Goal: Communication & Community: Answer question/provide support

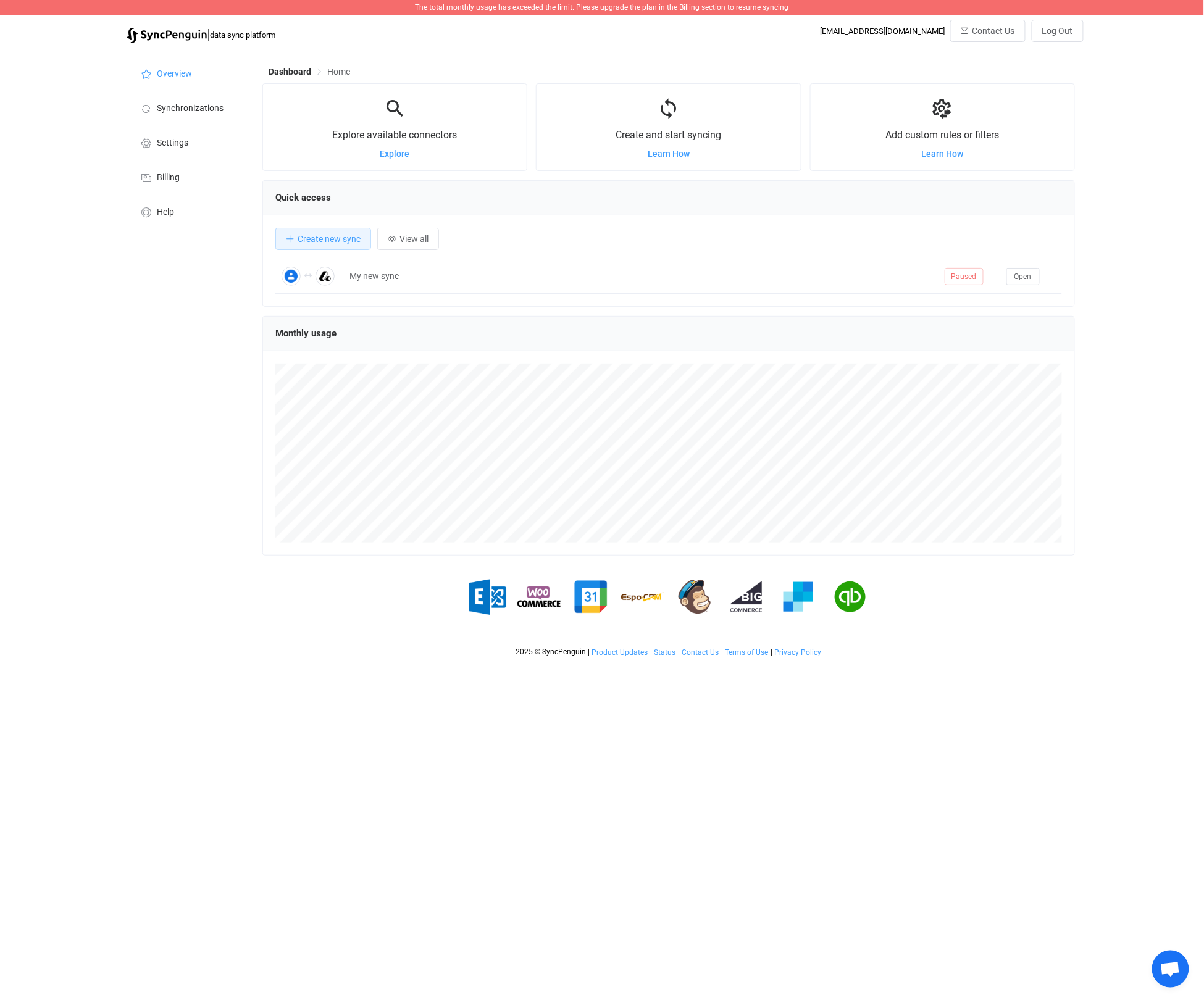
scroll to position [239, 813]
click at [1030, 278] on span "Open" at bounding box center [1022, 277] width 17 height 9
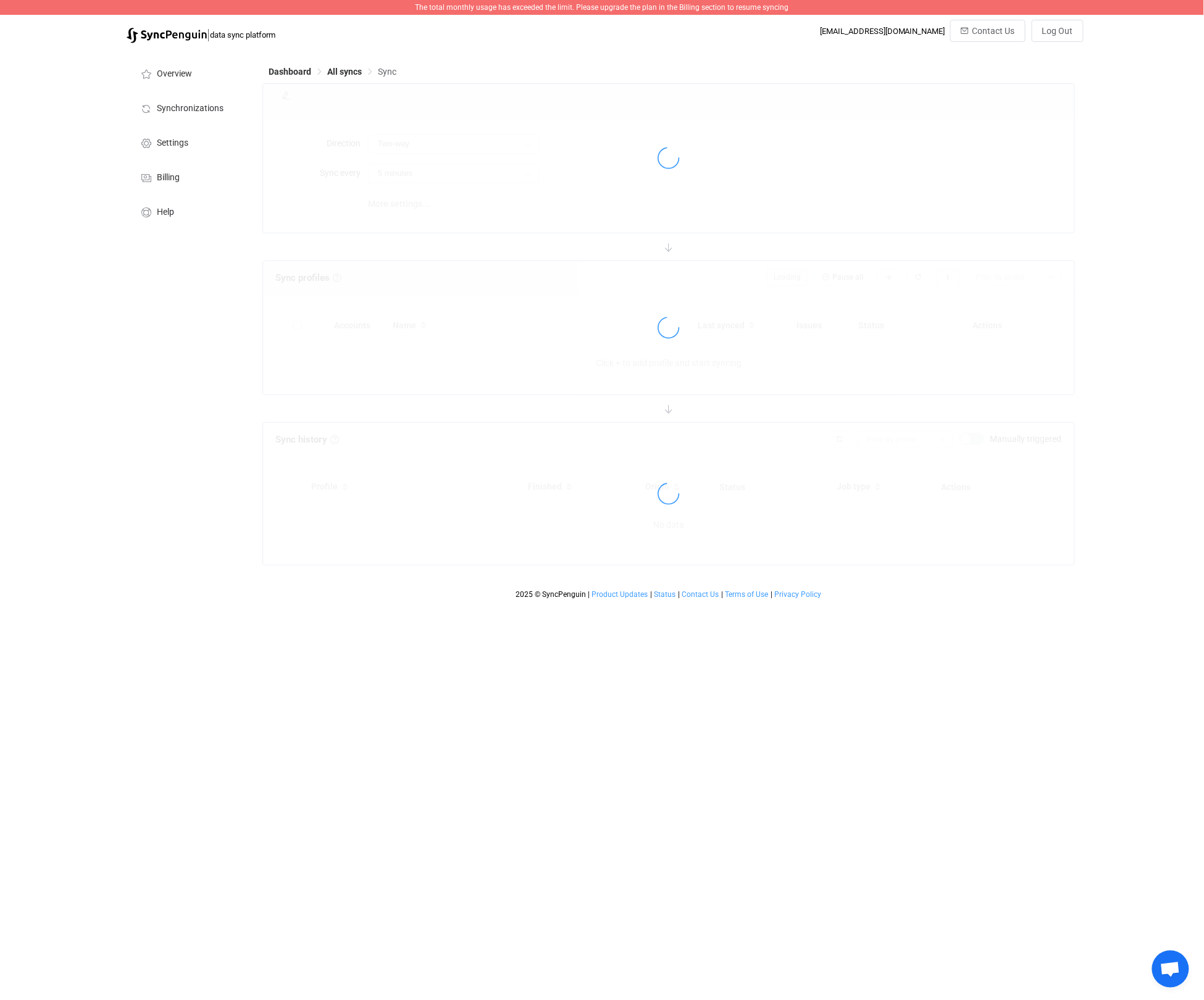
type input "15 minutes"
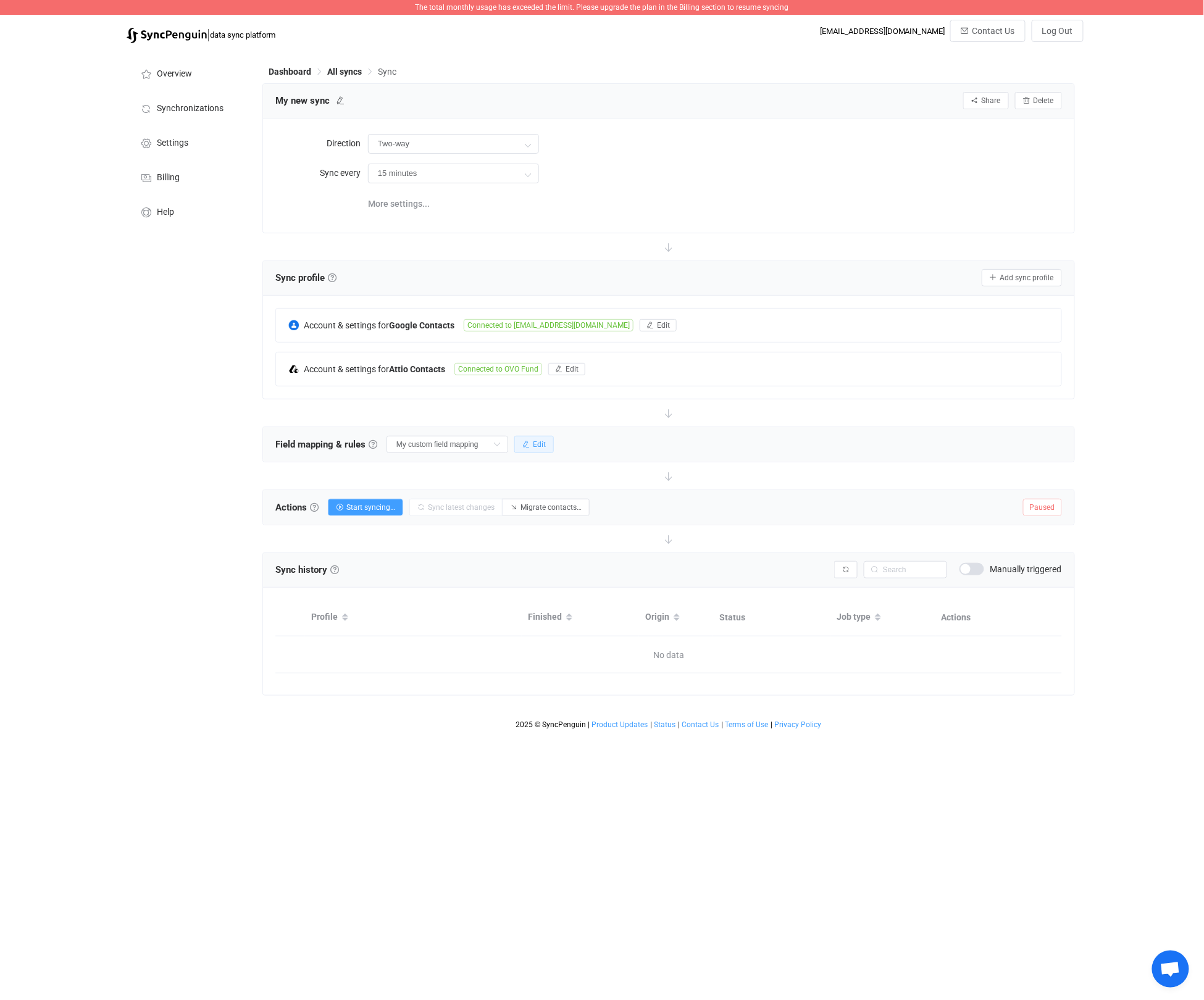
click at [523, 442] on icon "button" at bounding box center [526, 445] width 7 height 7
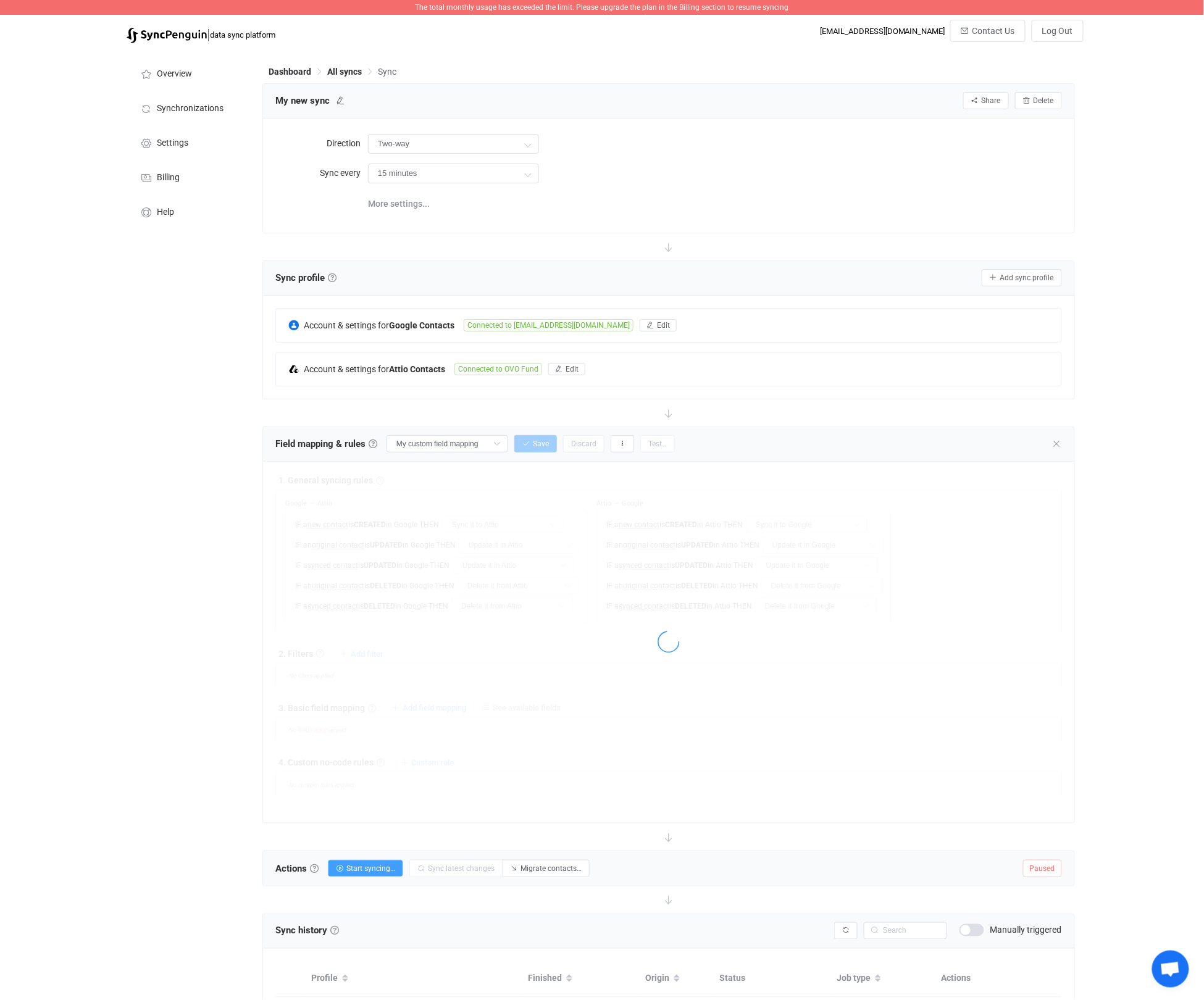
type input "Do nothing"
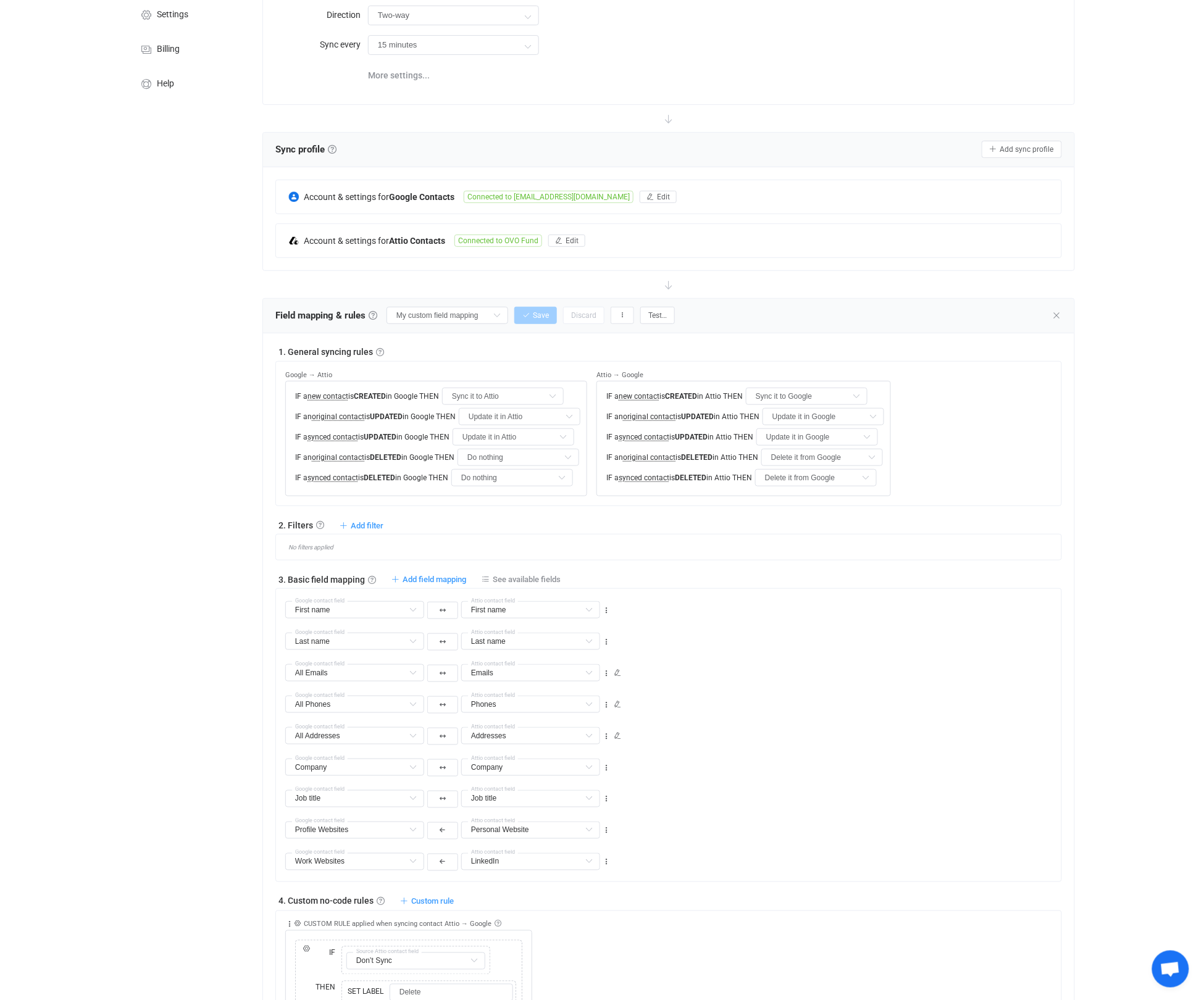
scroll to position [132, 0]
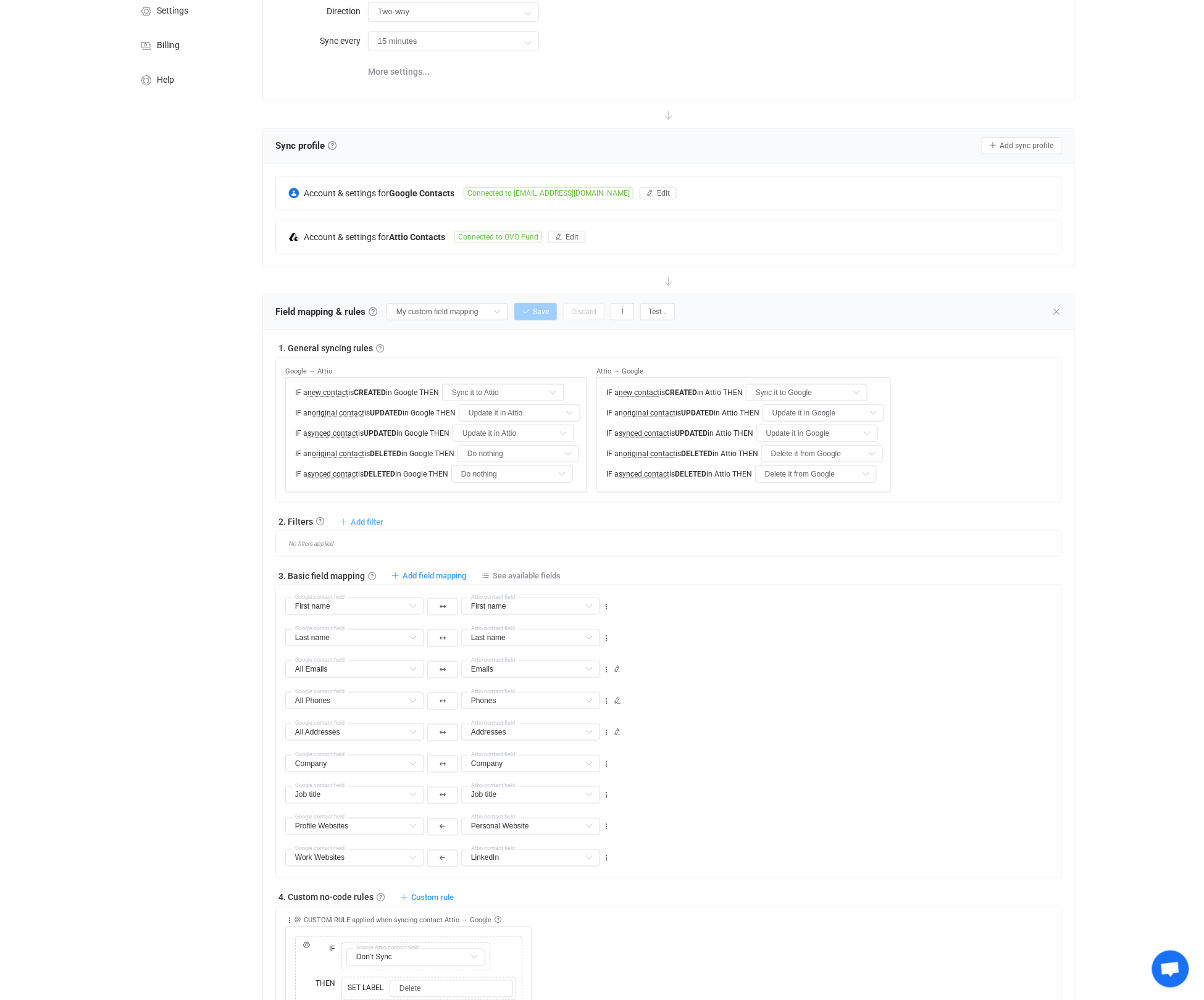
click at [354, 518] on span "Add filter" at bounding box center [367, 521] width 33 height 10
click at [363, 568] on li "Sync contact to Google if …" at bounding box center [306, 574] width 148 height 22
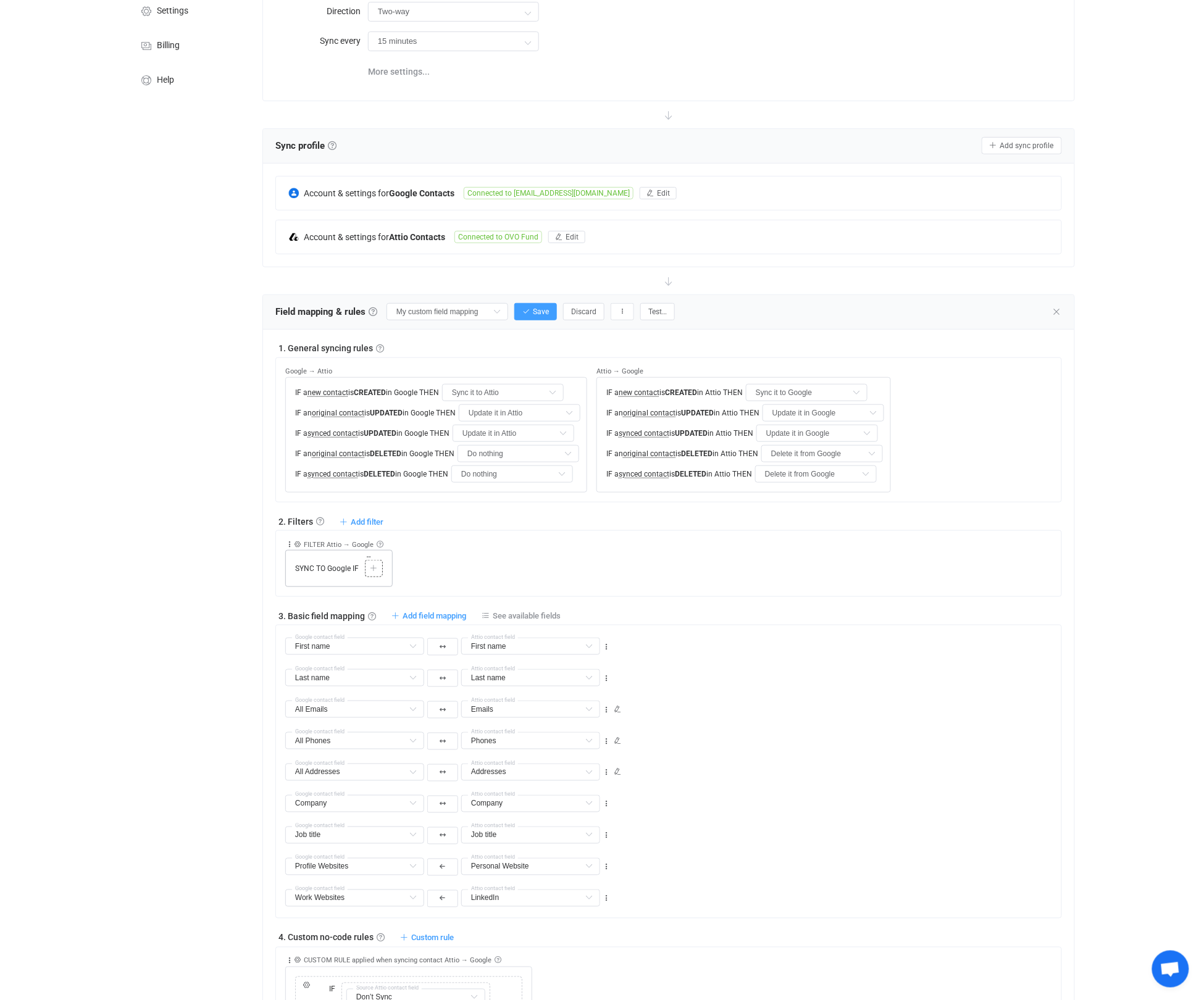
click at [374, 569] on icon at bounding box center [374, 569] width 7 height 7
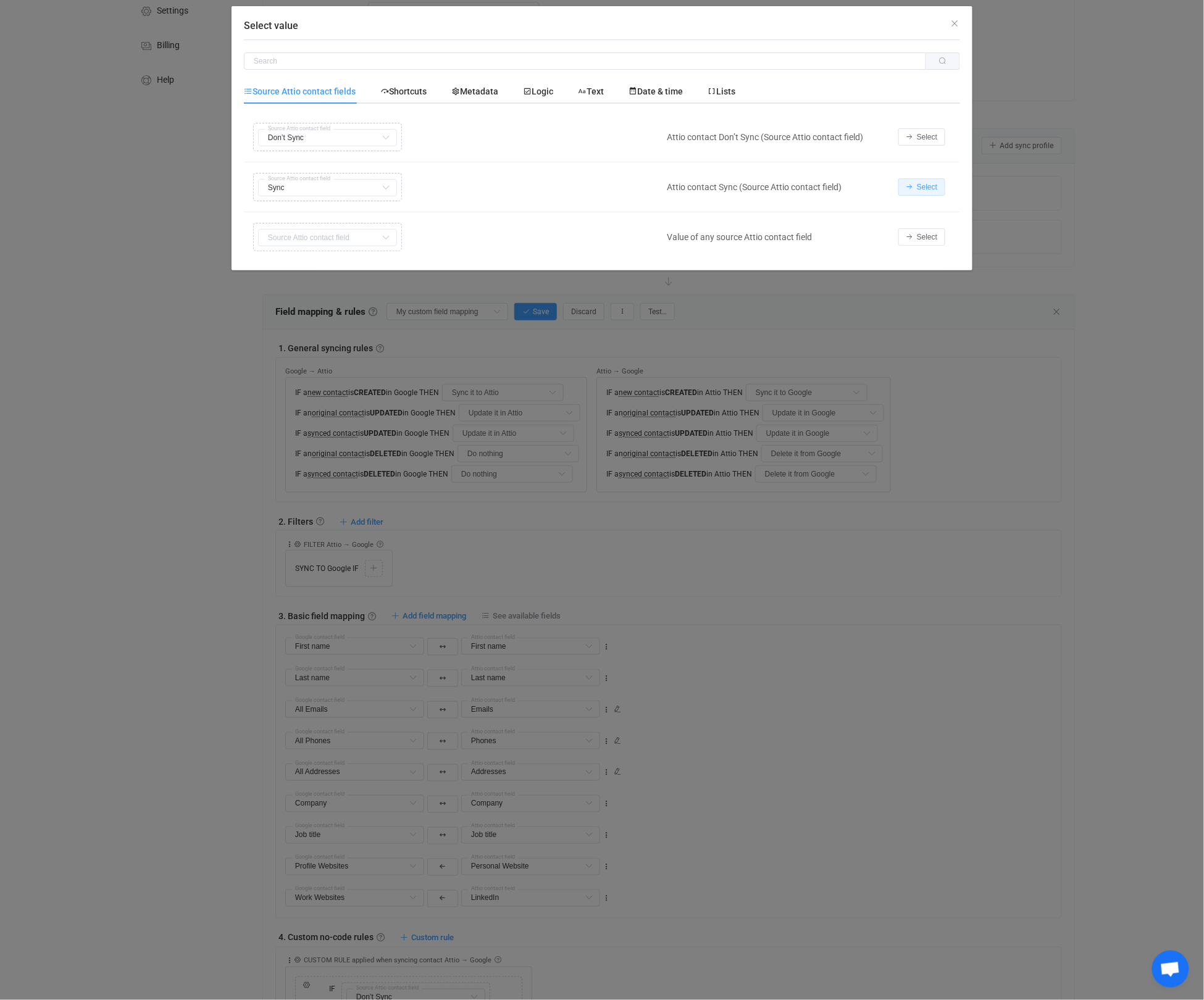
click at [923, 190] on span "Select" at bounding box center [927, 187] width 21 height 9
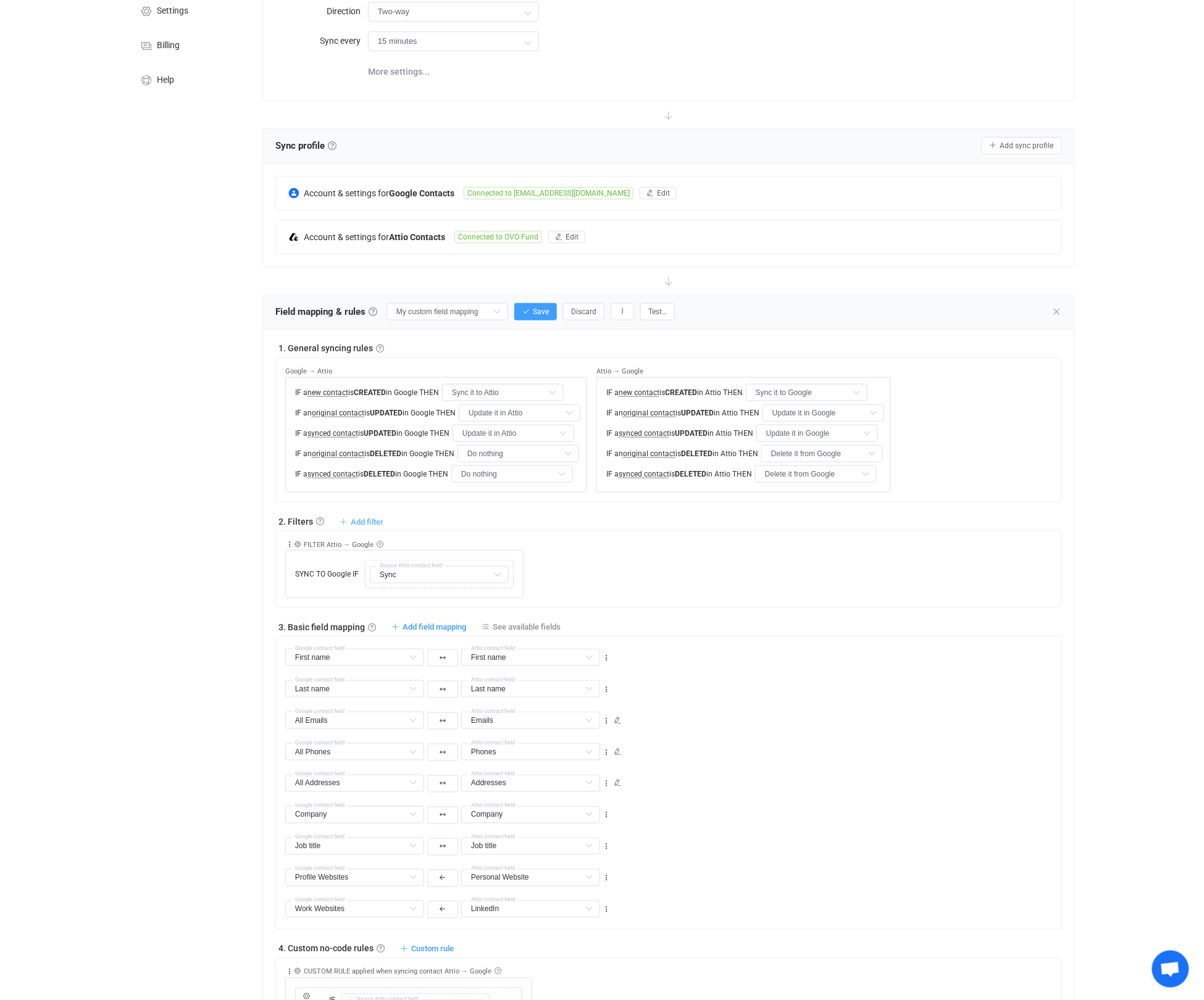
click at [353, 518] on span "Add filter" at bounding box center [367, 521] width 33 height 10
click at [695, 552] on div "Collapse Move up Move down Delete Rule description FILTER Attio → Google Inclus…" at bounding box center [673, 564] width 776 height 67
click at [357, 521] on span "Add filter" at bounding box center [367, 521] width 33 height 10
click at [362, 617] on li "Don't sync contact to Google if …" at bounding box center [306, 618] width 148 height 22
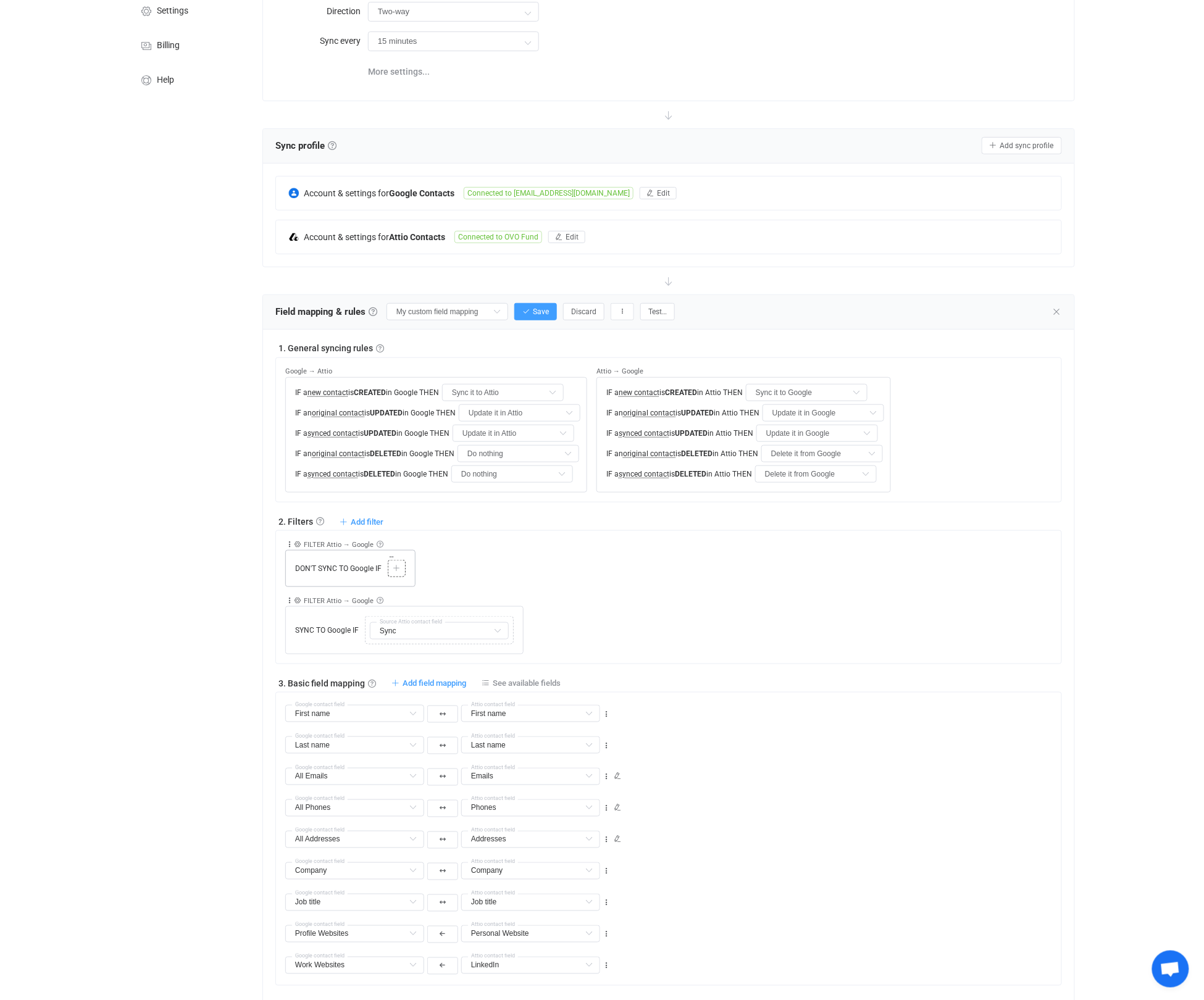
click at [398, 569] on icon at bounding box center [397, 569] width 7 height 7
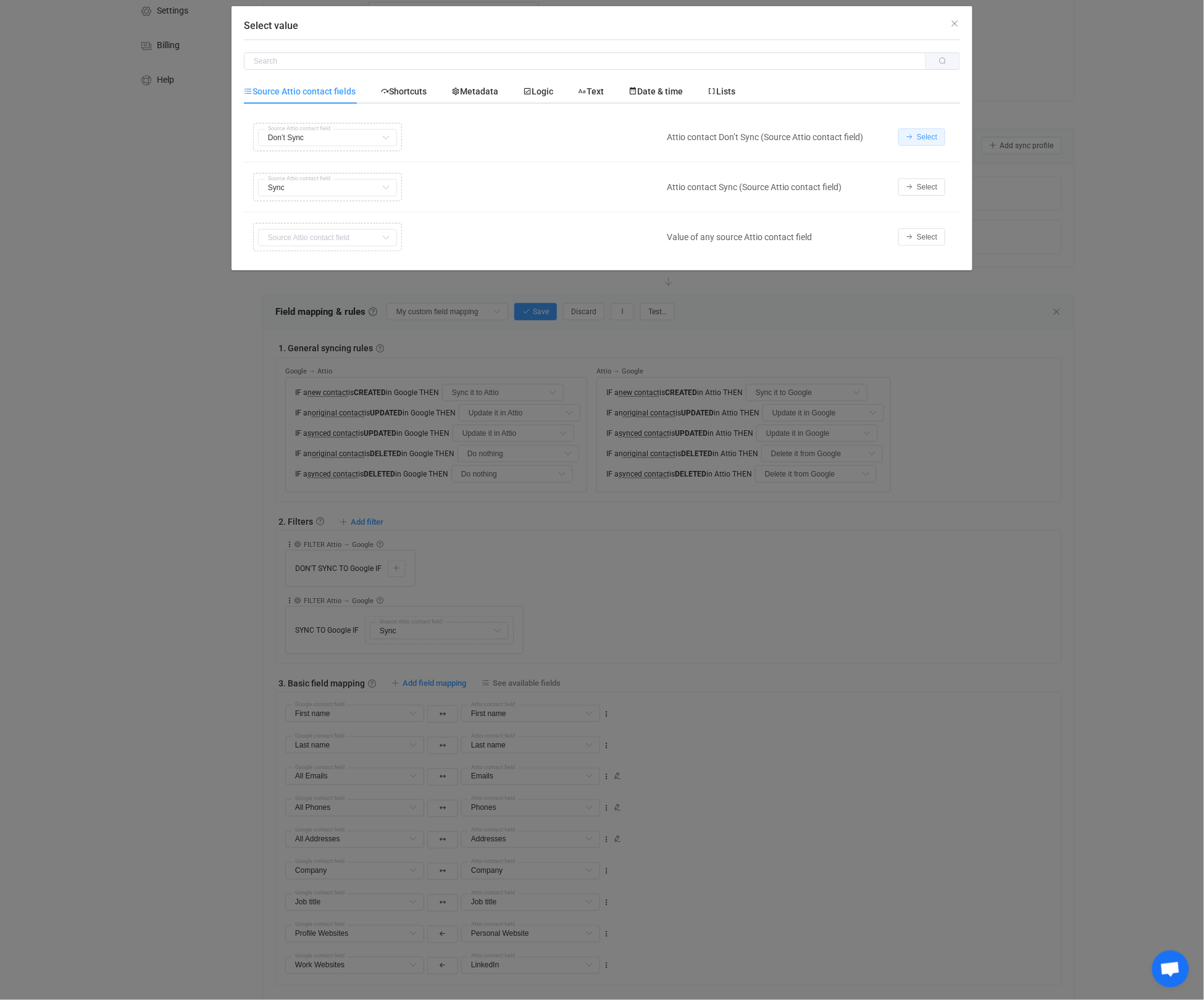
click at [925, 135] on span "Select" at bounding box center [927, 137] width 21 height 9
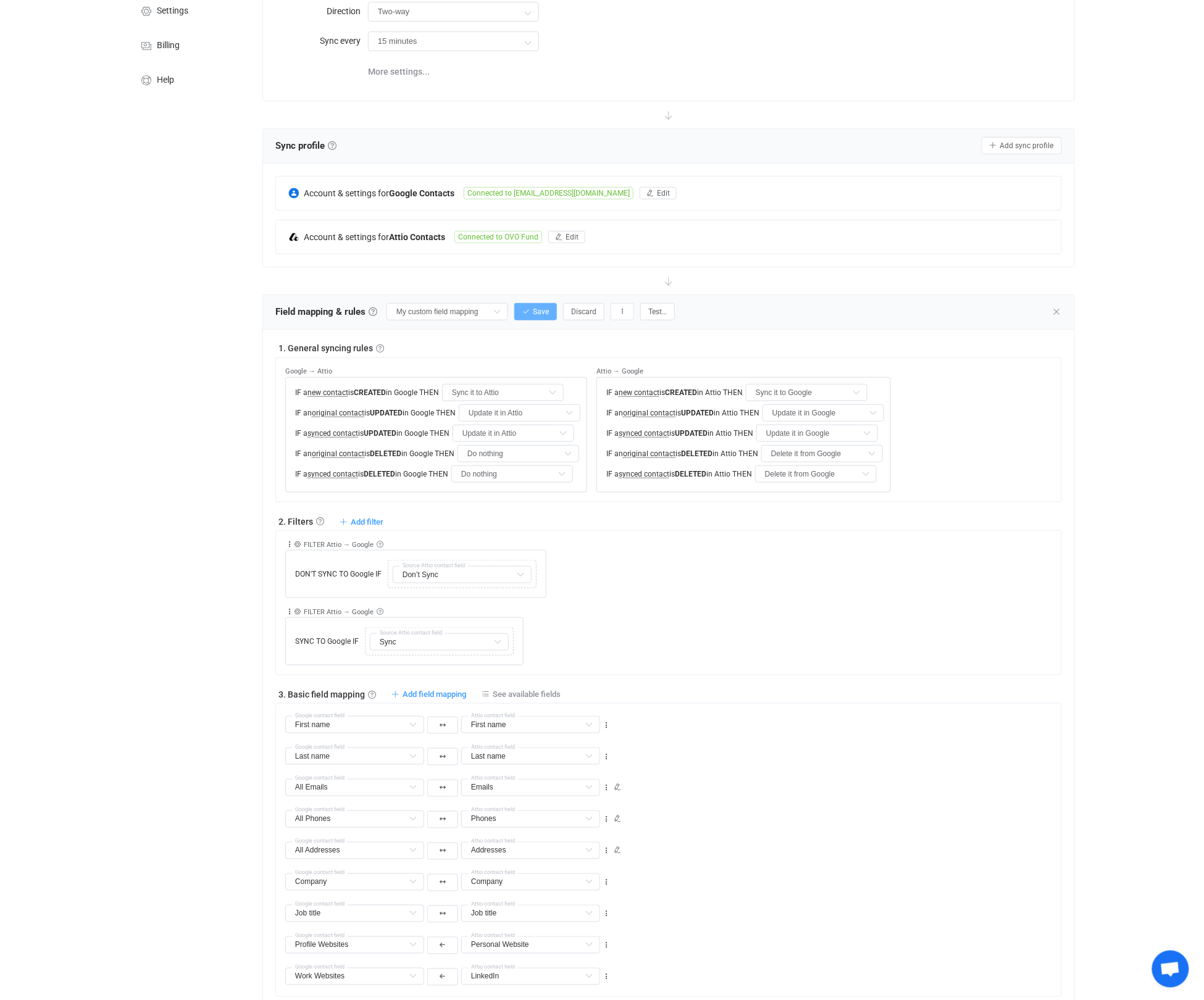
click at [522, 308] on icon "button" at bounding box center [526, 312] width 7 height 7
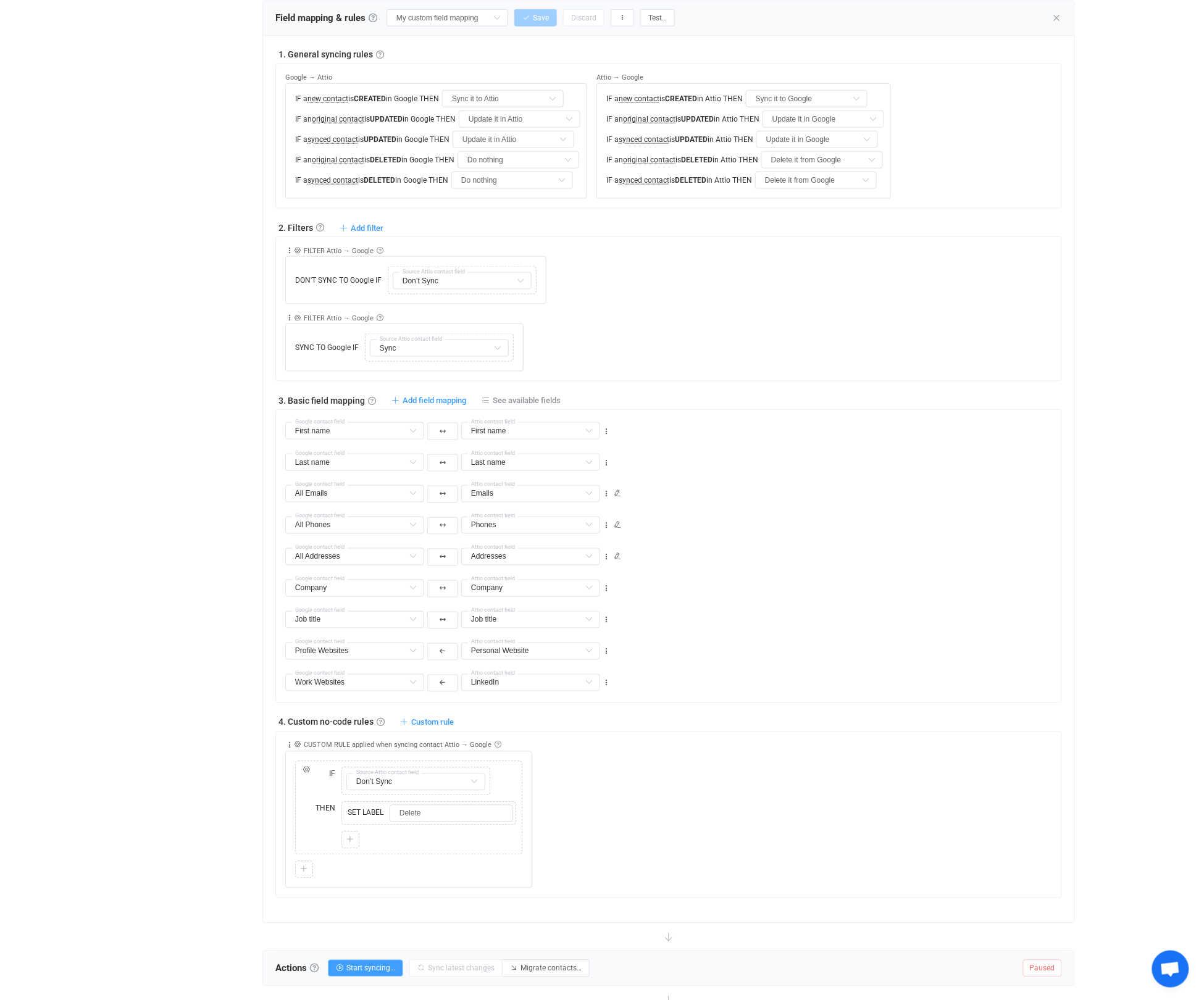
scroll to position [507, 0]
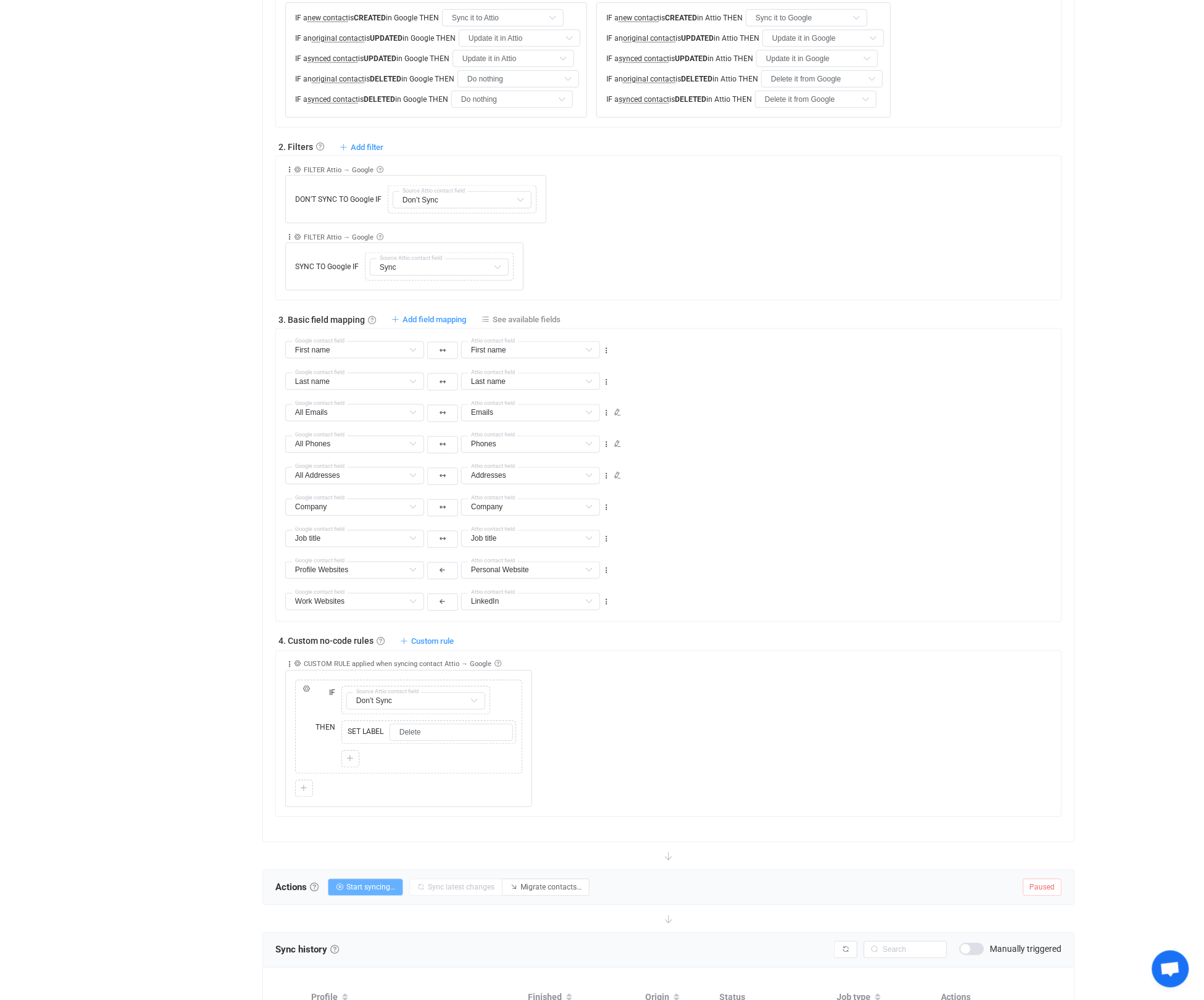
click at [383, 892] on span "Start syncing…" at bounding box center [371, 888] width 49 height 9
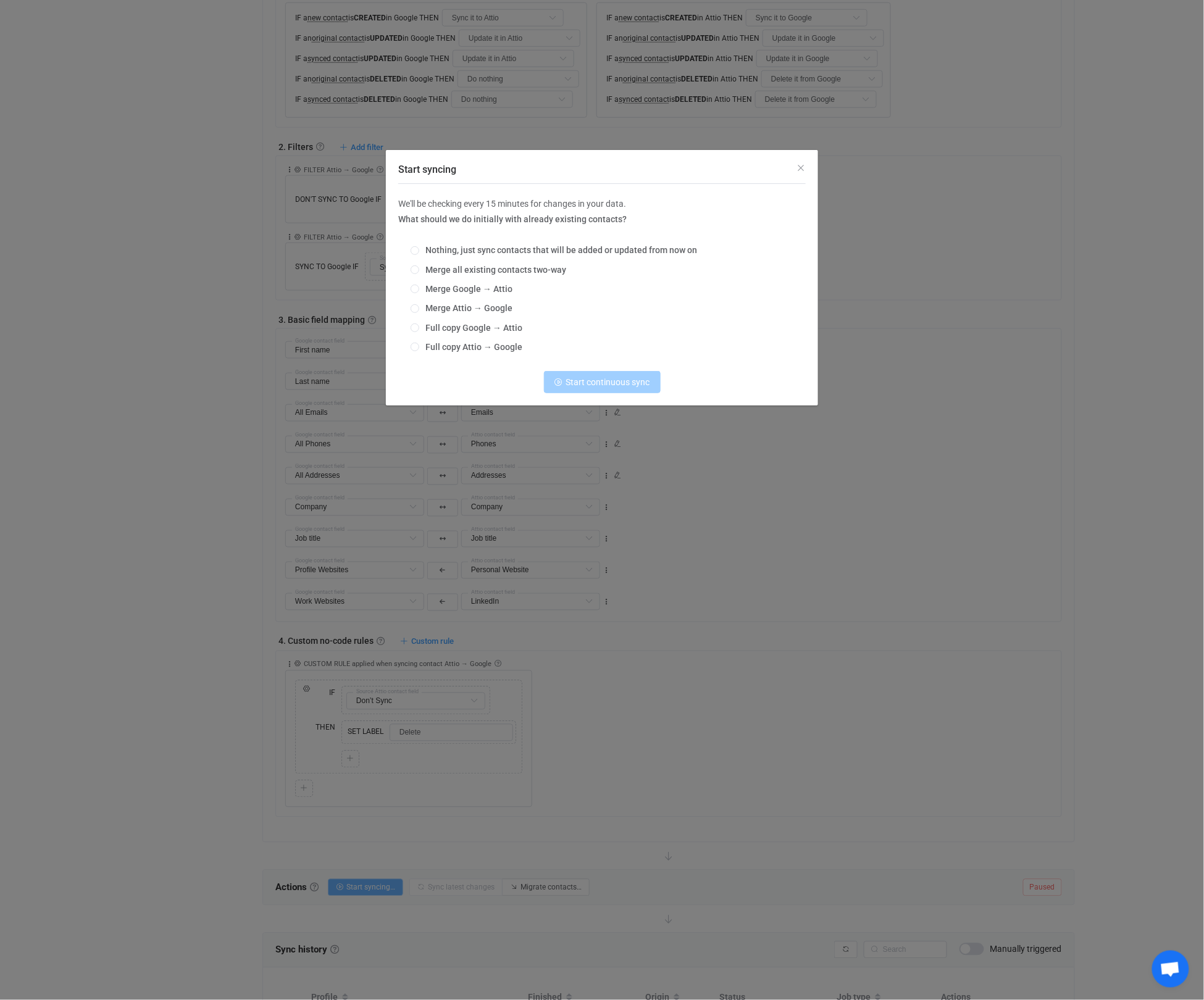
scroll to position [506, 0]
click at [417, 309] on span "Start syncing" at bounding box center [415, 309] width 9 height 9
click at [417, 309] on input "Merge Attio → Google" at bounding box center [415, 309] width 9 height 10
radio input "true"
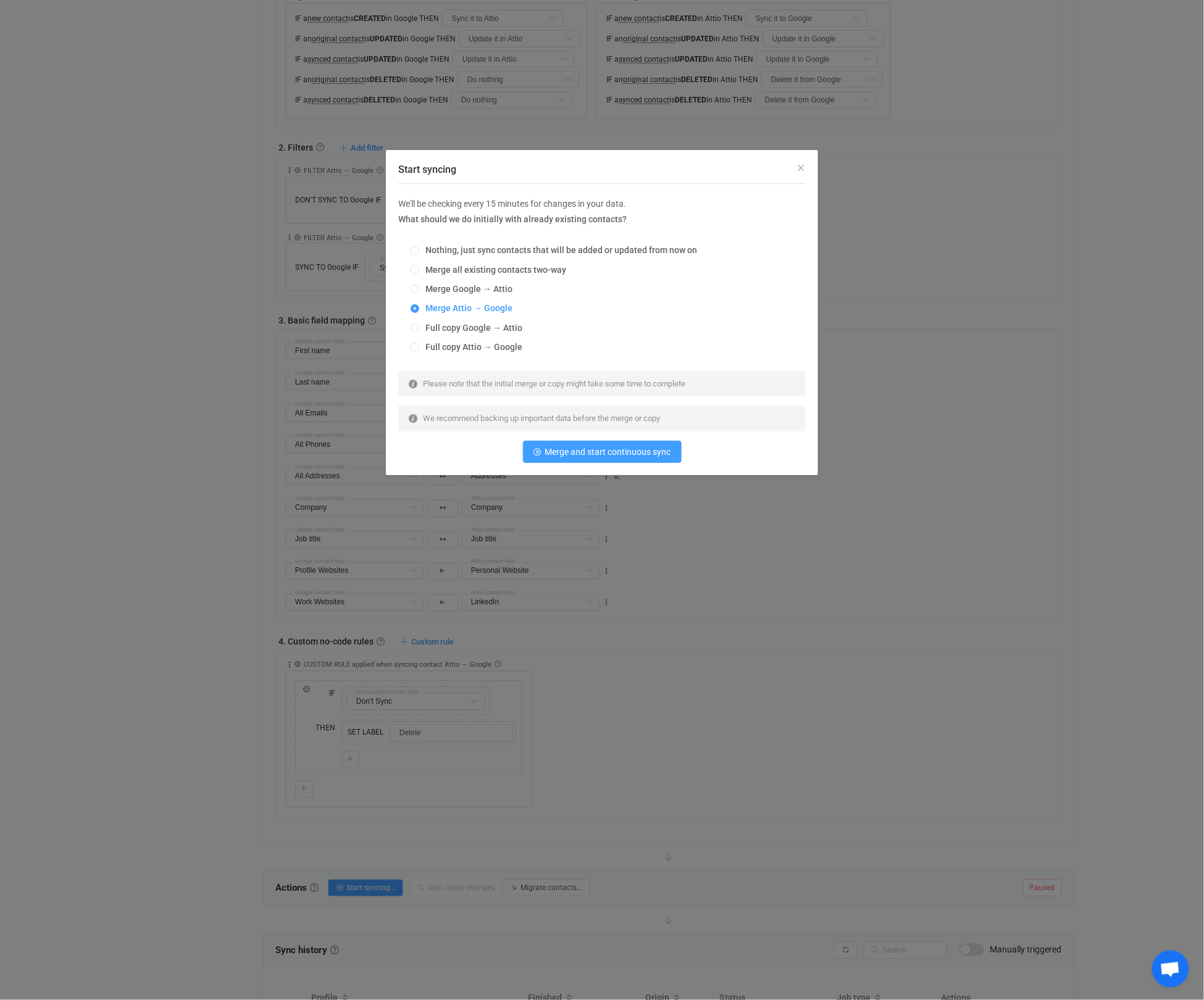
click at [795, 167] on div "Start syncing" at bounding box center [601, 166] width 432 height 33
click at [798, 167] on icon "Close" at bounding box center [800, 168] width 10 height 10
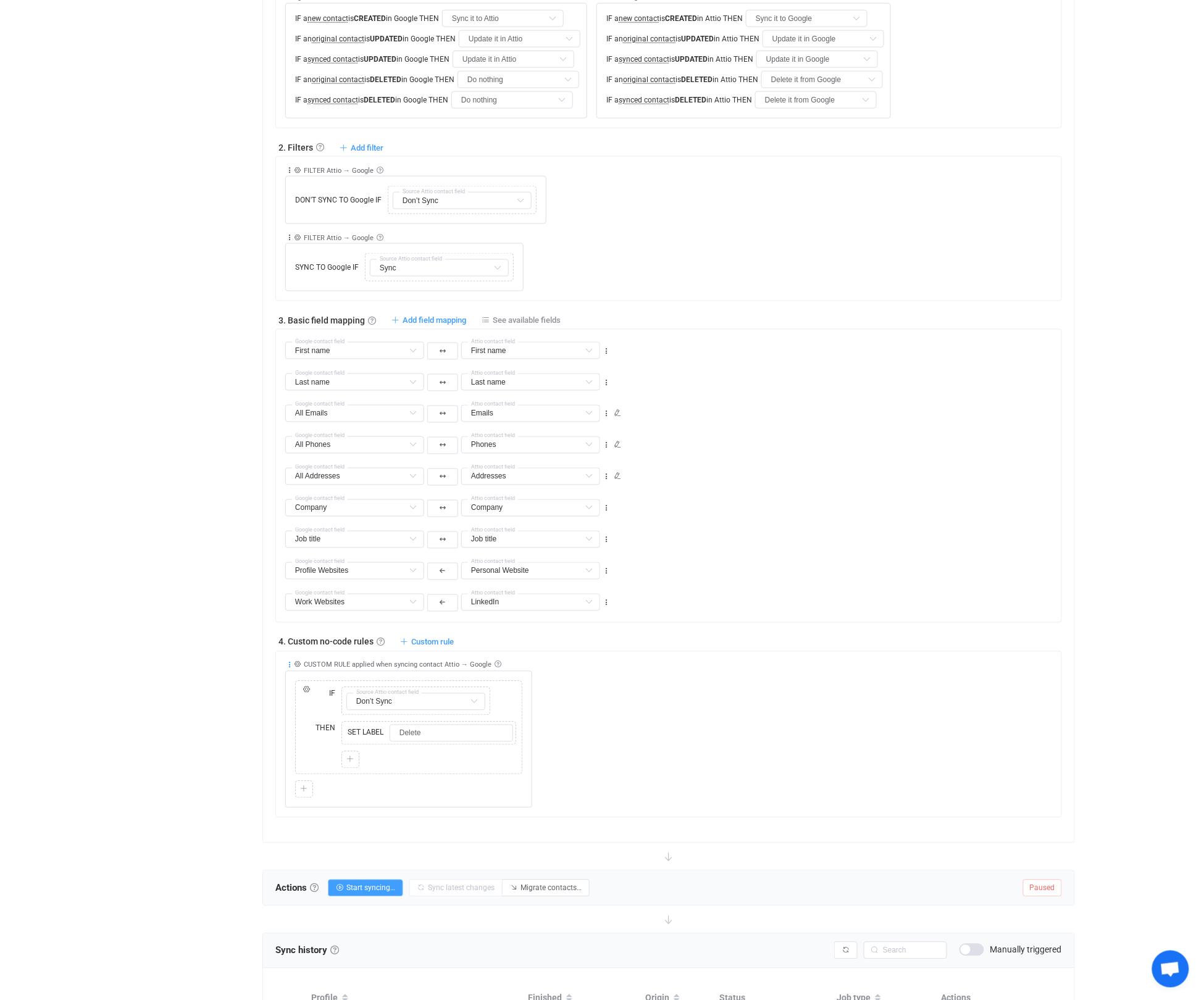
click at [291, 669] on icon at bounding box center [290, 665] width 9 height 9
click at [265, 766] on li "Delete" at bounding box center [250, 764] width 81 height 22
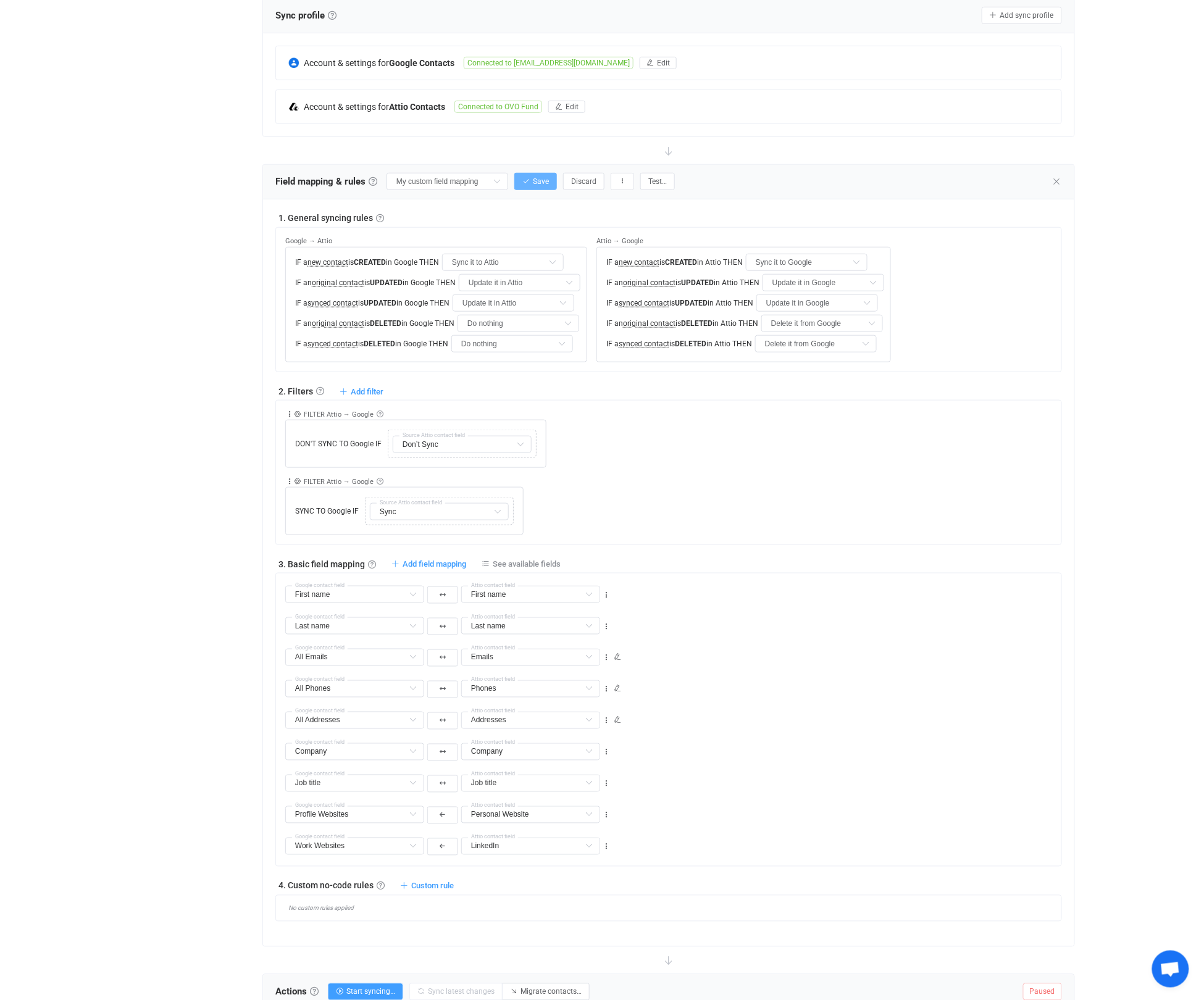
scroll to position [233, 0]
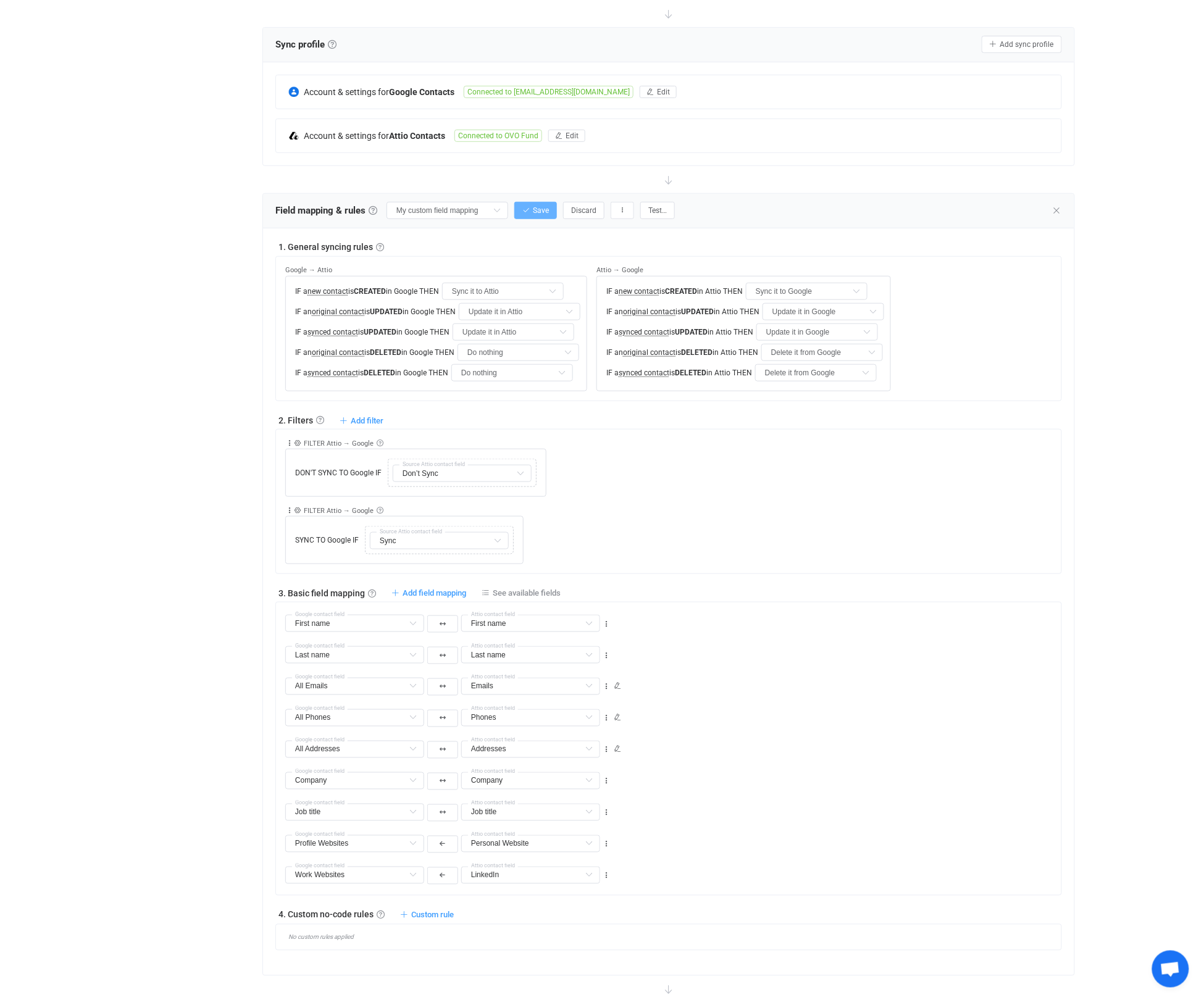
click at [536, 211] on span "Save" at bounding box center [541, 210] width 16 height 9
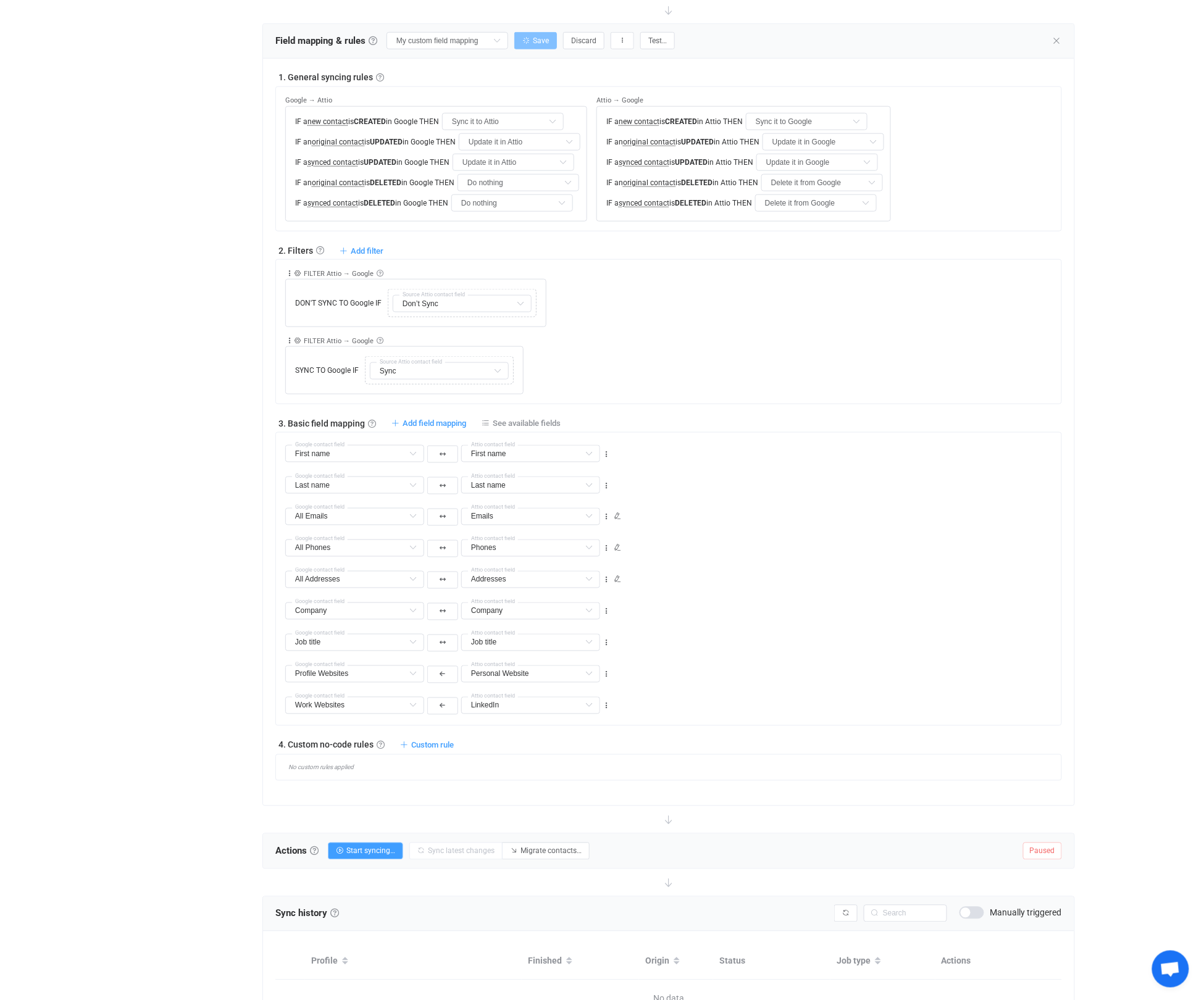
scroll to position [487, 0]
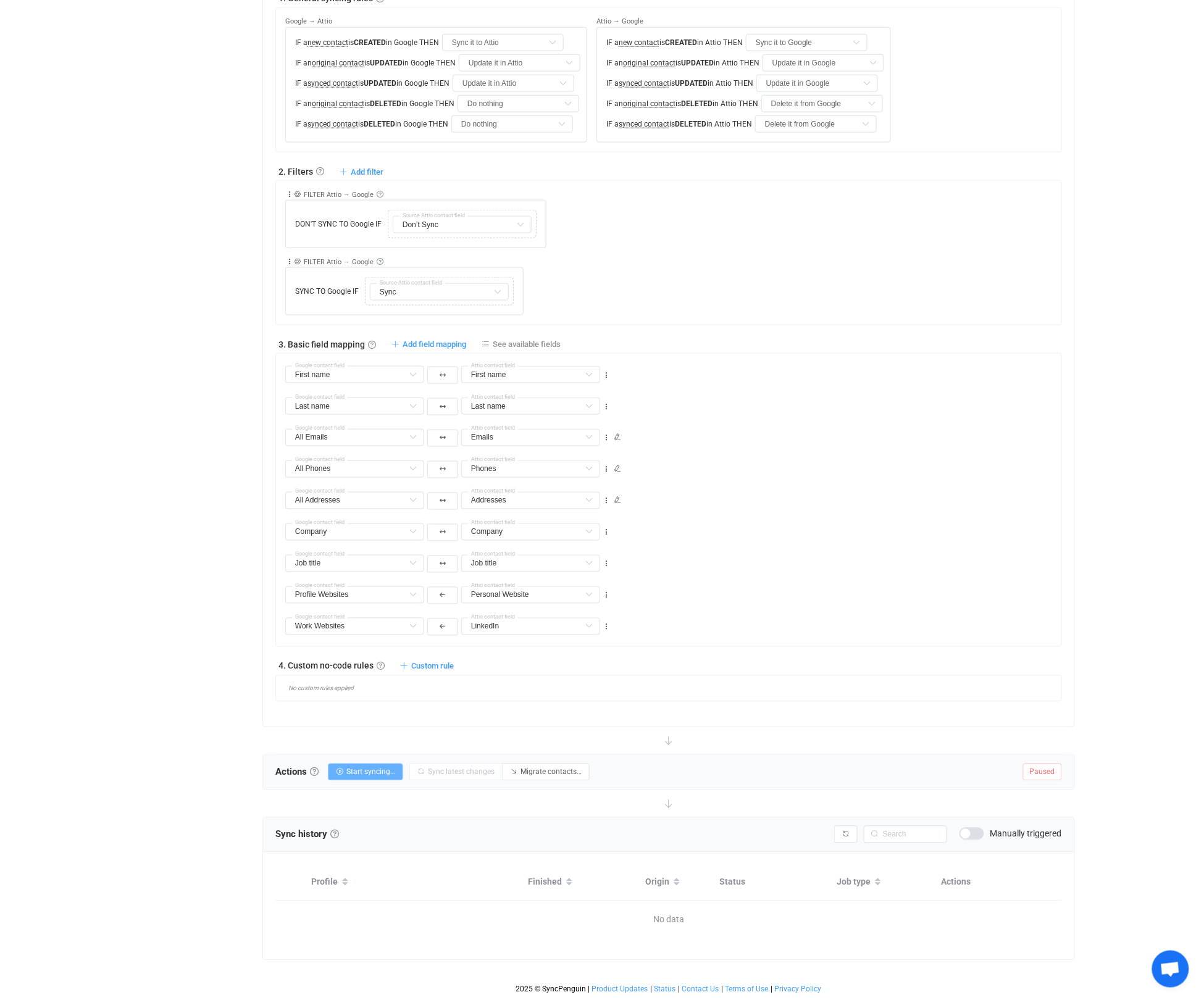
click at [393, 773] on span "Start syncing…" at bounding box center [371, 773] width 49 height 9
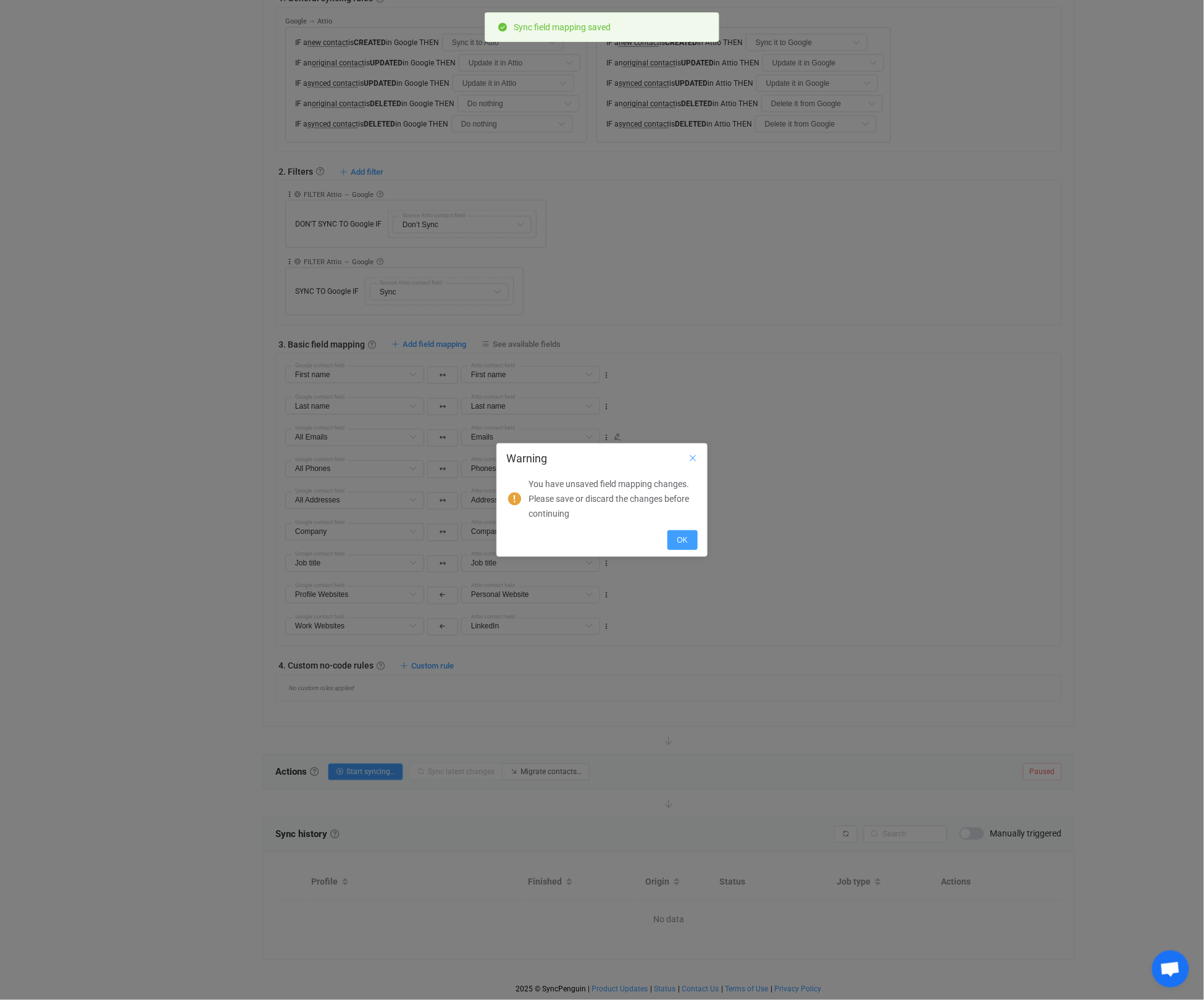
click at [695, 459] on icon "Close" at bounding box center [692, 457] width 10 height 10
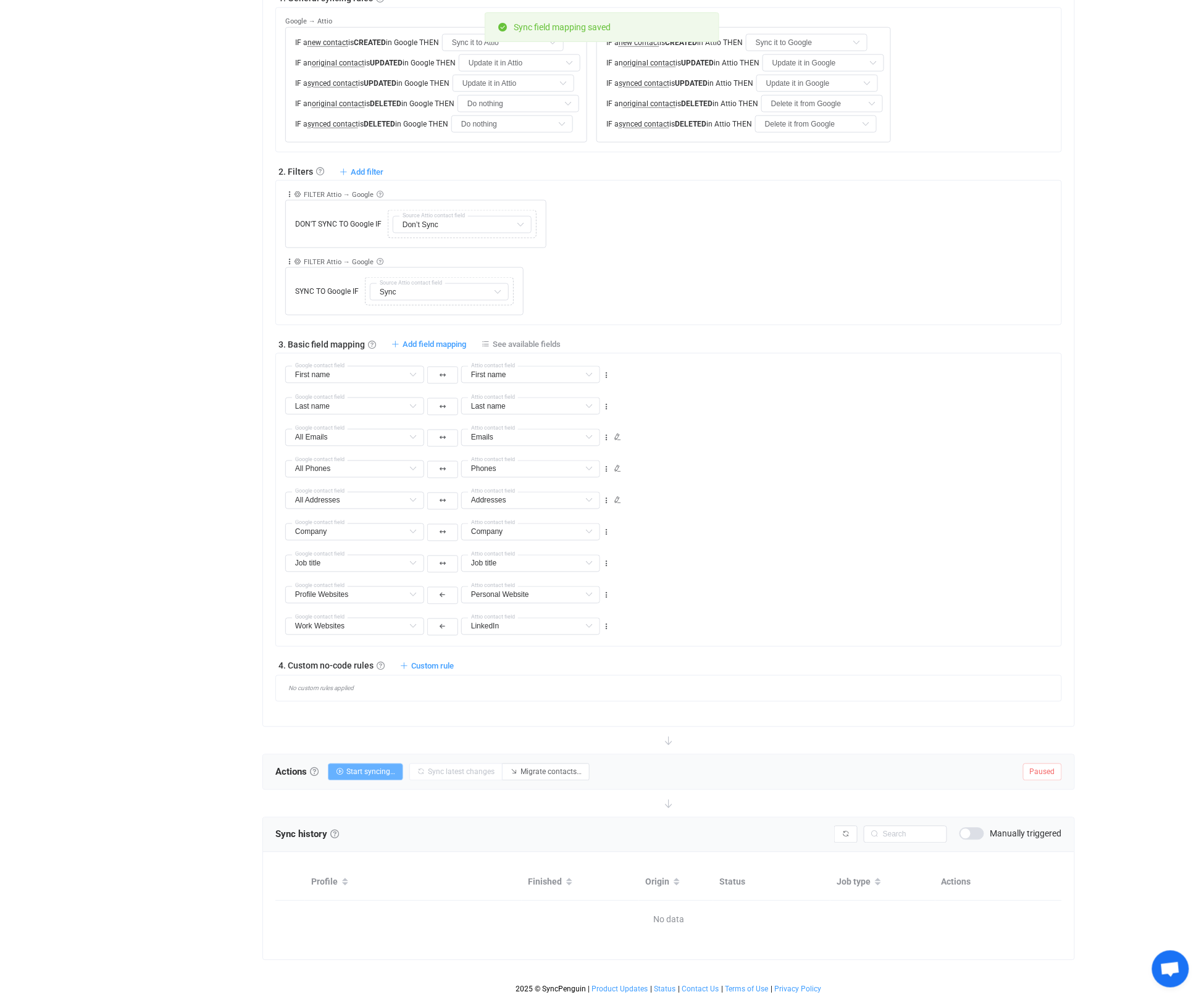
click at [383, 772] on span "Start syncing…" at bounding box center [371, 773] width 49 height 9
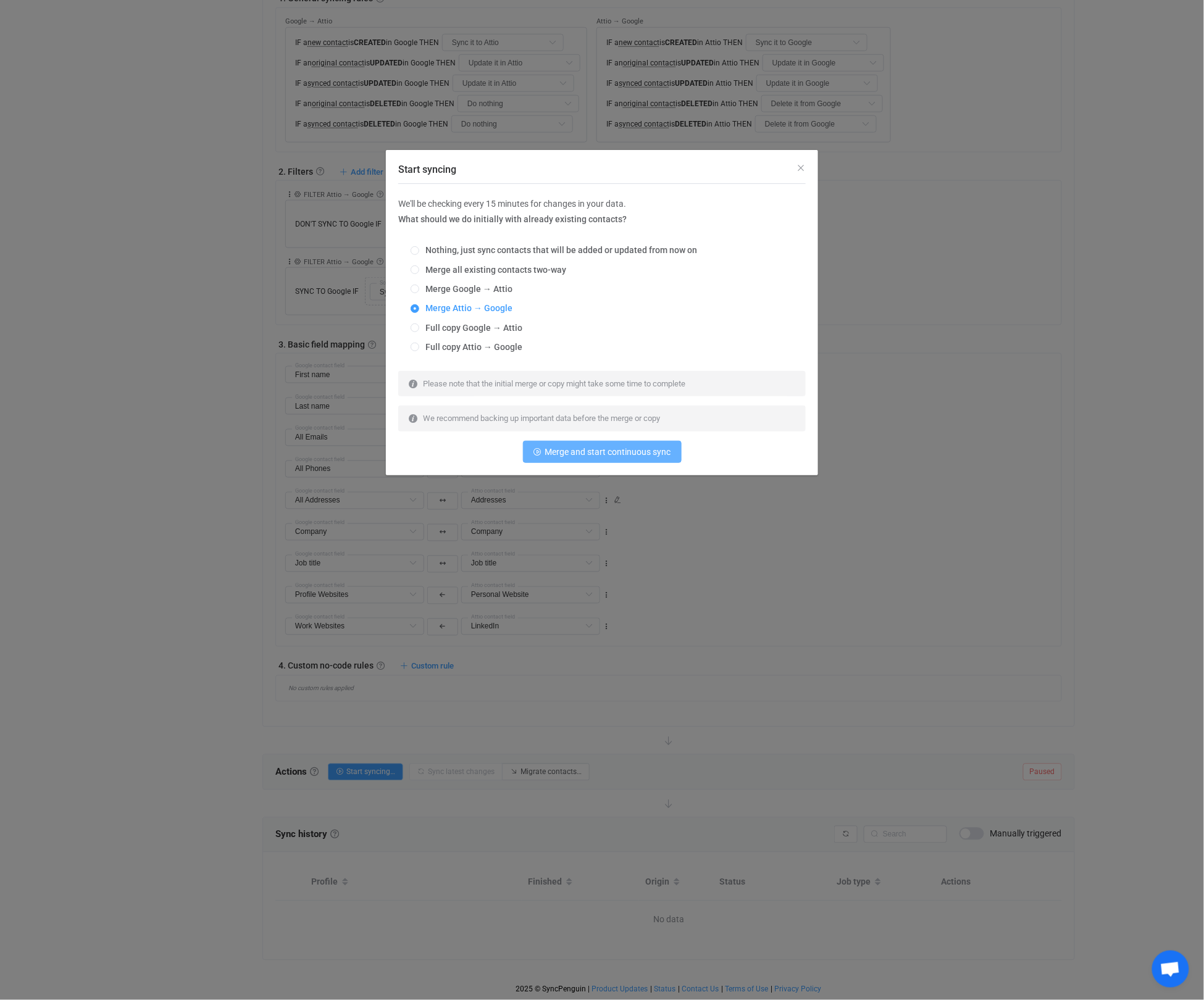
click at [629, 461] on button "Merge and start continuous sync" at bounding box center [602, 452] width 159 height 22
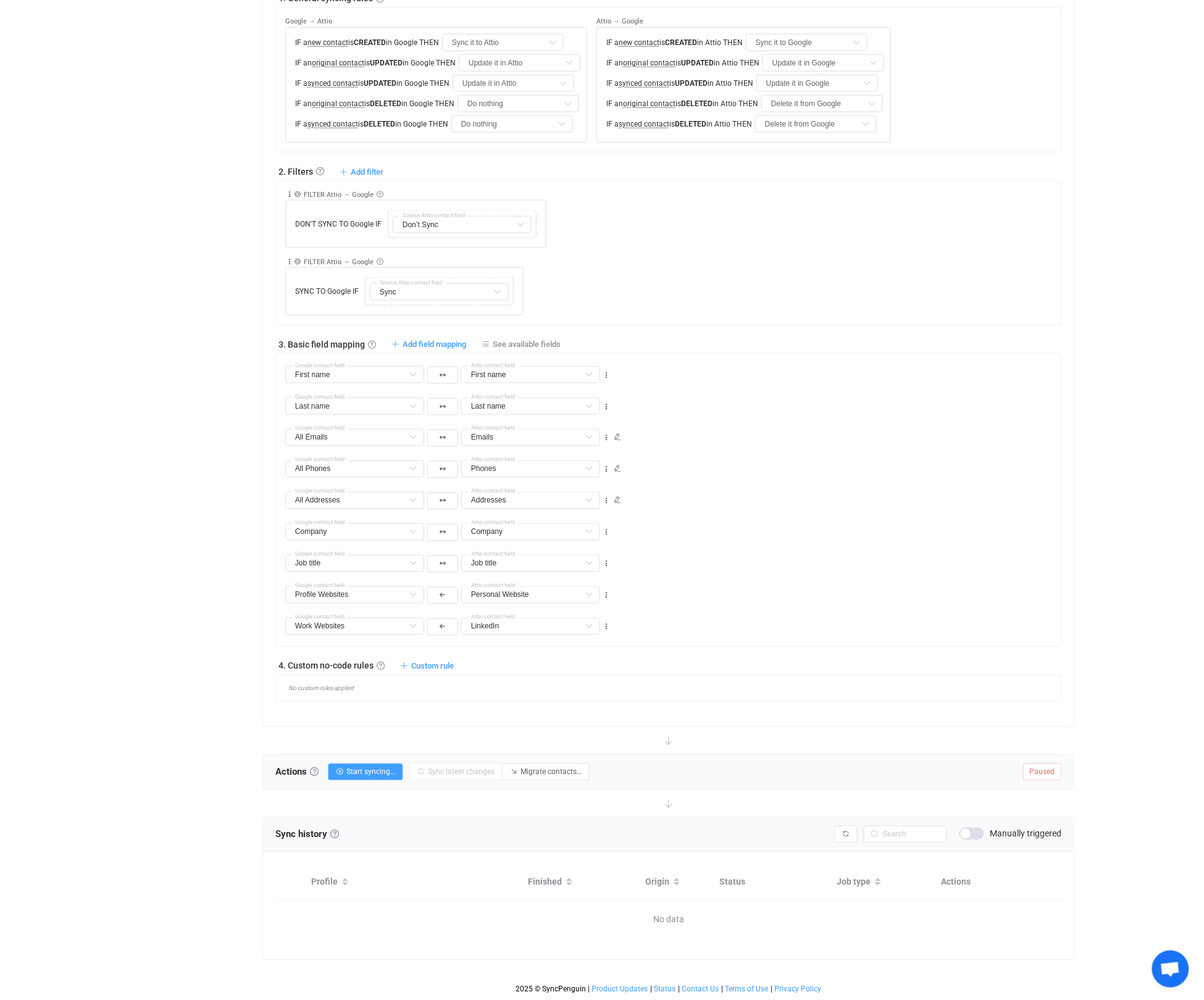
click at [1050, 769] on span "Paused" at bounding box center [1042, 772] width 39 height 17
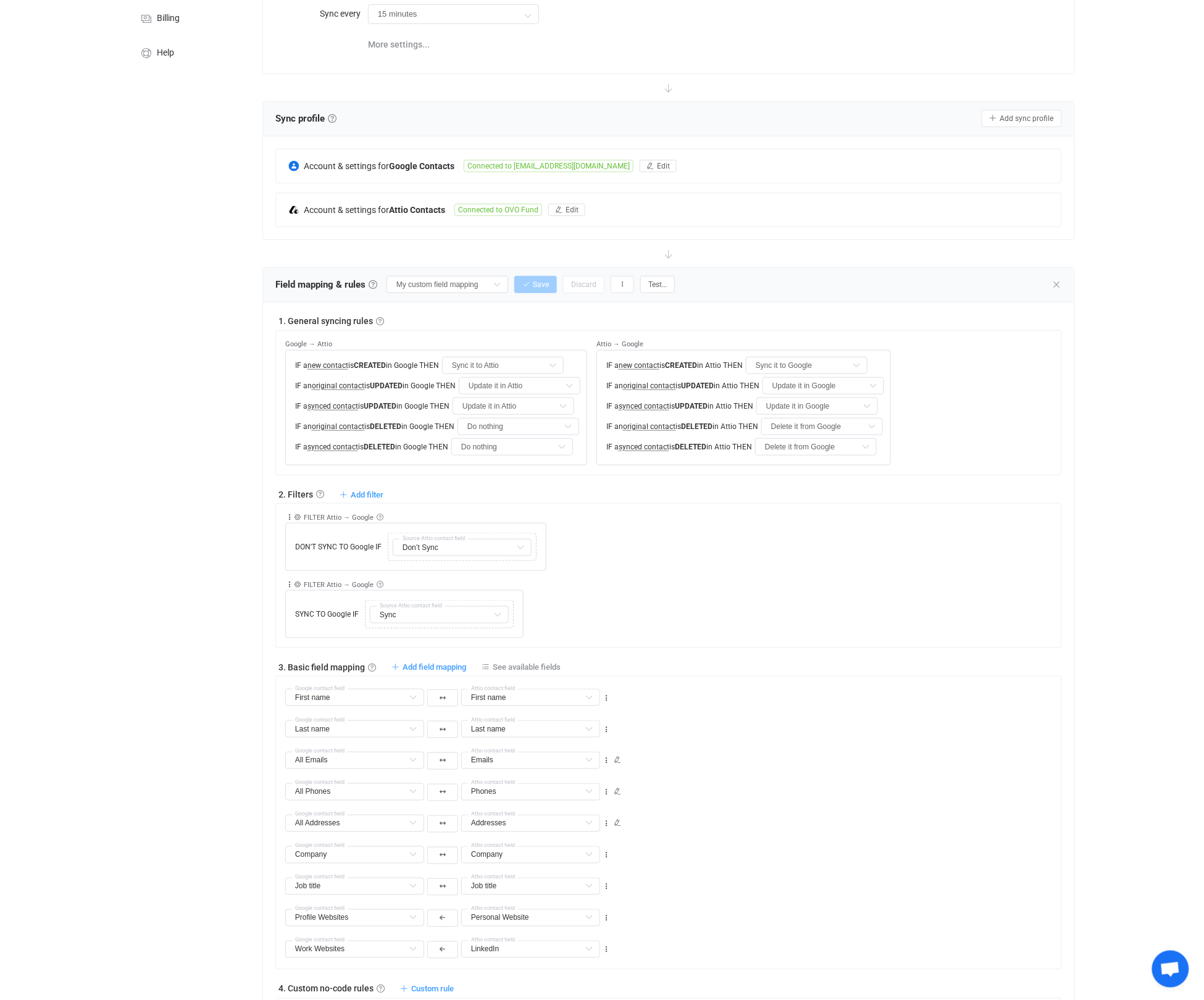
scroll to position [0, 0]
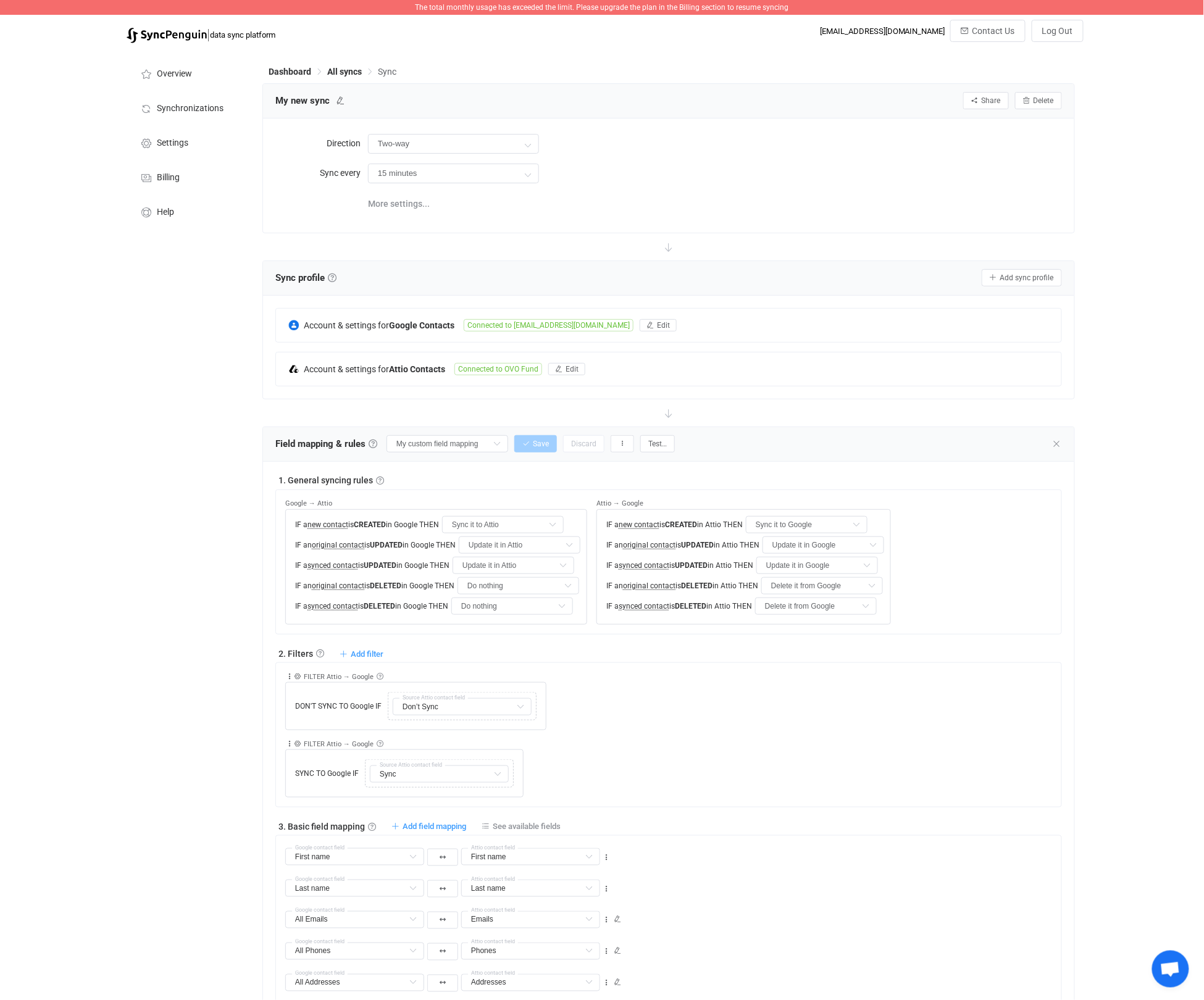
click at [545, 9] on span "The total monthly usage has exceeded the limit. Please upgrade the plan in the …" at bounding box center [602, 7] width 374 height 9
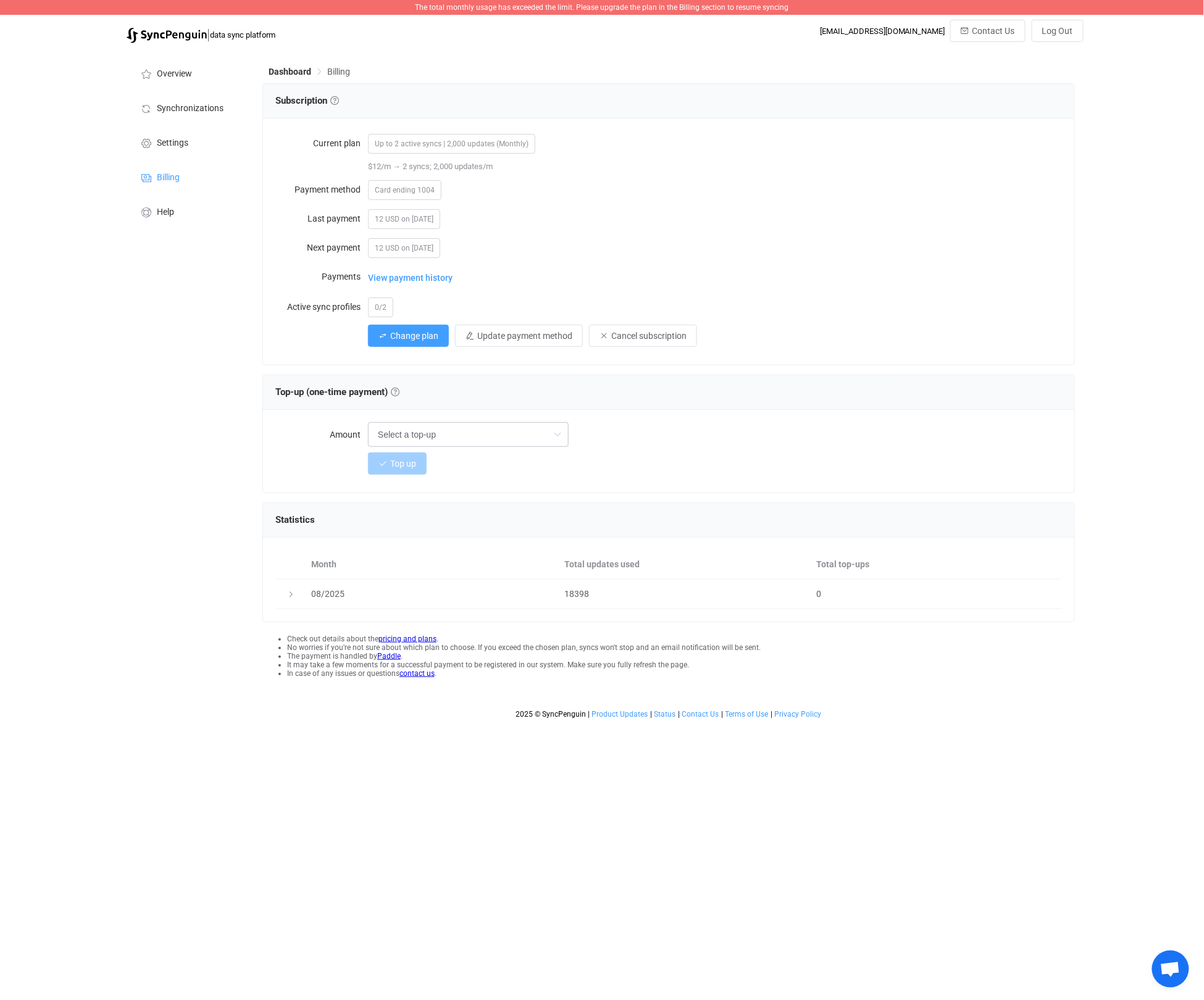
click at [559, 441] on icon at bounding box center [558, 434] width 16 height 24
click at [519, 505] on li "+2,500 updates → $19" at bounding box center [468, 510] width 199 height 21
type input "+2,500 updates → $19"
click at [420, 470] on button "Top up" at bounding box center [397, 464] width 58 height 22
click at [434, 273] on span "View payment history" at bounding box center [410, 277] width 84 height 24
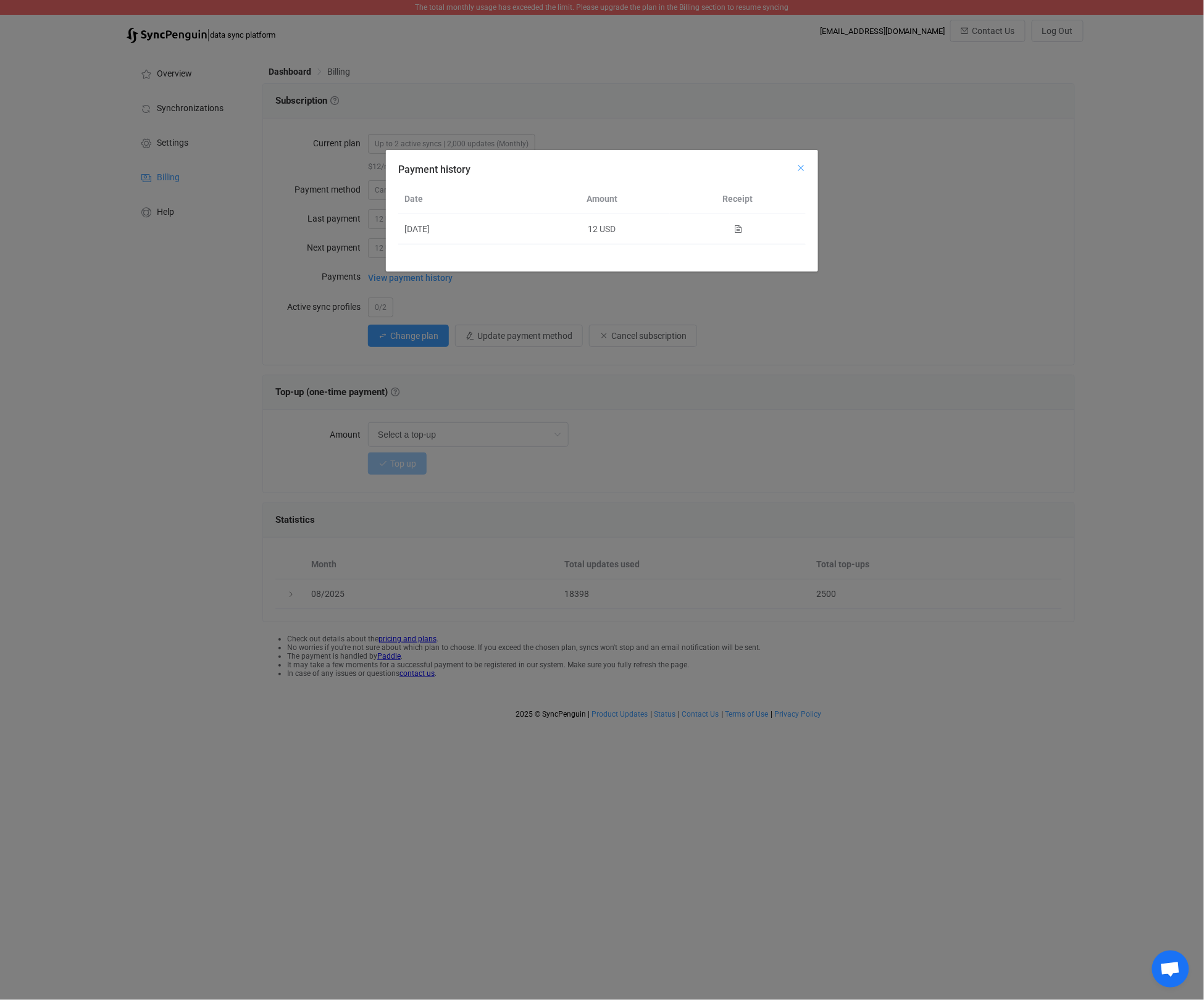
click at [798, 171] on icon "Close" at bounding box center [800, 168] width 10 height 10
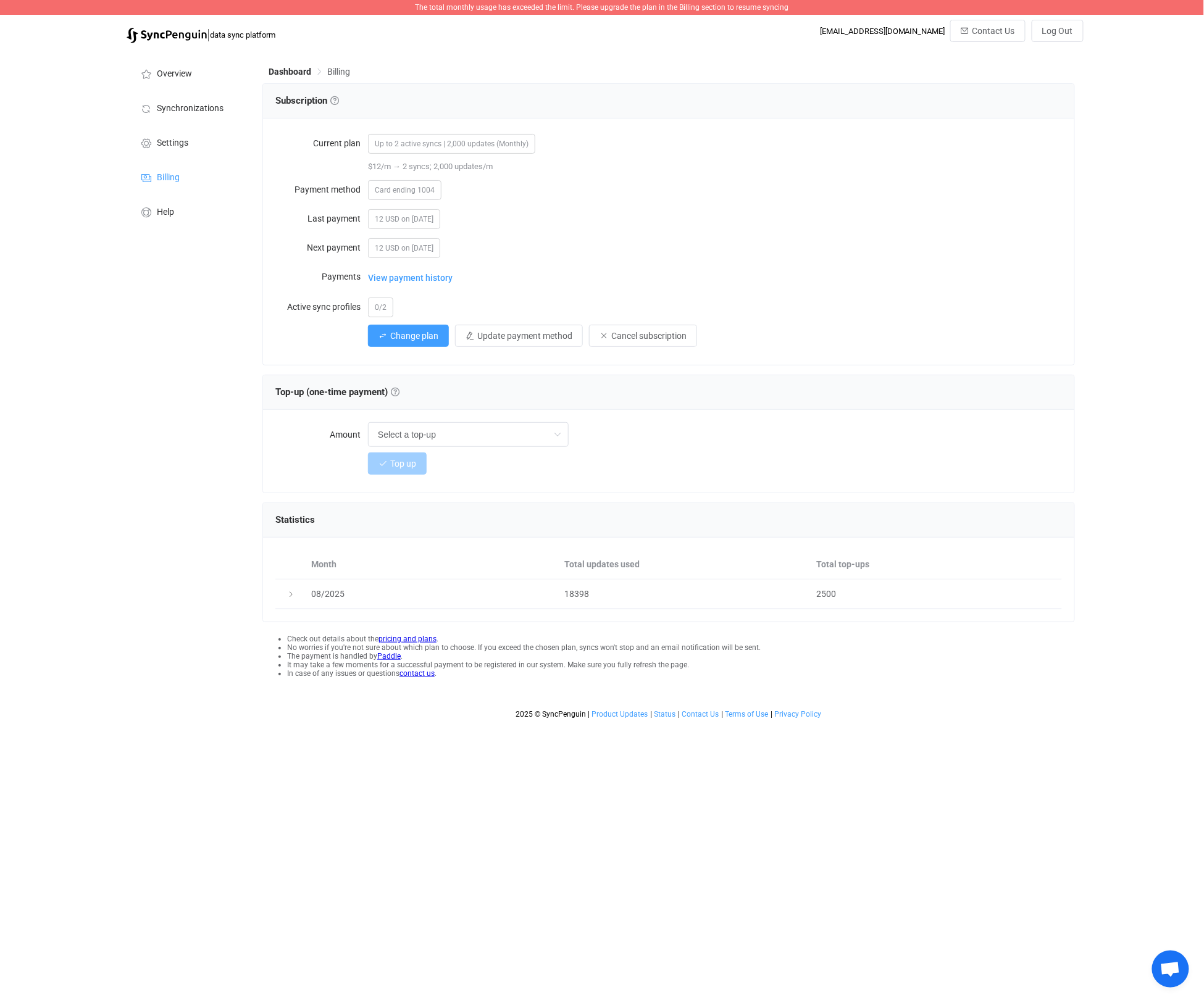
drag, startPoint x: 381, startPoint y: 306, endPoint x: 389, endPoint y: 295, distance: 13.6
click at [381, 306] on span "0/2" at bounding box center [380, 307] width 25 height 20
click at [294, 597] on icon at bounding box center [291, 595] width 7 height 7
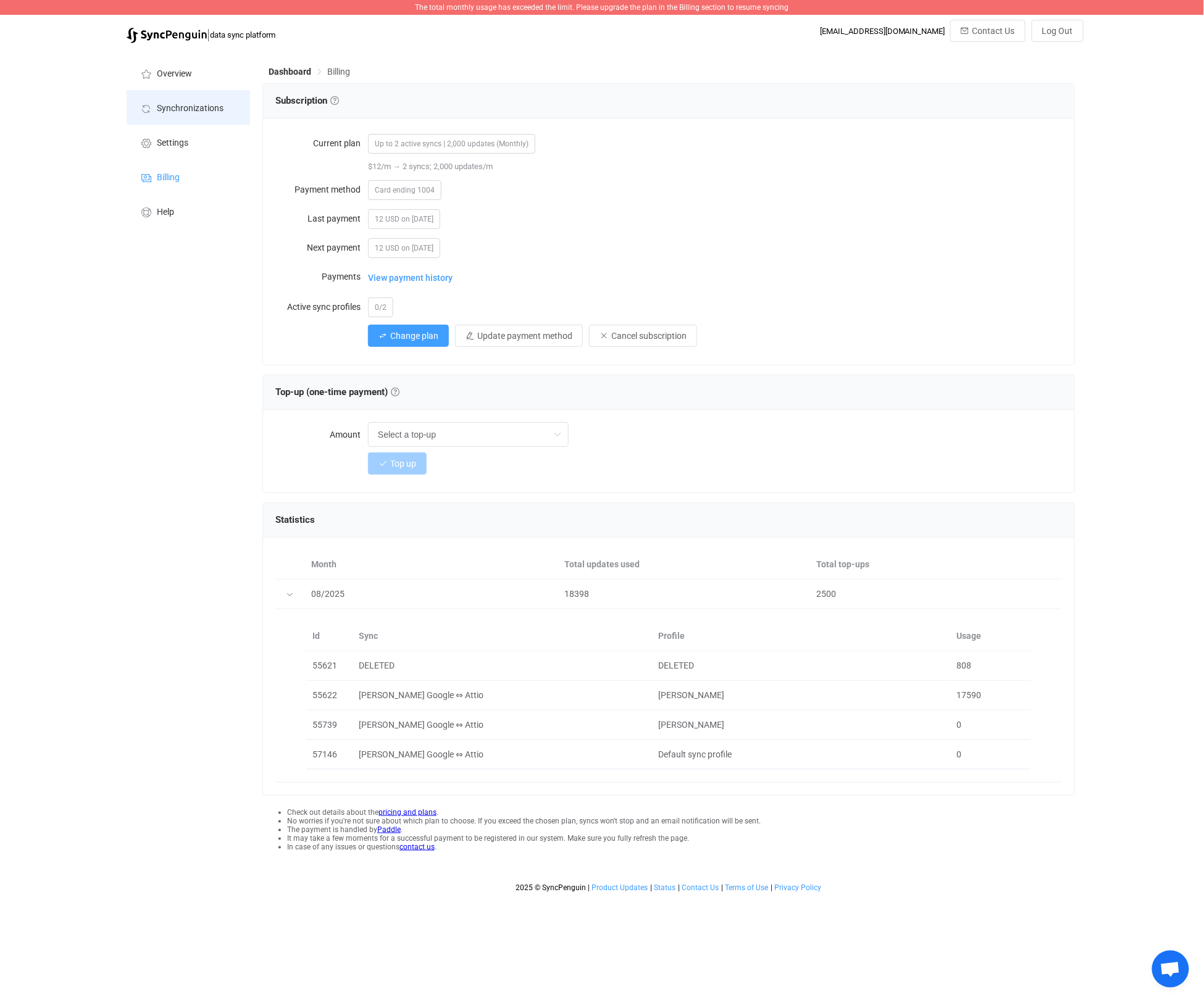
click at [186, 109] on span "Synchronizations" at bounding box center [190, 108] width 66 height 10
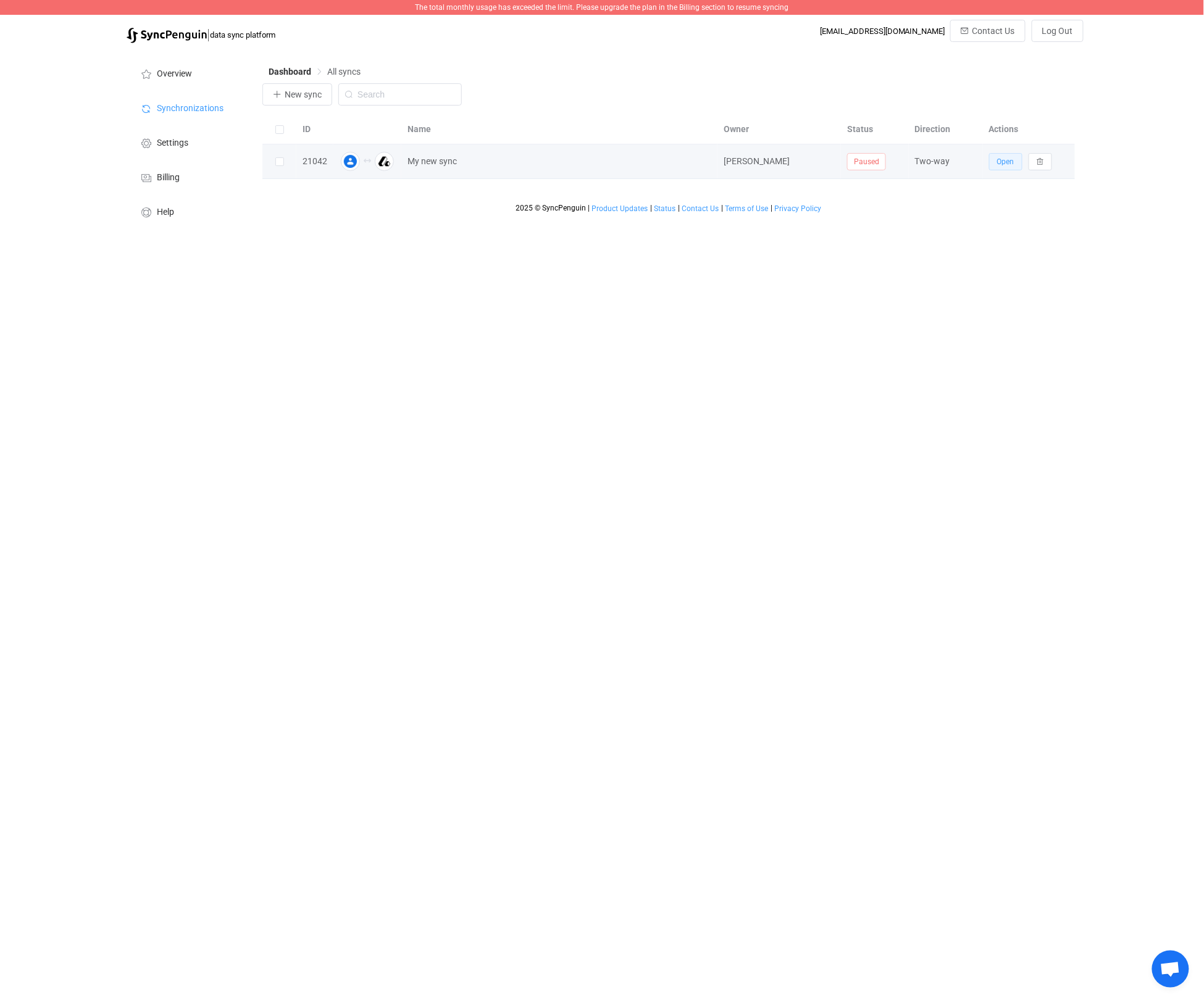
click at [1003, 166] on span "Open" at bounding box center [1005, 162] width 17 height 9
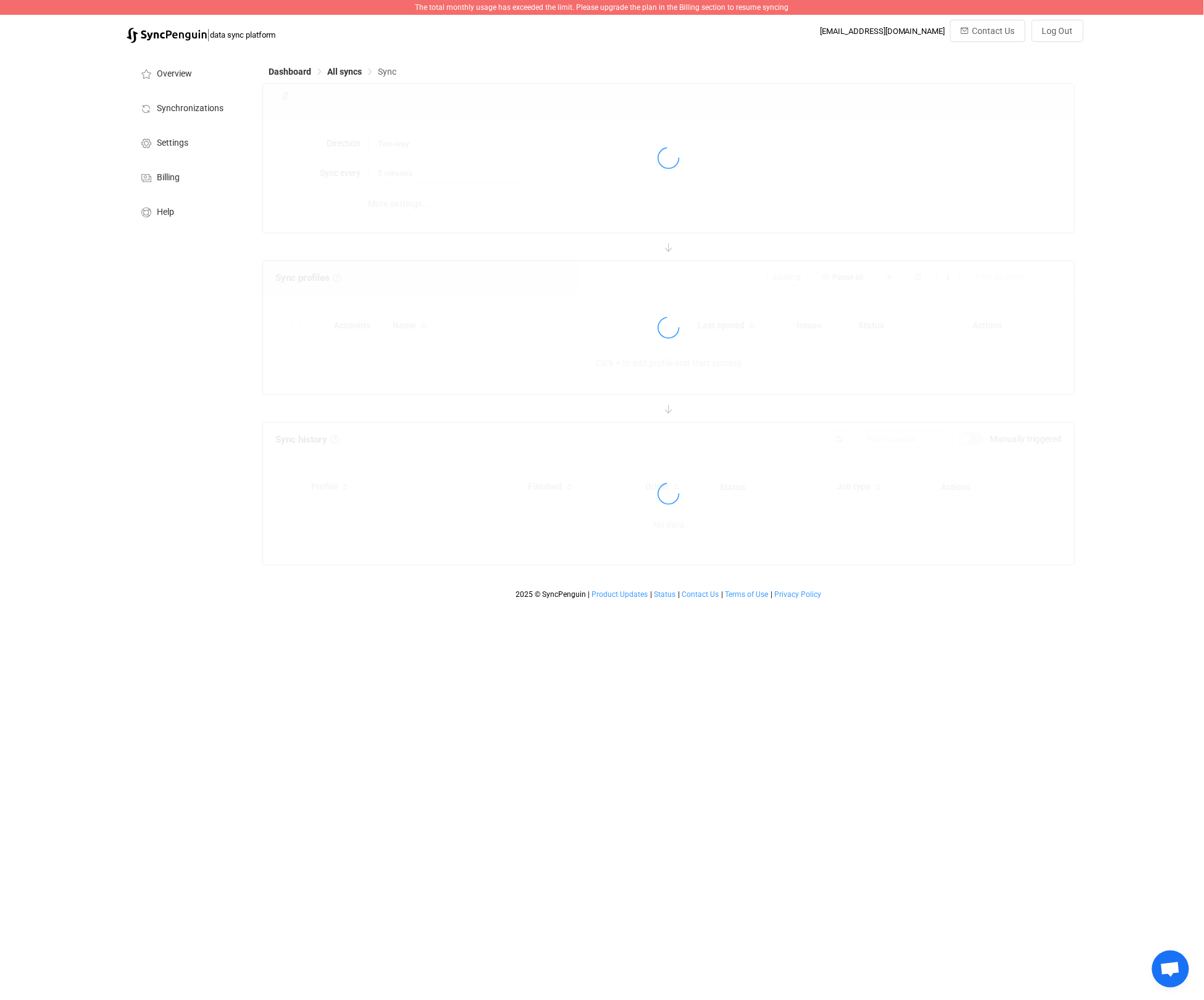
type input "15 minutes"
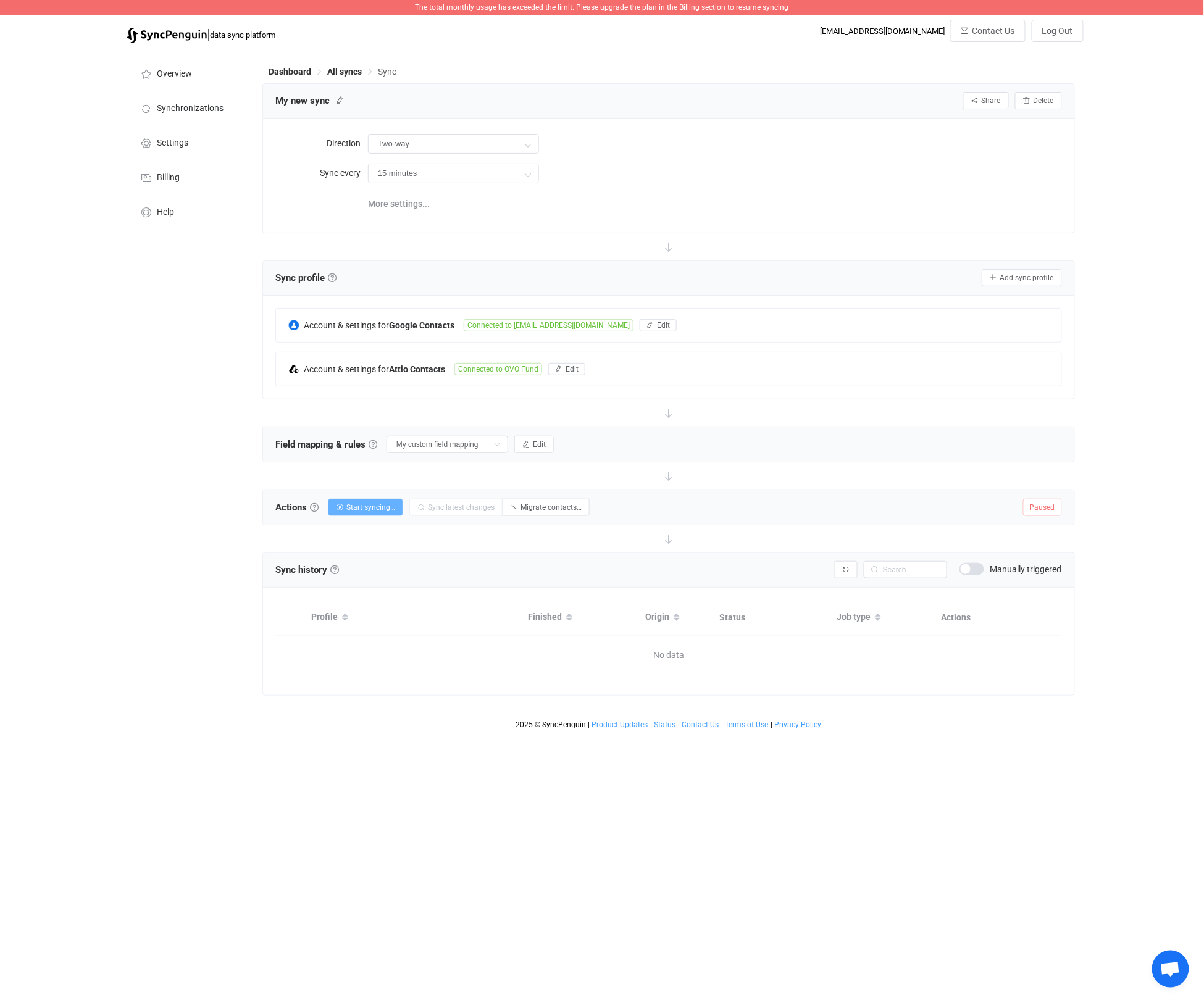
click at [357, 510] on span "Start syncing…" at bounding box center [371, 507] width 49 height 9
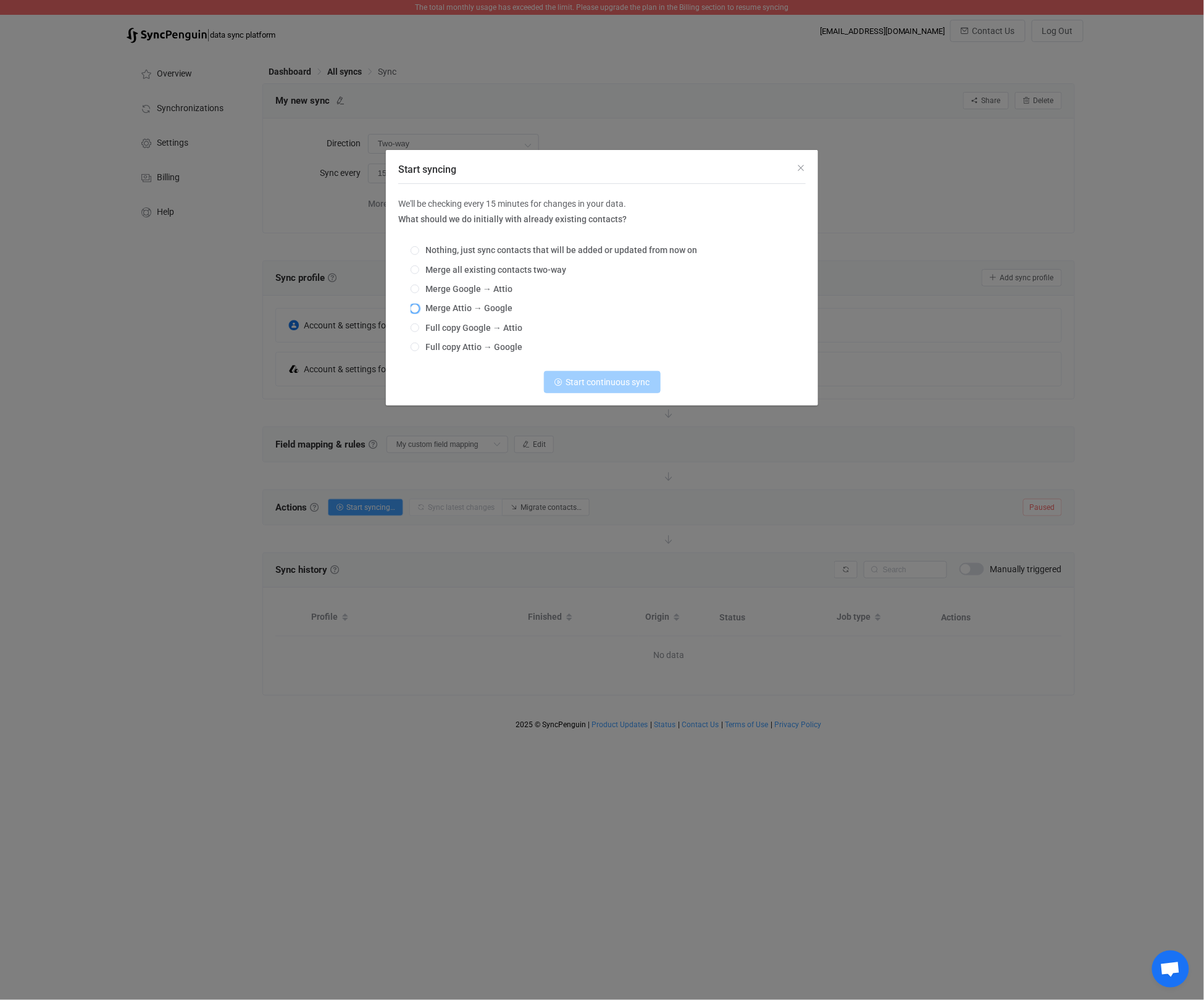
click at [420, 312] on span "Merge Attio → Google" at bounding box center [465, 307] width 93 height 10
click at [419, 312] on input "Merge Attio → Google" at bounding box center [415, 309] width 9 height 10
radio input "true"
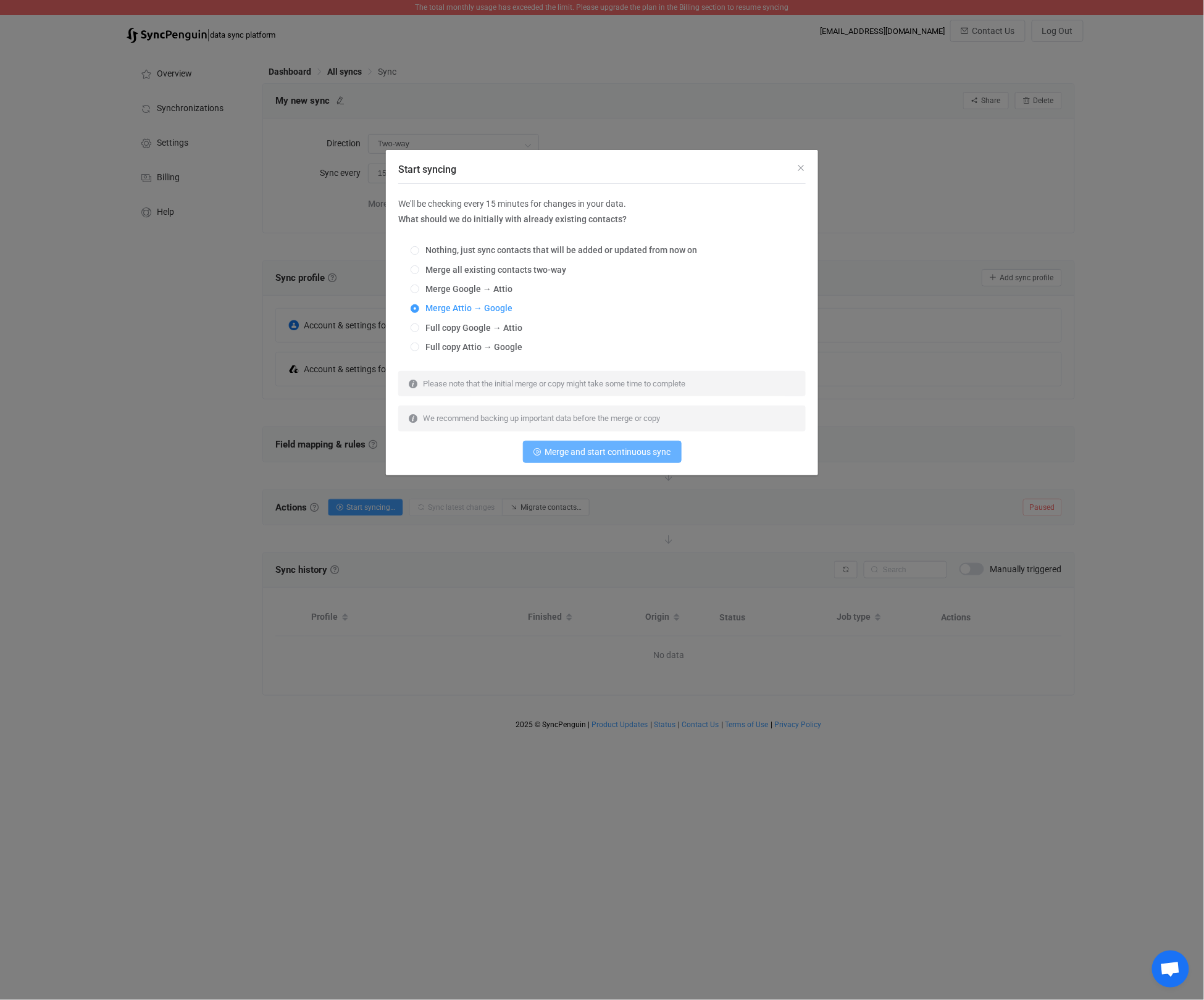
click at [629, 456] on span "Merge and start continuous sync" at bounding box center [608, 451] width 126 height 10
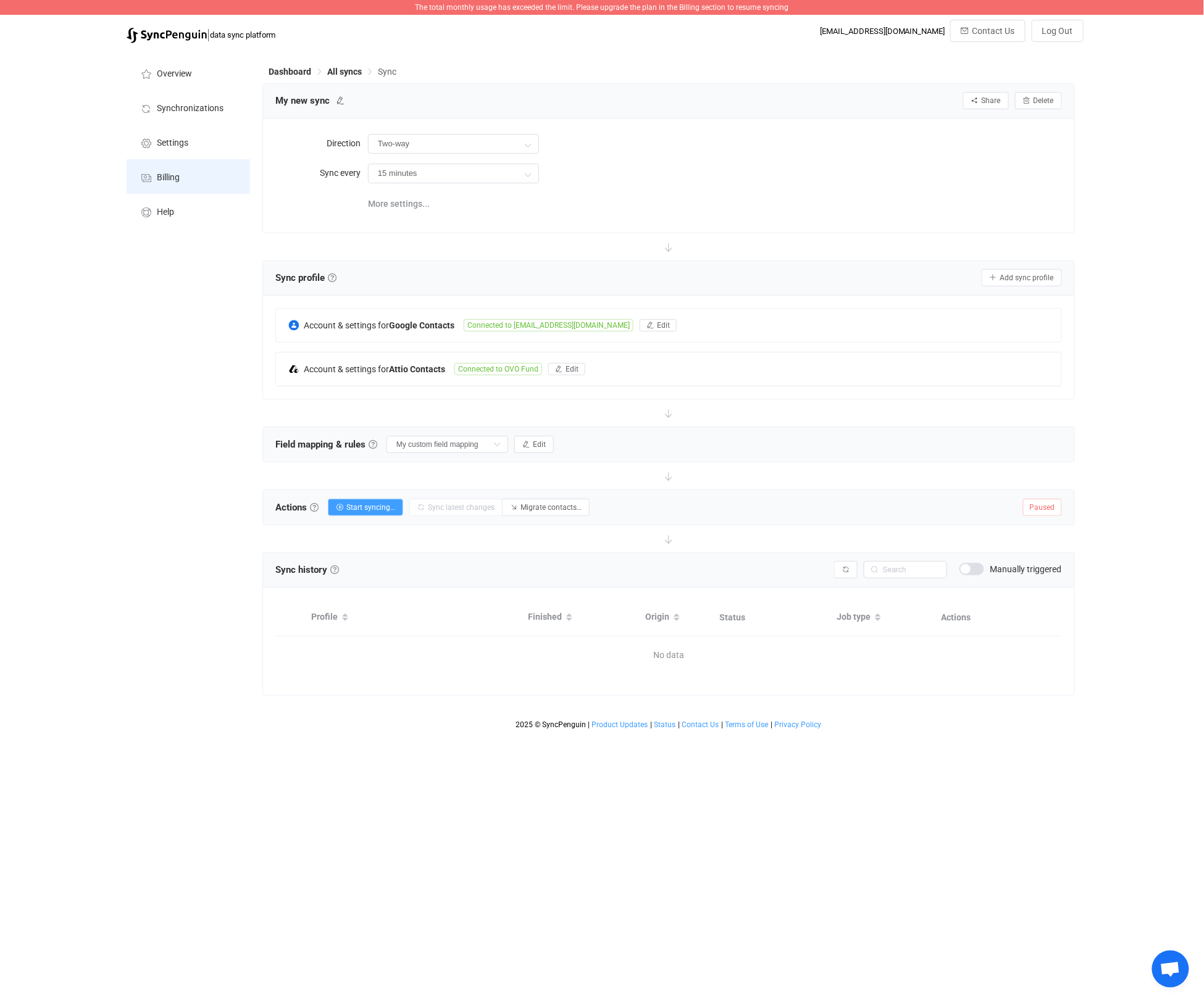
drag, startPoint x: 168, startPoint y: 179, endPoint x: 255, endPoint y: 179, distance: 87.0
click at [168, 179] on span "Billing" at bounding box center [168, 177] width 23 height 10
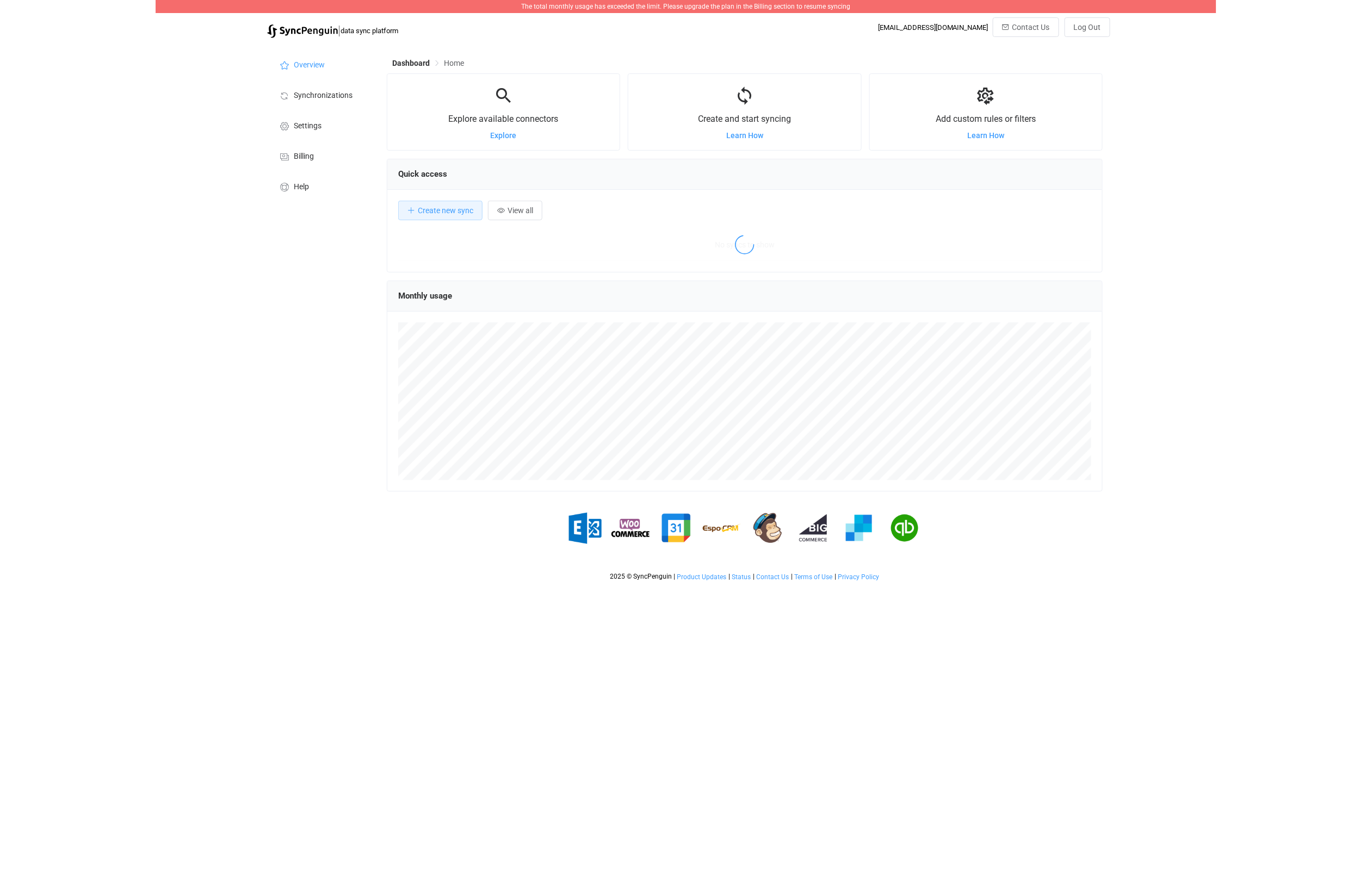
scroll to position [211, 717]
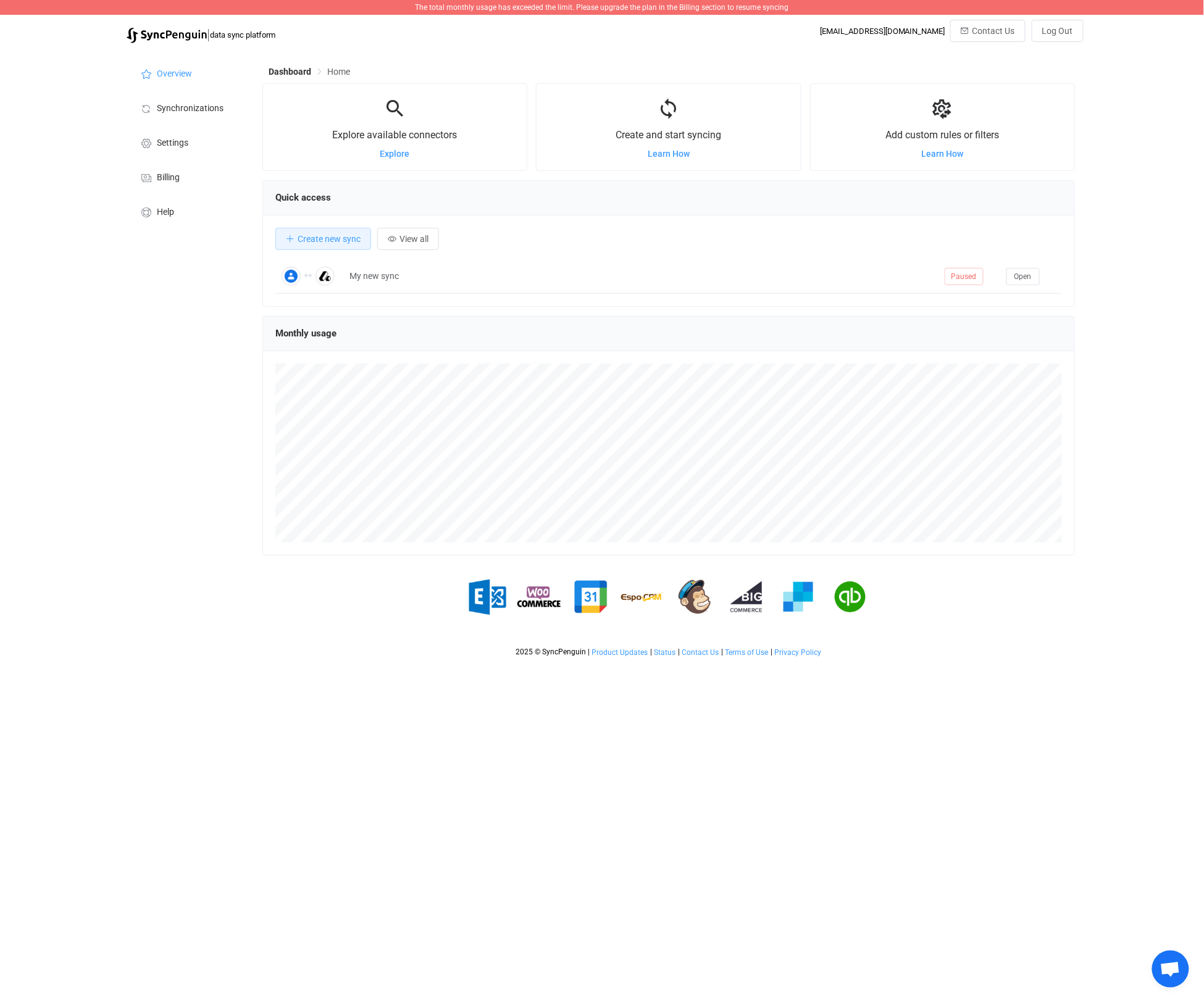
click at [332, 69] on span "Home" at bounding box center [338, 71] width 23 height 10
click at [177, 213] on li "Help" at bounding box center [188, 210] width 123 height 35
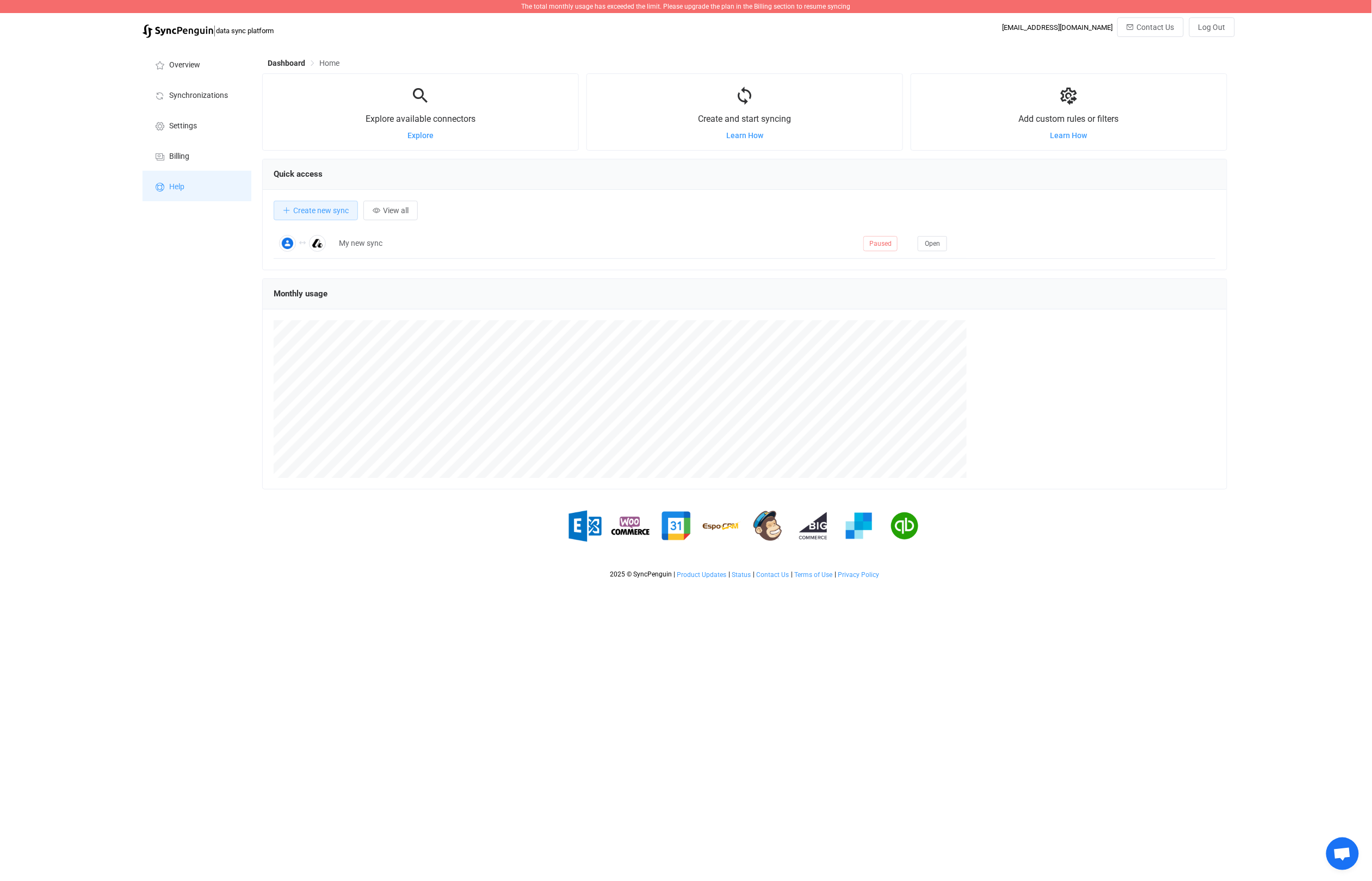
scroll to position [211, 965]
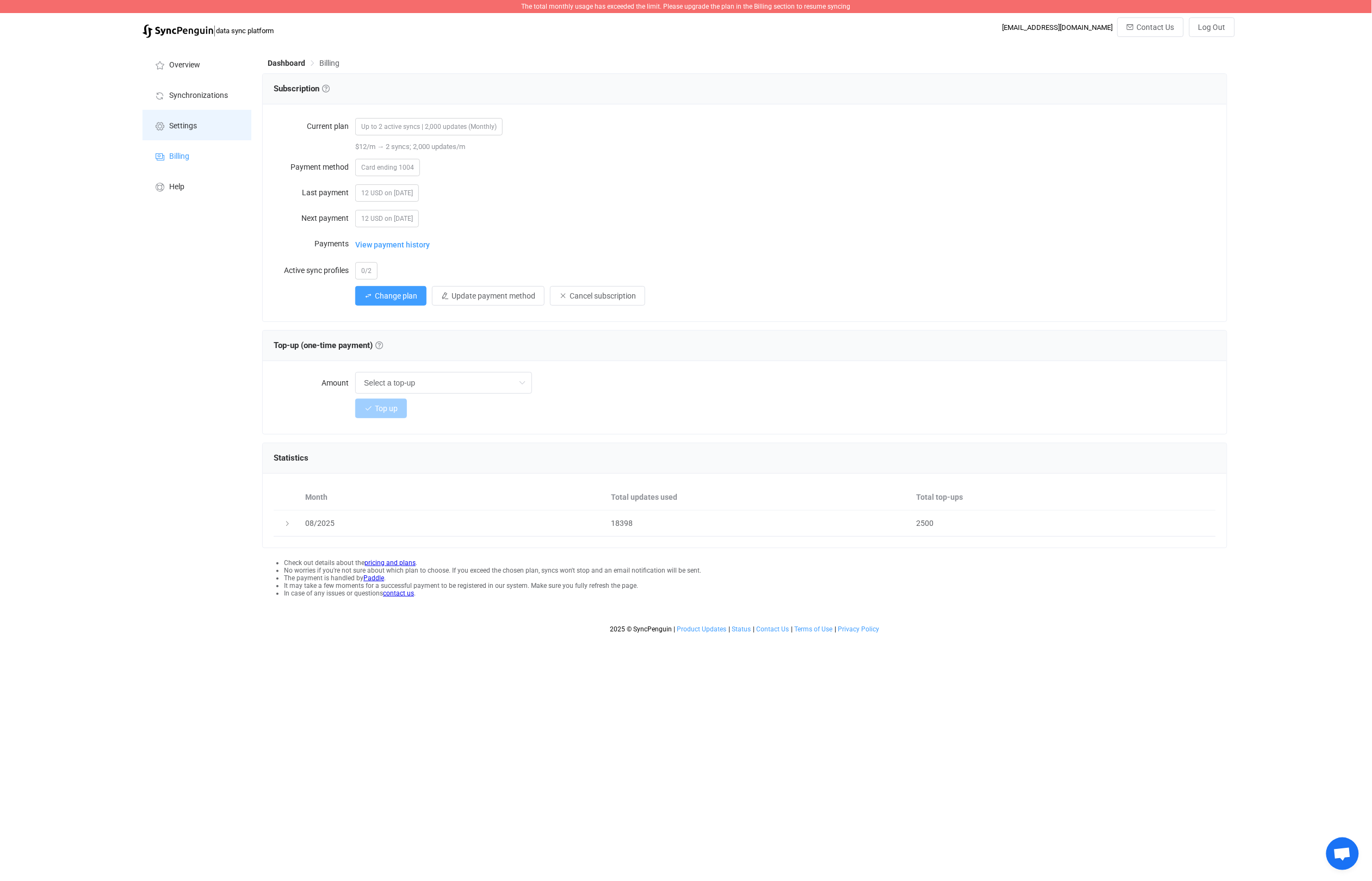
click at [178, 128] on span "Settings" at bounding box center [183, 126] width 28 height 8
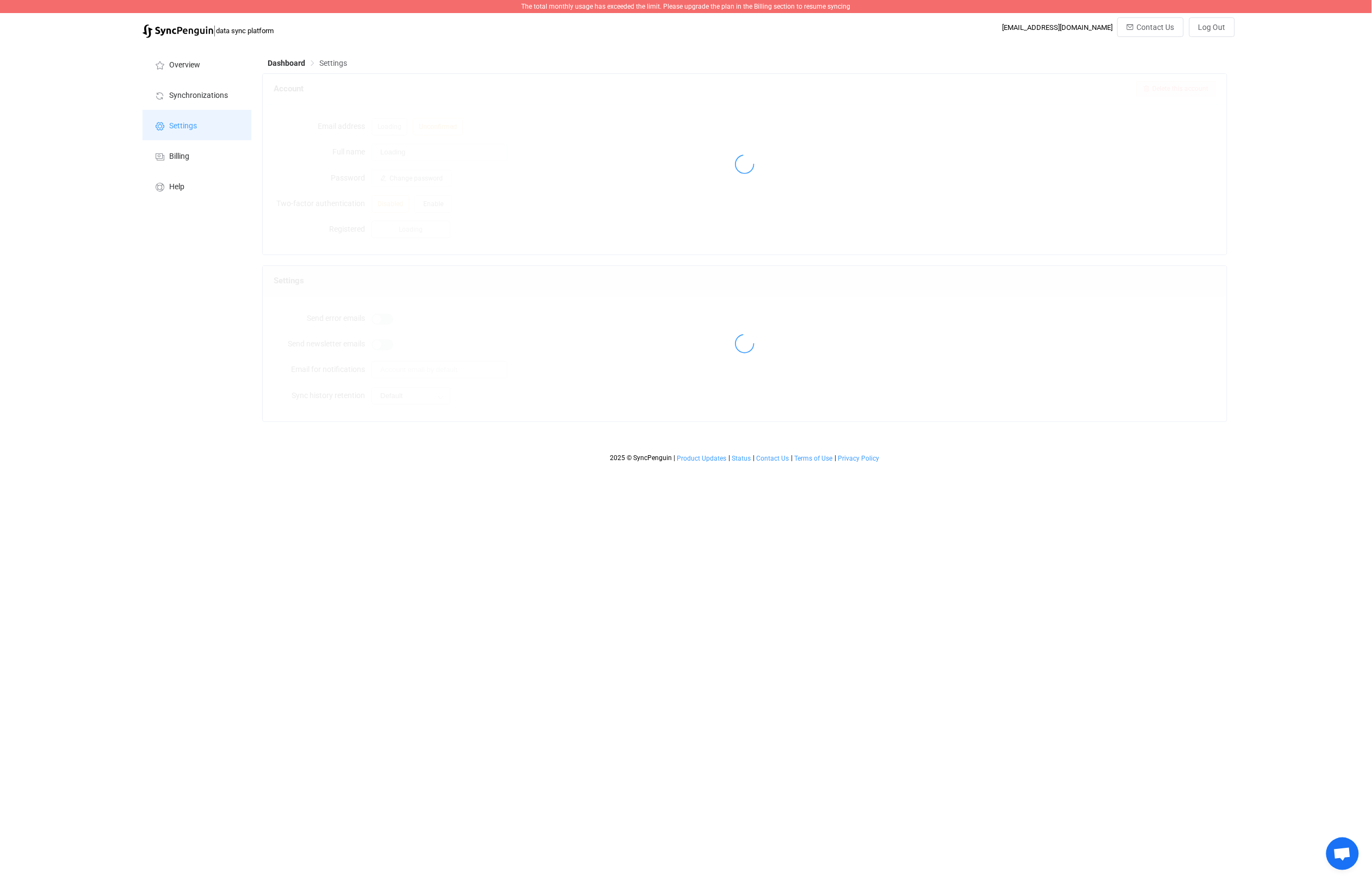
type input "[PERSON_NAME]"
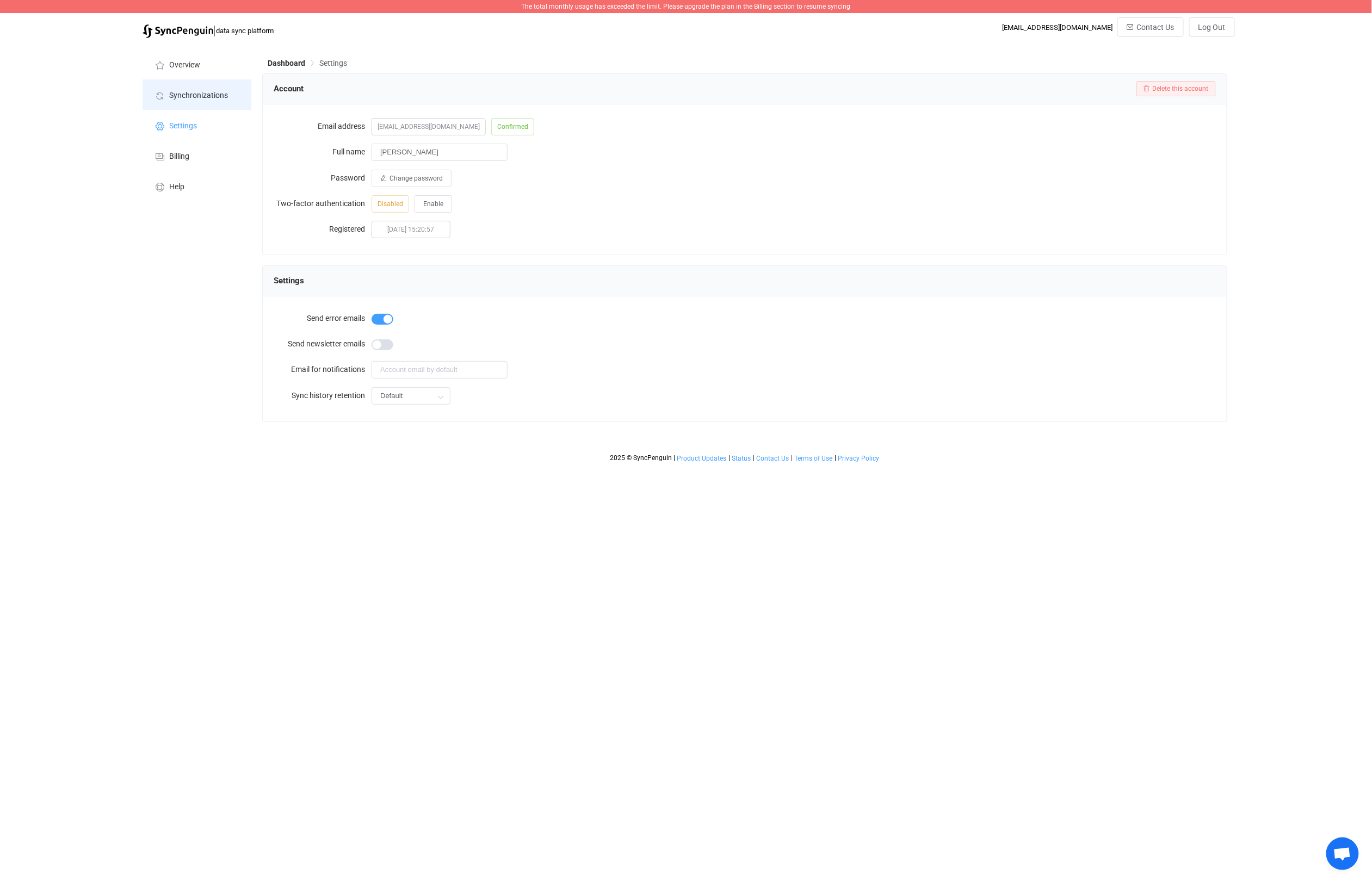
click at [187, 94] on span "Synchronizations" at bounding box center [199, 95] width 59 height 8
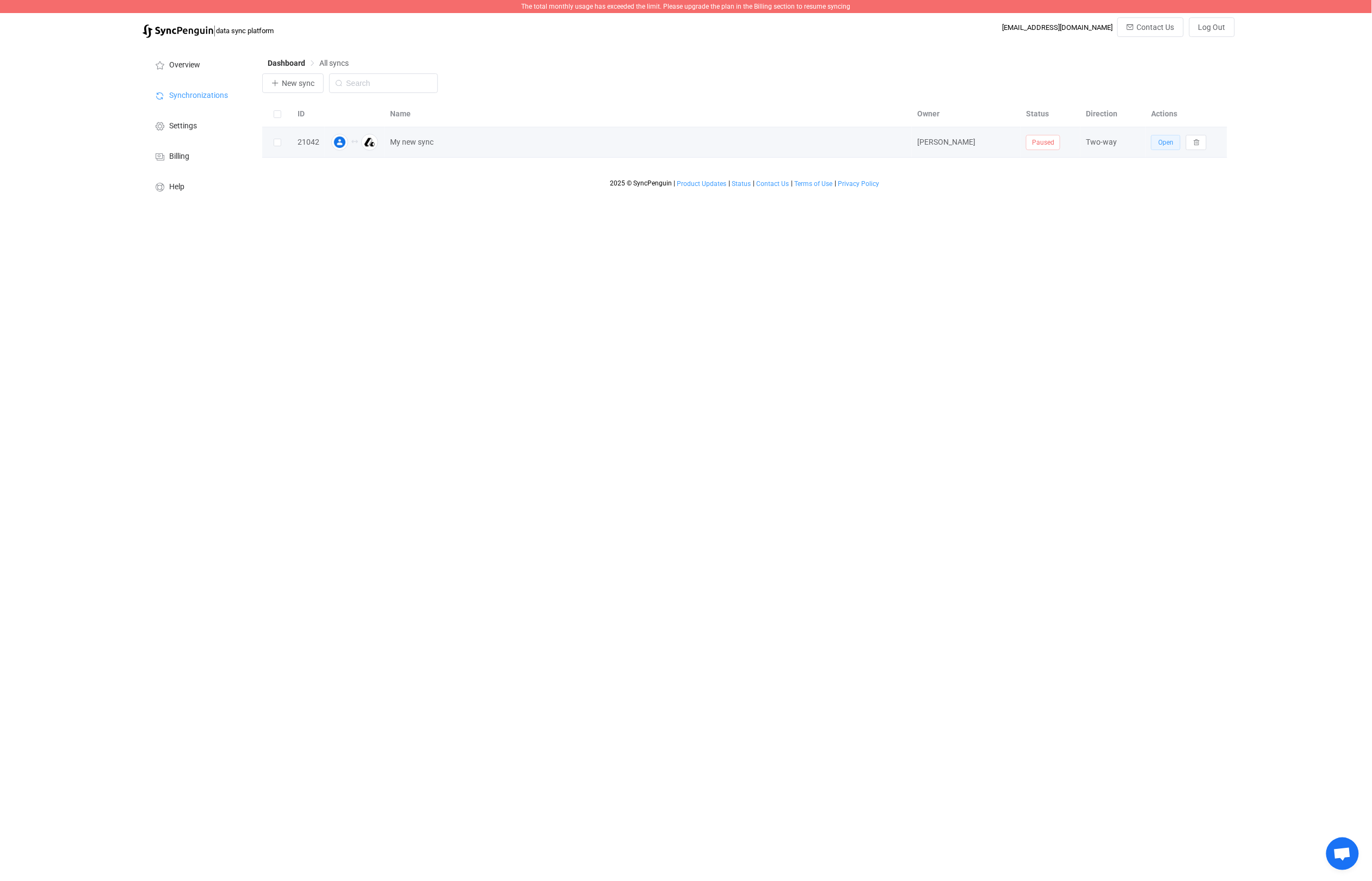
click at [1160, 147] on button "Open" at bounding box center [1165, 142] width 29 height 15
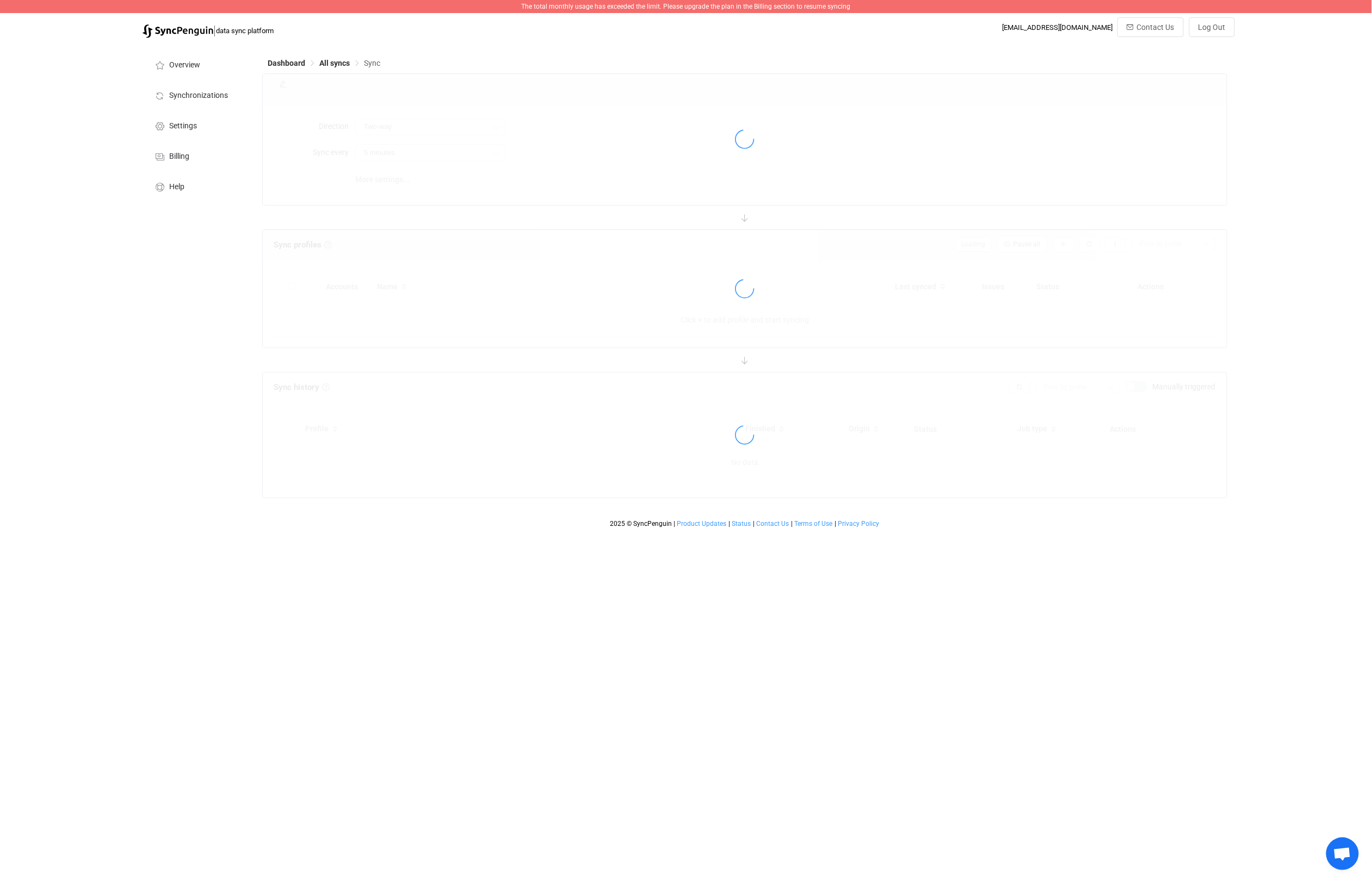
type input "15 minutes"
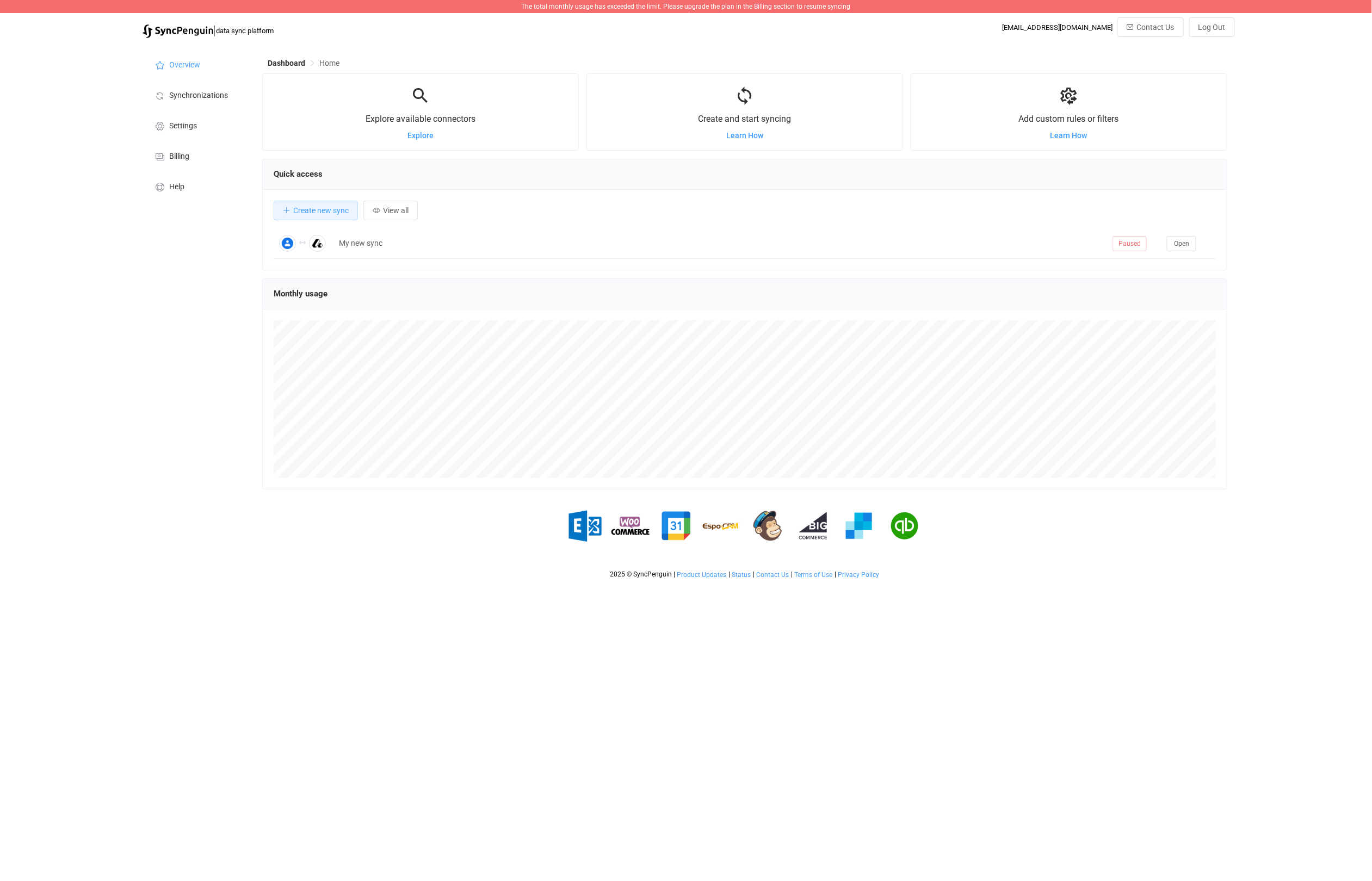
scroll to position [211, 965]
click at [618, 5] on span "The total monthly usage has exceeded the limit. Please upgrade the plan in the …" at bounding box center [686, 7] width 329 height 8
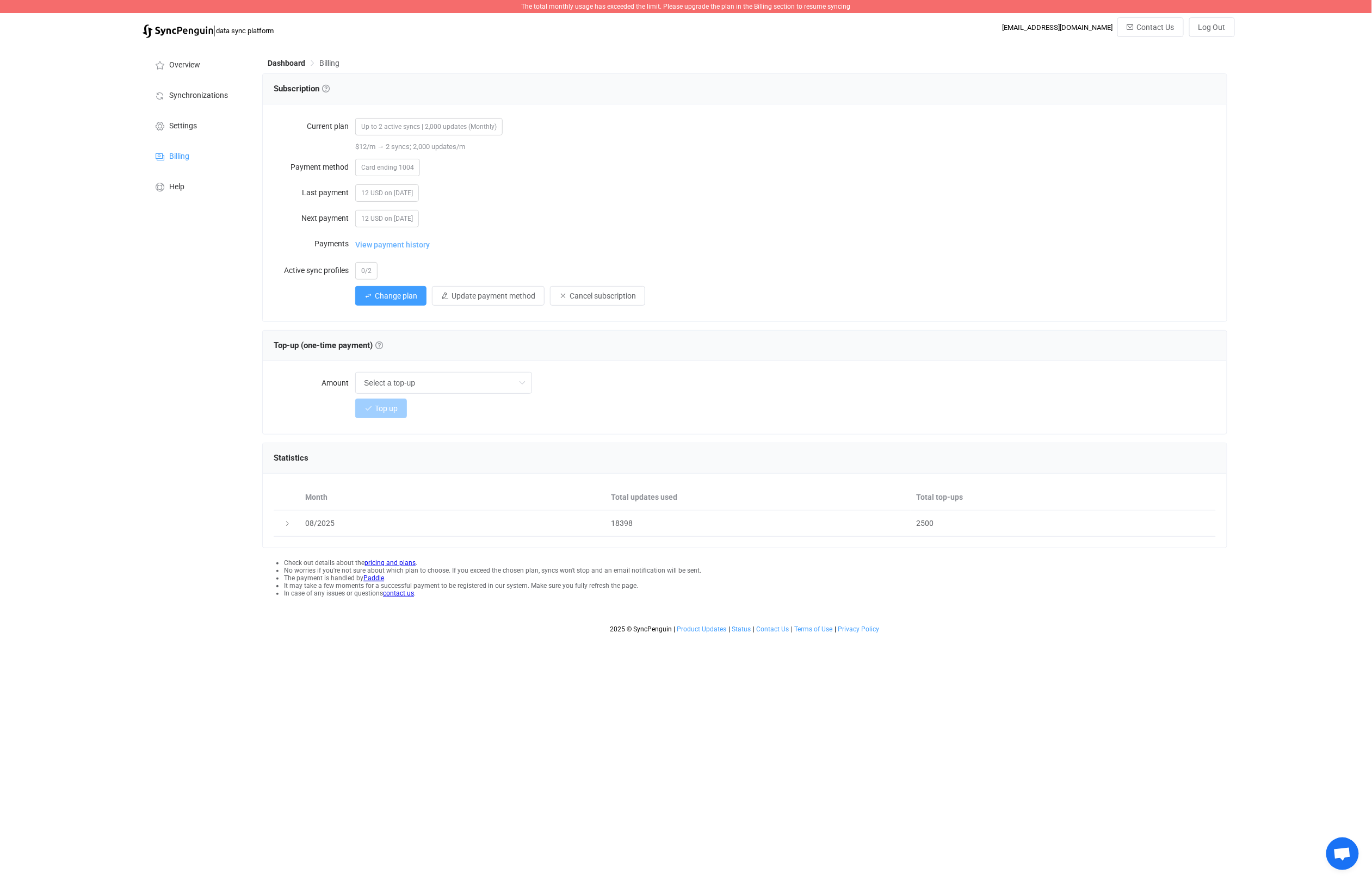
click at [416, 246] on span "View payment history" at bounding box center [392, 244] width 74 height 21
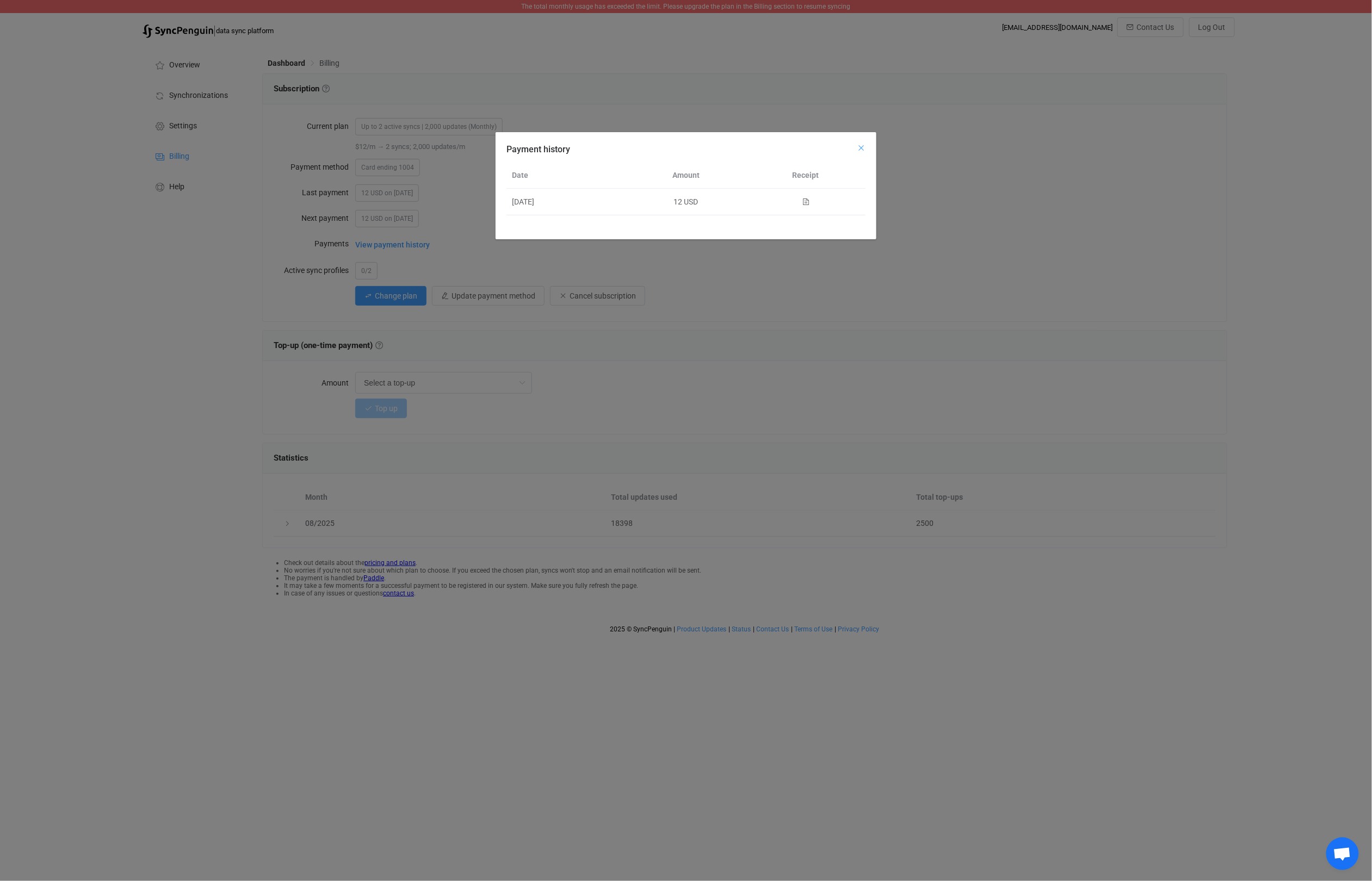
click at [864, 144] on icon "Close" at bounding box center [860, 148] width 8 height 8
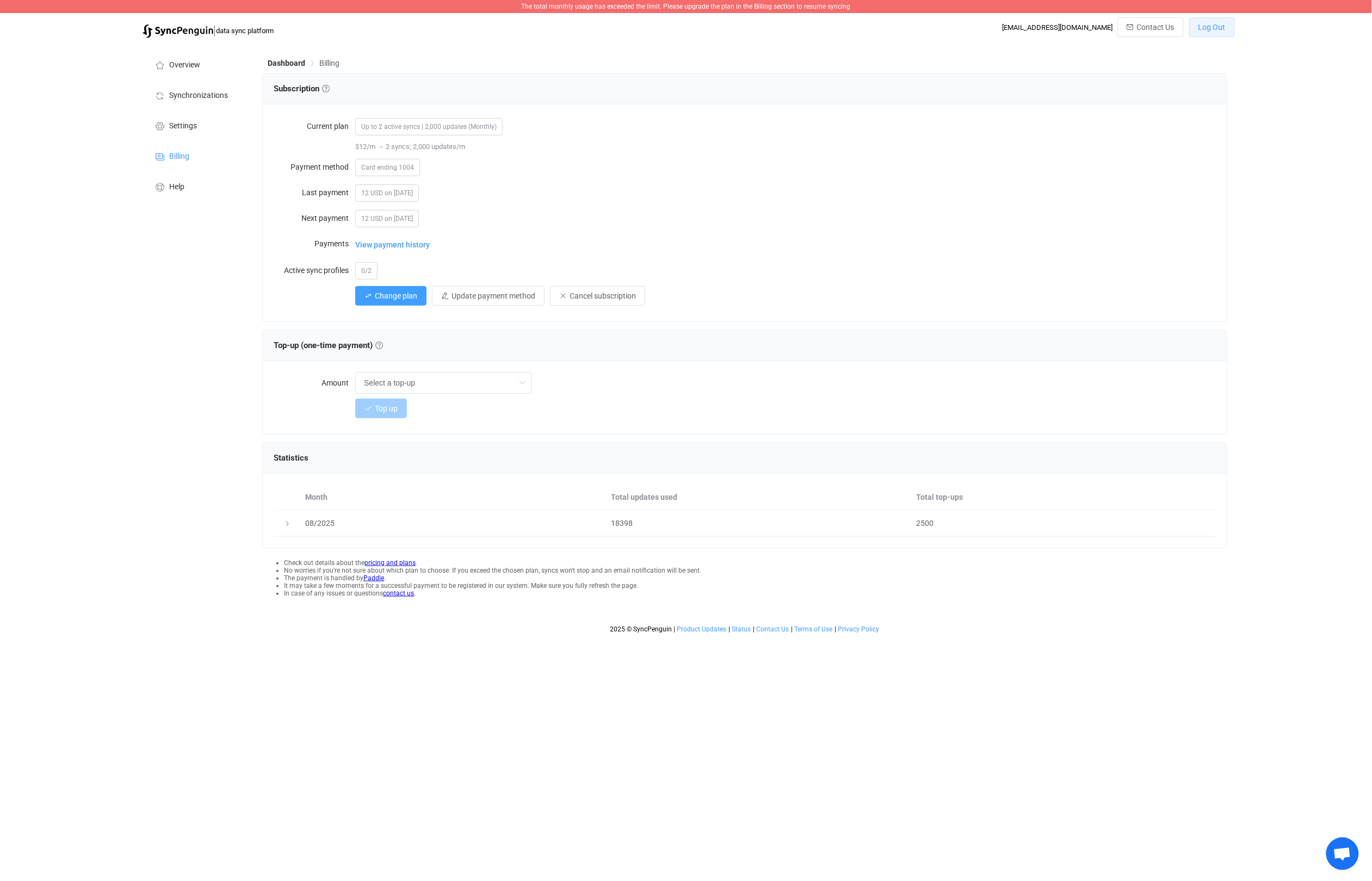
click at [1218, 23] on span "Log Out" at bounding box center [1212, 27] width 27 height 8
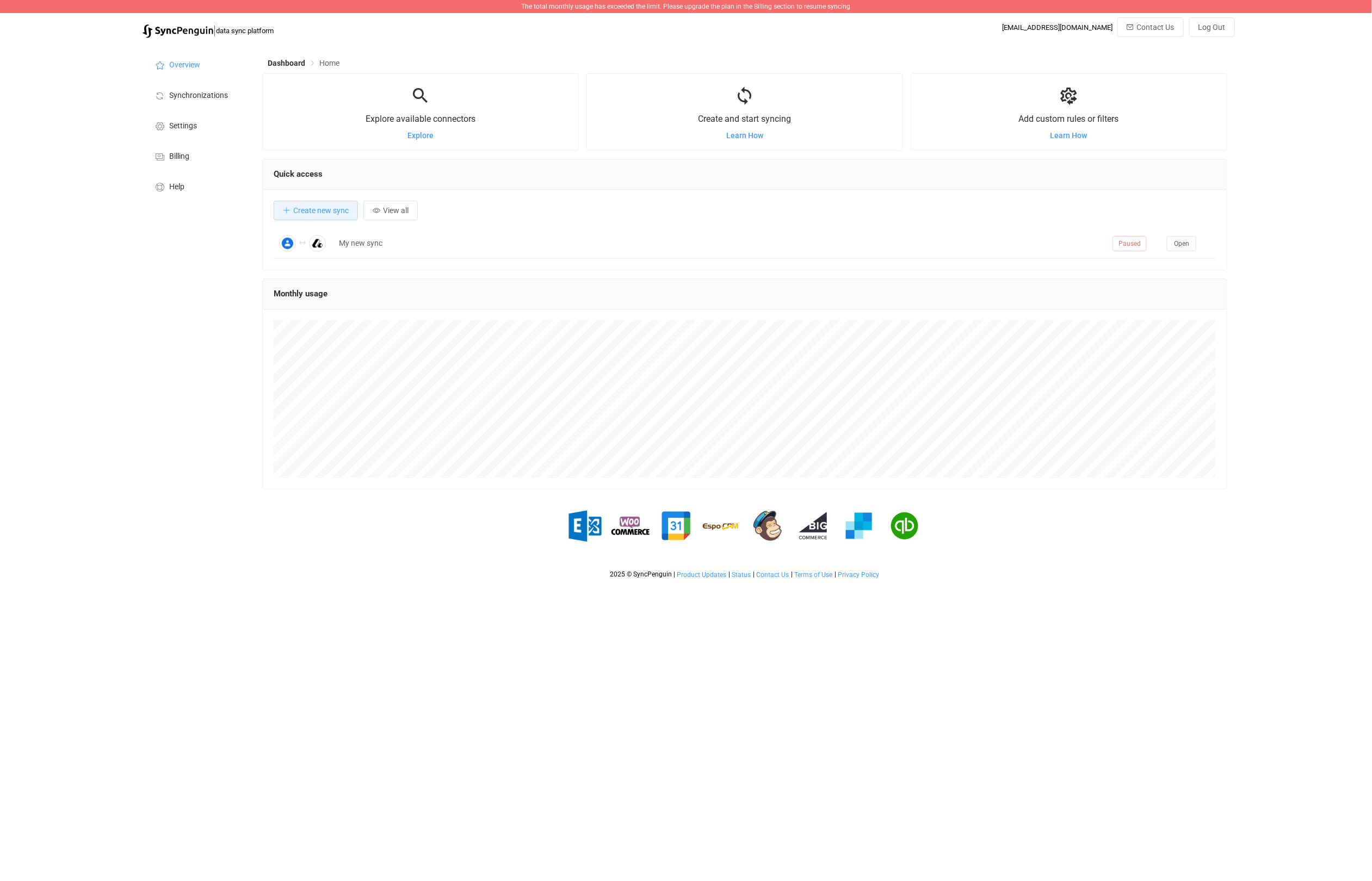
scroll to position [211, 965]
click at [1173, 247] on button "Open" at bounding box center [1181, 243] width 29 height 15
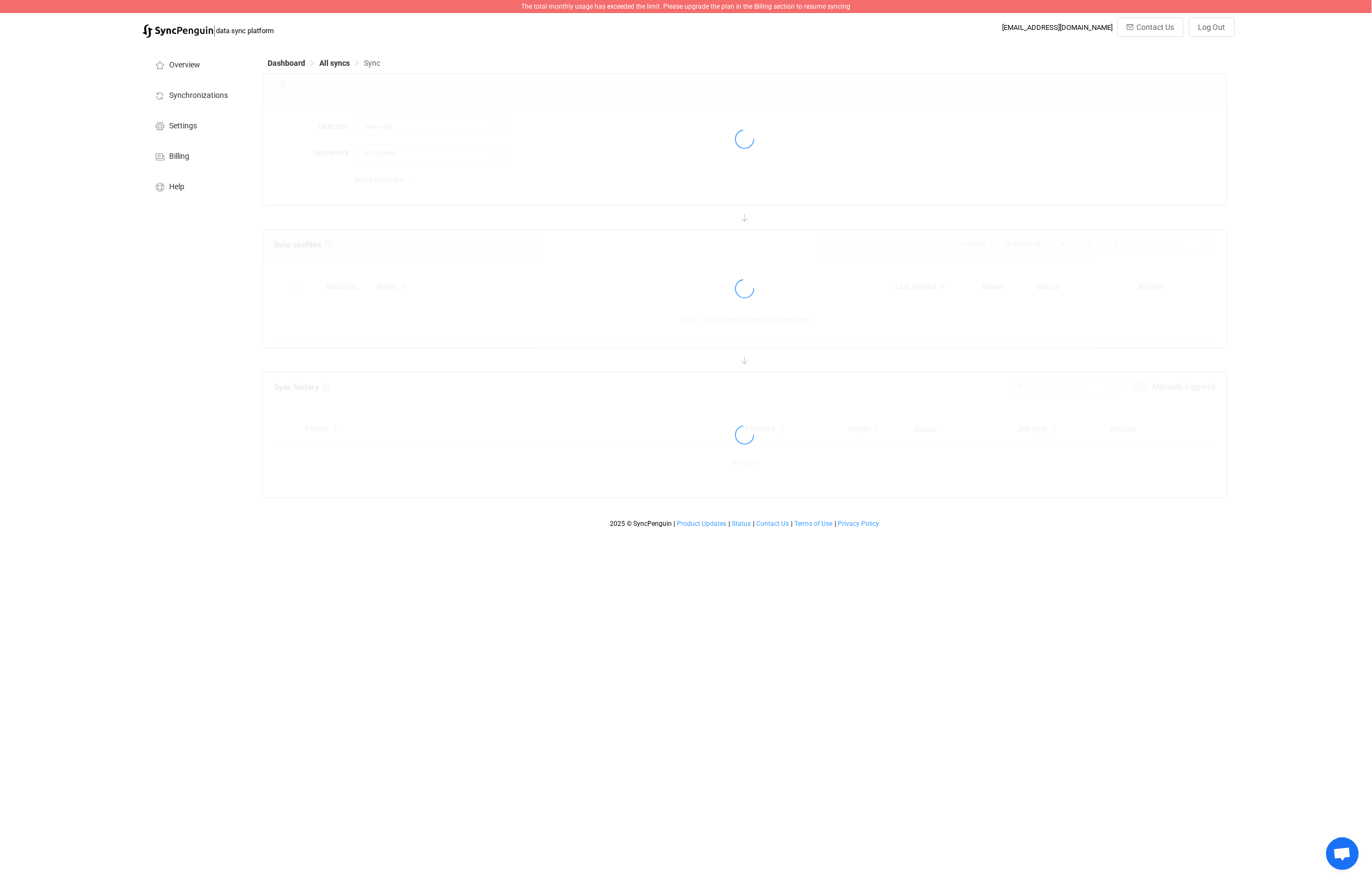
type input "15 minutes"
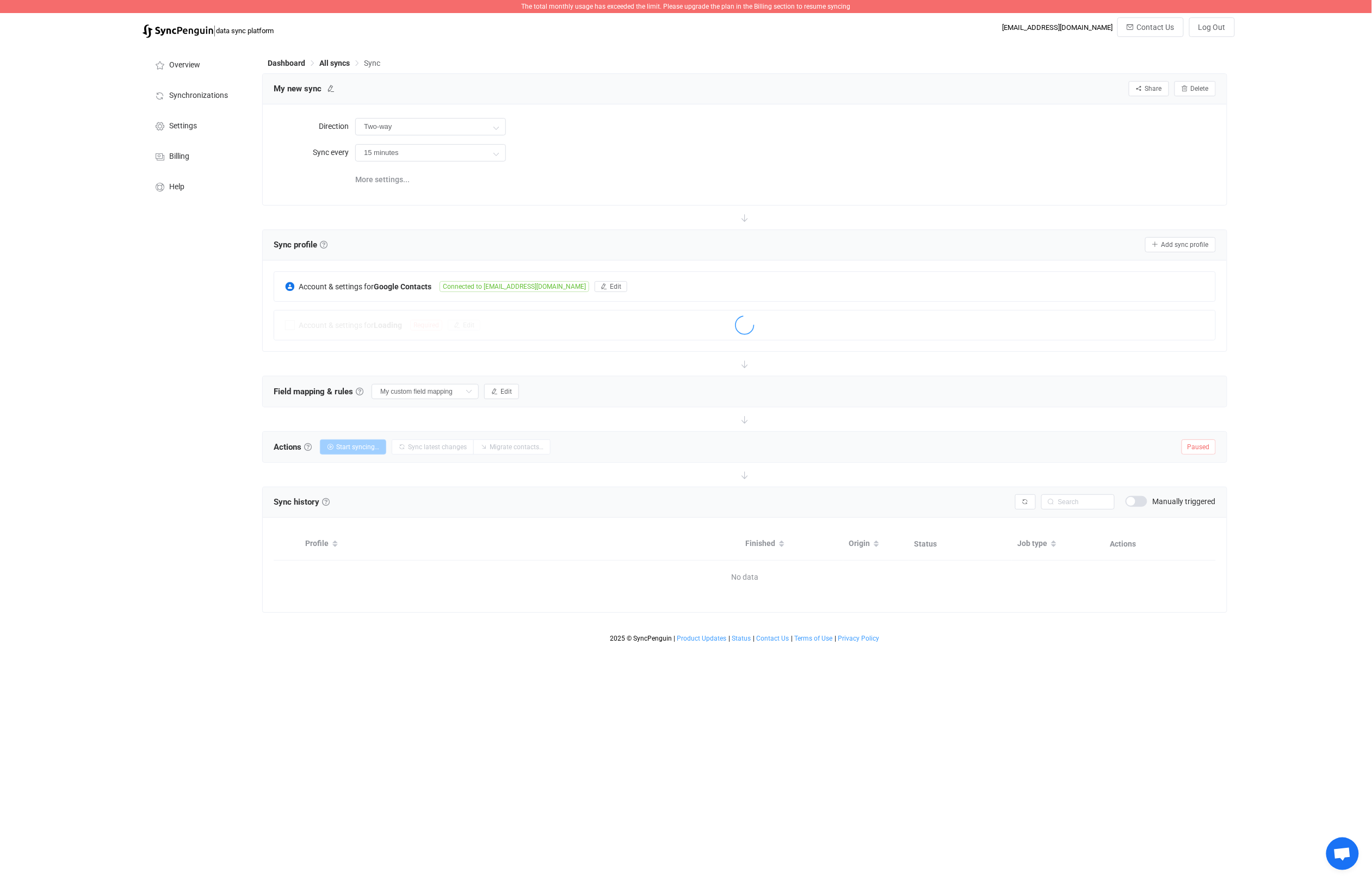
click at [1191, 446] on span "Paused" at bounding box center [1198, 446] width 34 height 15
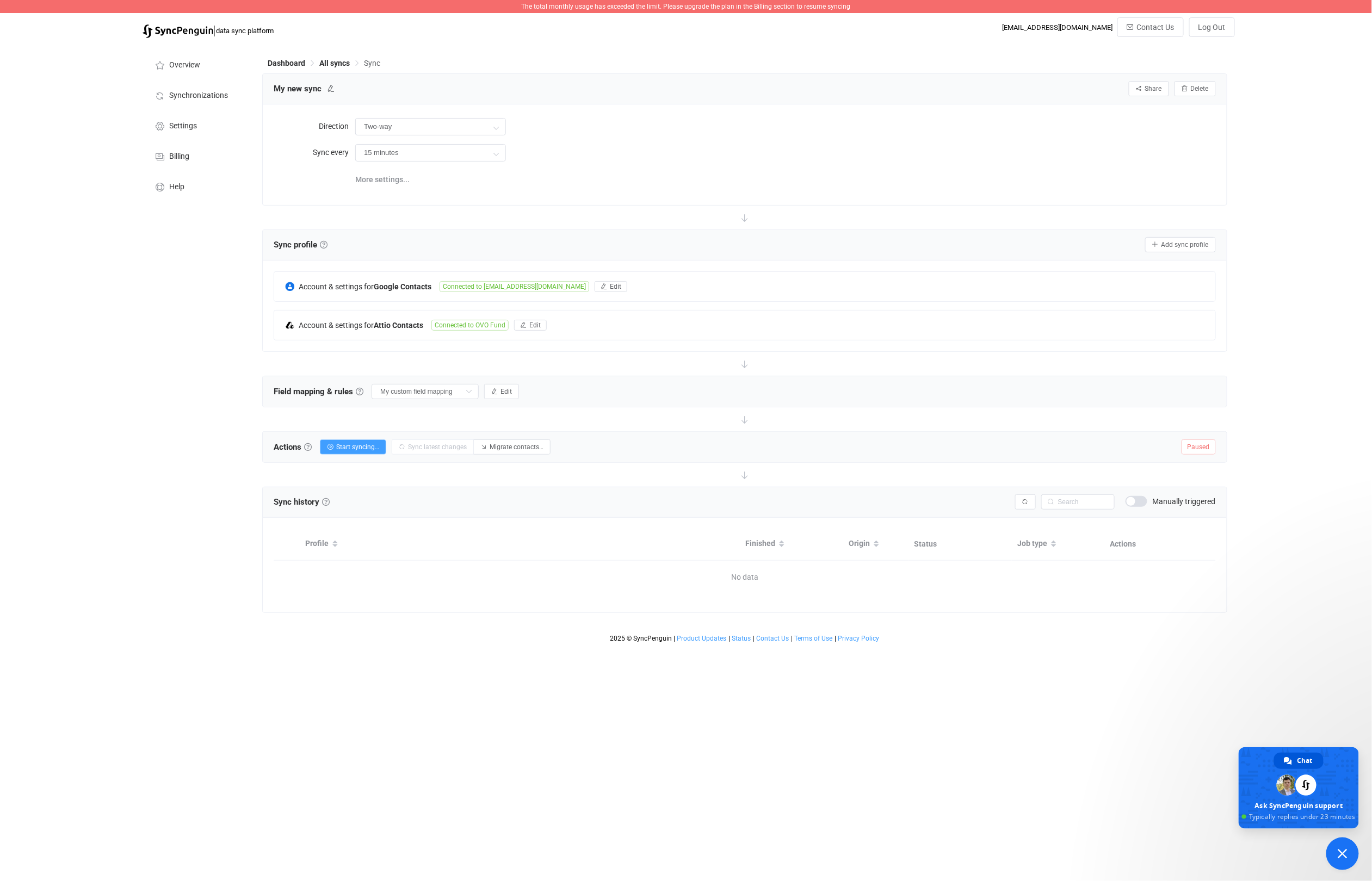
type textarea "Hello! I just sent this email but saw that you're online so I'll send here too:…"
type textarea "ok great, thanks"
type textarea "I see it here, yep!"
type textarea "Wonderful, THANK YOU! Is it possible to refund the top-up since I didn't need t…"
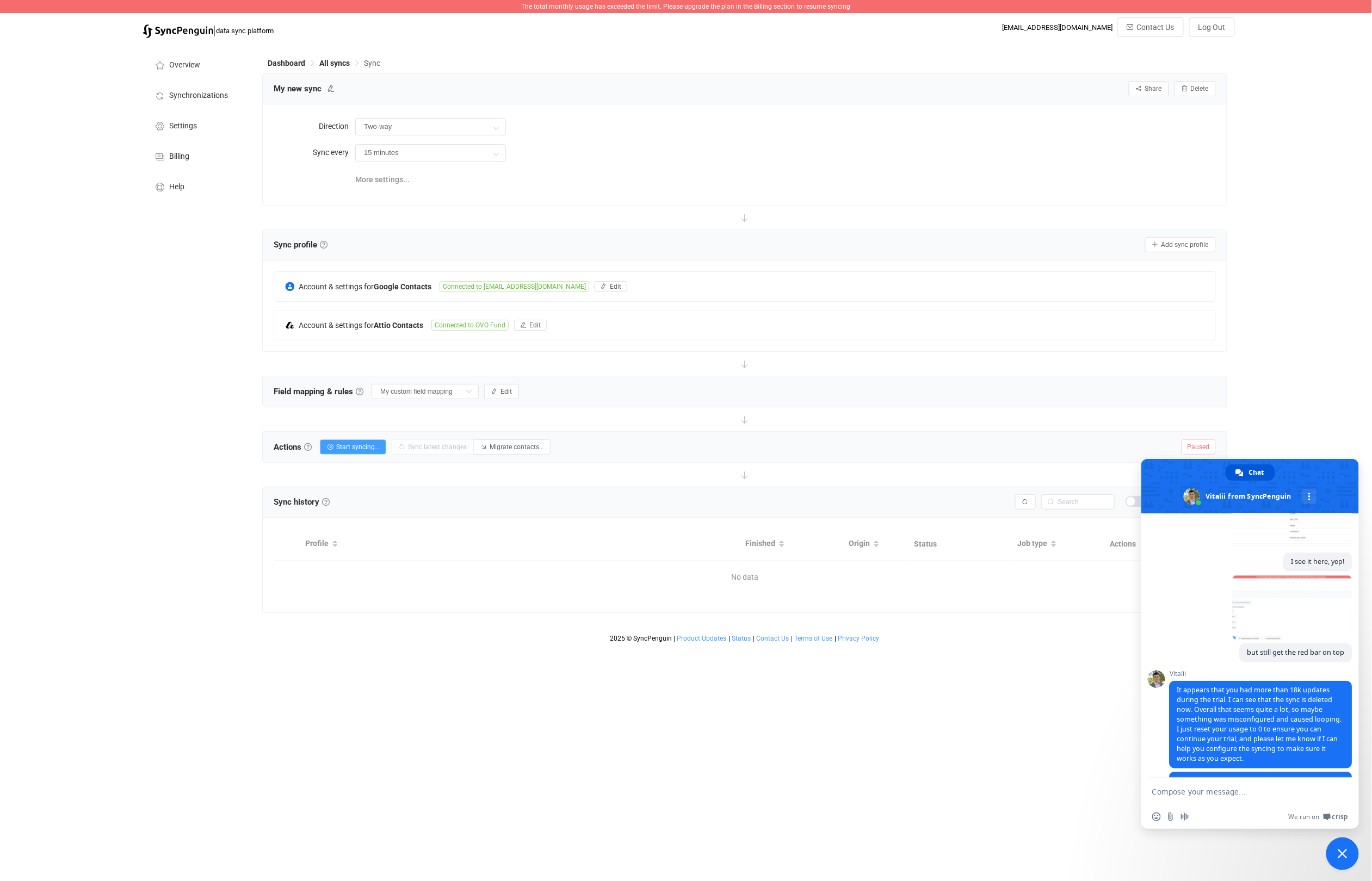
scroll to position [548, 0]
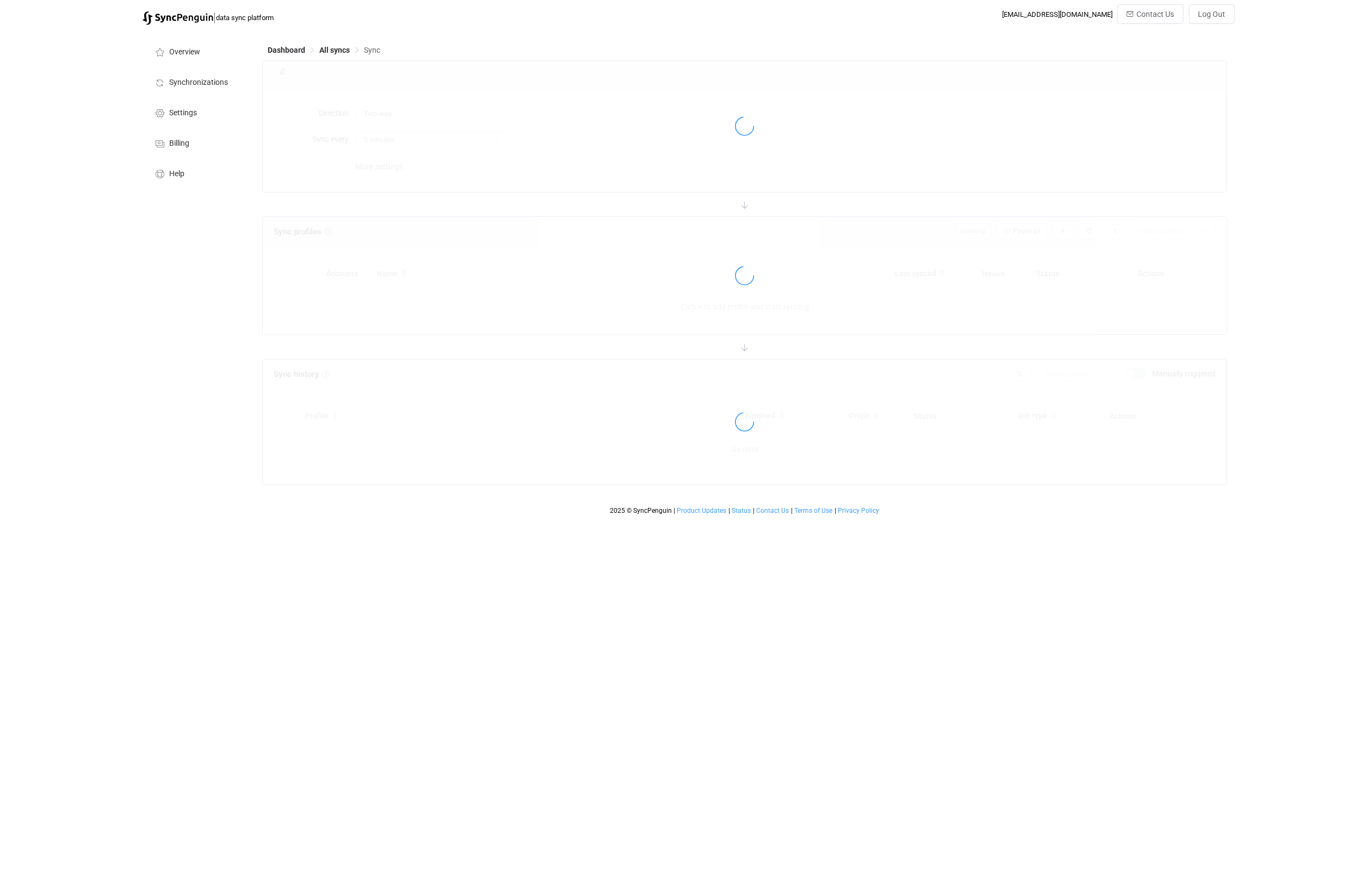
type input "15 minutes"
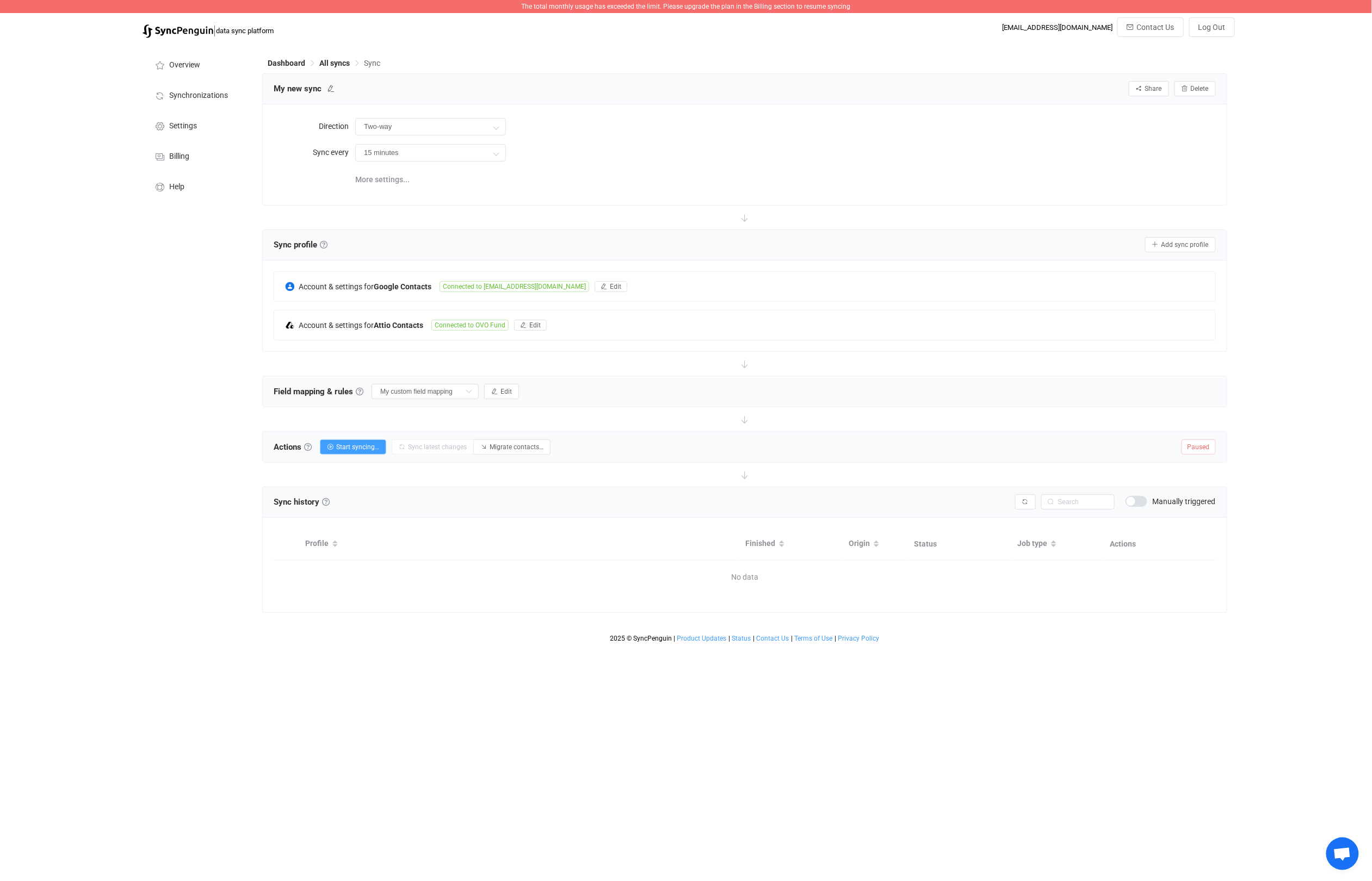
click at [1339, 845] on span "Open chat" at bounding box center [1343, 854] width 33 height 33
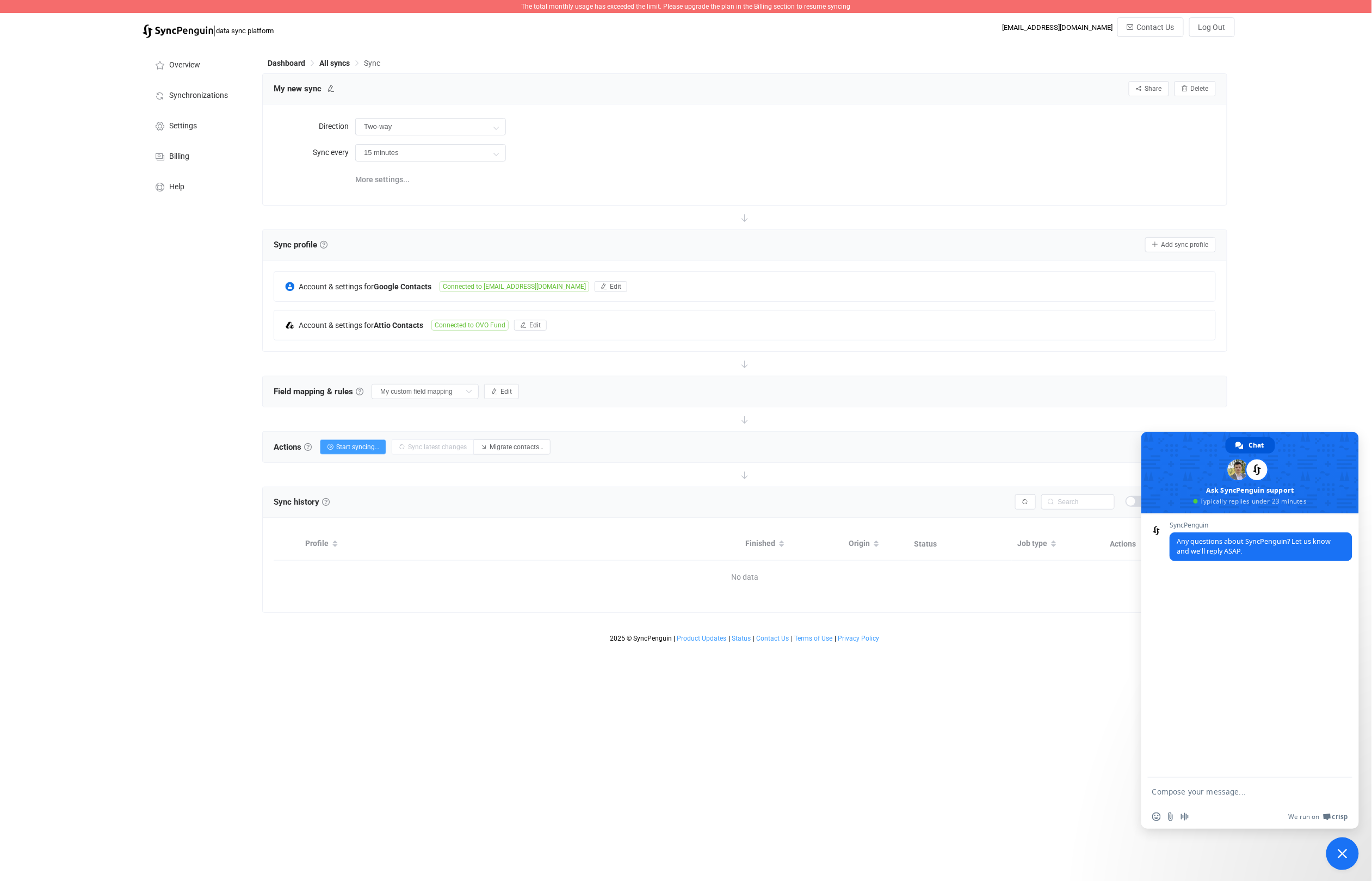
click at [1198, 788] on textarea "Compose your message..." at bounding box center [1239, 791] width 174 height 27
click at [1184, 772] on textarea "Hello! I jsut sent this email but saw that you're online so I'lls end here too:" at bounding box center [1239, 781] width 174 height 47
click at [1264, 785] on textarea "Hello! I just sent this email but saw that you're online so I'll send here too:" at bounding box center [1239, 781] width 174 height 47
paste textarea "I was on the free trial and SyncPenguin said I've gone over my limit so I bough…"
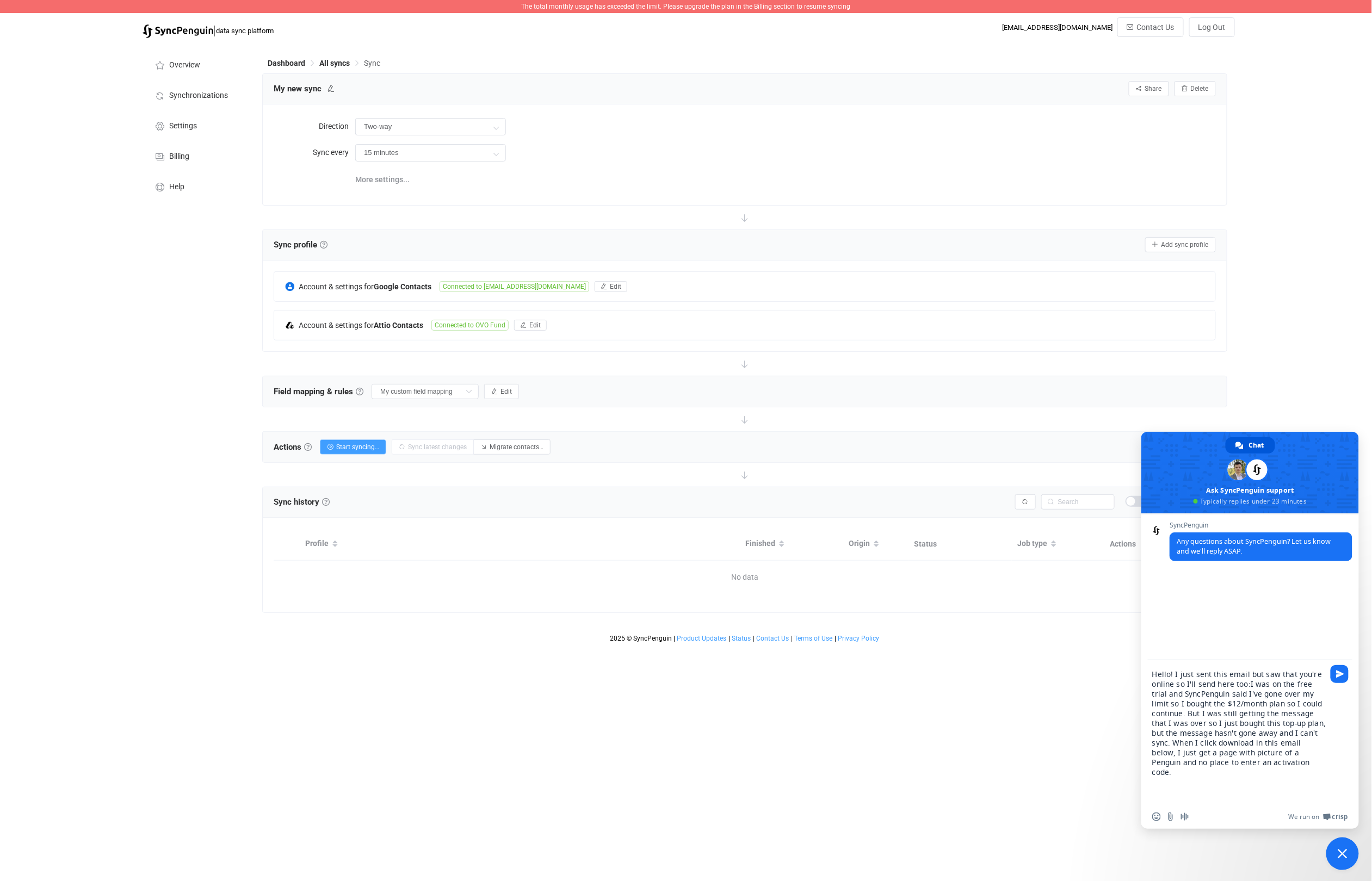
click at [1250, 686] on textarea "Hello! I just sent this email but saw that you're online so I'll send here too:…" at bounding box center [1239, 733] width 174 height 144
click at [1283, 732] on textarea "Hello! I just sent this email but saw that you're online so I'll send here too:…" at bounding box center [1239, 733] width 174 height 144
click at [1214, 744] on textarea "Hello! I just sent this email but saw that you're online so I'll send here too:…" at bounding box center [1239, 733] width 174 height 144
click at [1283, 742] on textarea "Hello! I just sent this email but saw that you're online so I'll send here too:…" at bounding box center [1239, 733] width 174 height 144
drag, startPoint x: 1195, startPoint y: 750, endPoint x: 1177, endPoint y: 751, distance: 18.0
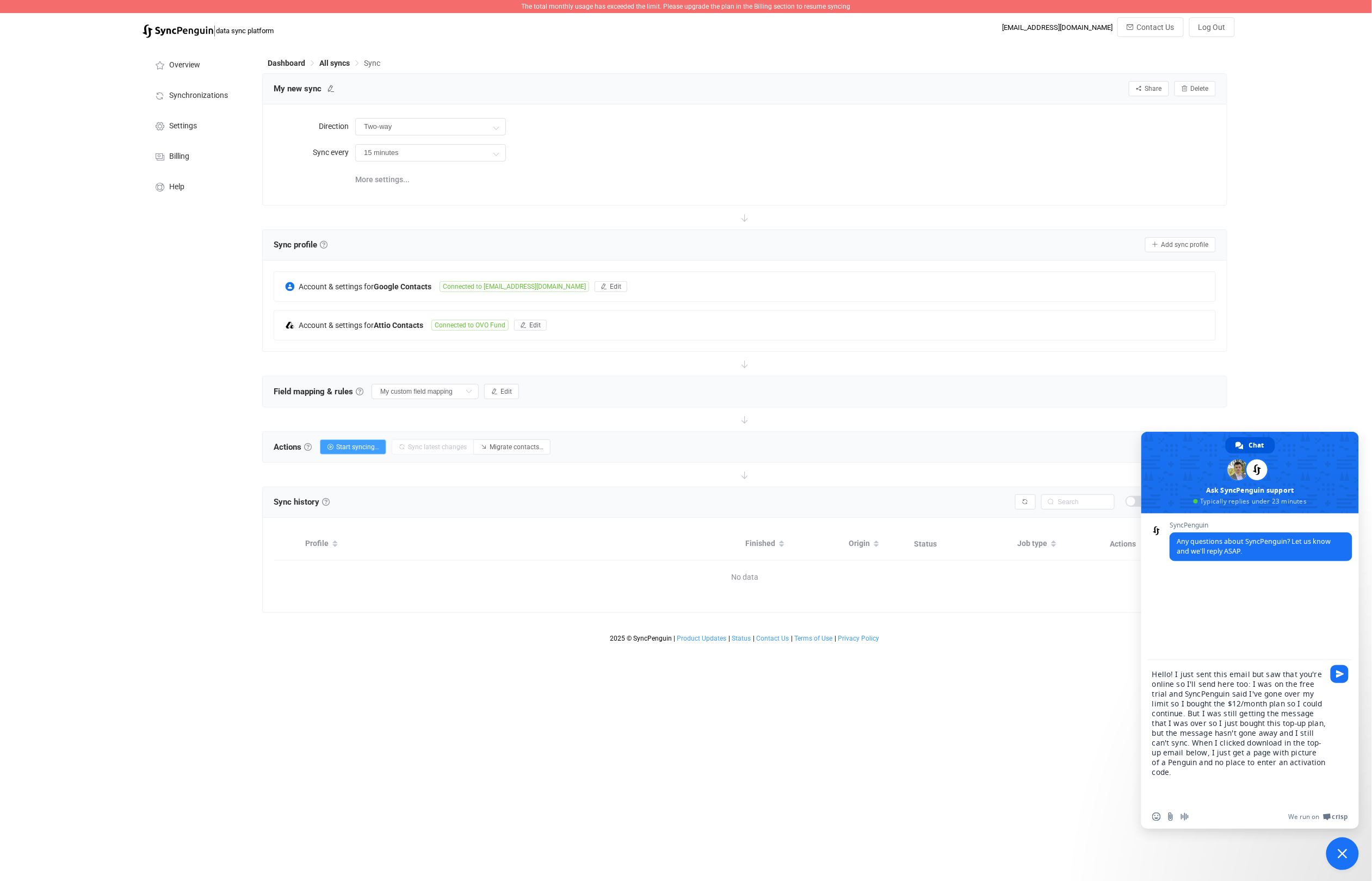
click at [1174, 752] on textarea "Hello! I just sent this email but saw that you're online so I'll send here too:…" at bounding box center [1239, 733] width 174 height 144
click at [1270, 767] on textarea "Hello! I just sent this email but saw that you're online so I'll send here too:…" at bounding box center [1239, 727] width 174 height 154
type textarea "Hello! I just sent this email but saw that you're online so I'll send here too:…"
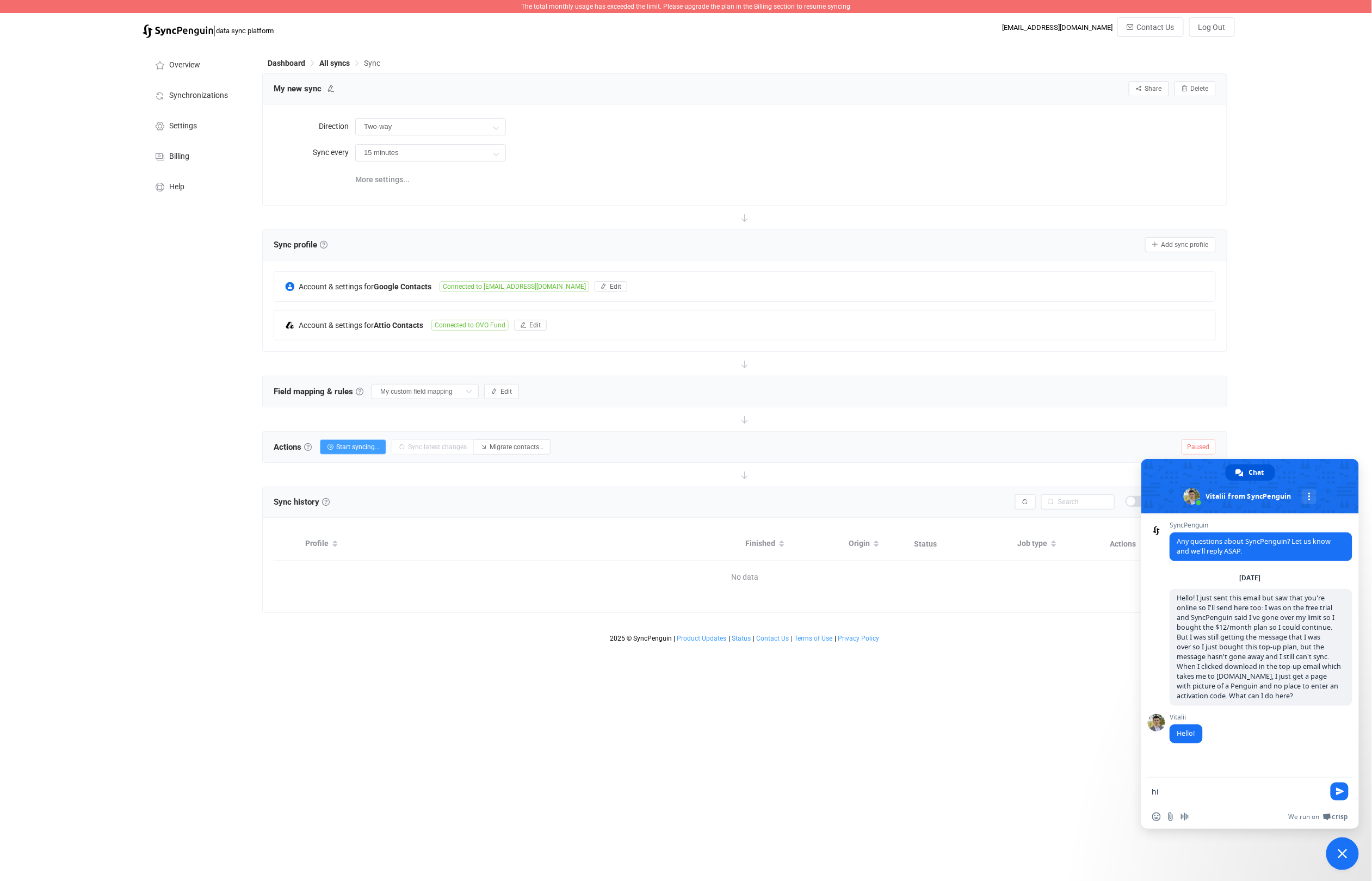
type textarea "hi!"
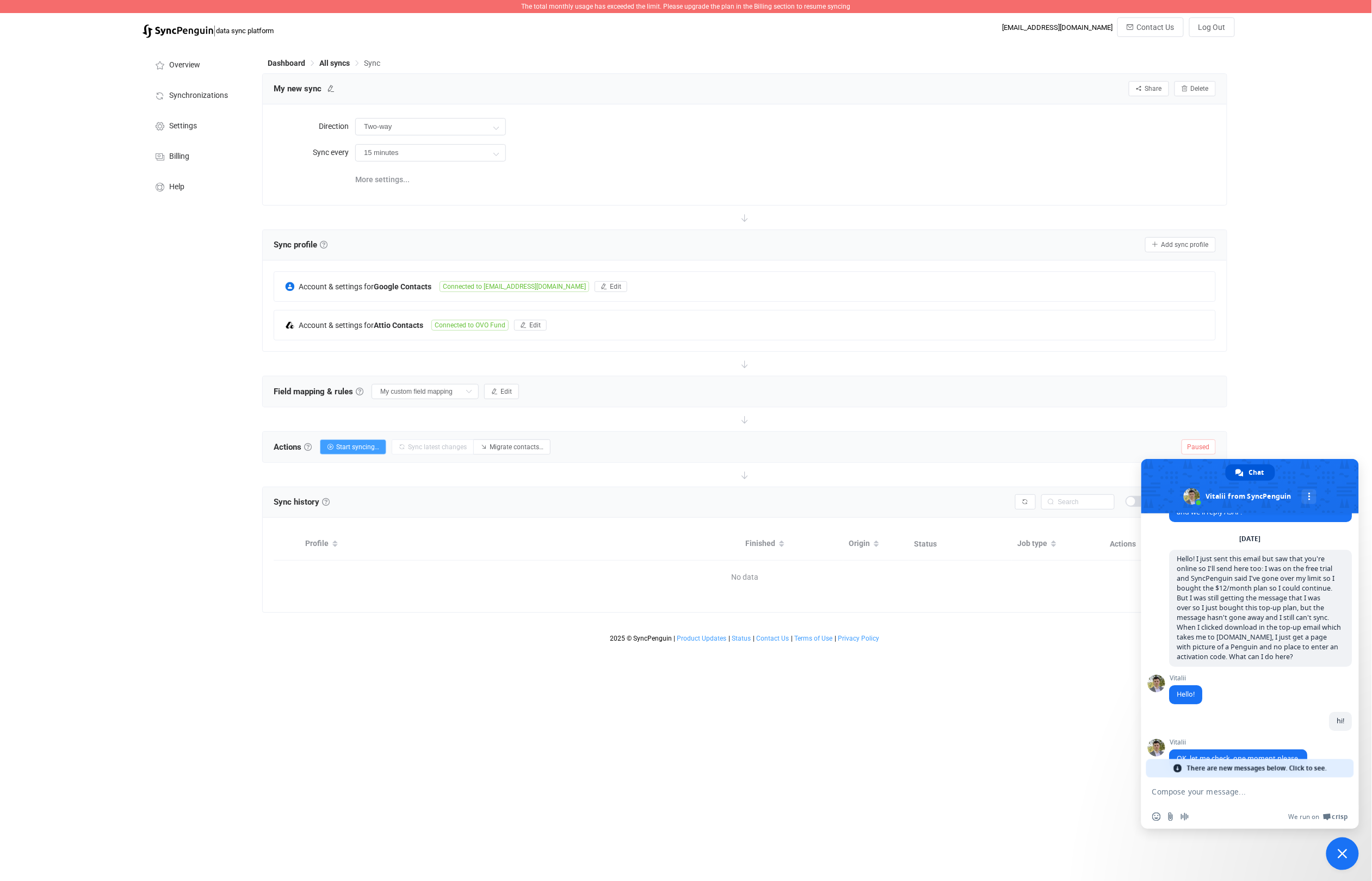
scroll to position [60, 0]
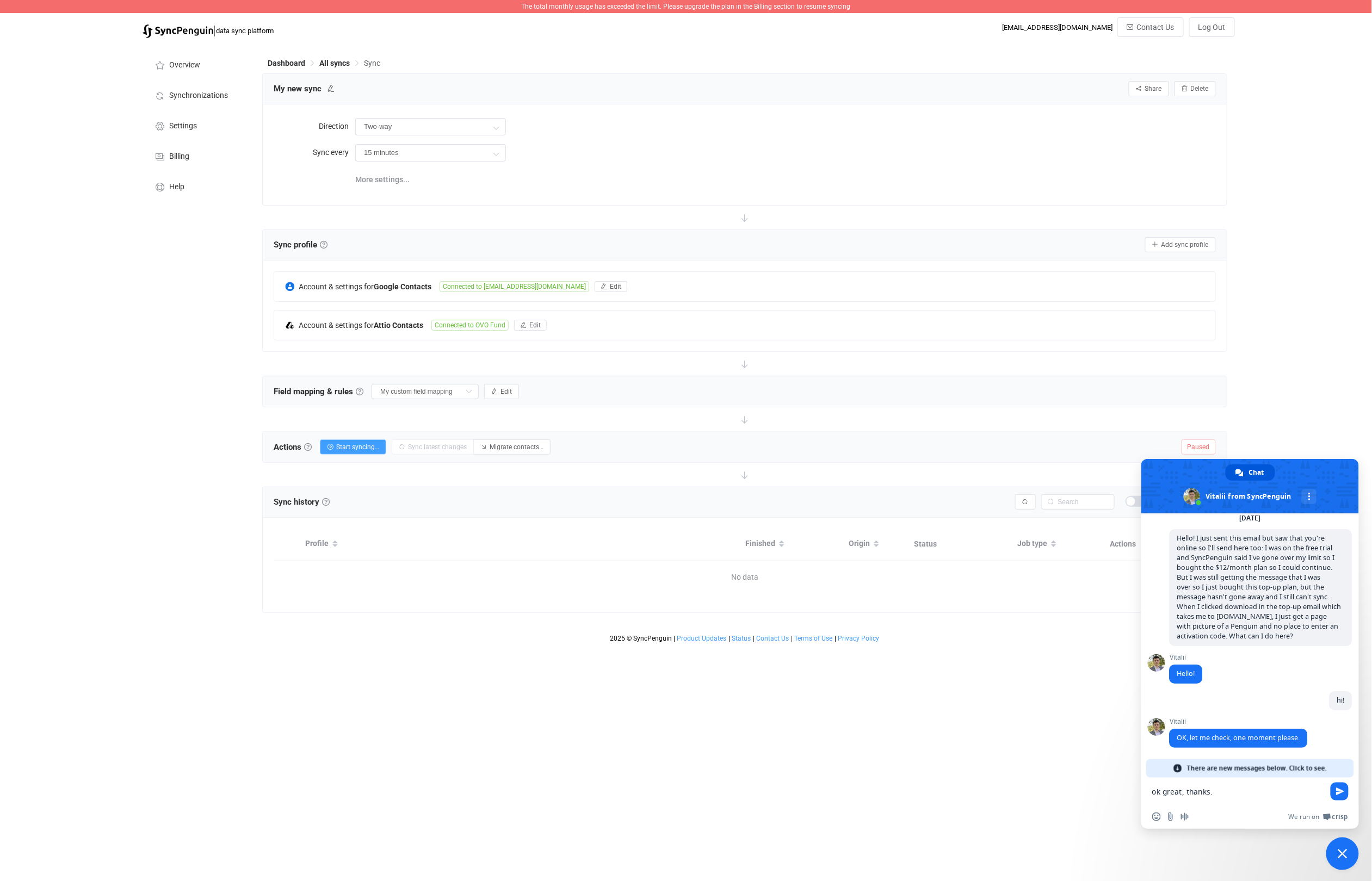
type textarea "ok great, thanks."
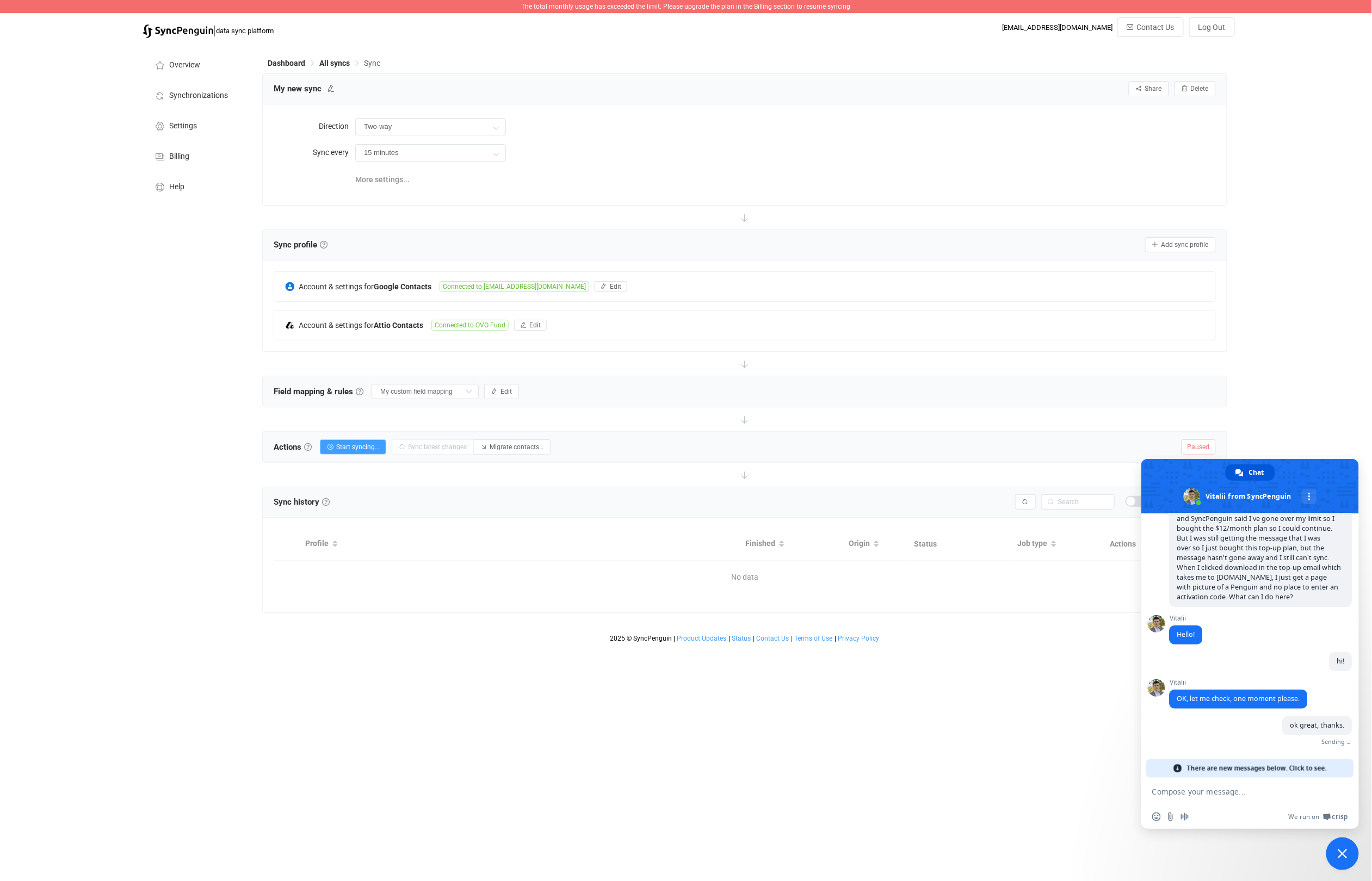
scroll to position [68, 0]
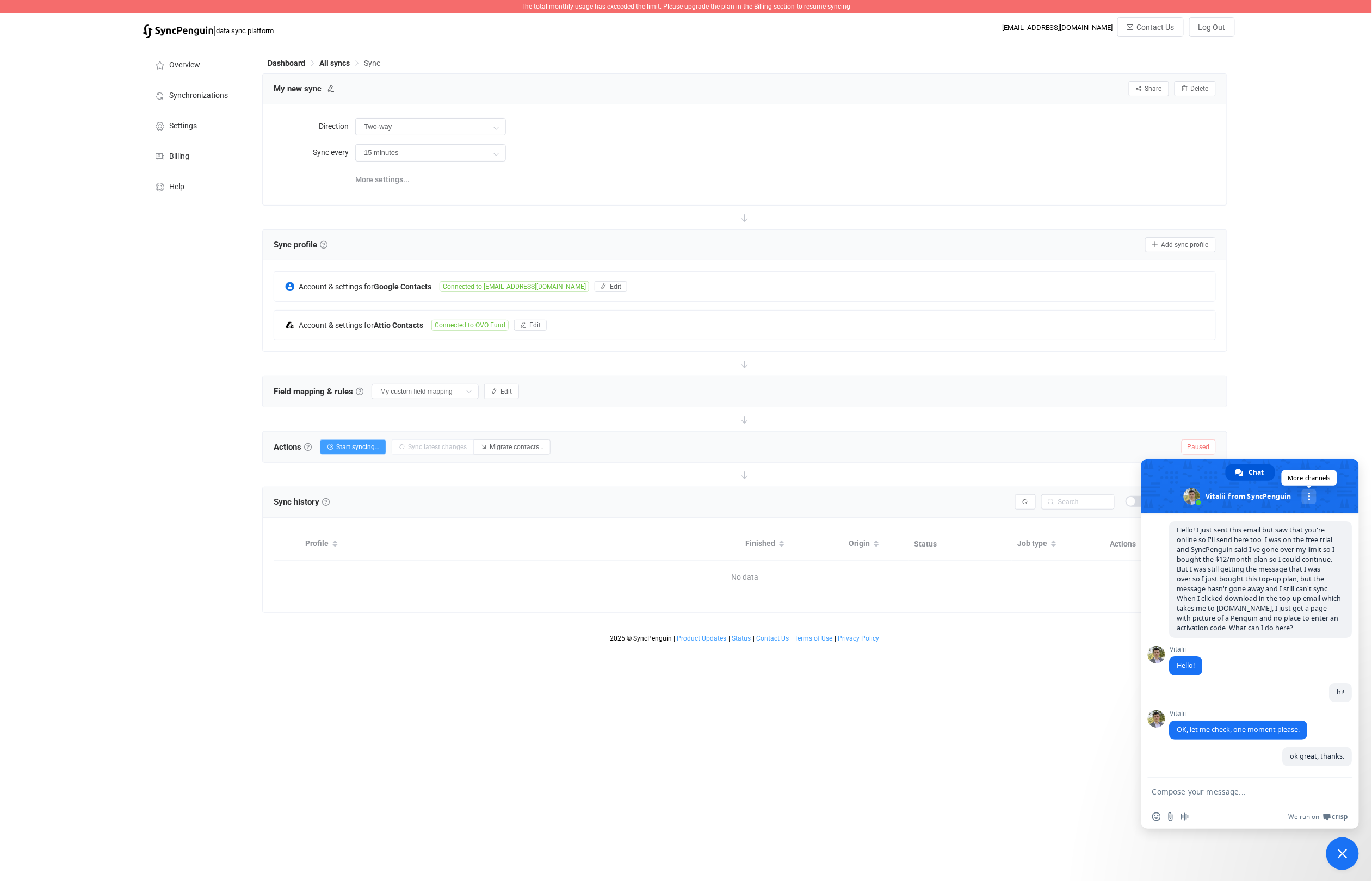
click at [1306, 498] on link "More channels" at bounding box center [1309, 496] width 15 height 15
click at [1306, 498] on link at bounding box center [1309, 496] width 15 height 15
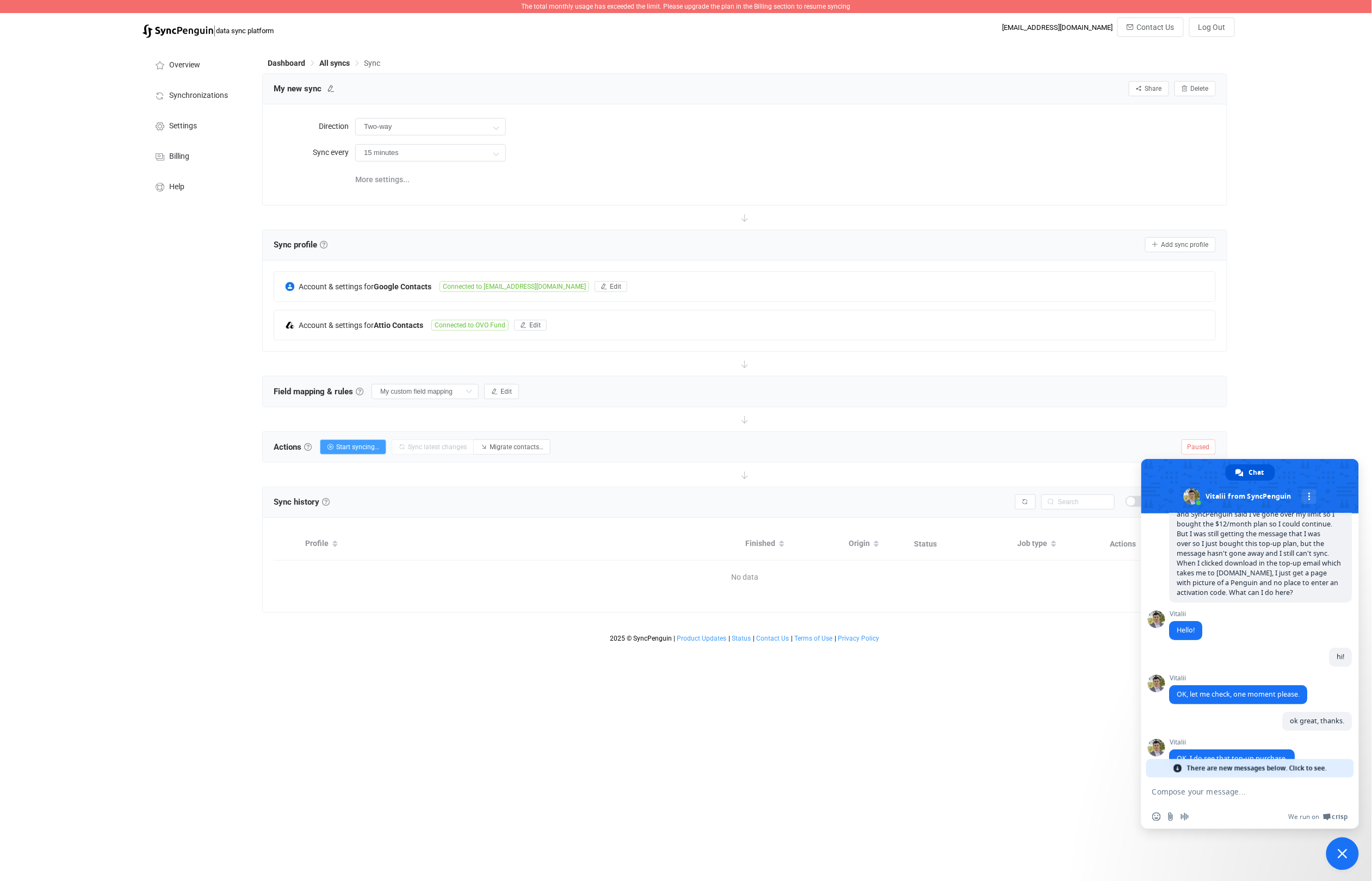
scroll to position [124, 0]
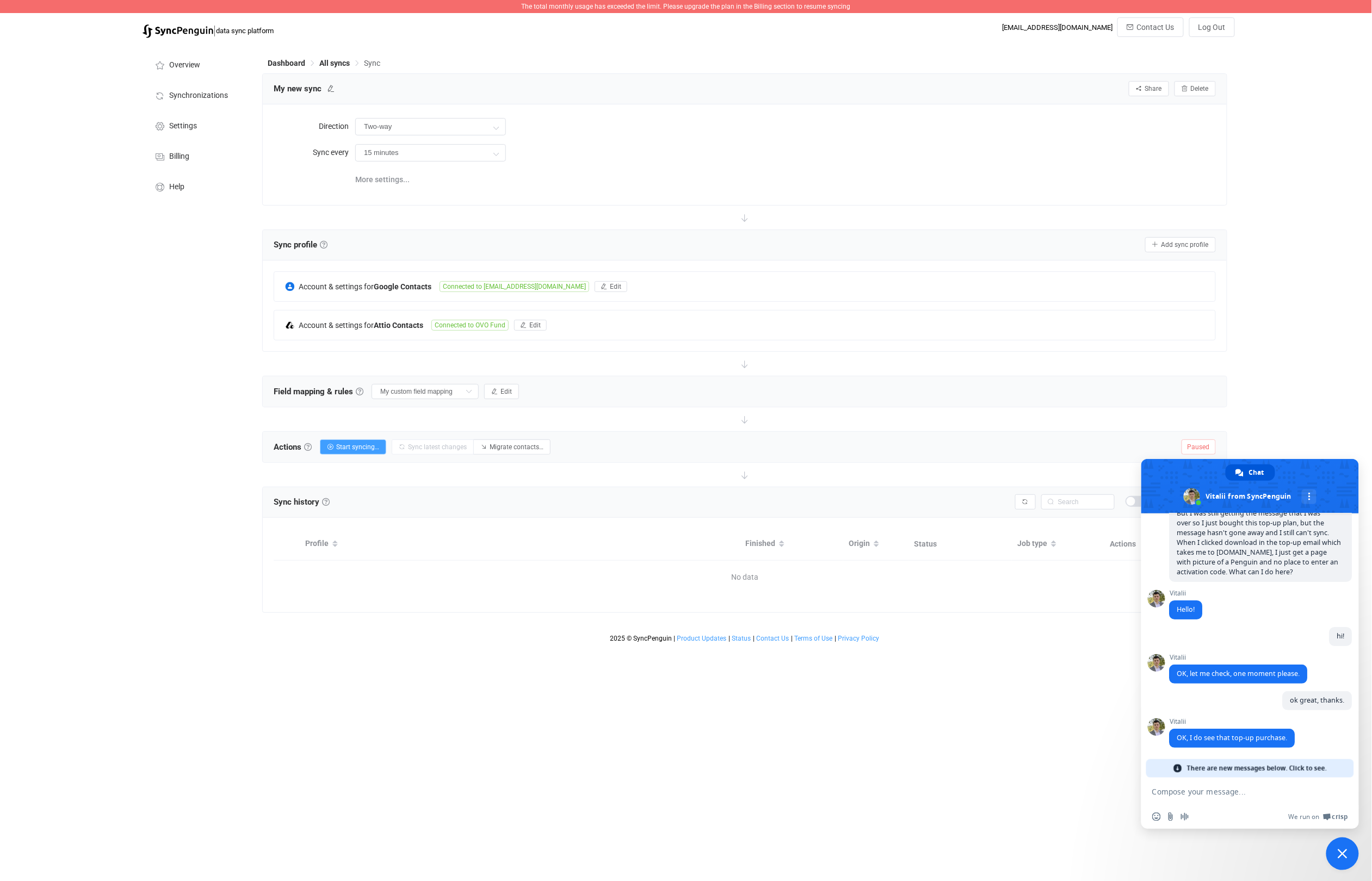
click at [1235, 784] on textarea "Compose your message..." at bounding box center [1239, 791] width 174 height 27
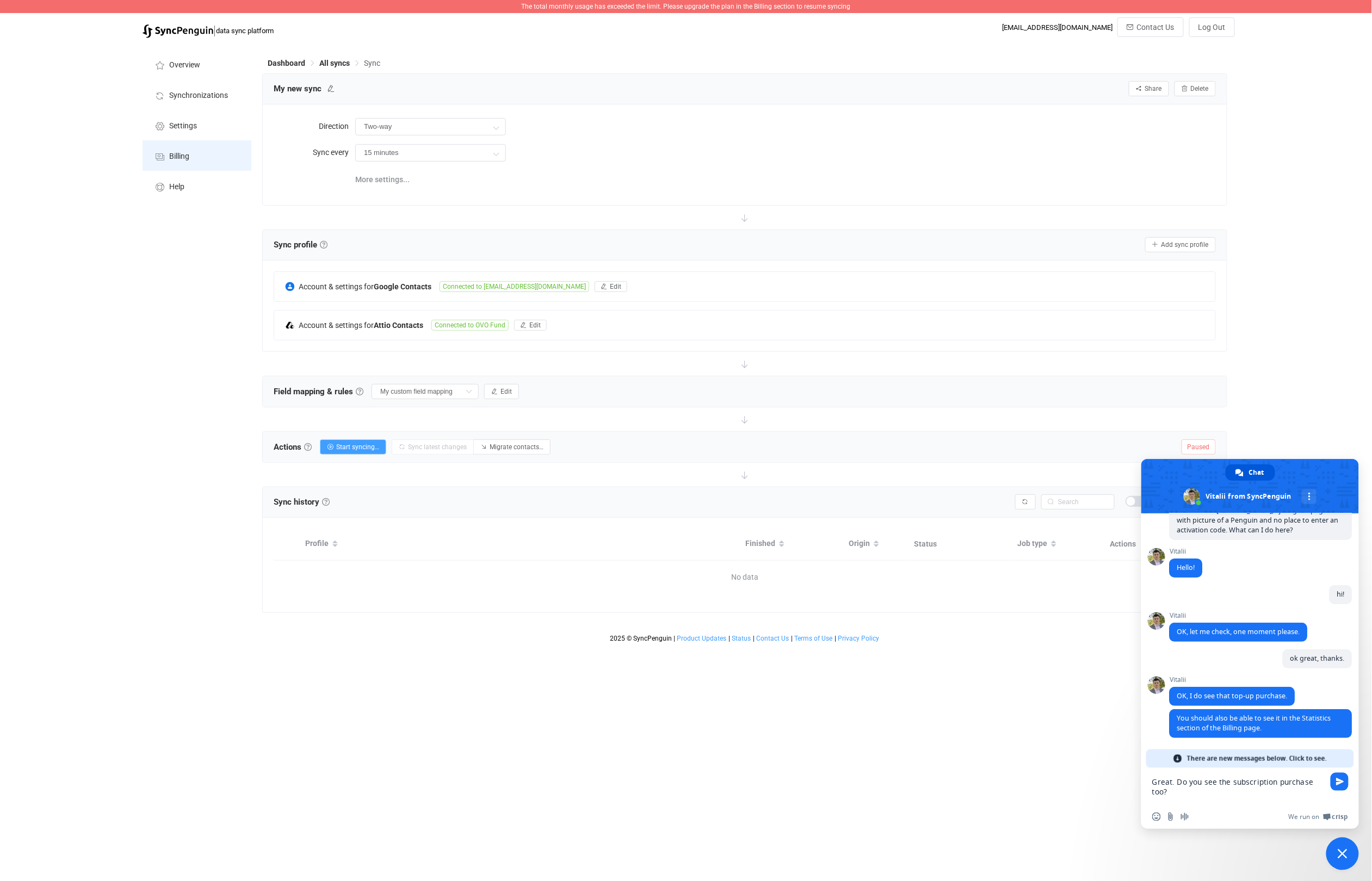
click at [182, 162] on li "Billing" at bounding box center [197, 156] width 109 height 31
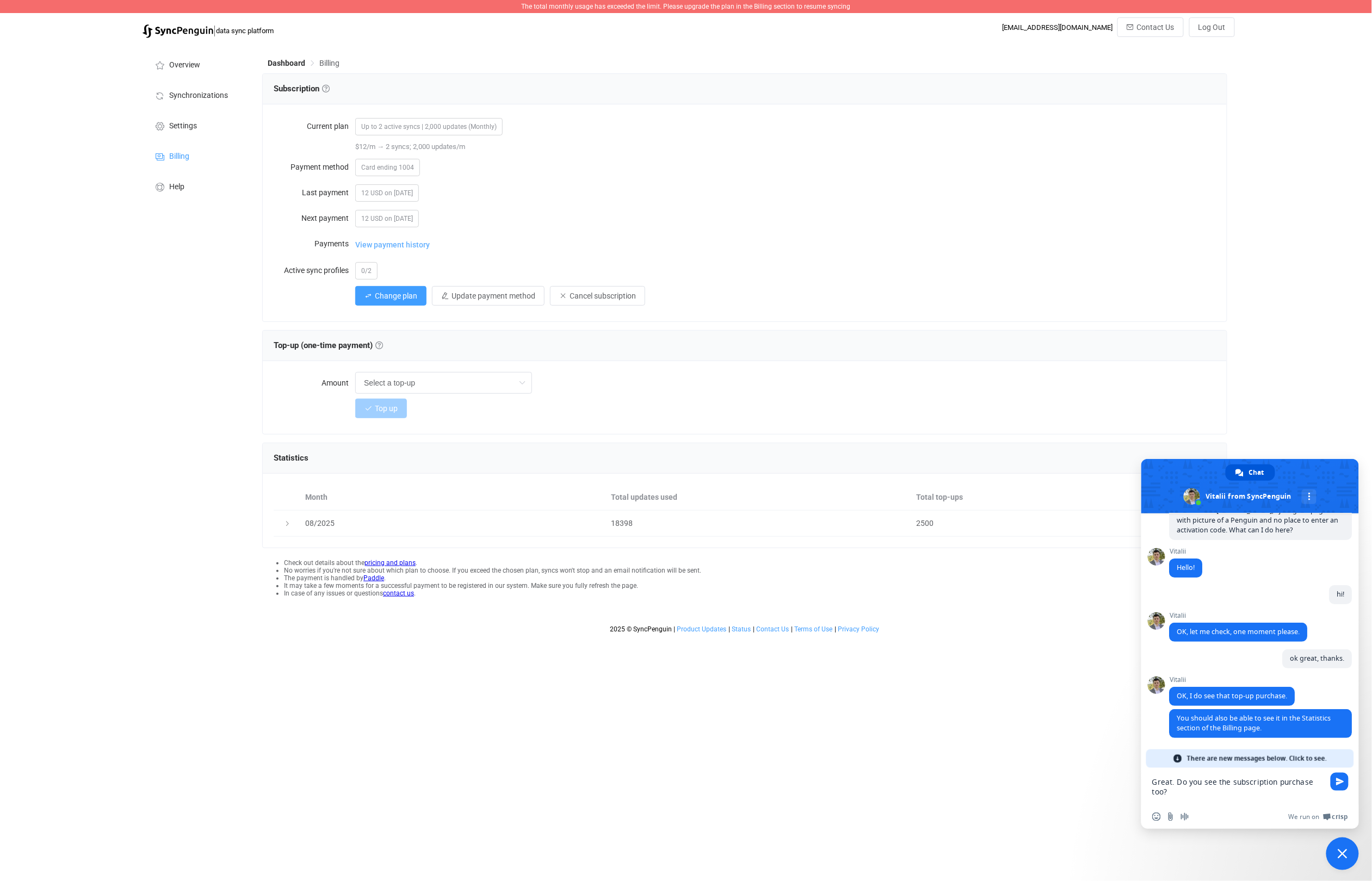
click at [408, 241] on span "View payment history" at bounding box center [392, 244] width 74 height 21
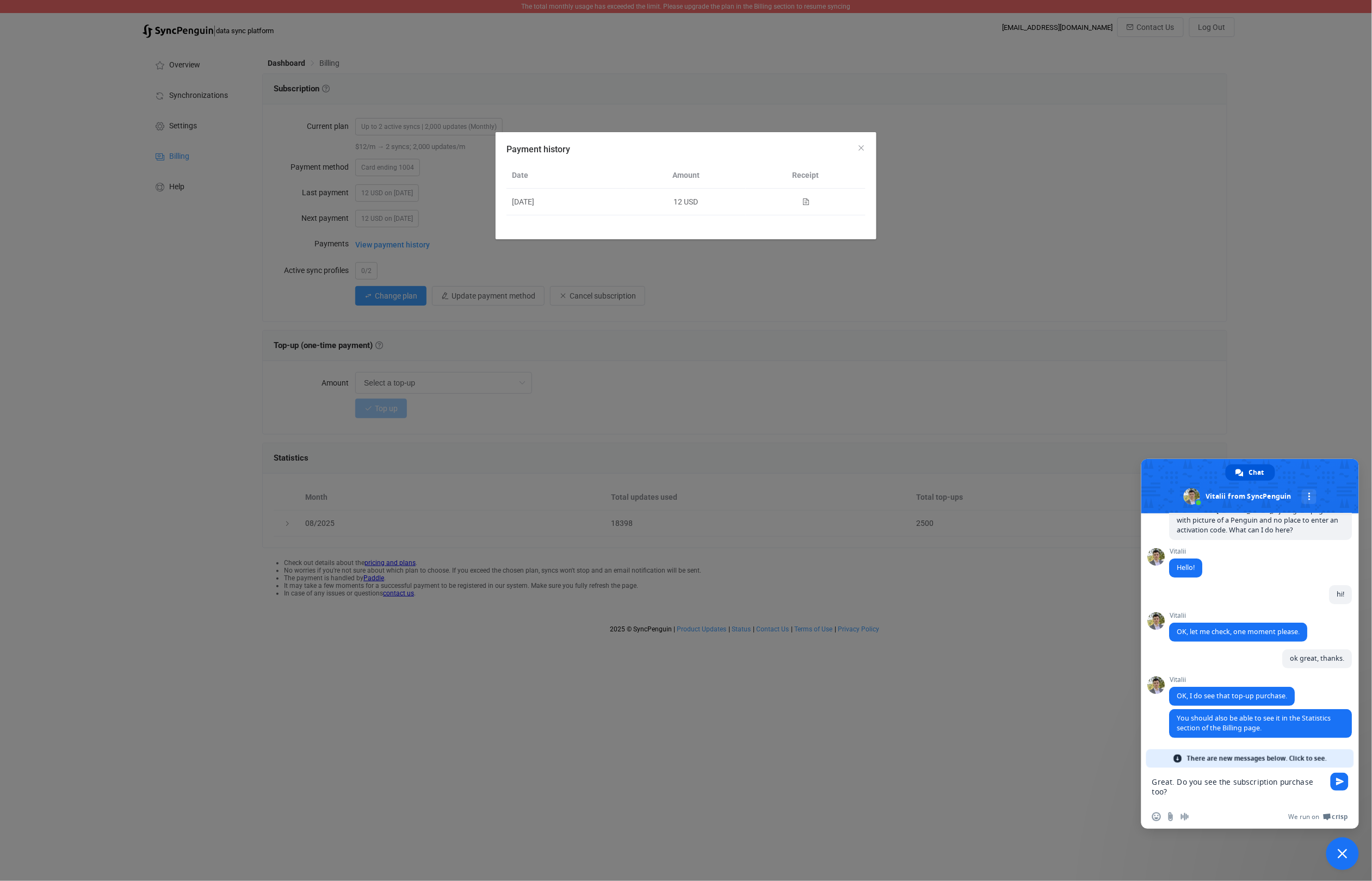
click at [1211, 790] on textarea "Great. Do you see the subscription purchase too?" at bounding box center [1239, 786] width 174 height 37
drag, startPoint x: 1176, startPoint y: 783, endPoint x: 1147, endPoint y: 778, distance: 29.4
click at [1147, 778] on div "Great. Do you see the subscription purchase too?" at bounding box center [1250, 786] width 217 height 37
drag, startPoint x: 1182, startPoint y: 799, endPoint x: 1140, endPoint y: 775, distance: 48.4
click at [1140, 638] on body "The total monthly usage has exceeded the limit. Please upgrade the plan in the …" at bounding box center [686, 319] width 1372 height 638
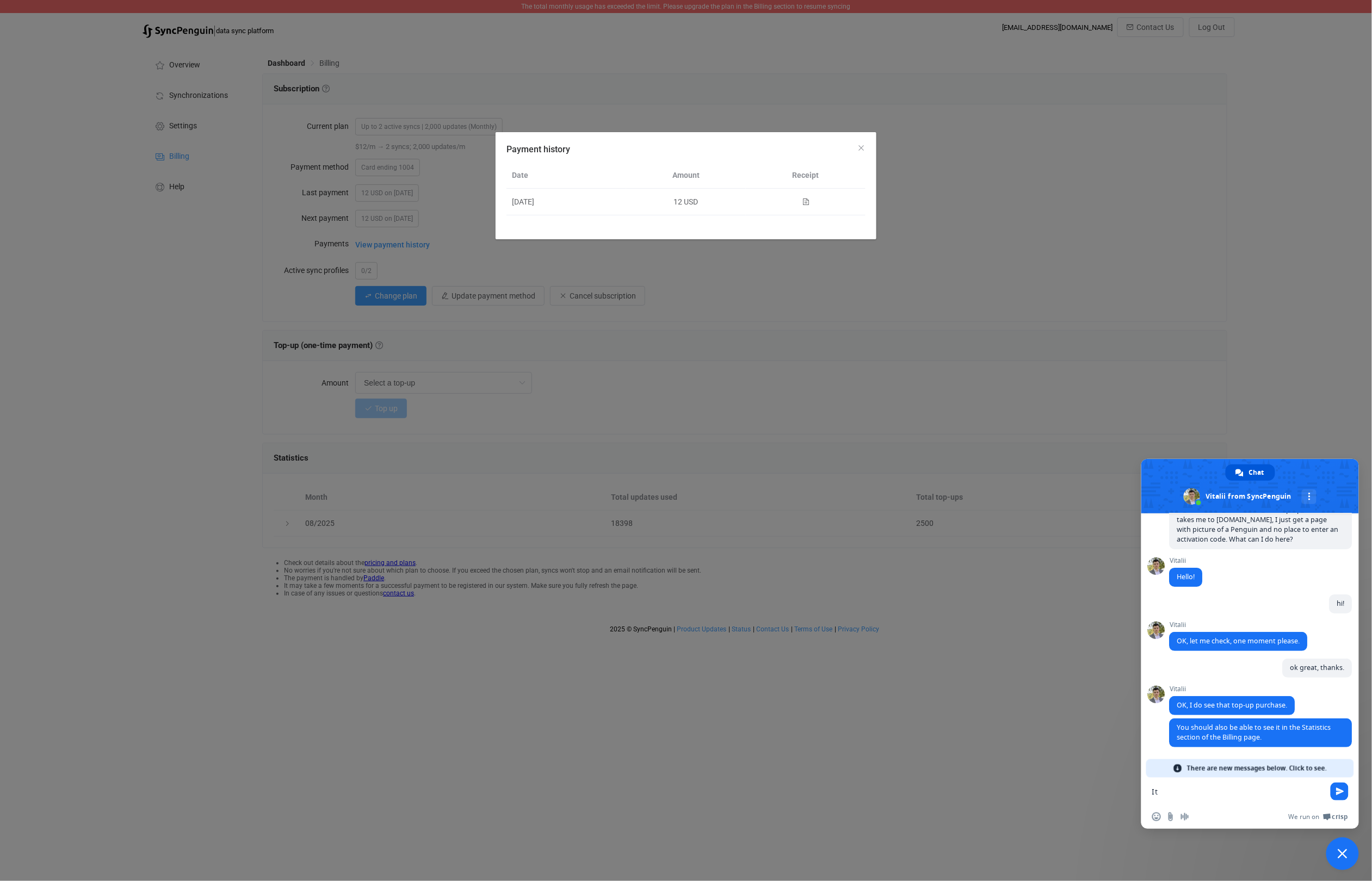
scroll to position [156, 0]
click at [861, 150] on icon "Close" at bounding box center [860, 148] width 8 height 8
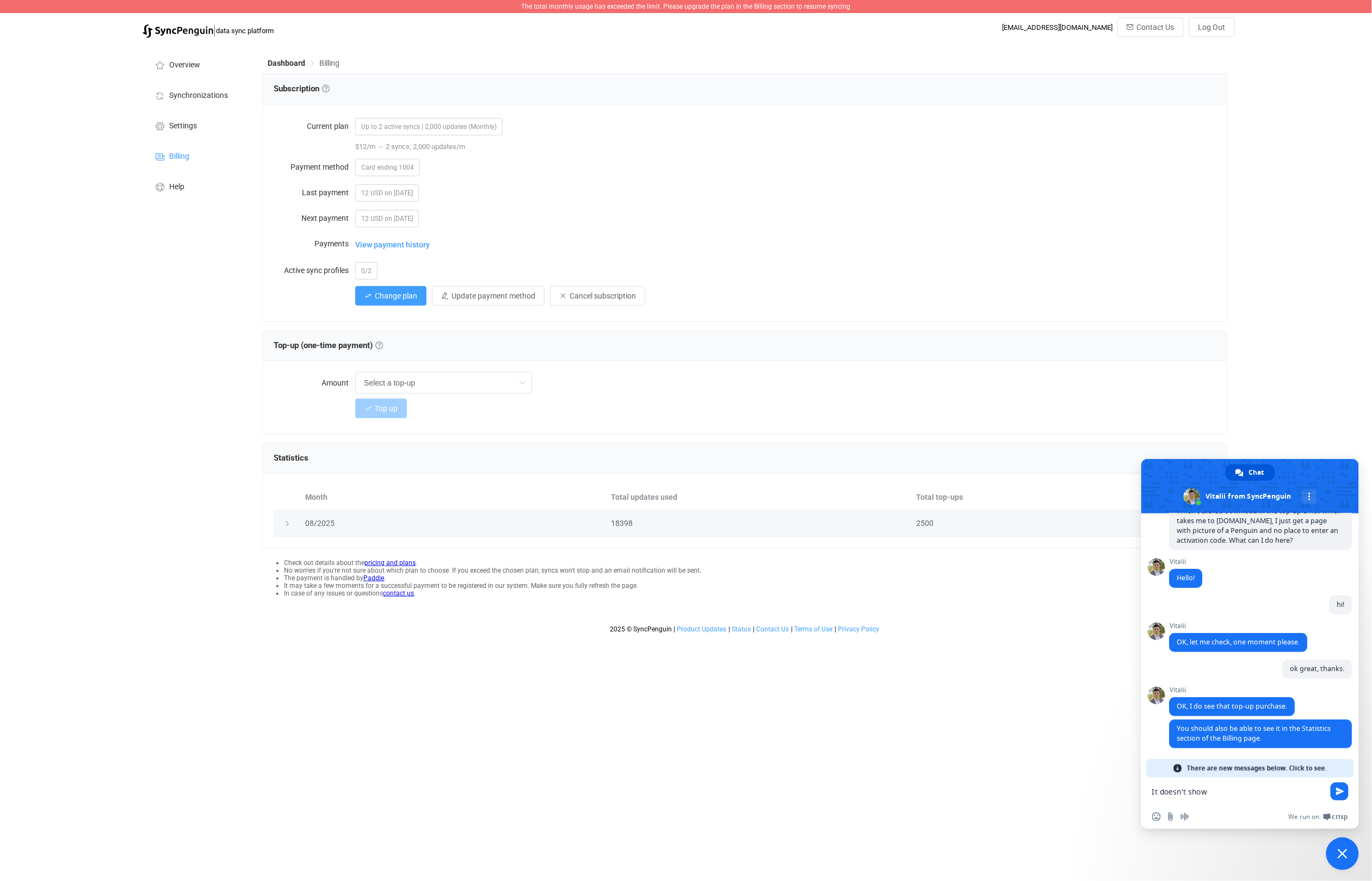
click at [283, 526] on div at bounding box center [286, 523] width 15 height 11
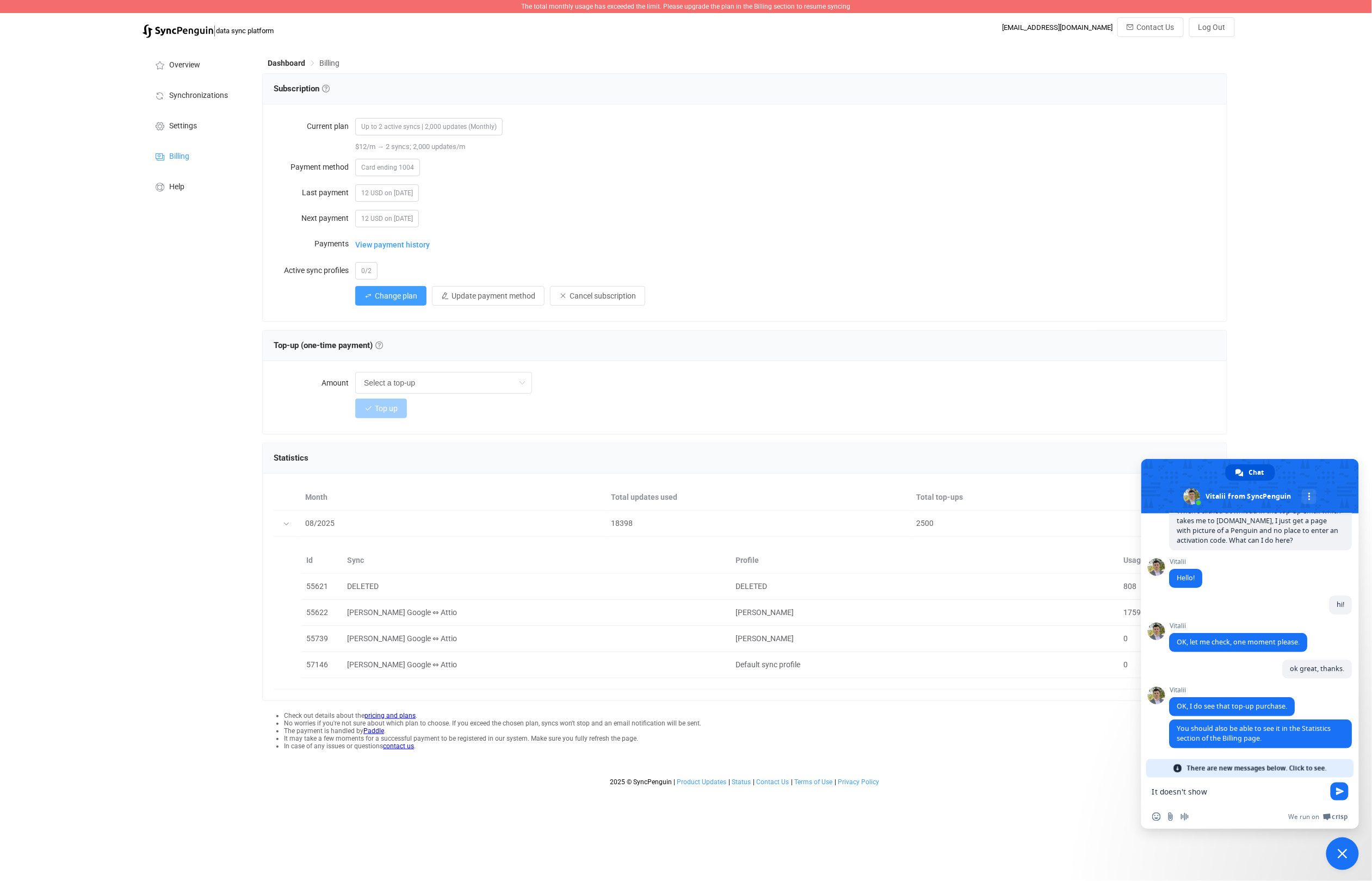
click at [1287, 398] on div "The total monthly usage has exceeded the limit. Please upgrade the plan in the …" at bounding box center [686, 396] width 1372 height 791
click at [930, 481] on div "Month Total updates used Total top-ups 08/2025 18398 2500 Id Sync Profile Usage…" at bounding box center [745, 587] width 964 height 227
click at [1283, 791] on html "The total monthly usage has exceeded the limit. Please upgrade the plan in the …" at bounding box center [686, 396] width 1372 height 791
click at [1333, 856] on span "Close chat" at bounding box center [1343, 854] width 33 height 33
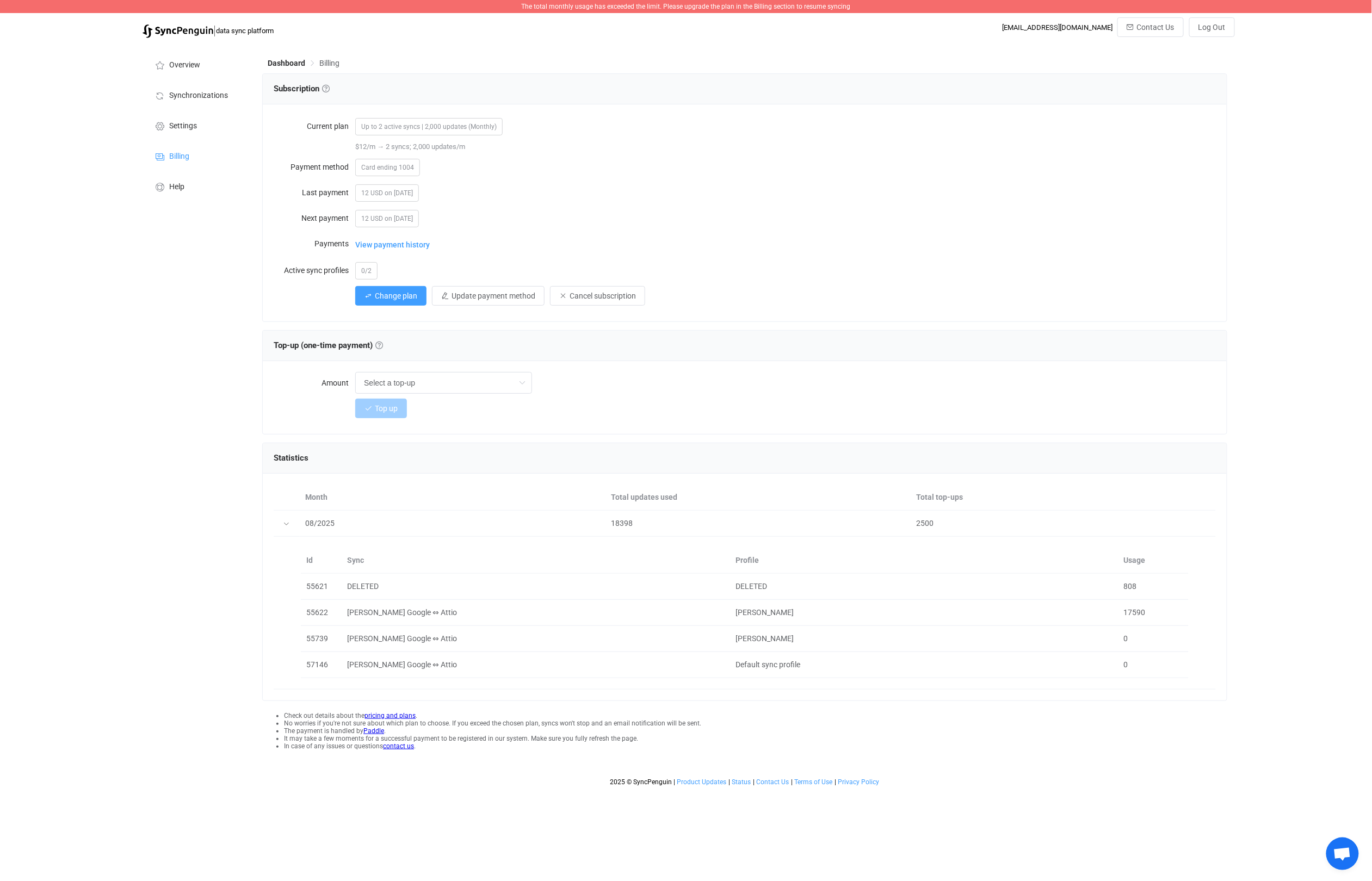
click at [1349, 859] on span "Open chat" at bounding box center [1342, 854] width 18 height 15
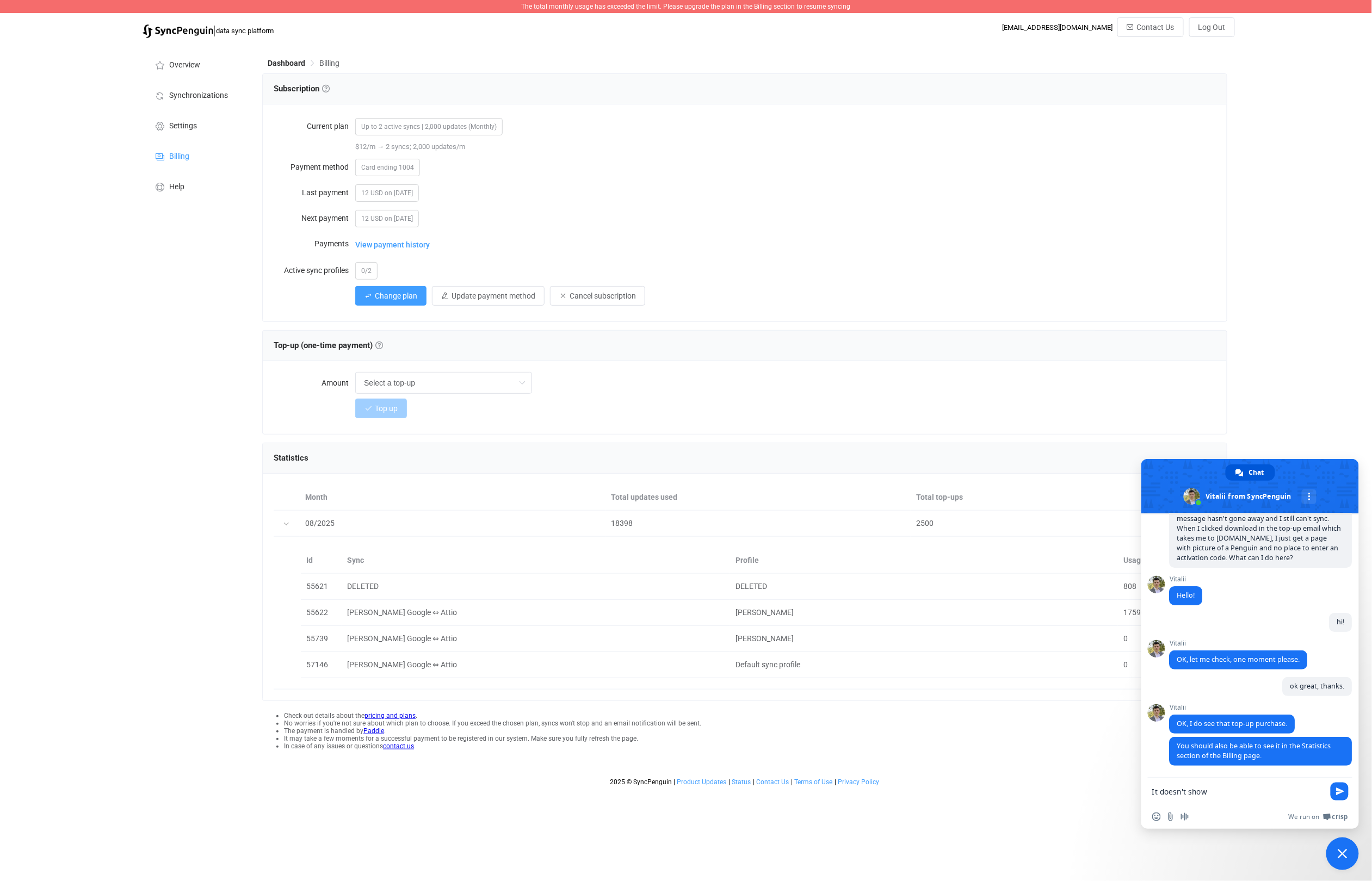
scroll to position [137, 0]
drag, startPoint x: 1101, startPoint y: 780, endPoint x: 1083, endPoint y: 780, distance: 18.0
click at [1083, 780] on body "The total monthly usage has exceeded the limit. Please upgrade the plan in the …" at bounding box center [686, 396] width 1372 height 791
type textarea "I see it here, yep!"
click at [1170, 815] on input "Send a file" at bounding box center [1170, 817] width 8 height 8
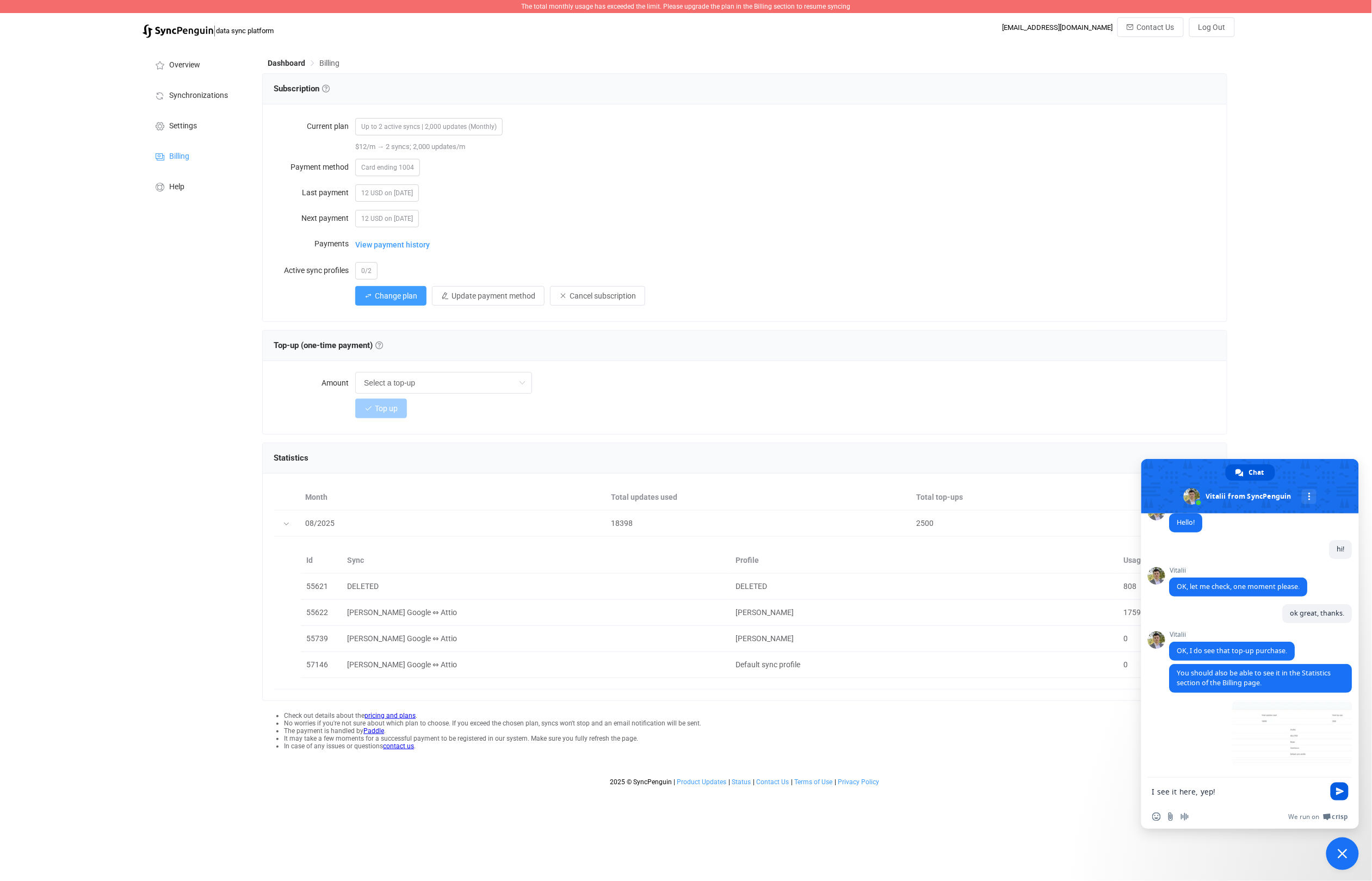
scroll to position [210, 0]
click at [1343, 793] on span "Send" at bounding box center [1340, 791] width 8 height 8
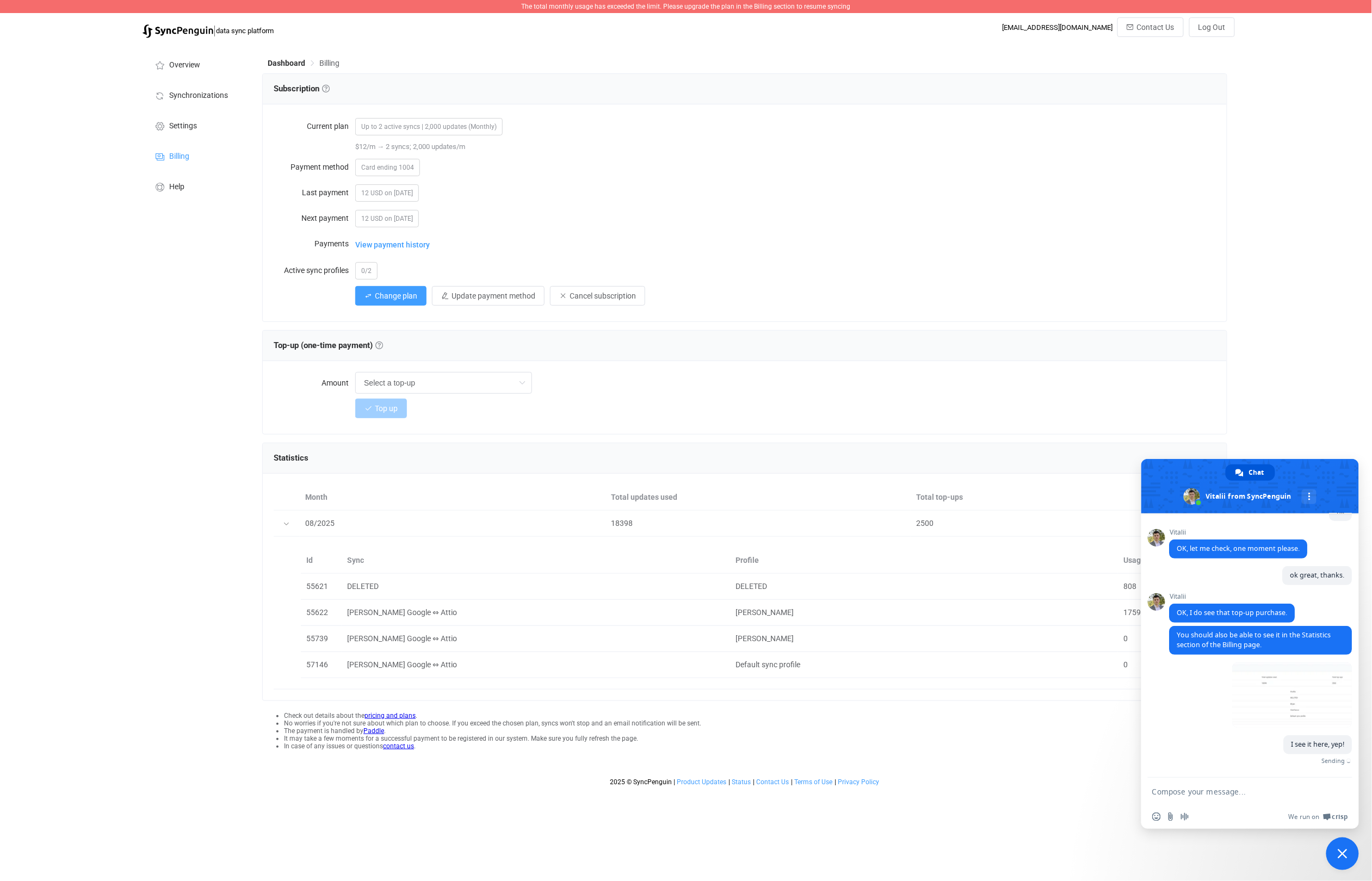
scroll to position [233, 0]
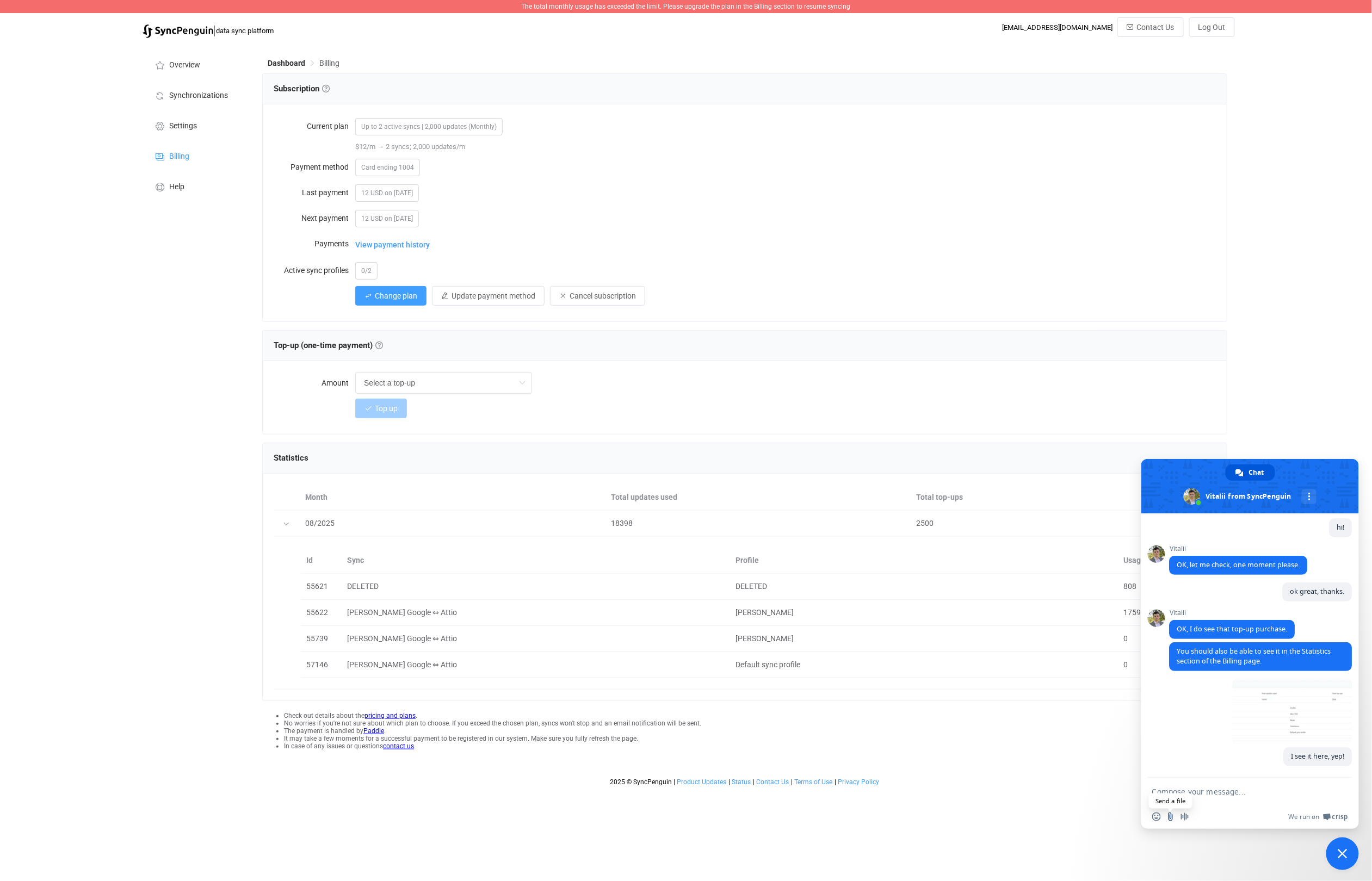
click at [1172, 821] on span "Send a file" at bounding box center [1170, 817] width 8 height 8
click at [1172, 819] on input "Send a file" at bounding box center [1170, 817] width 8 height 8
type textarea "but still get"
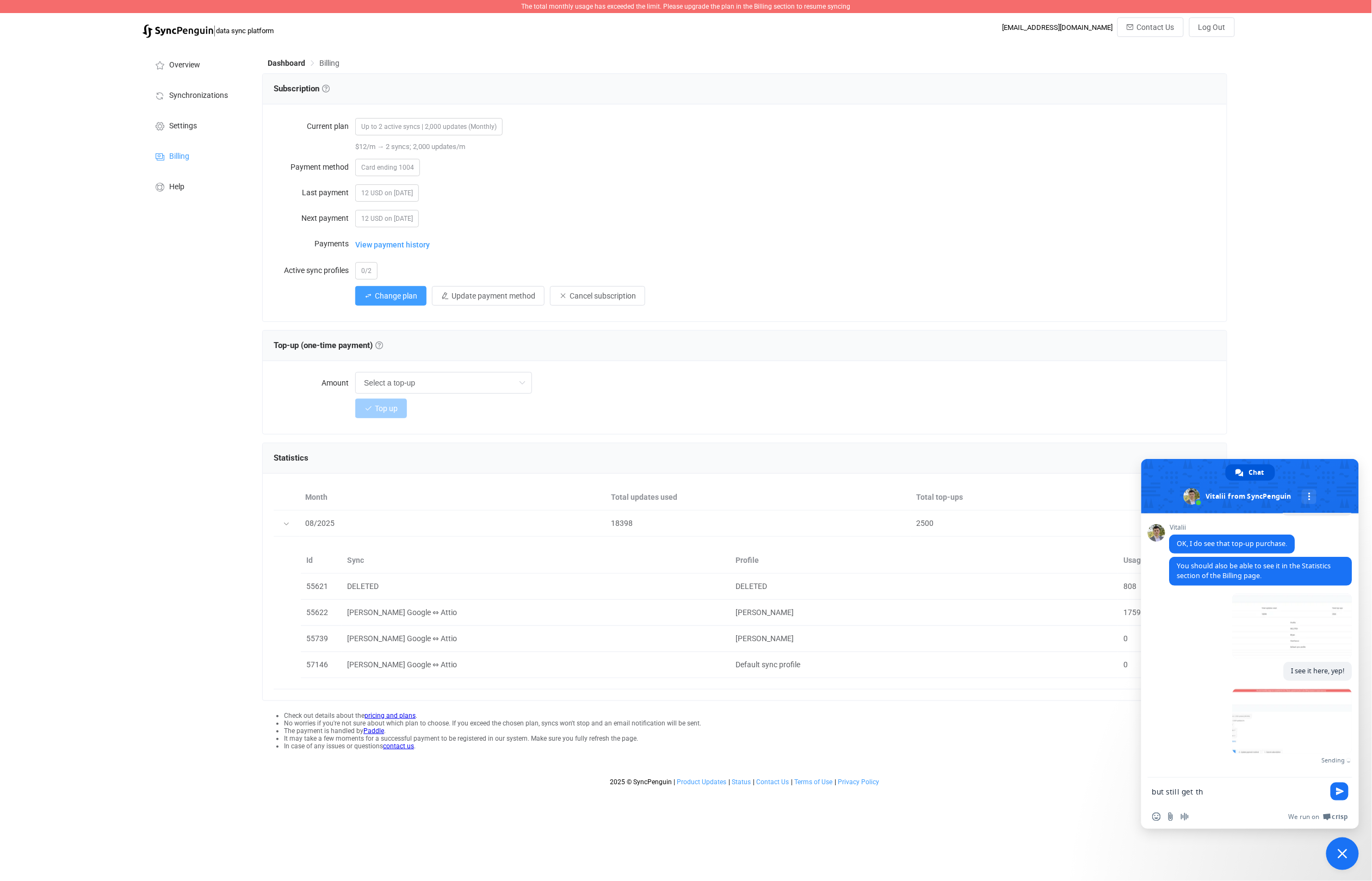
scroll to position [301, 0]
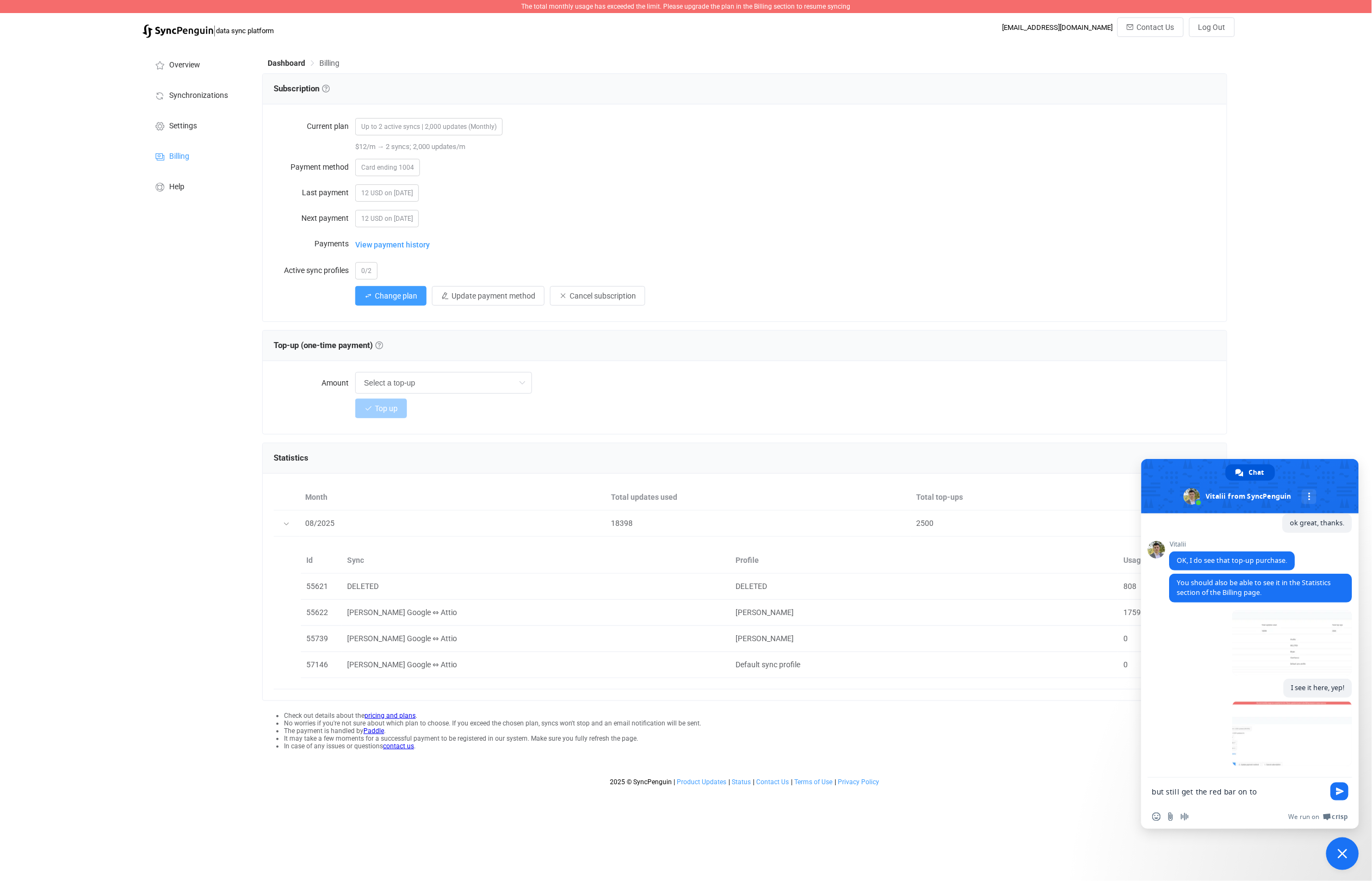
type textarea "but still get the red bar on top"
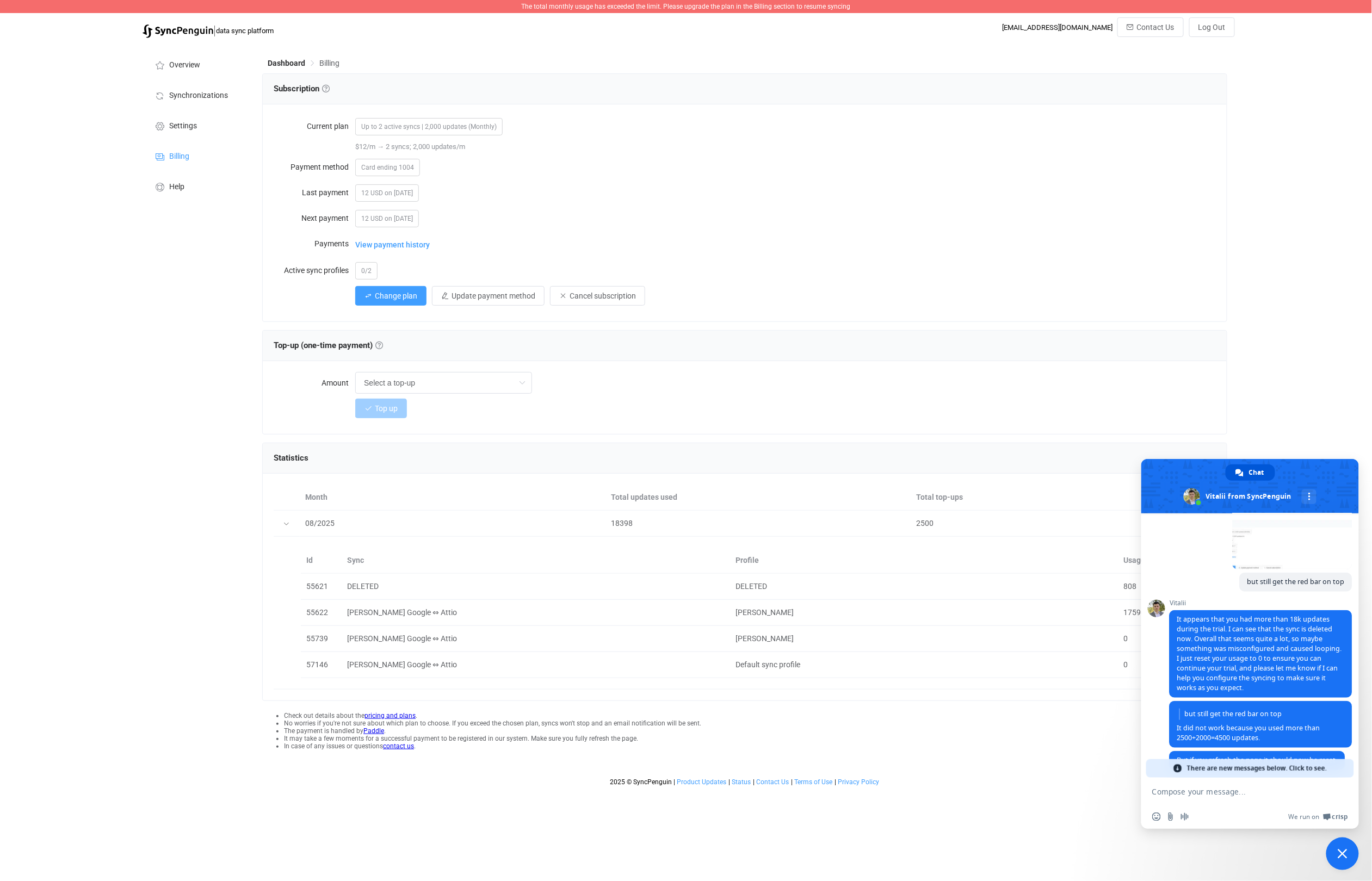
scroll to position [521, 0]
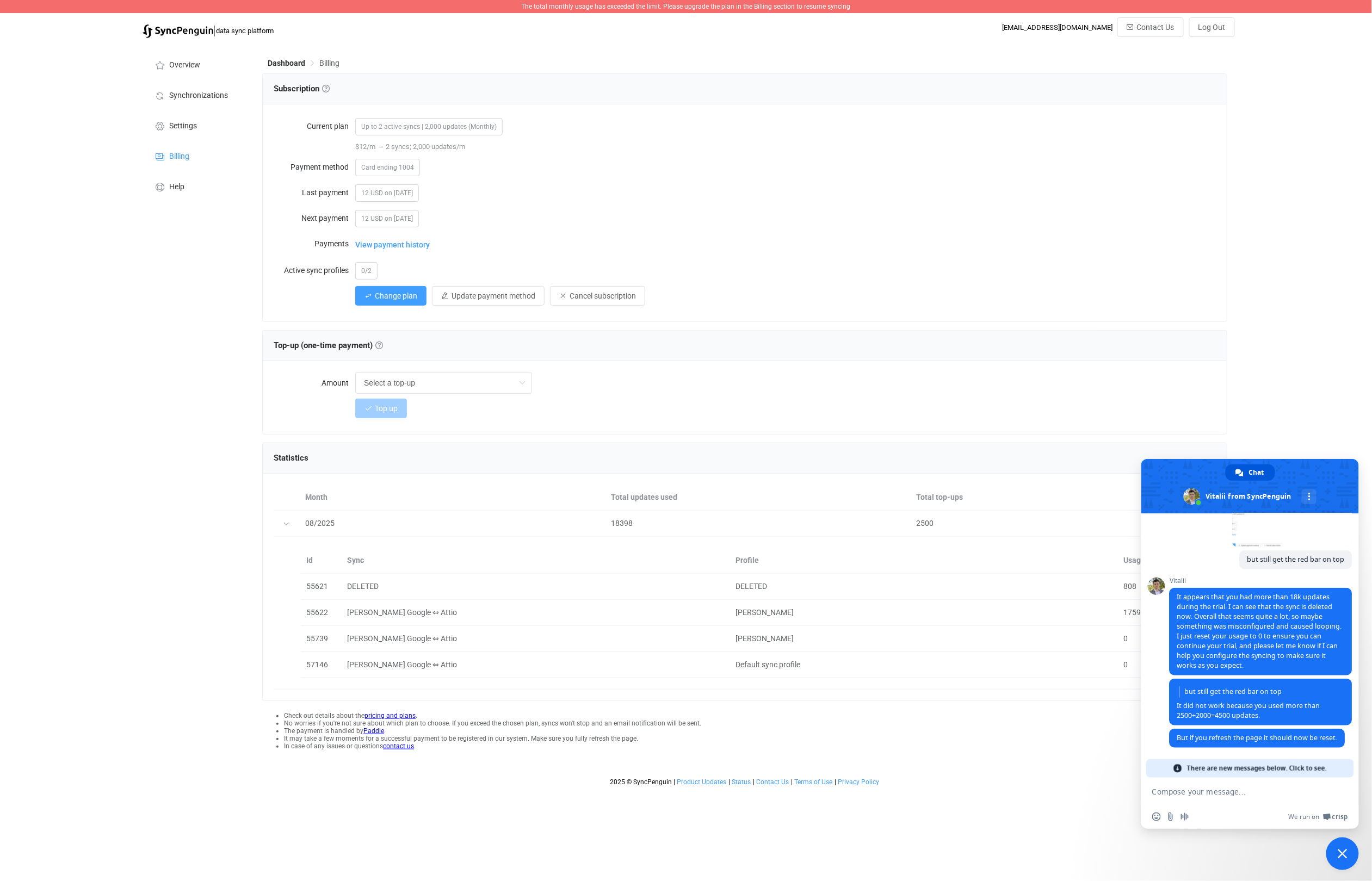
click at [1308, 767] on span "There are new messages below. Click to see." at bounding box center [1257, 768] width 140 height 18
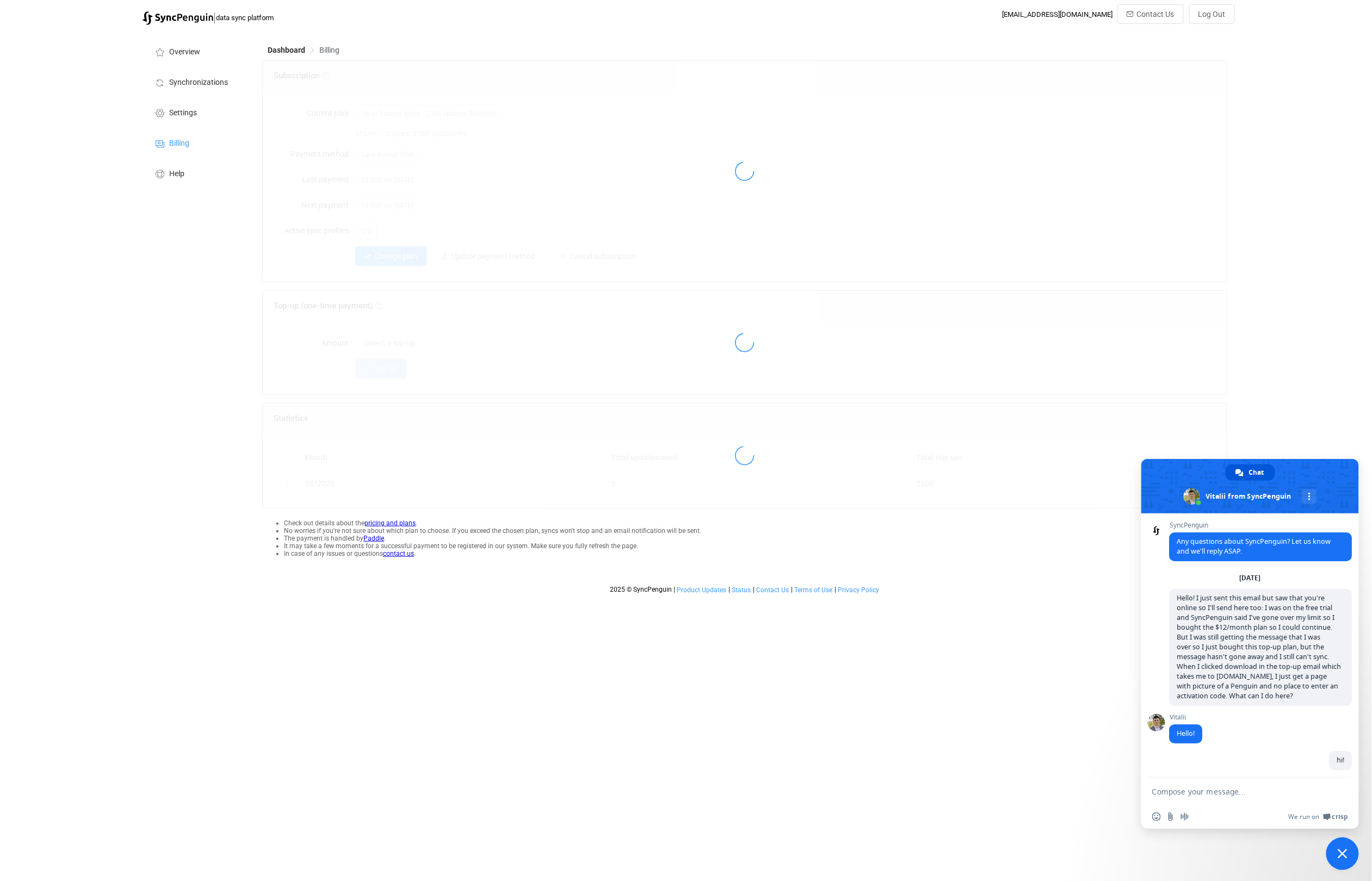
scroll to position [502, 0]
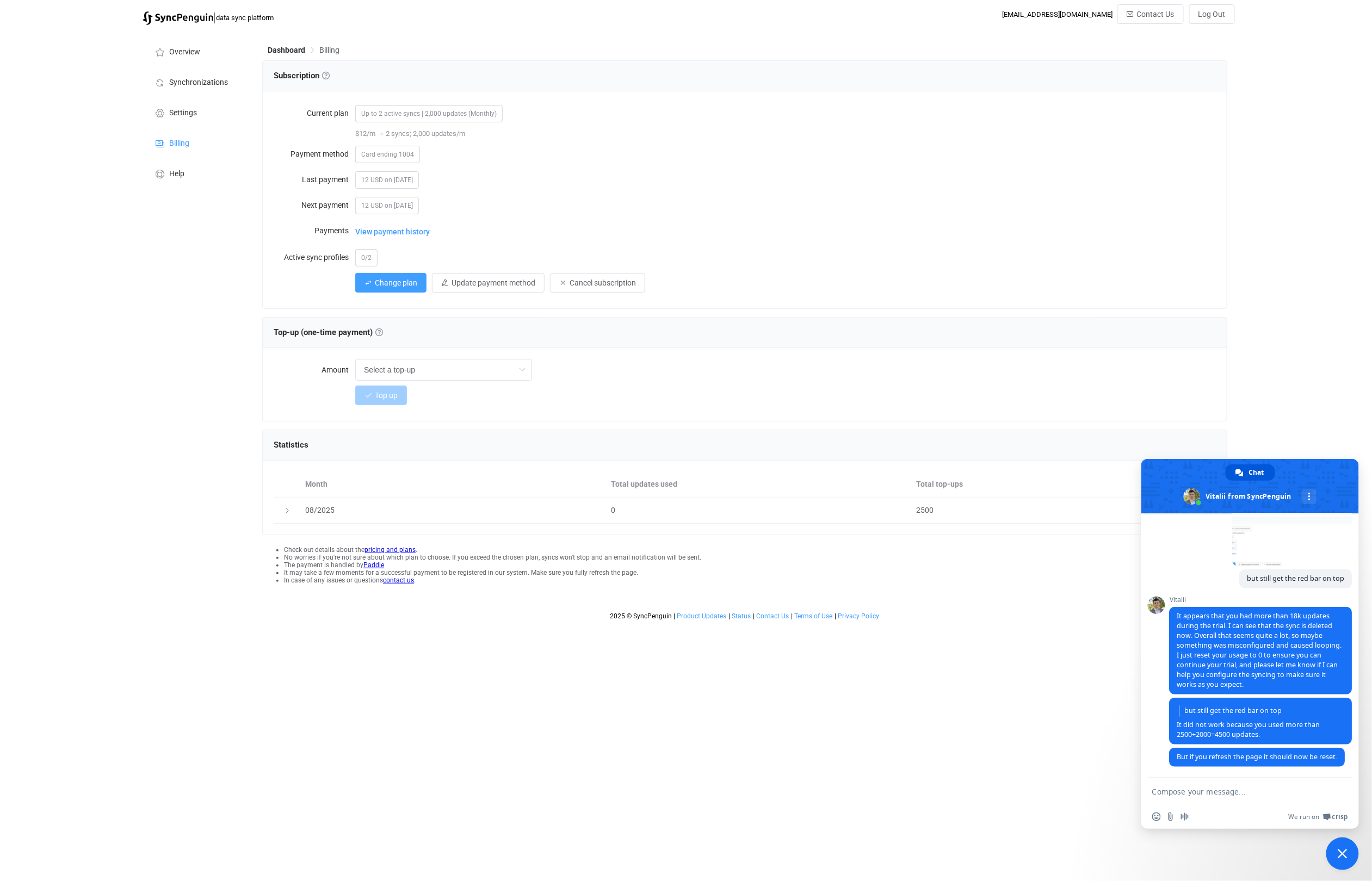
click at [1244, 789] on textarea "Compose your message..." at bounding box center [1239, 791] width 174 height 27
click at [1228, 783] on textarea "Wonderful, THANK YOU! Is it possible to refund the top-up since I dind't need t…" at bounding box center [1239, 781] width 174 height 47
click at [1310, 783] on textarea "Wonderful, THANK YOU! Is it possible to refund the top-up since I didn't need t…" at bounding box center [1239, 781] width 174 height 47
click at [1153, 783] on textarea "Wonderful, THANK YOU! Is it possible to refund the top-up since I didn't need t…" at bounding box center [1239, 776] width 174 height 57
click at [1248, 784] on textarea "Wonderful, THANK YOU! Is it possible to refund the top-up since I didn't need t…" at bounding box center [1239, 776] width 174 height 57
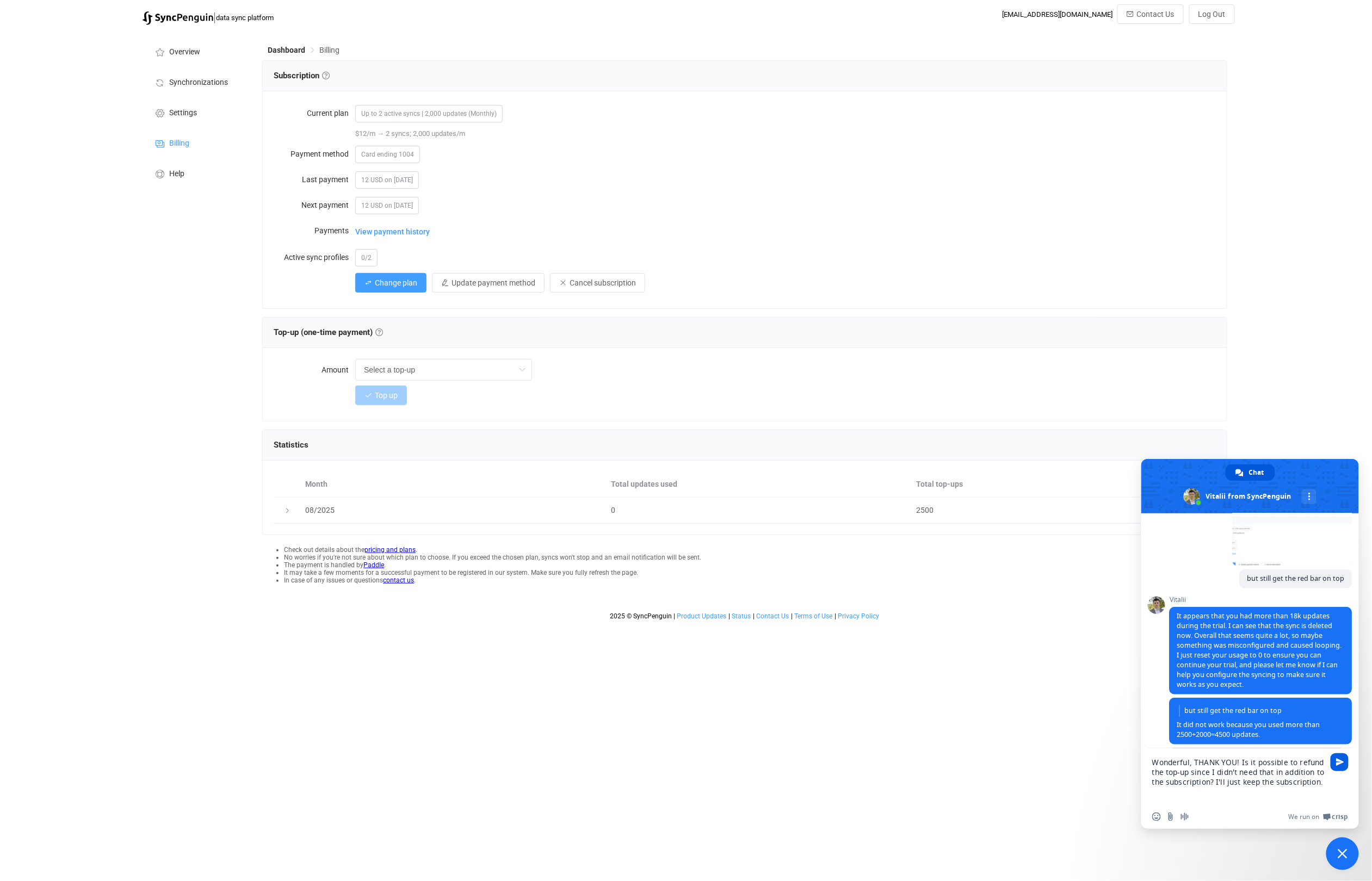
type textarea "Wonderful, THANK YOU! Is it possible to refund the top-up since I didn't need t…"
click at [1339, 763] on span "Send" at bounding box center [1340, 762] width 8 height 8
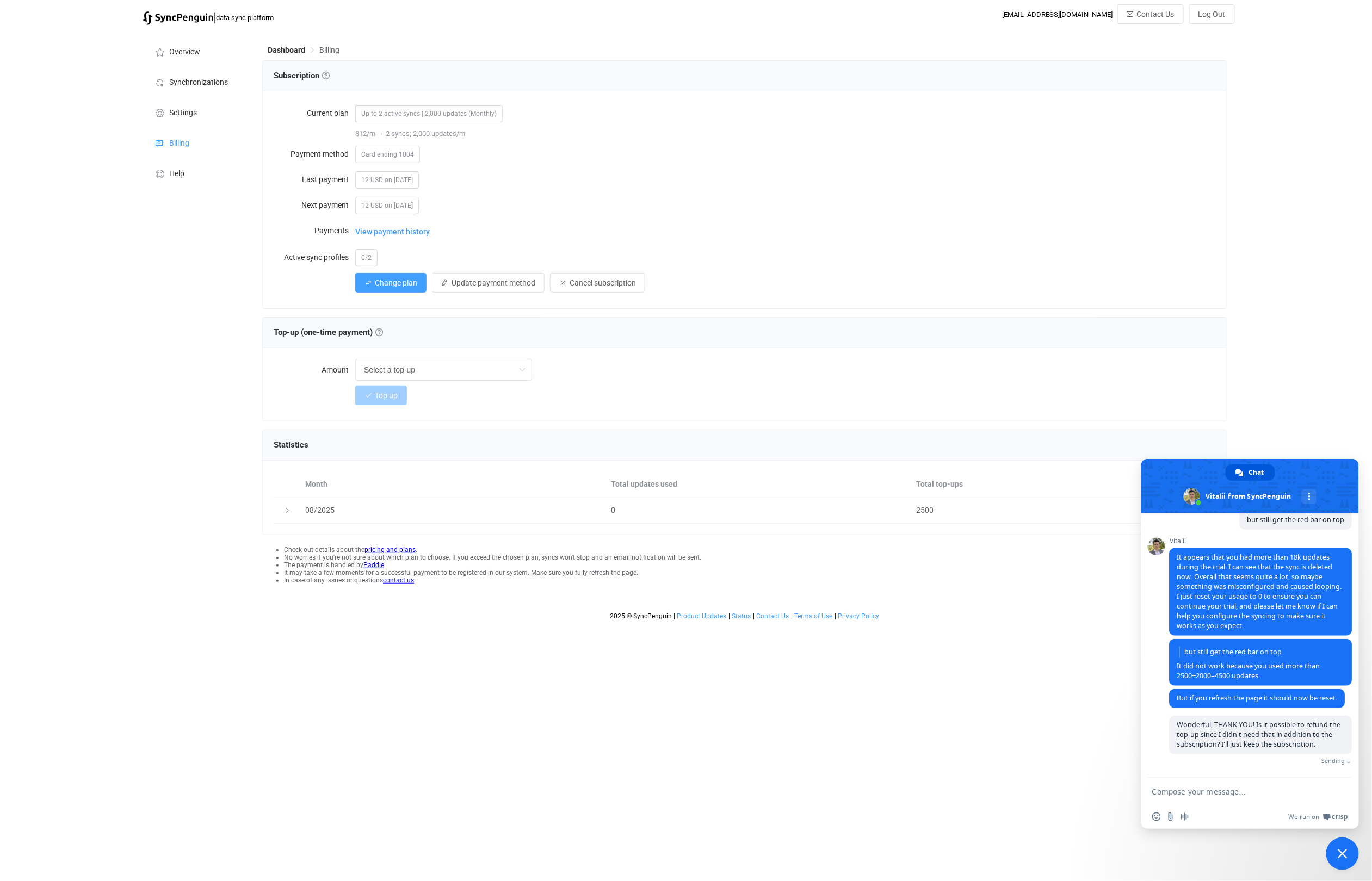
scroll to position [548, 0]
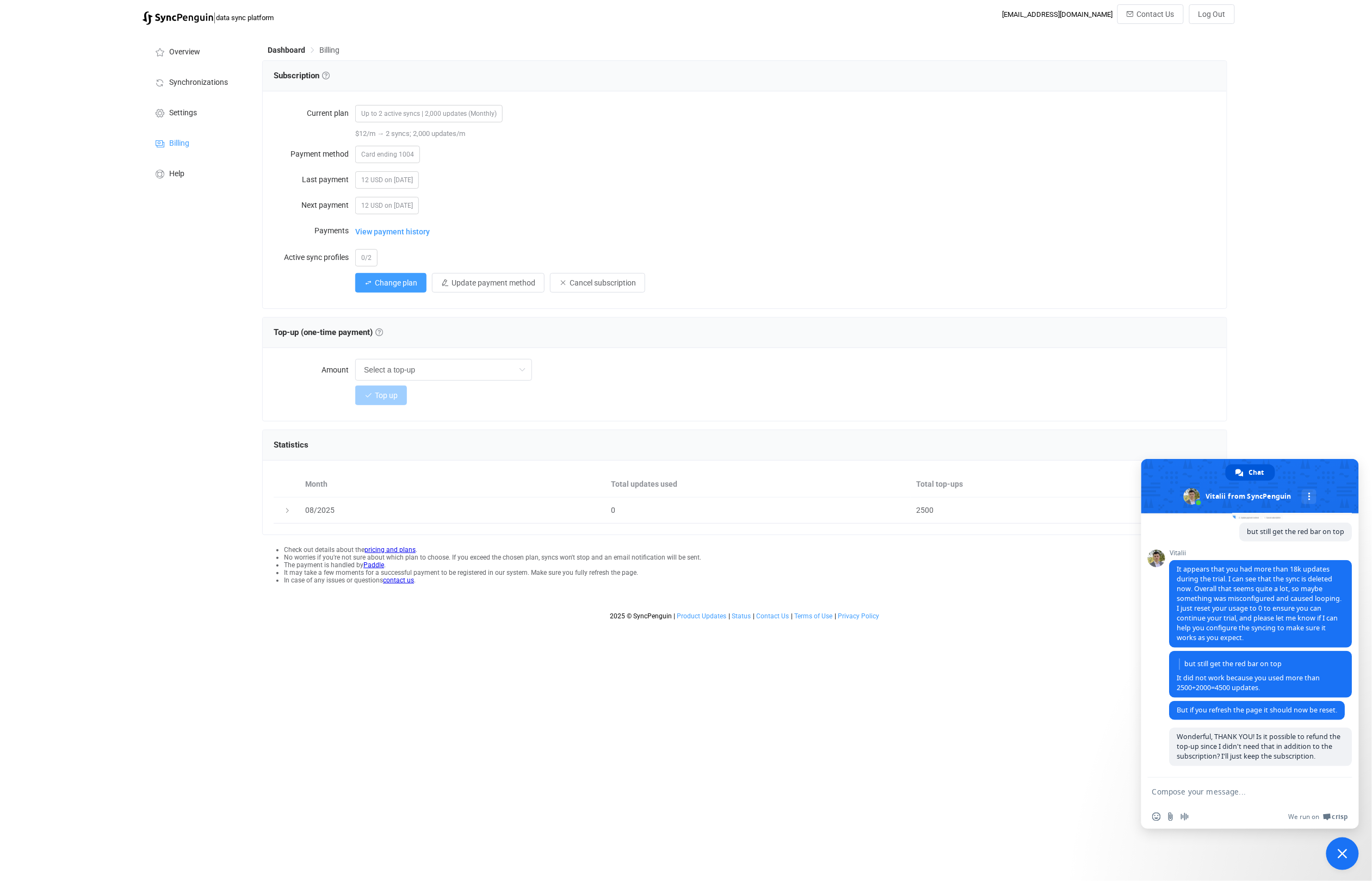
click at [1284, 356] on div "| data sync platform [EMAIL_ADDRESS][DOMAIN_NAME] Contact Us Log Out Overview S…" at bounding box center [686, 315] width 1372 height 621
type textarea "Thank you! I just tried doing on Paddle wiht the bot, so it might have already …"
type textarea "Great. Apprecaite your help"
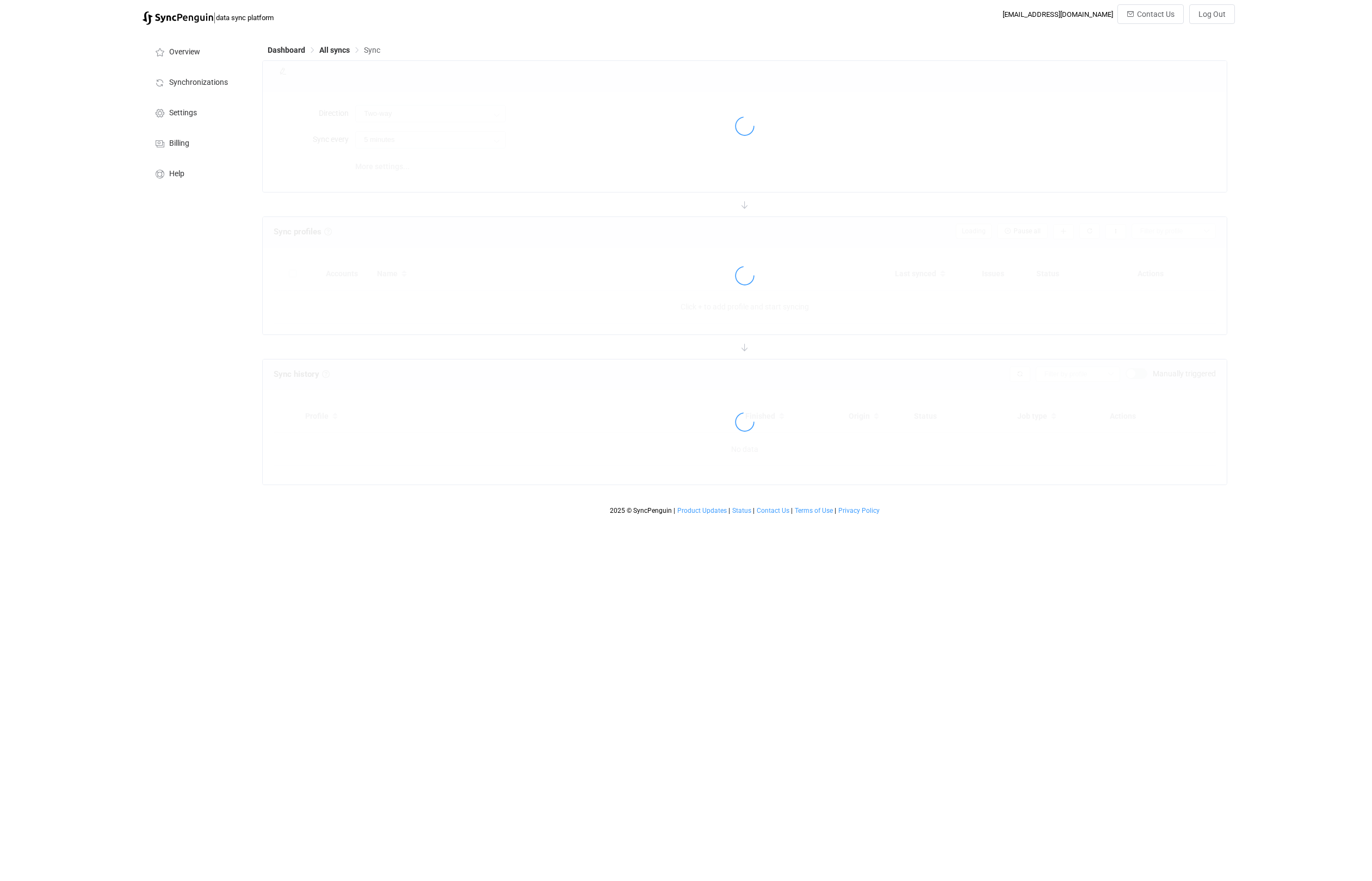
type input "15 minutes"
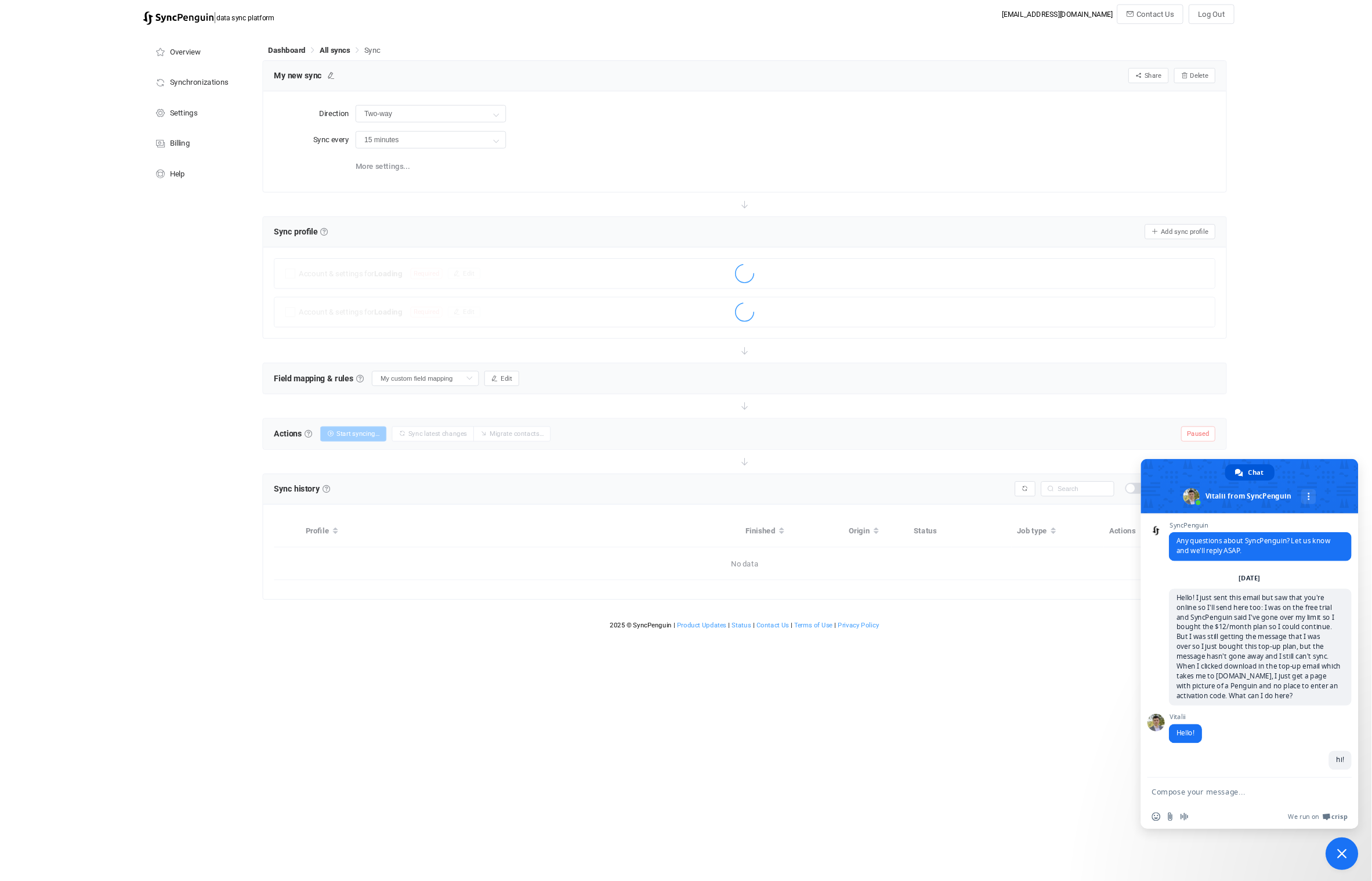
scroll to position [585, 0]
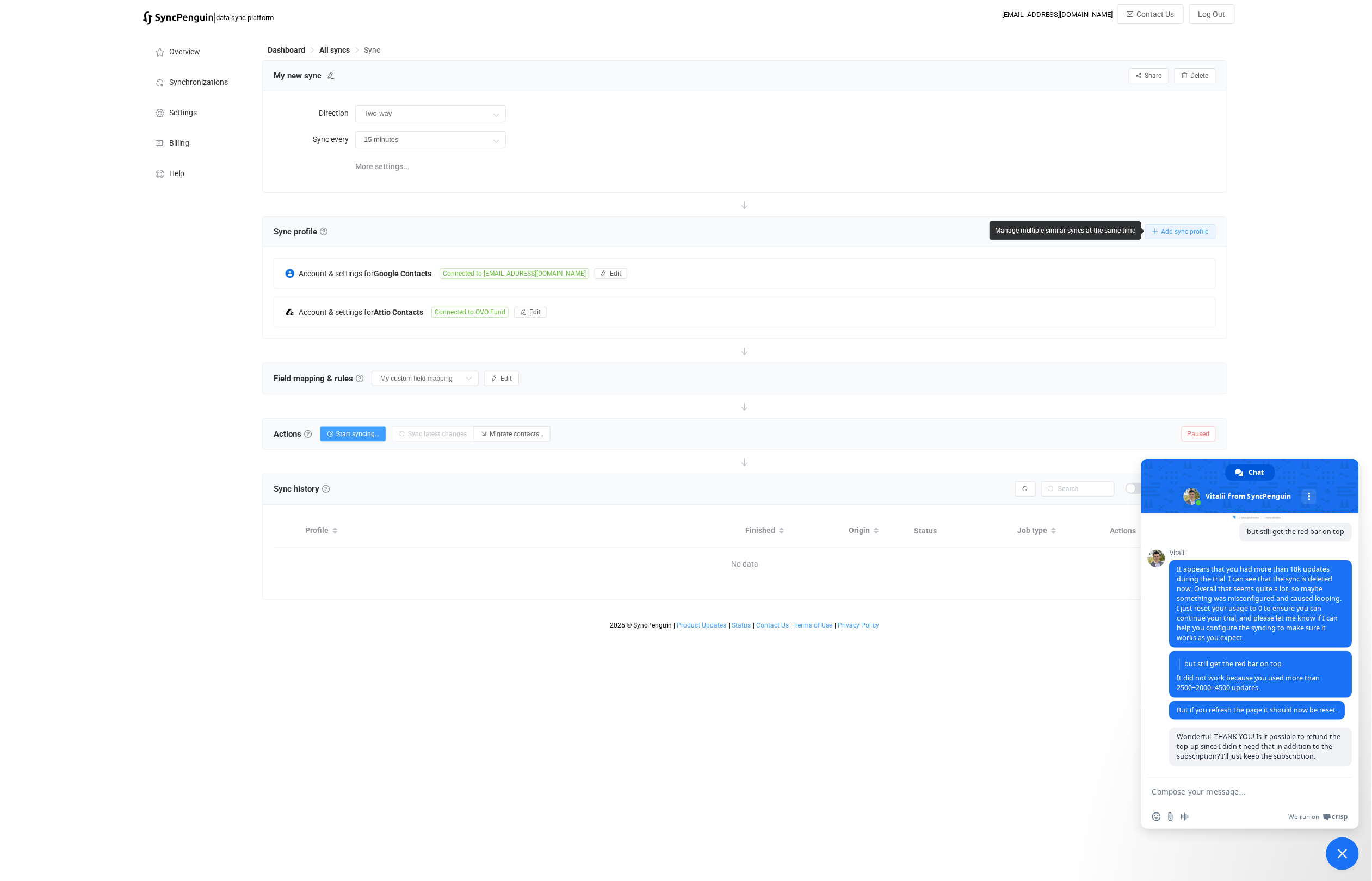
click at [1197, 229] on span "Add sync profile" at bounding box center [1185, 232] width 48 height 8
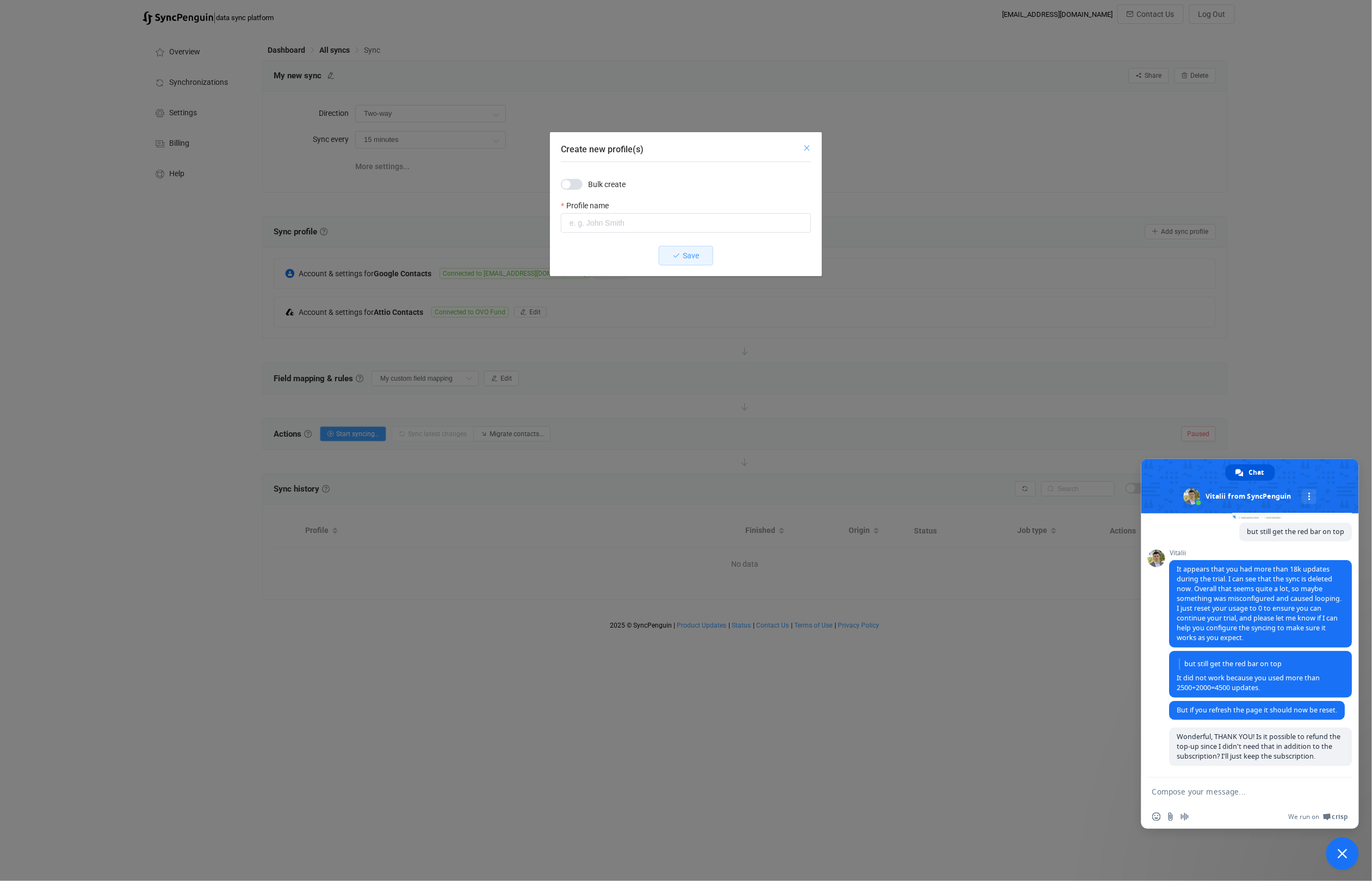
click at [803, 147] on icon "Close" at bounding box center [806, 148] width 8 height 8
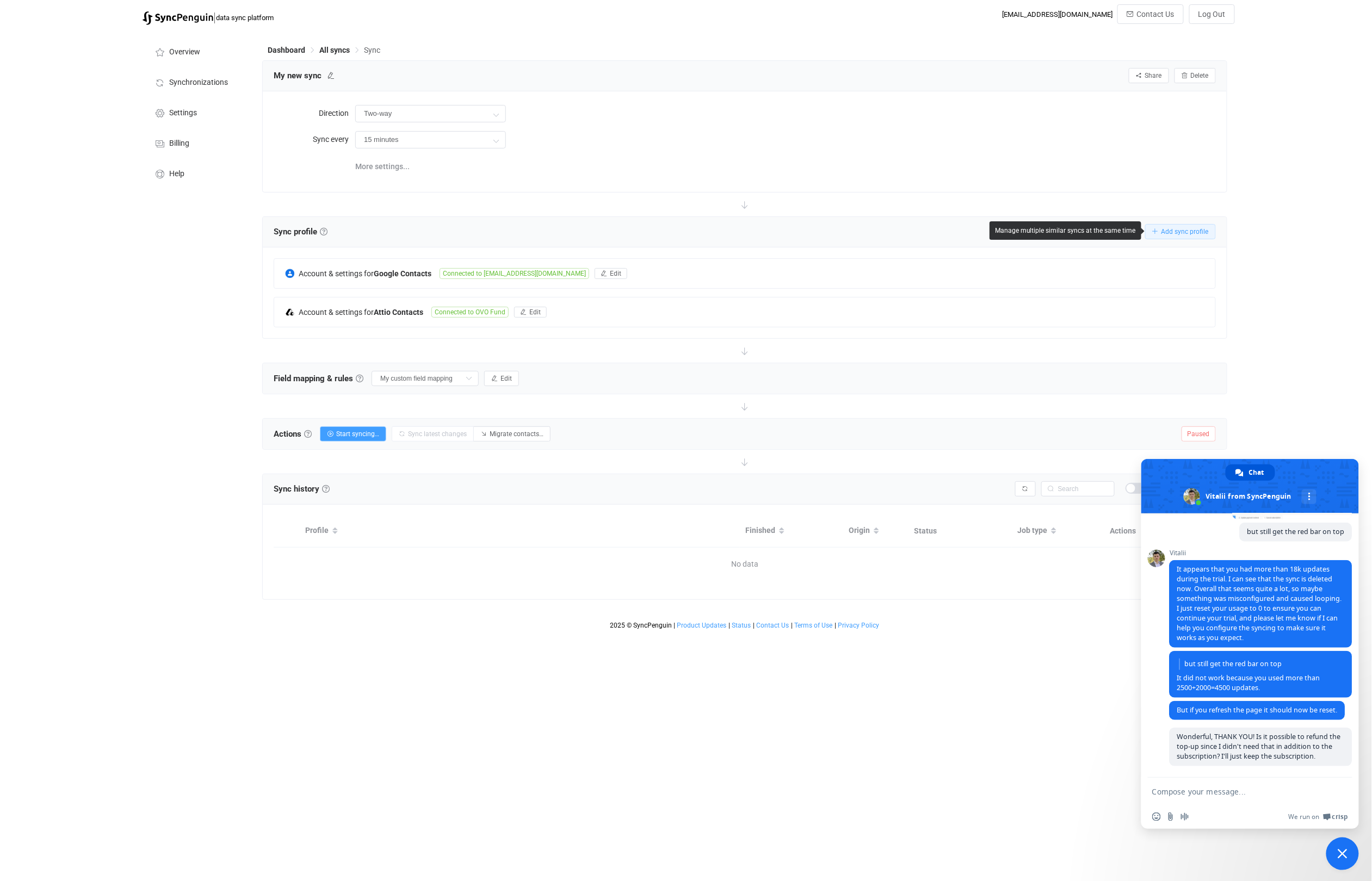
click at [1177, 229] on span "Add sync profile" at bounding box center [1185, 232] width 48 height 8
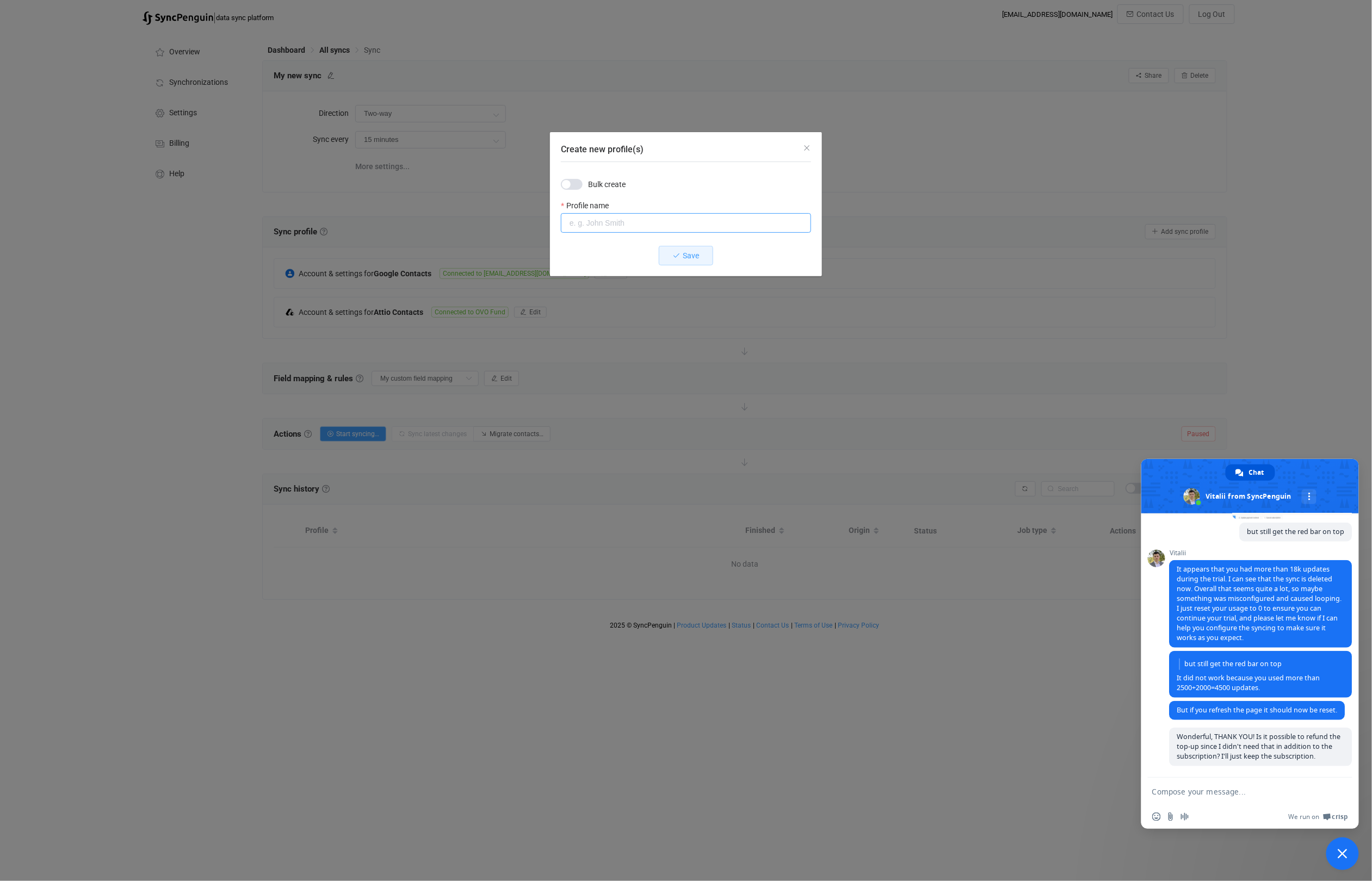
click at [604, 223] on input "Create new profile(s)" at bounding box center [686, 223] width 250 height 20
type input "[PERSON_NAME]"
click at [694, 254] on span "Save" at bounding box center [691, 255] width 16 height 8
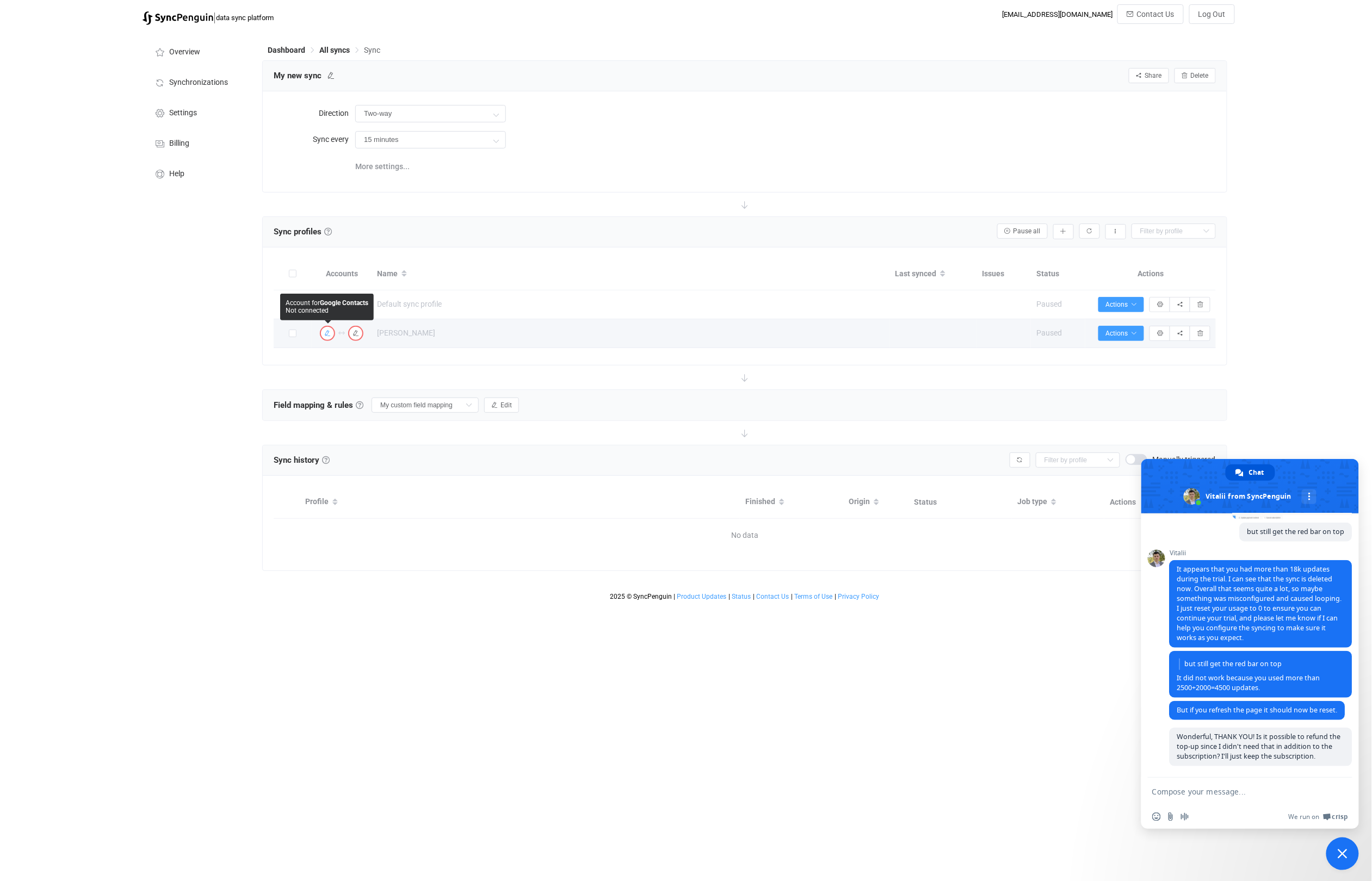
click at [325, 334] on icon "button" at bounding box center [327, 333] width 7 height 7
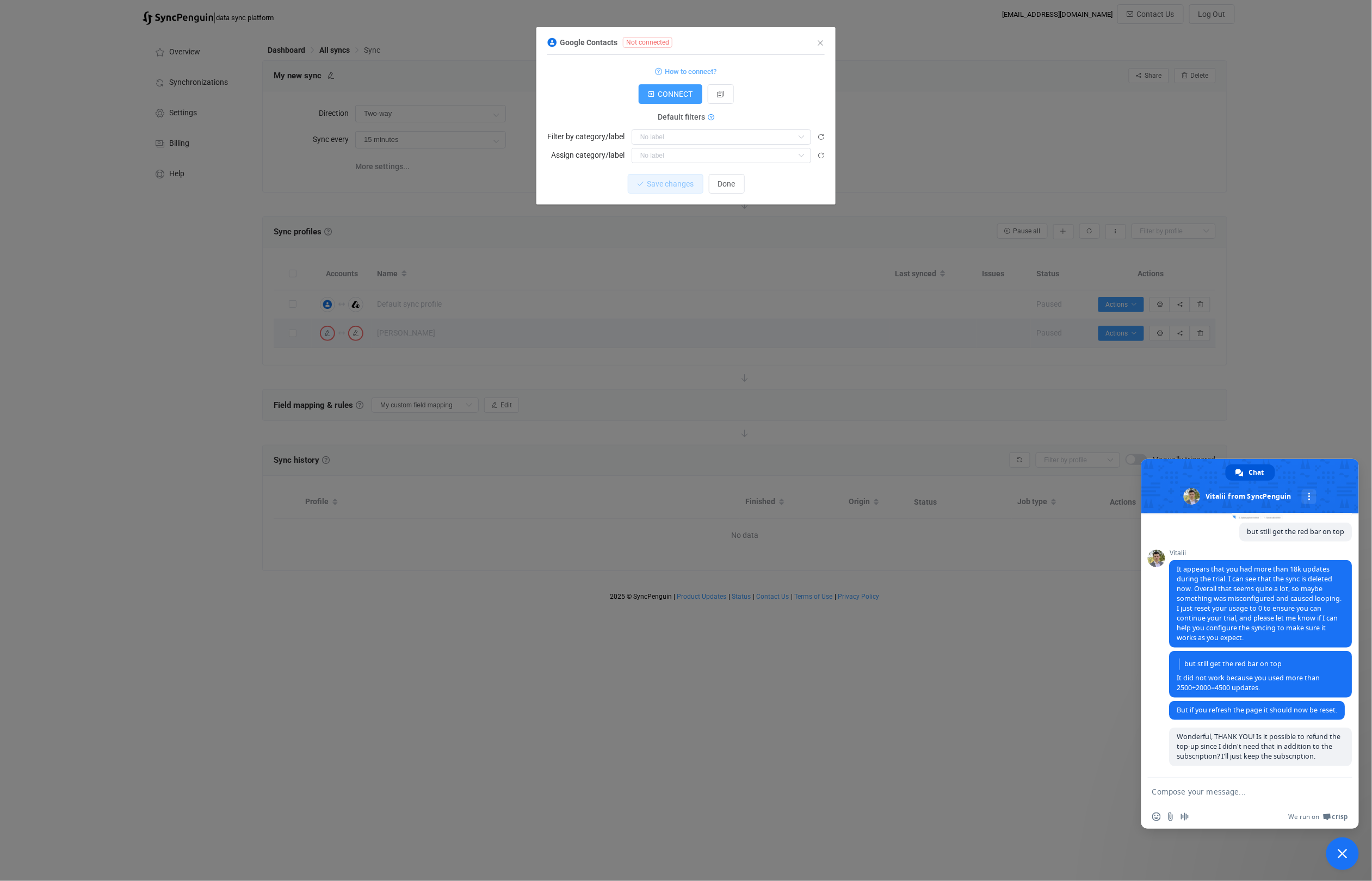
click at [713, 118] on icon "dialog" at bounding box center [711, 118] width 7 height 7
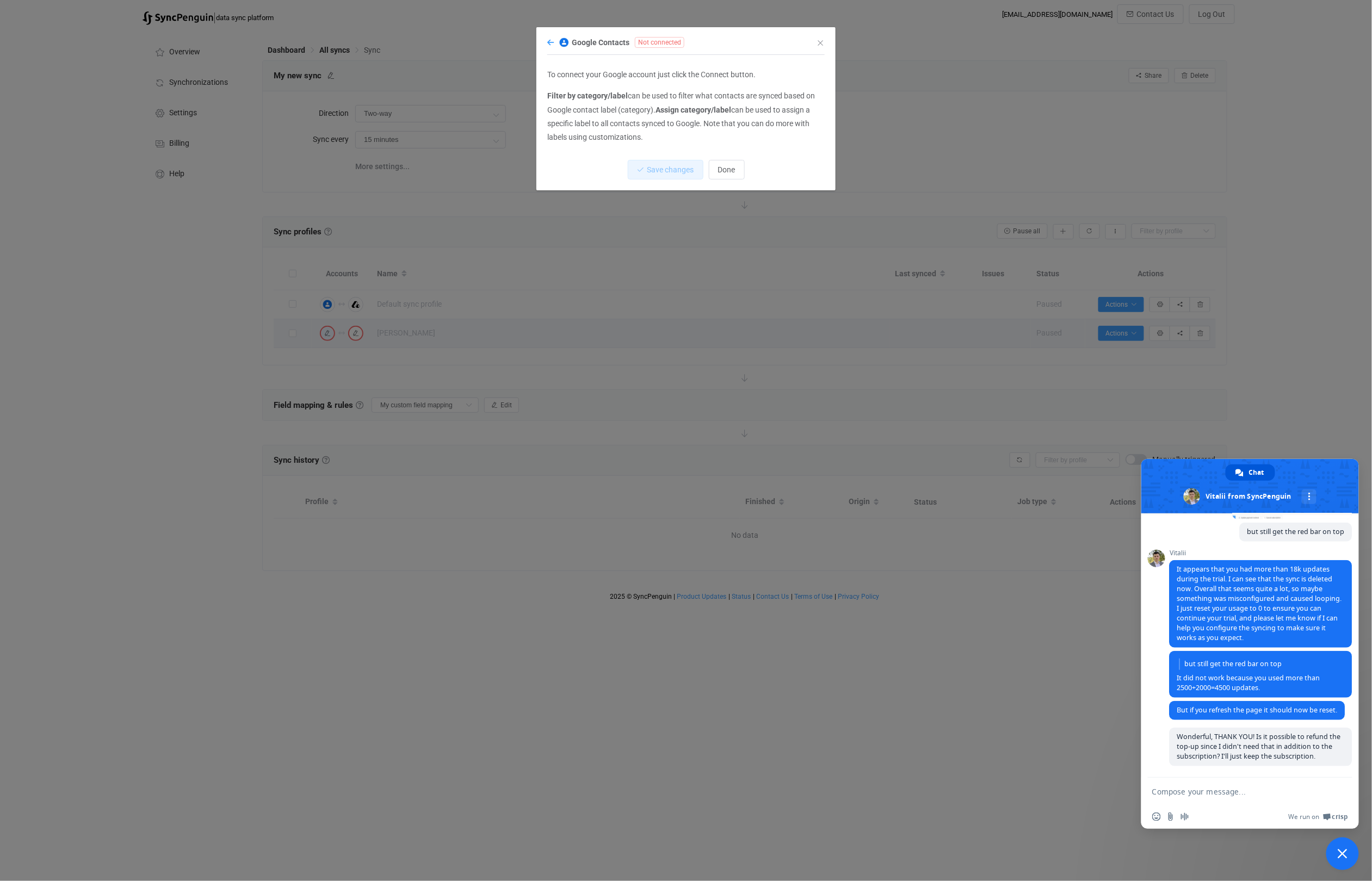
click at [548, 38] on icon "dialog" at bounding box center [551, 42] width 7 height 8
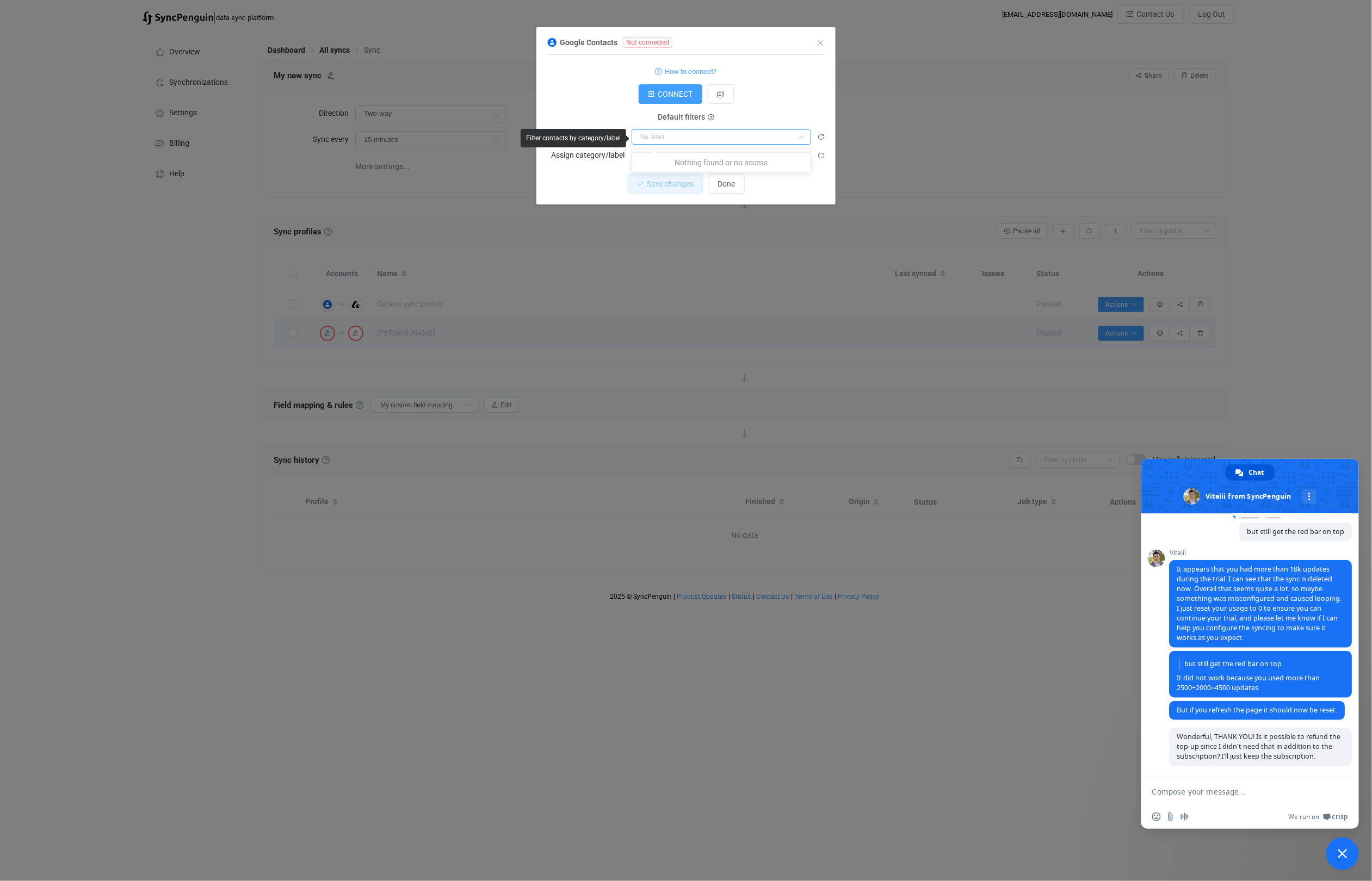
click at [773, 142] on input "dialog" at bounding box center [721, 137] width 180 height 15
click at [662, 101] on button "CONNECT" at bounding box center [670, 94] width 64 height 20
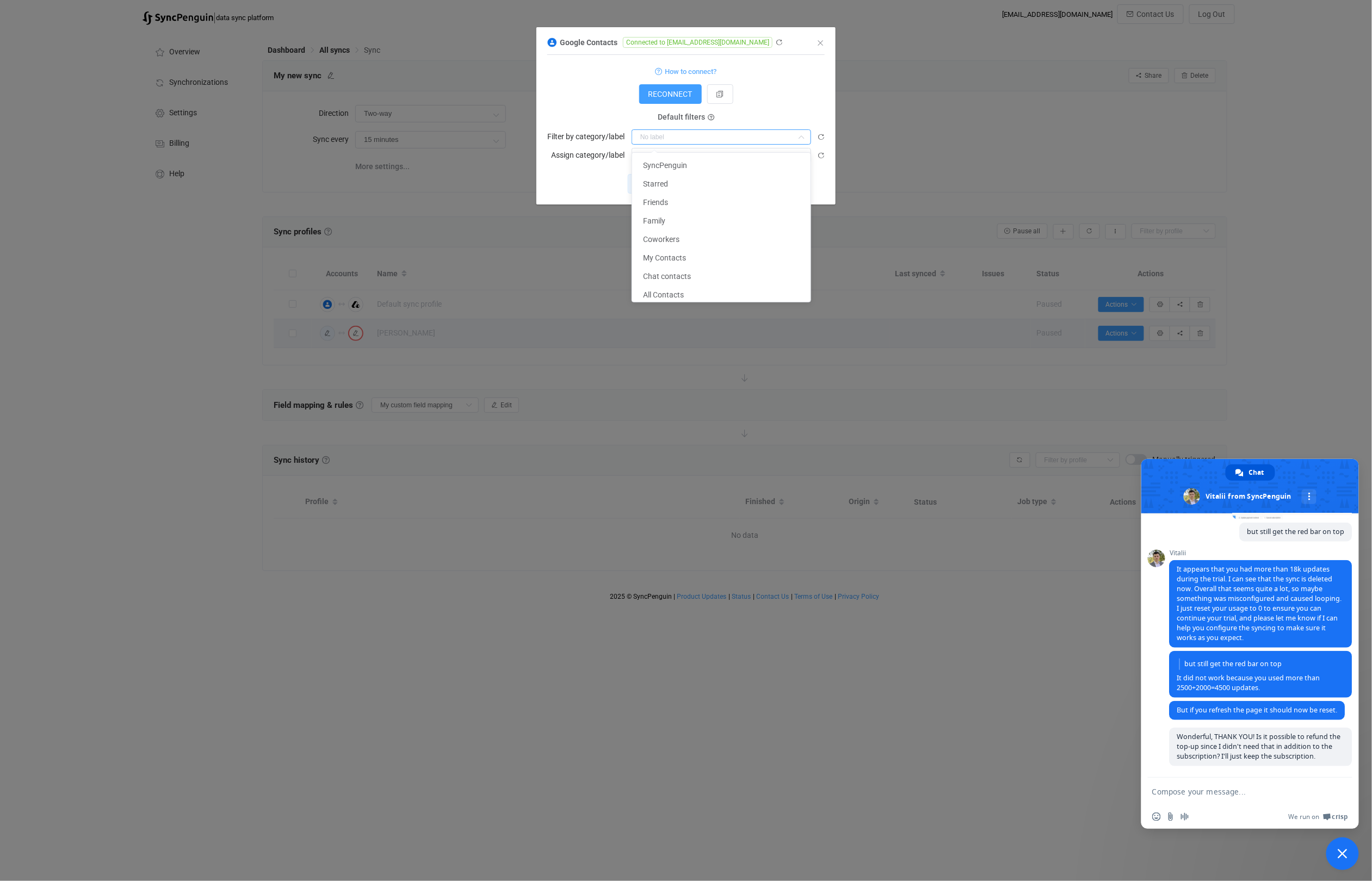
click at [730, 144] on input "dialog" at bounding box center [721, 137] width 180 height 15
click at [713, 165] on li "SyncPenguin" at bounding box center [721, 165] width 178 height 18
type input "SyncPenguin"
click at [713, 159] on input "dialog" at bounding box center [721, 155] width 180 height 15
click at [687, 183] on li "SyncPenguin" at bounding box center [721, 184] width 178 height 18
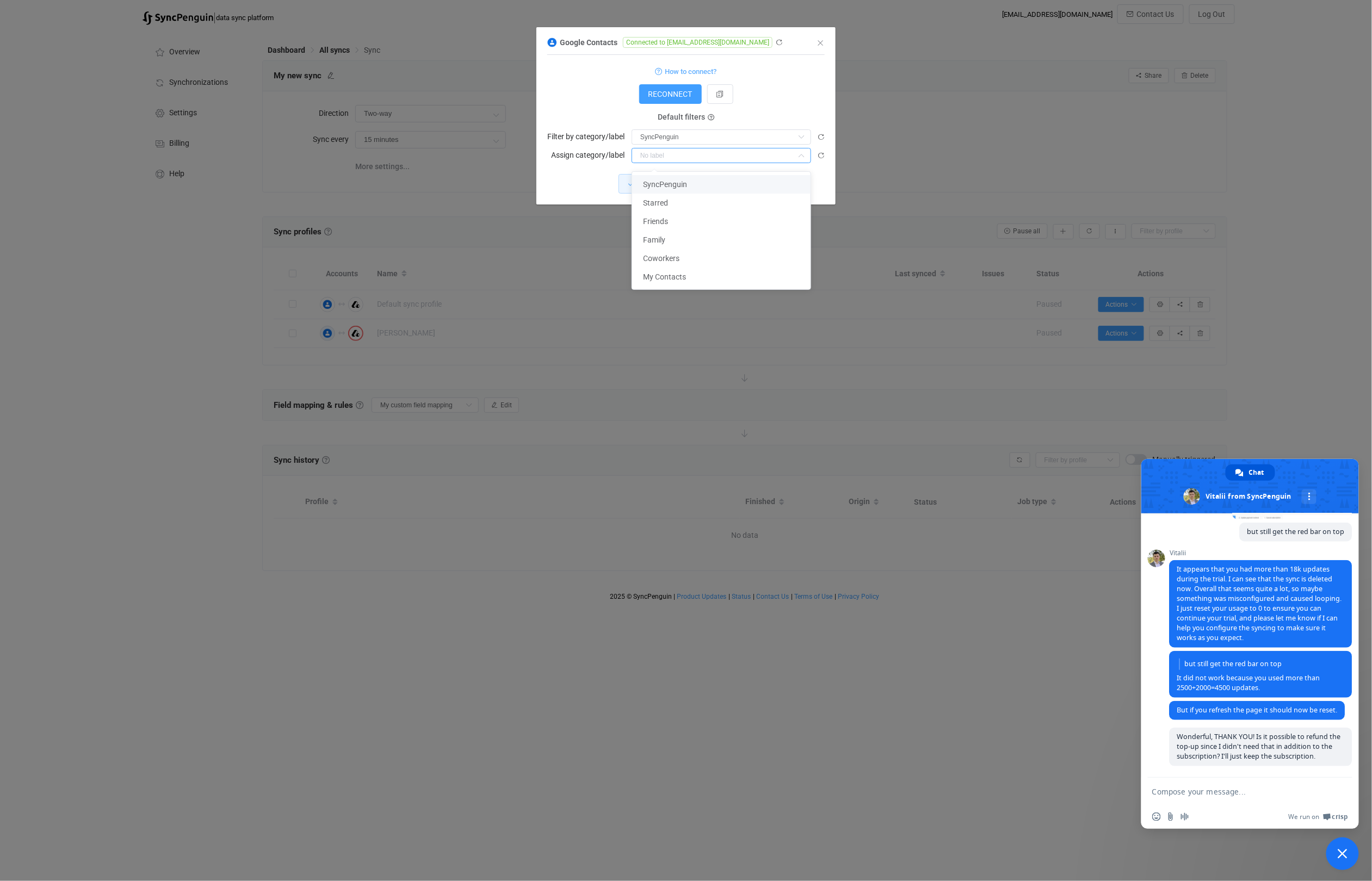
type input "SyncPenguin"
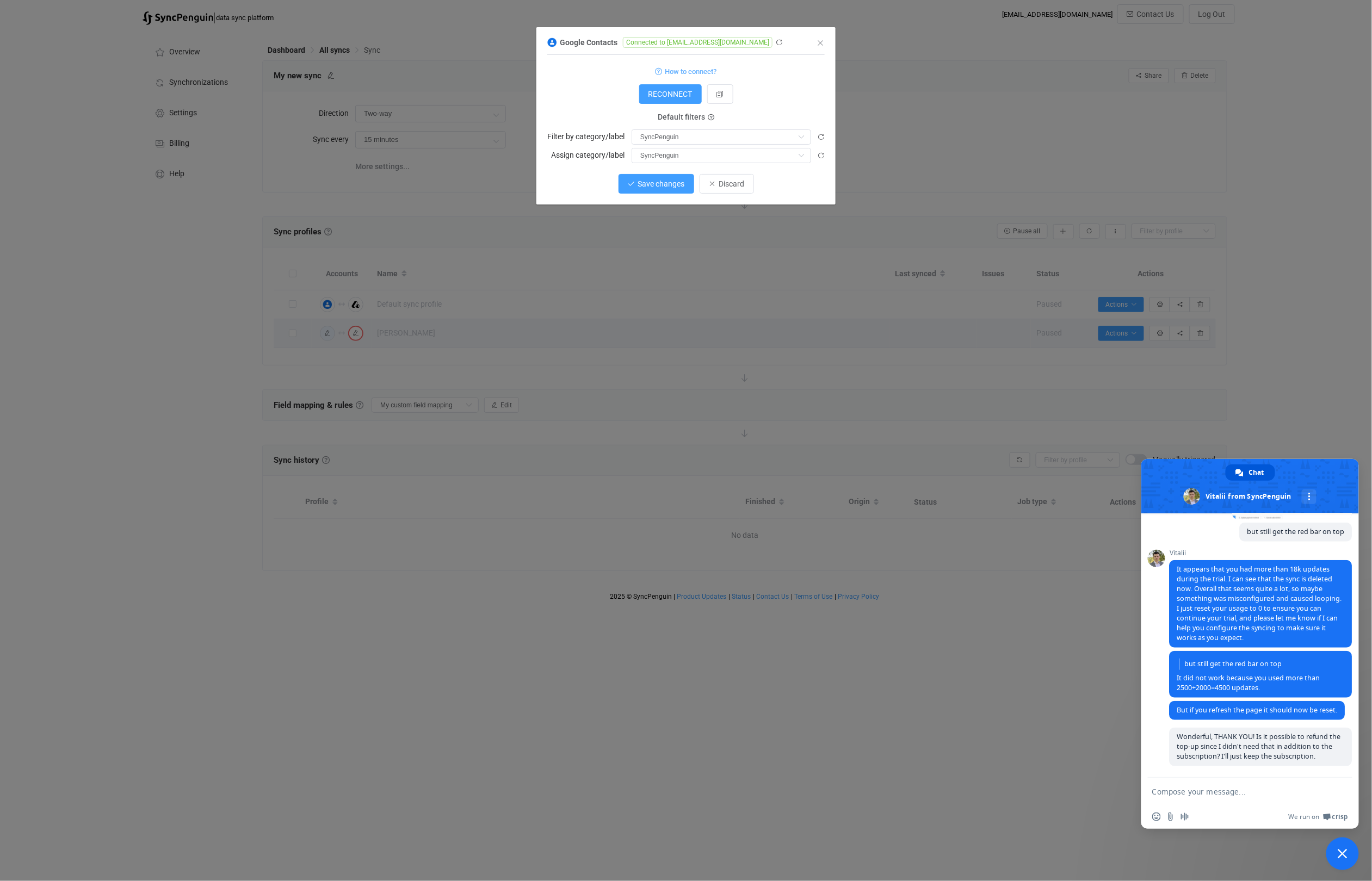
click at [652, 186] on span "Save changes" at bounding box center [661, 183] width 47 height 8
click at [736, 187] on button "Done" at bounding box center [726, 183] width 36 height 20
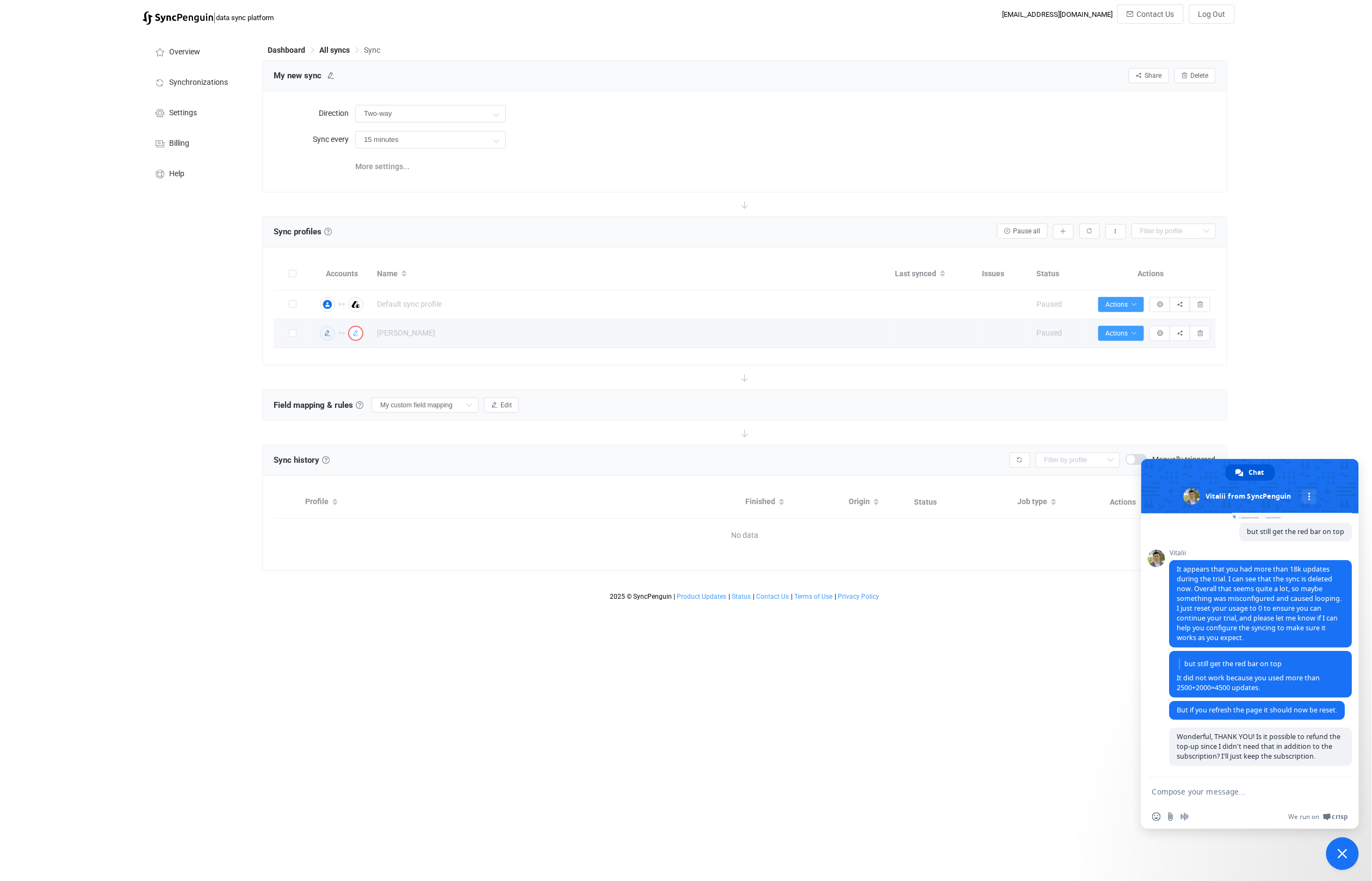
click at [356, 335] on icon "button" at bounding box center [356, 333] width 7 height 7
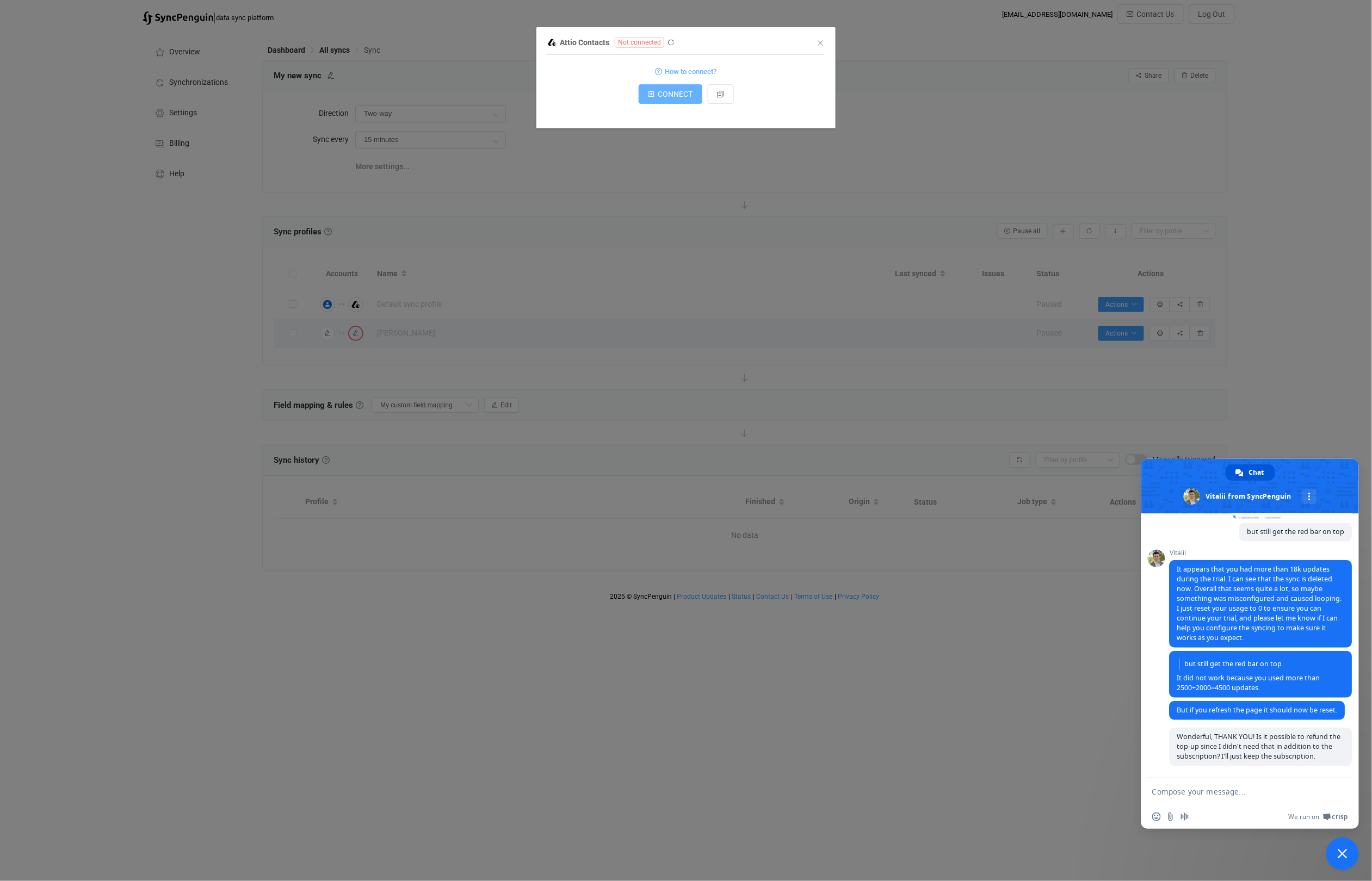
click at [681, 98] on span "CONNECT" at bounding box center [675, 94] width 34 height 8
click at [1217, 791] on textarea "Compose your message..." at bounding box center [1239, 791] width 174 height 27
click at [819, 42] on icon "Close" at bounding box center [820, 42] width 8 height 8
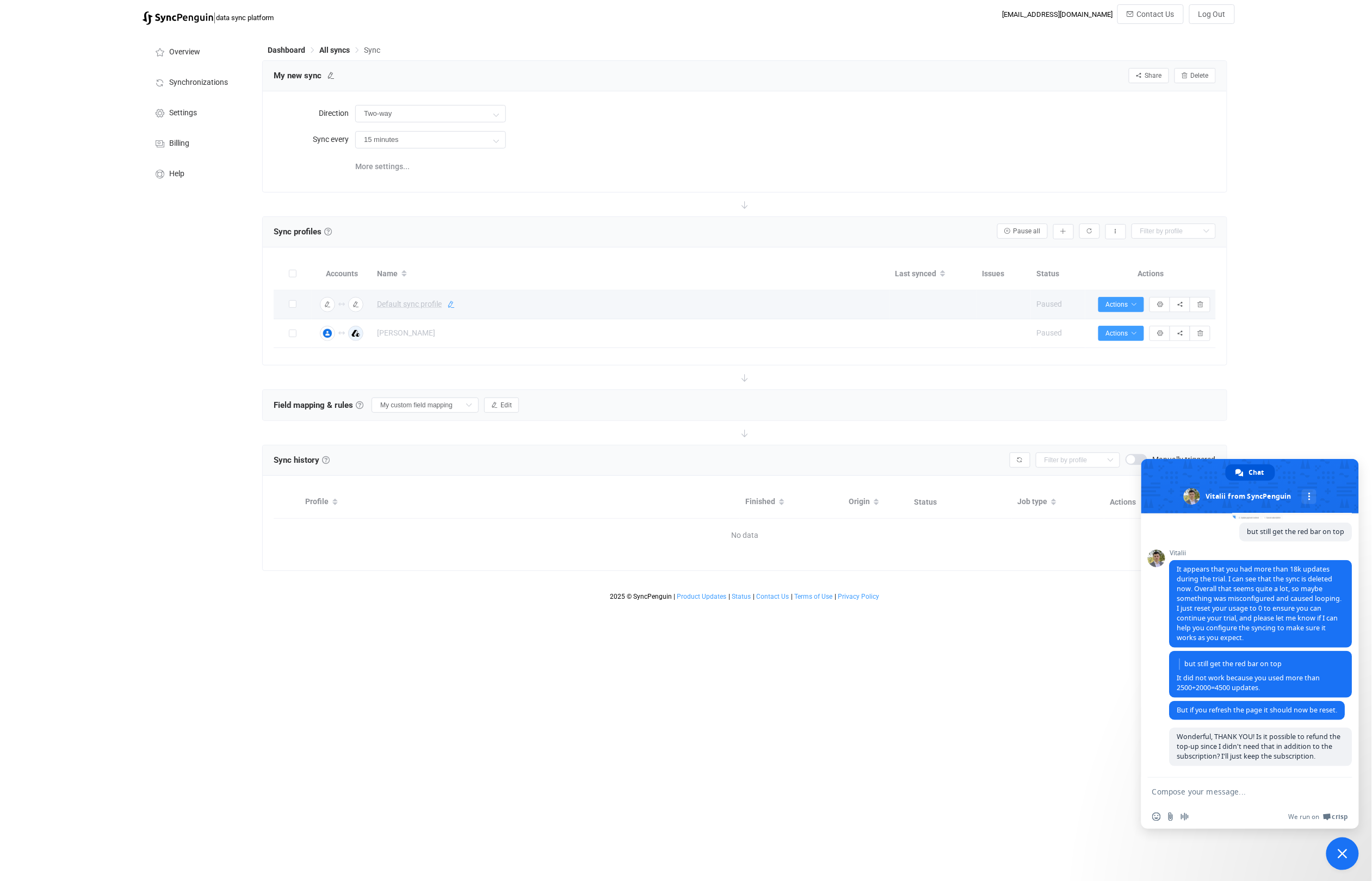
click at [448, 302] on icon at bounding box center [451, 305] width 8 height 8
click at [446, 303] on input "Default sync profile" at bounding box center [616, 305] width 489 height 16
type input "[PERSON_NAME]"
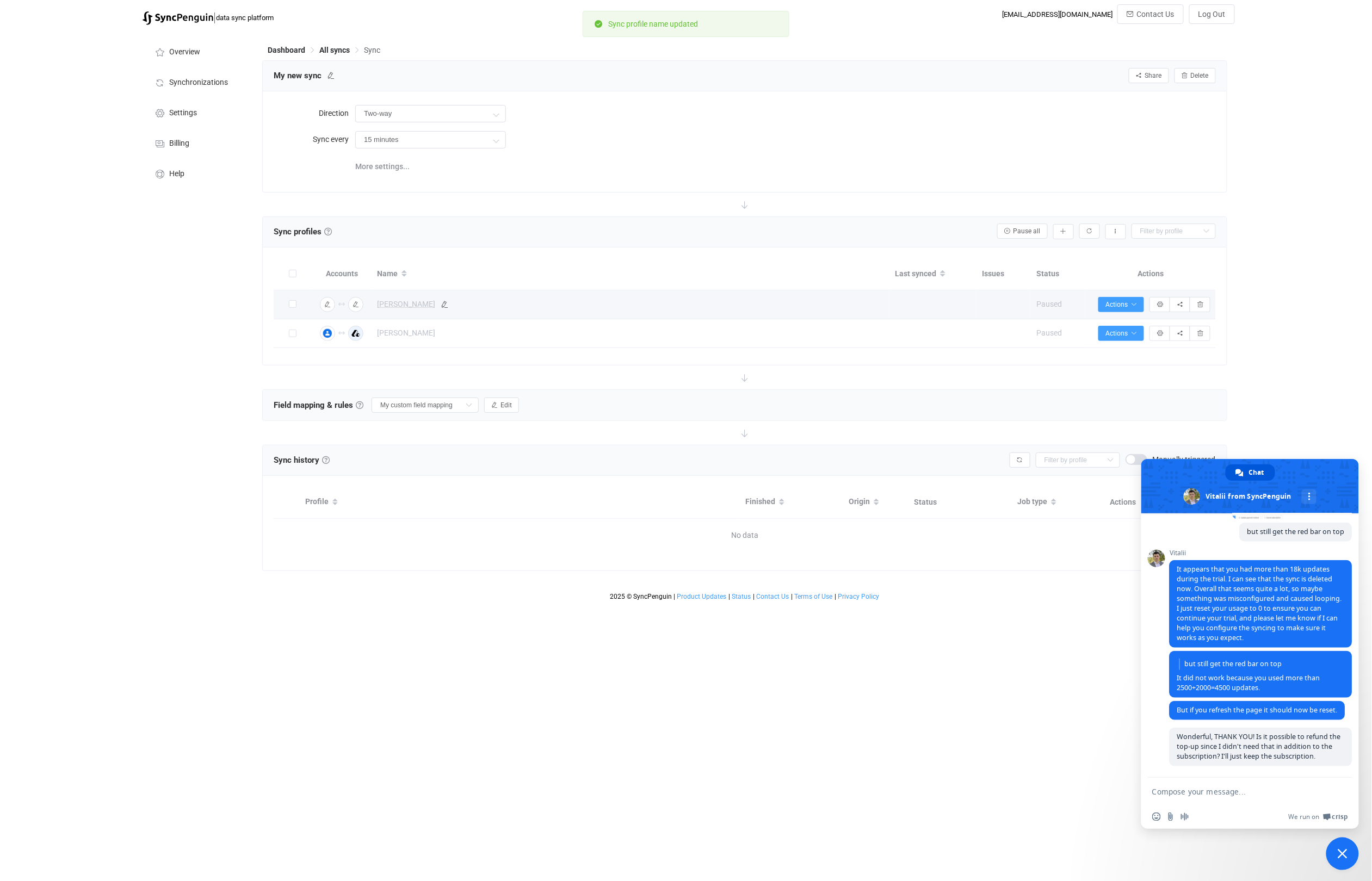
drag, startPoint x: 405, startPoint y: 629, endPoint x: 402, endPoint y: 624, distance: 5.8
click at [405, 606] on html "| data sync platform [EMAIL_ADDRESS][DOMAIN_NAME] Contact Us Log Out Overview S…" at bounding box center [686, 303] width 1372 height 606
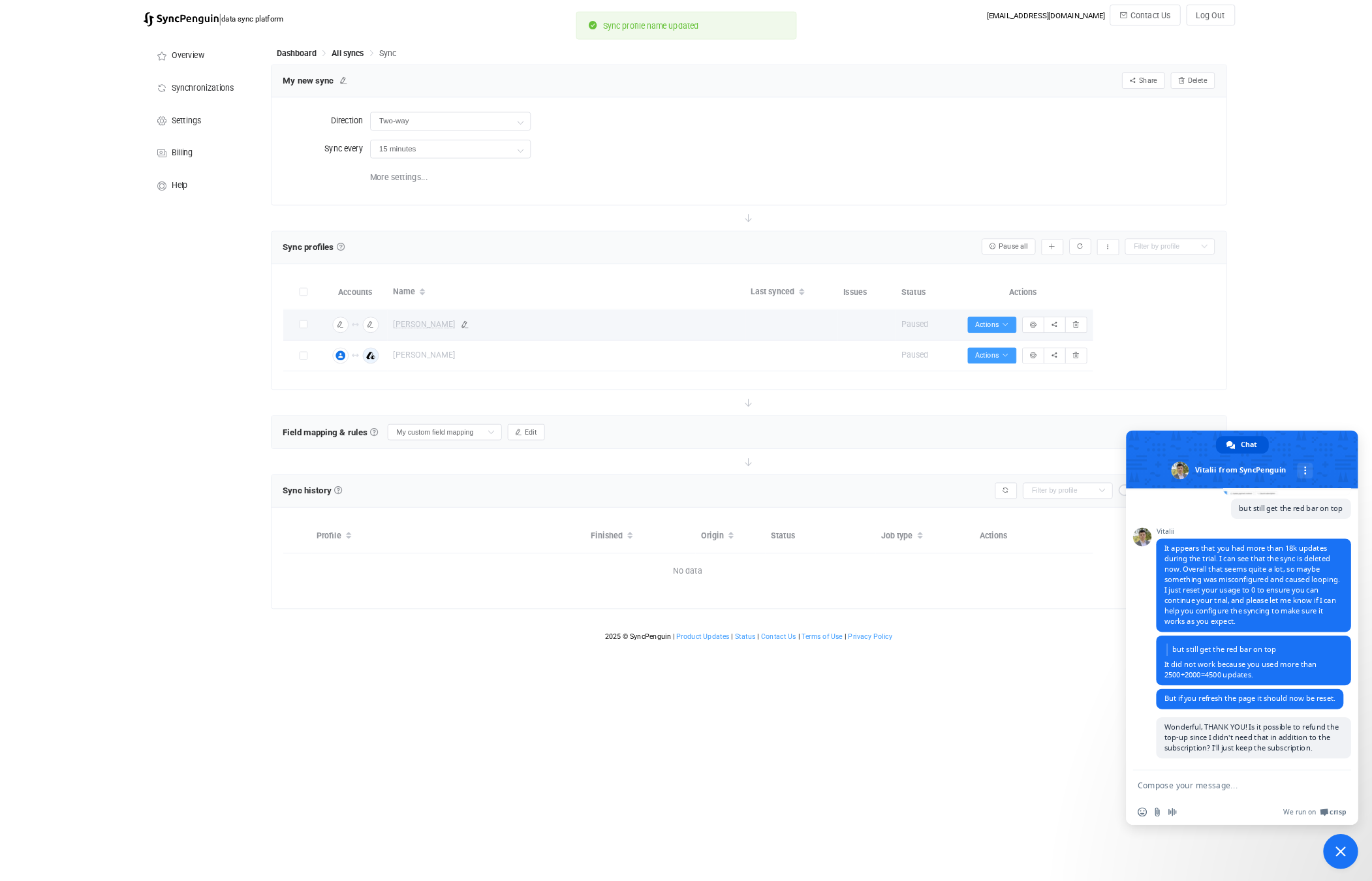
scroll to position [658, 0]
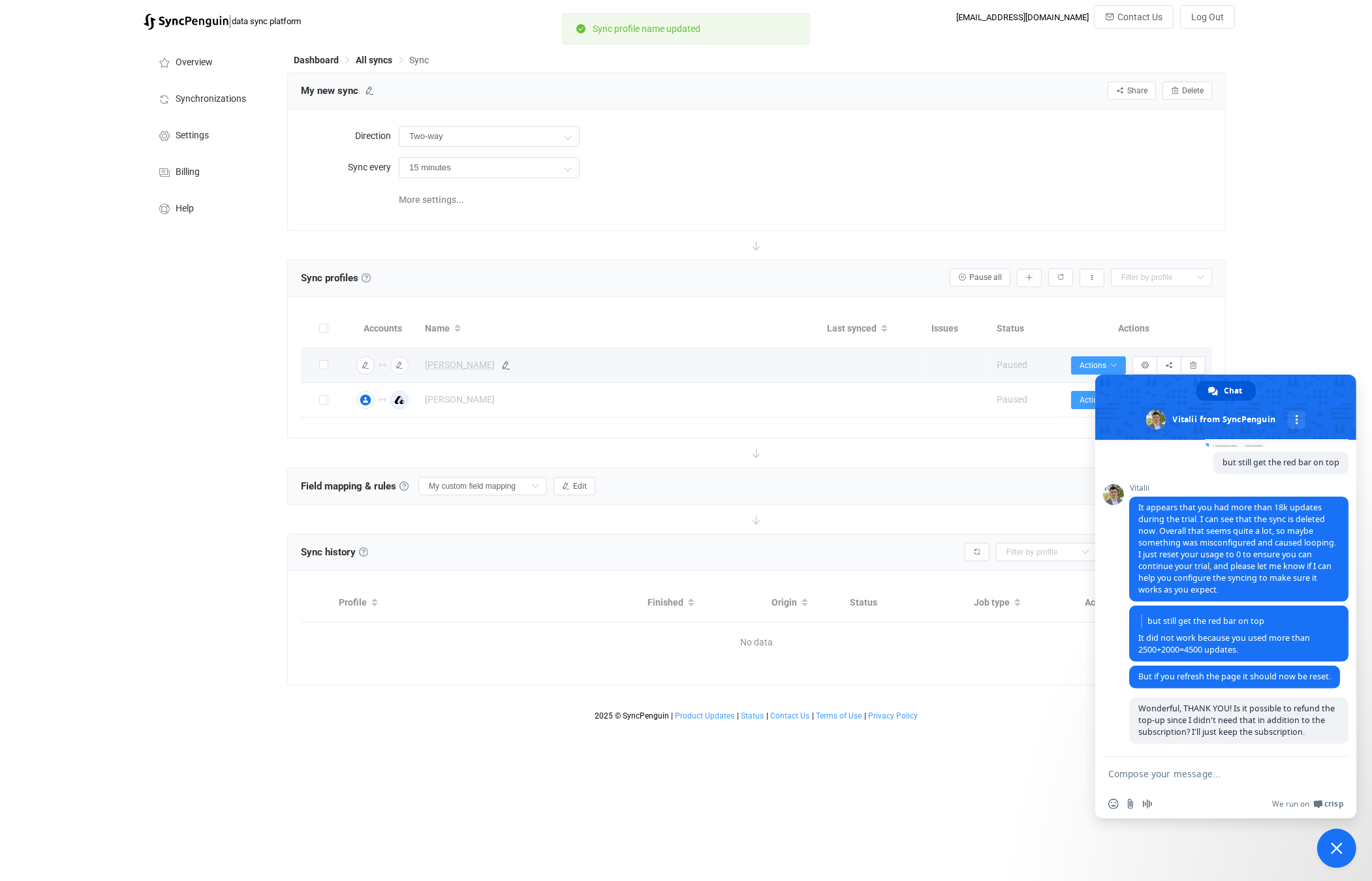
click at [1333, 328] on div "| data sync platform [EMAIL_ADDRESS][DOMAIN_NAME] Contact Us Log Out Overview S…" at bounding box center [686, 366] width 1372 height 722
click at [1341, 843] on span "Close chat" at bounding box center [1336, 848] width 12 height 12
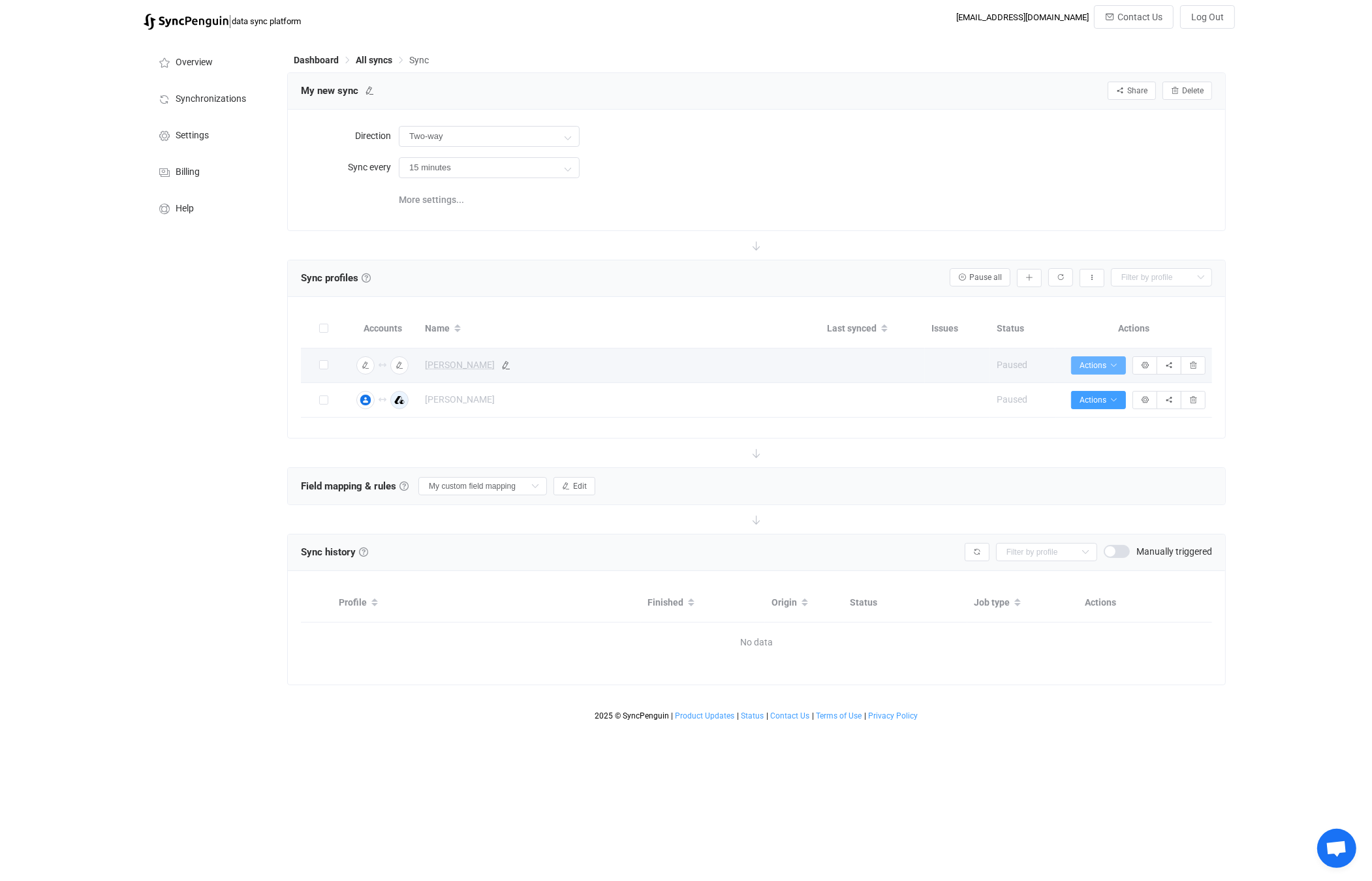
click at [1114, 362] on icon "button" at bounding box center [1114, 366] width 8 height 8
click at [1329, 395] on div "| data sync platform [EMAIL_ADDRESS][DOMAIN_NAME] Contact Us Log Out Overview S…" at bounding box center [686, 366] width 1372 height 722
click at [1097, 366] on span "Actions" at bounding box center [1098, 366] width 37 height 9
click at [1085, 394] on li "Start syncing…" at bounding box center [1063, 401] width 119 height 23
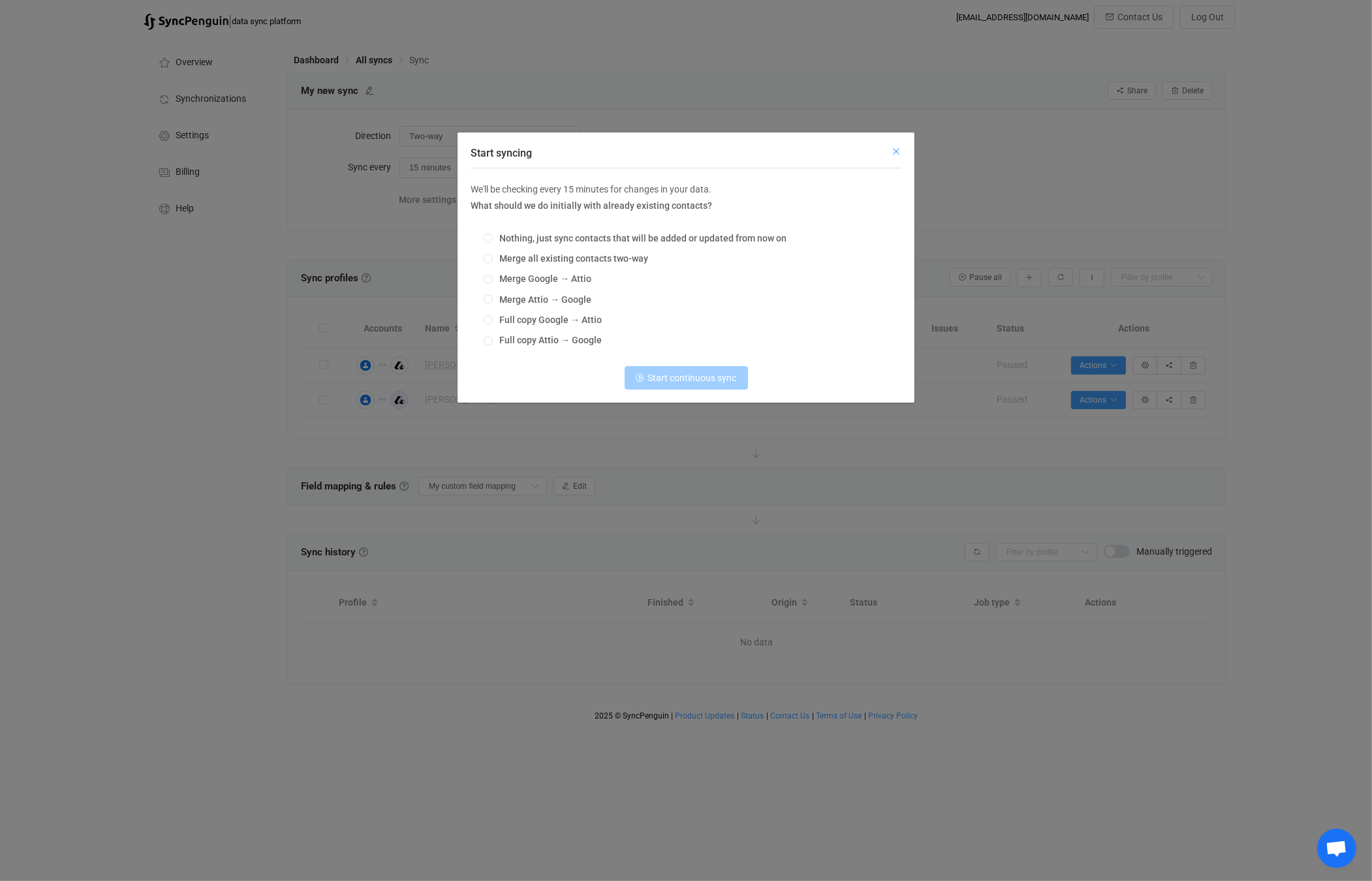
click at [892, 151] on icon "Close" at bounding box center [896, 151] width 10 height 10
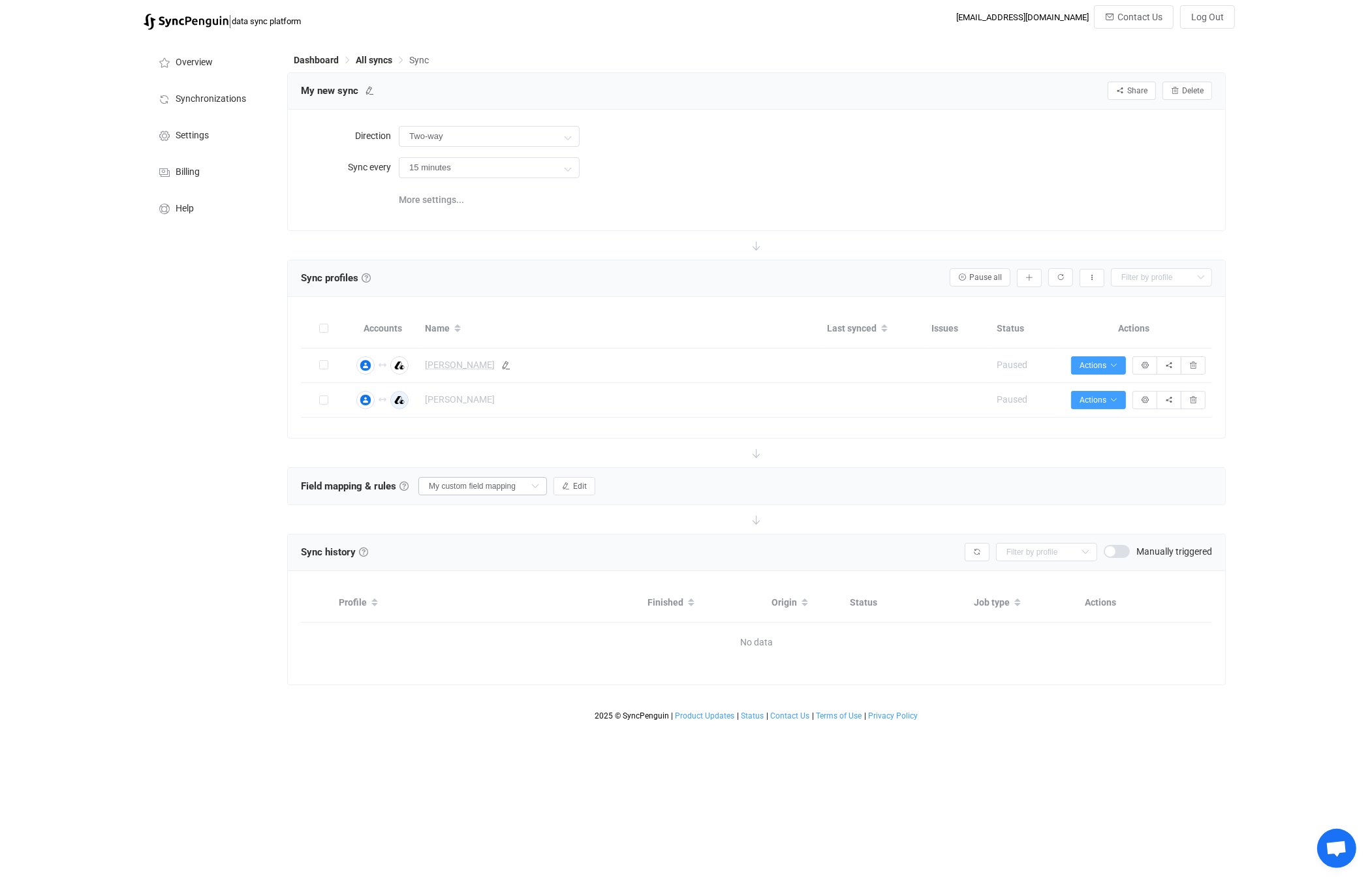
click at [528, 489] on icon at bounding box center [535, 486] width 16 height 18
drag, startPoint x: 638, startPoint y: 487, endPoint x: 600, endPoint y: 488, distance: 38.0
click at [636, 487] on div "Field mapping & rules Field mapping & rules By default, all contacts of the con…" at bounding box center [757, 486] width 937 height 37
click at [576, 487] on button "Edit" at bounding box center [574, 486] width 41 height 18
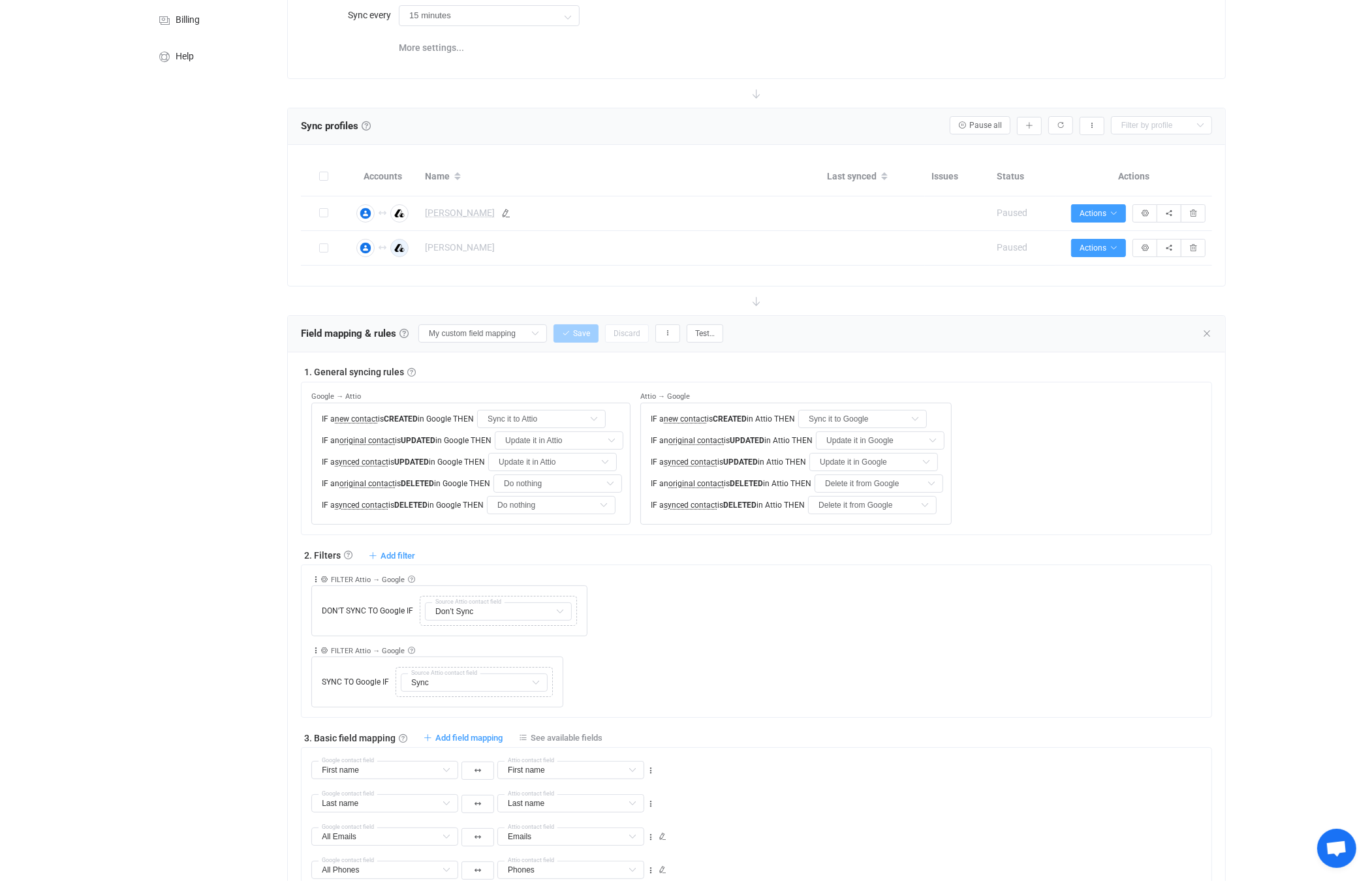
scroll to position [137, 0]
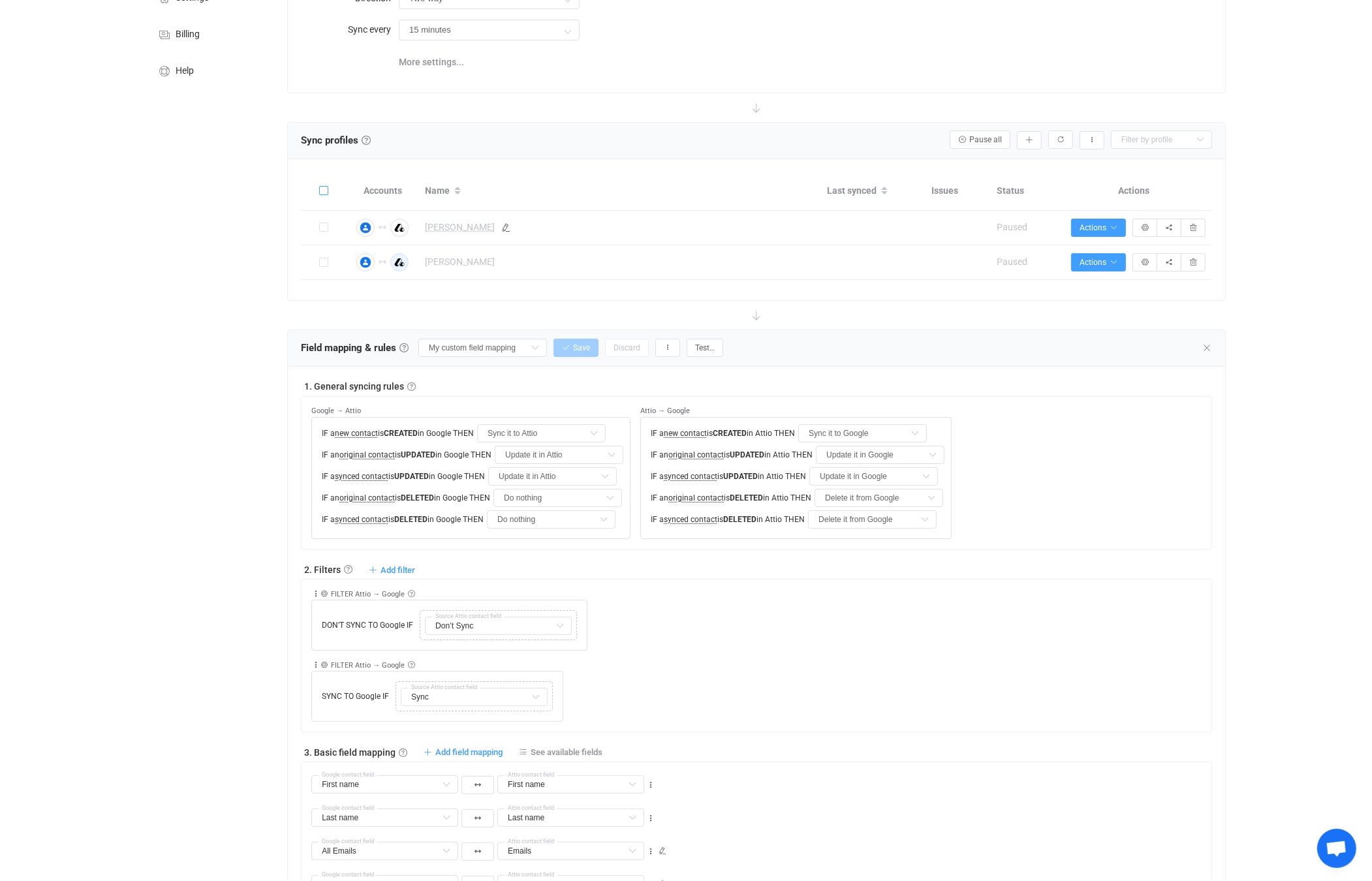
click at [323, 189] on span at bounding box center [324, 191] width 9 height 9
click at [328, 186] on input "checkbox" at bounding box center [328, 186] width 0 height 0
click at [985, 139] on span "Bulk actions" at bounding box center [975, 141] width 54 height 9
click at [968, 171] on li "Start syncing (2)…" at bounding box center [950, 175] width 112 height 23
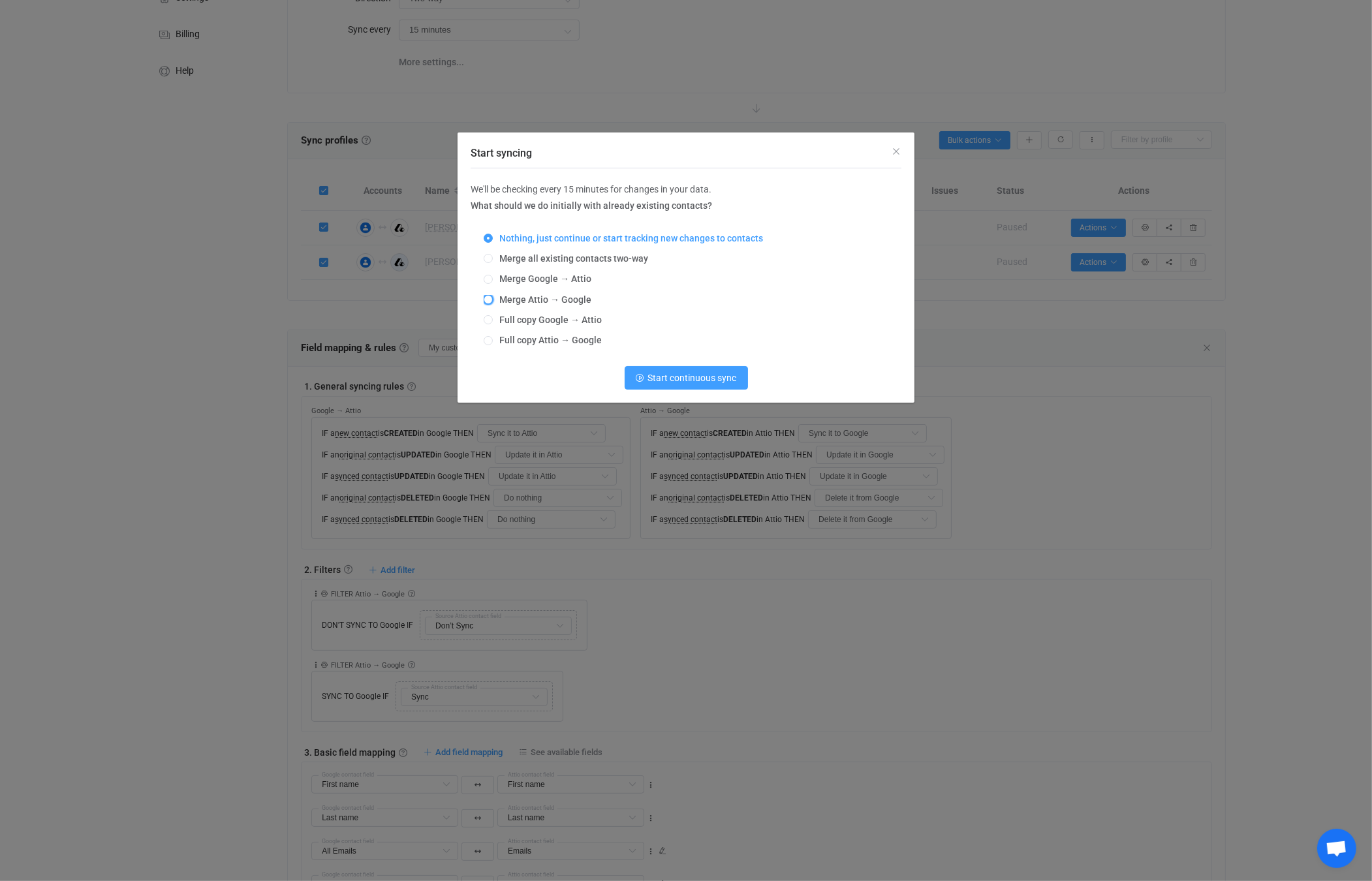
click at [490, 300] on span "Start syncing" at bounding box center [488, 300] width 9 height 9
click at [490, 300] on input "Merge Attio → Google" at bounding box center [488, 300] width 9 height 10
radio input "true"
radio input "false"
radio input "true"
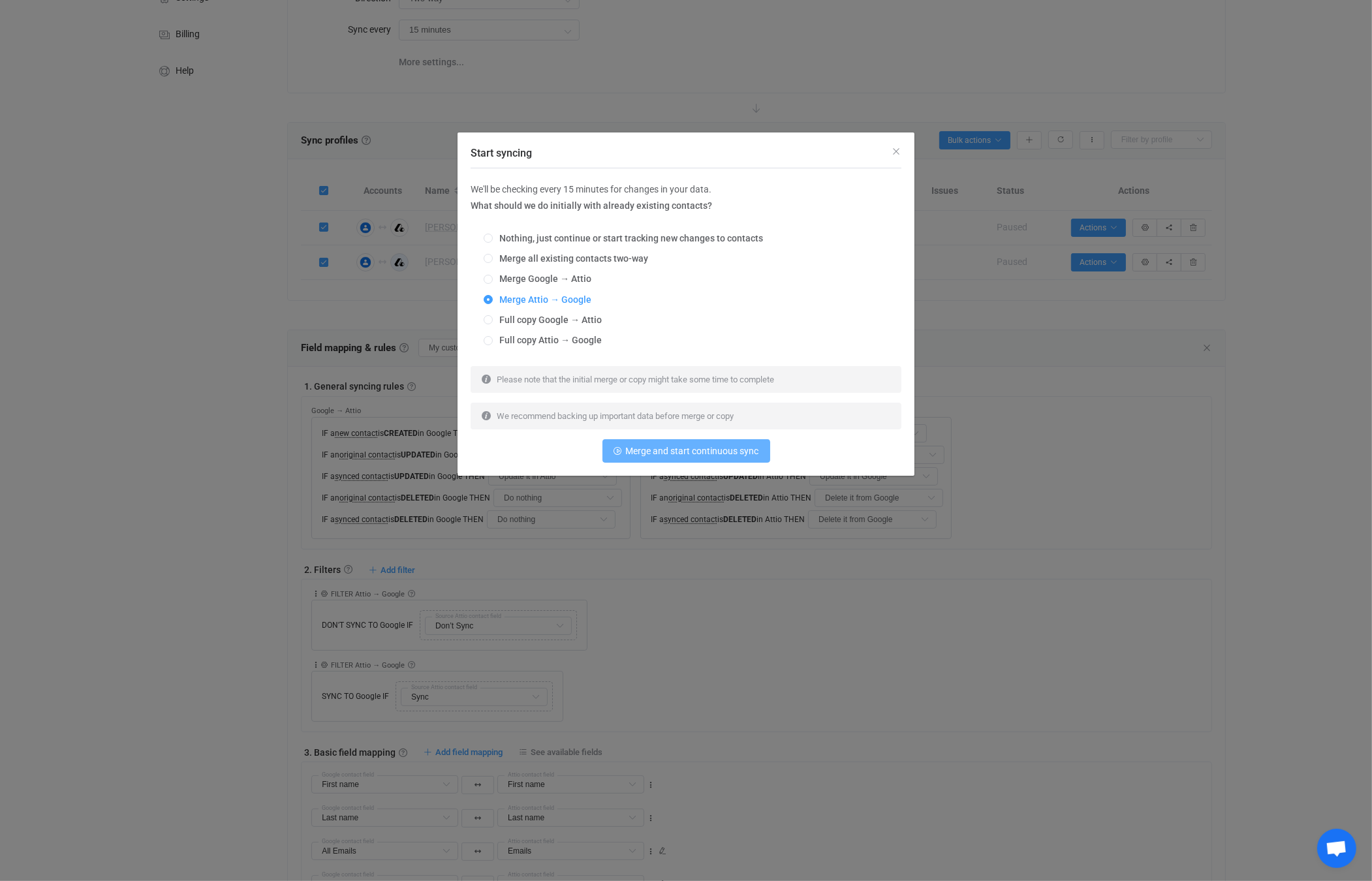
click at [728, 455] on span "Merge and start continuous sync" at bounding box center [692, 451] width 133 height 10
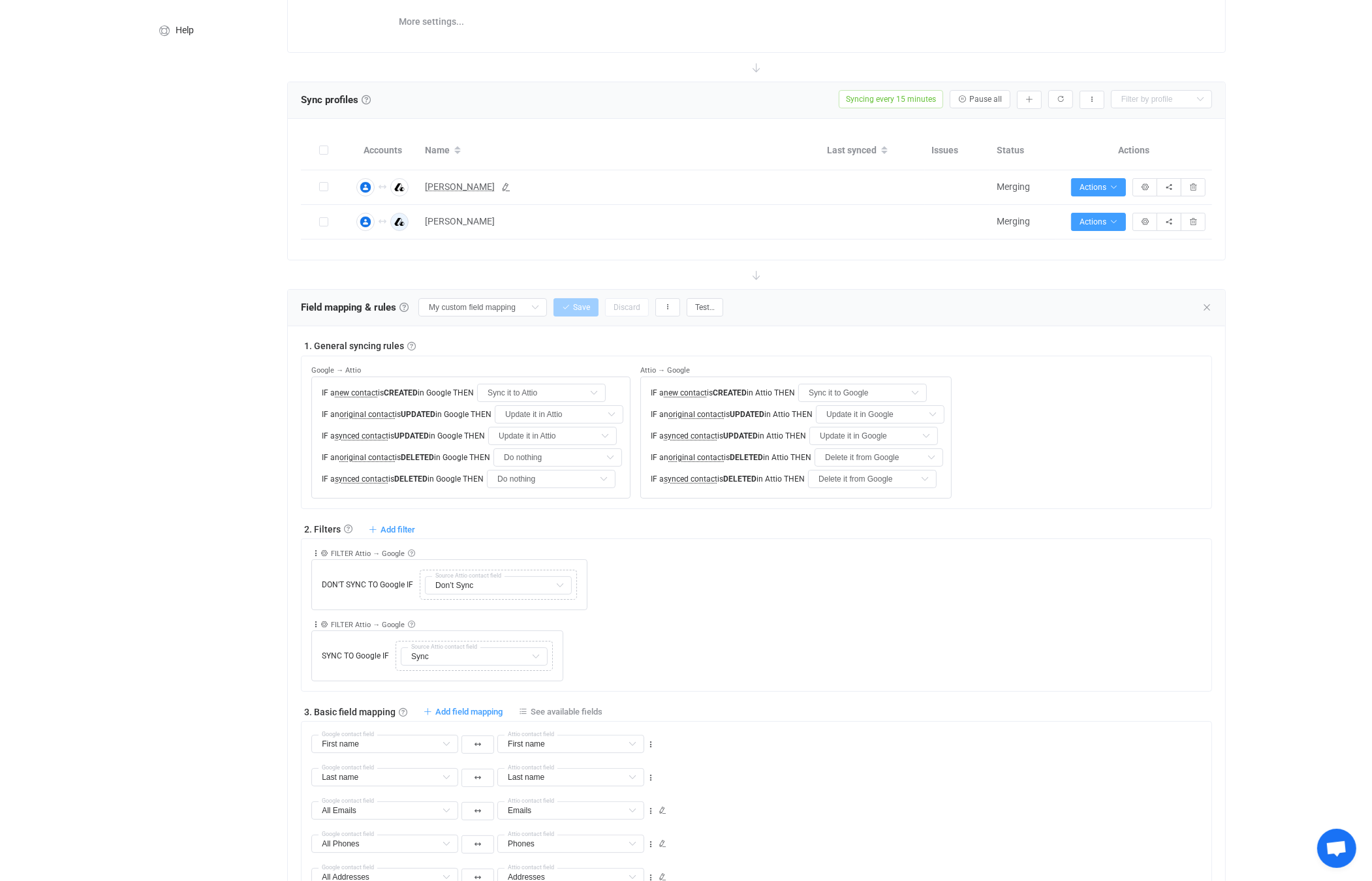
scroll to position [0, 0]
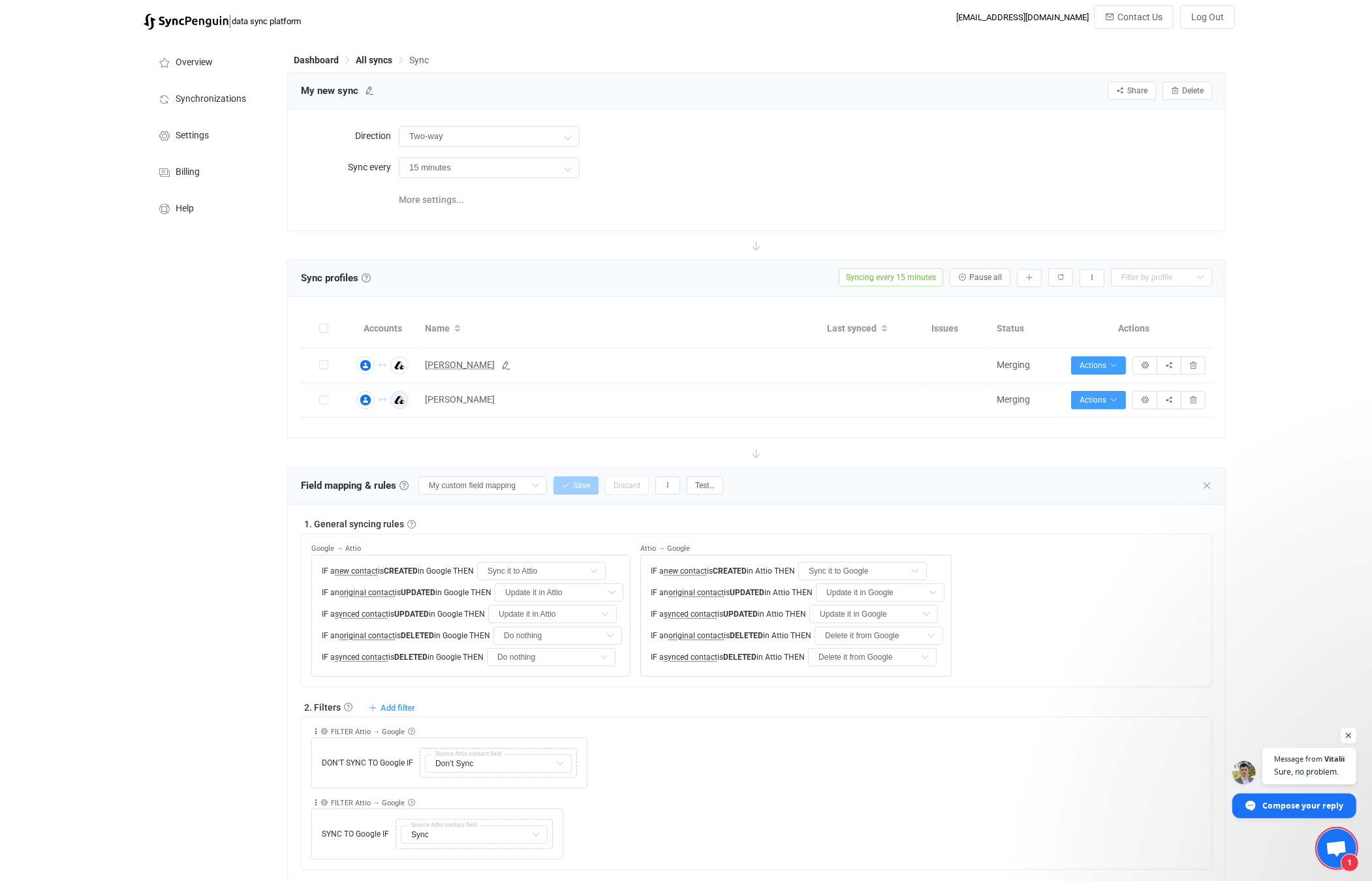
click at [1335, 848] on span "Open chat" at bounding box center [1336, 849] width 22 height 18
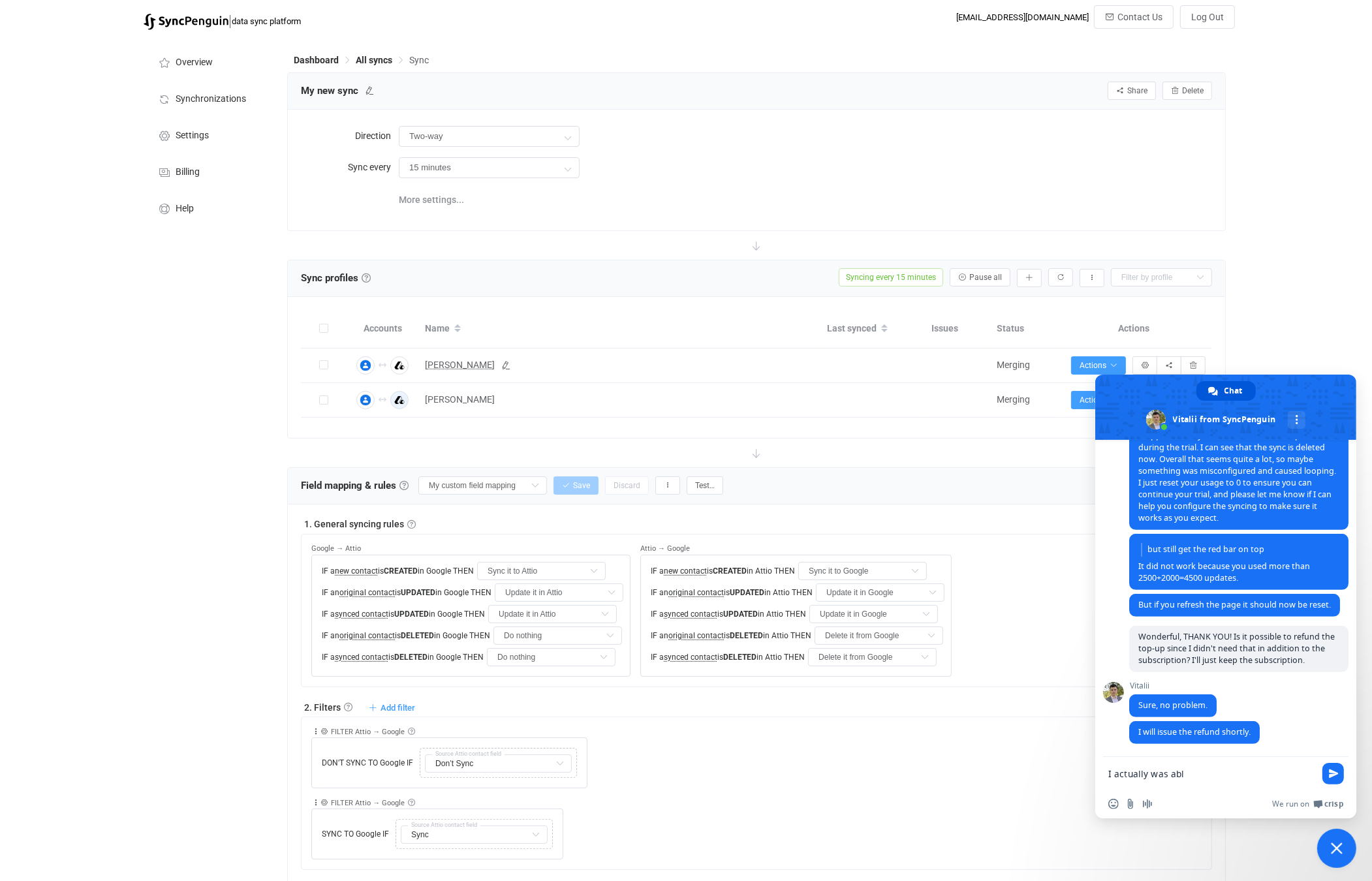
scroll to position [758, 0]
drag, startPoint x: 1209, startPoint y: 780, endPoint x: 1092, endPoint y: 765, distance: 118.0
click at [1092, 765] on body "| data sync platform [EMAIL_ADDRESS][DOMAIN_NAME] Contact Us Log Out Overview S…" at bounding box center [686, 776] width 1372 height 1542
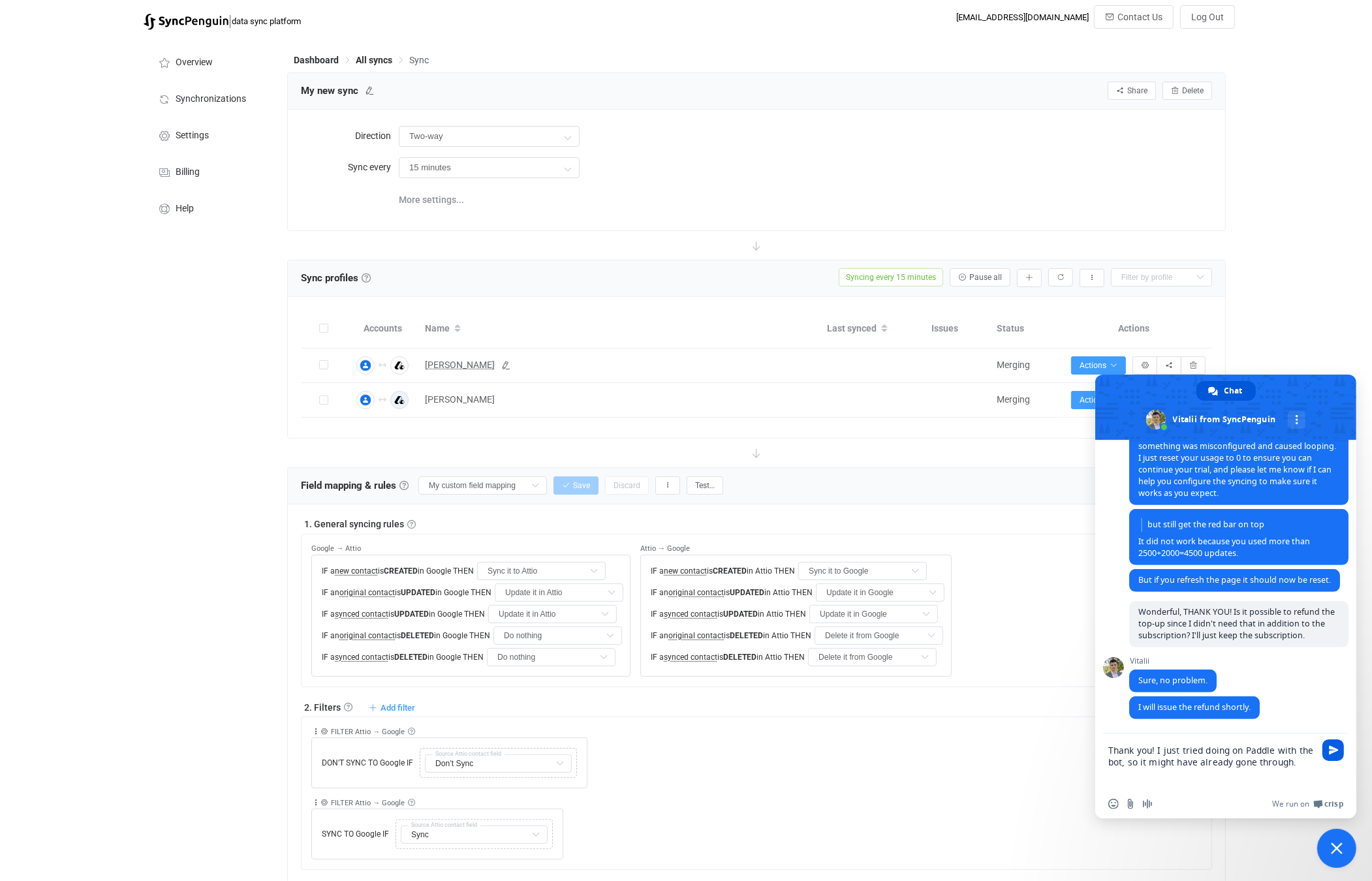
type textarea "Thank you! I just tried doing on Paddle with the bot, so it might have already …"
click at [1332, 752] on span "Send" at bounding box center [1334, 750] width 10 height 10
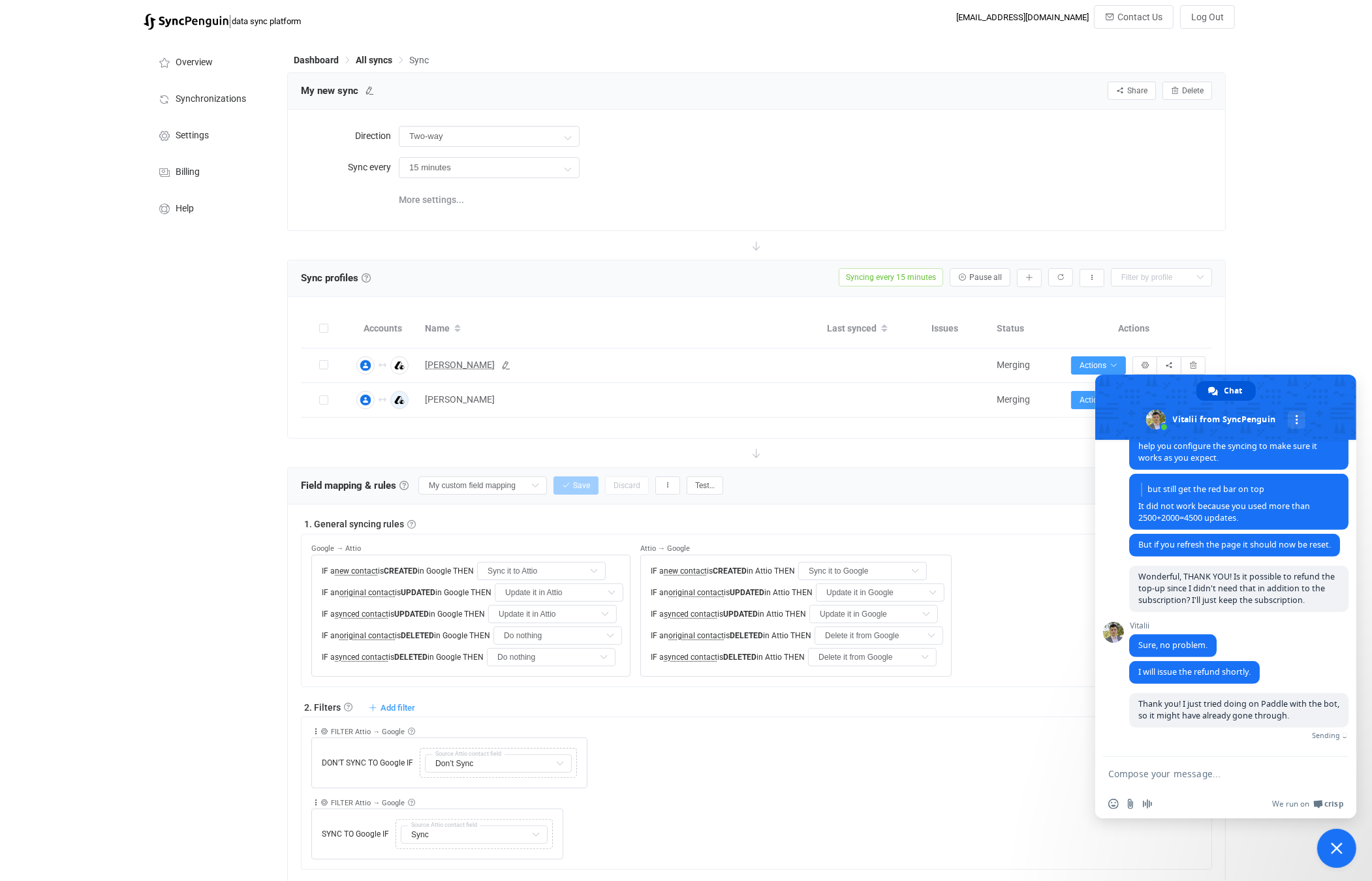
scroll to position [803, 0]
click at [1341, 189] on div "| data sync platform [EMAIL_ADDRESS][DOMAIN_NAME] Contact Us Log Out Overview S…" at bounding box center [686, 776] width 1372 height 1542
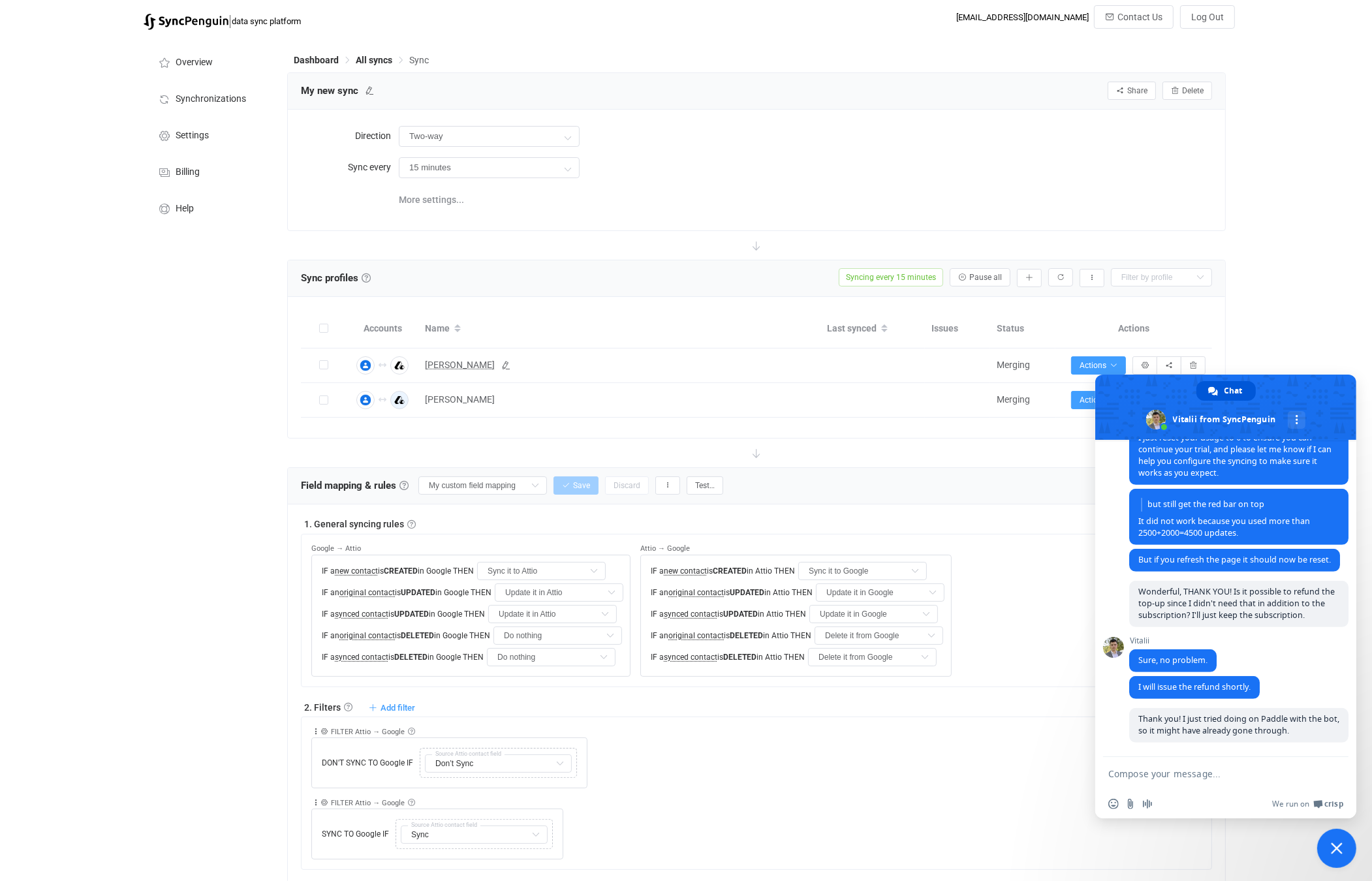
click at [1310, 255] on div "| data sync platform [EMAIL_ADDRESS][DOMAIN_NAME] Contact Us Log Out Overview S…" at bounding box center [686, 776] width 1372 height 1542
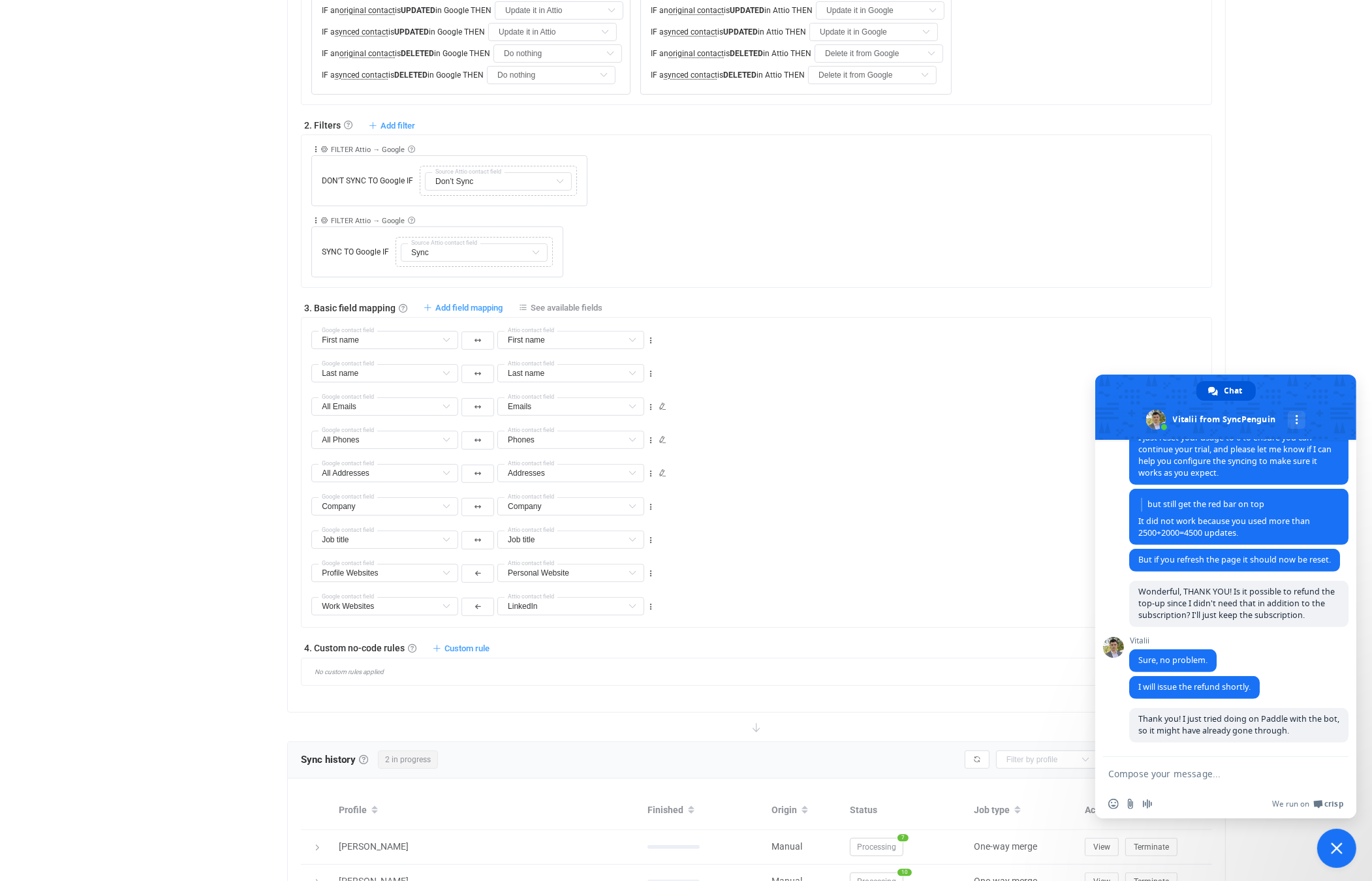
scroll to position [669, 0]
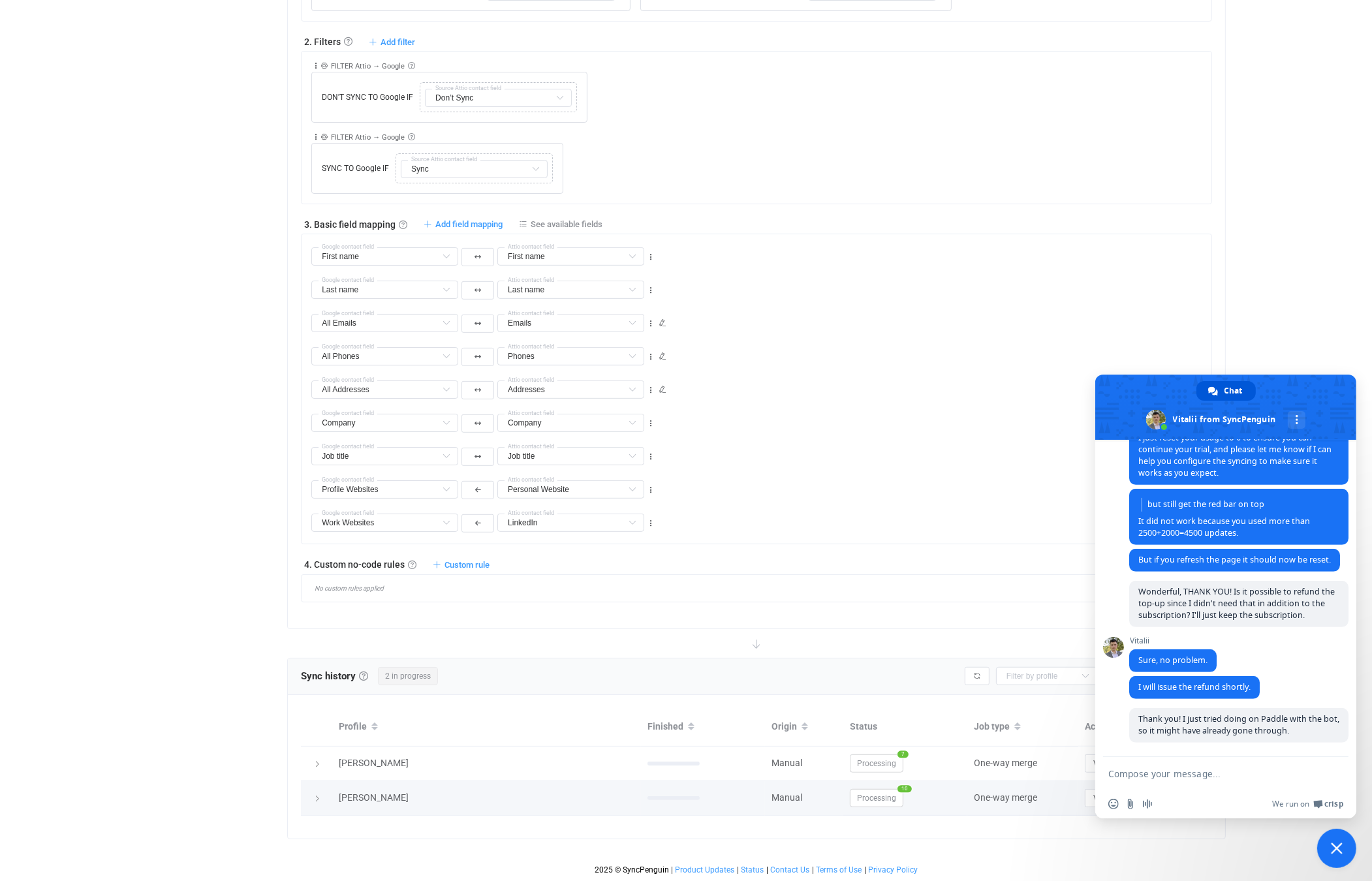
click at [320, 797] on icon at bounding box center [317, 799] width 8 height 8
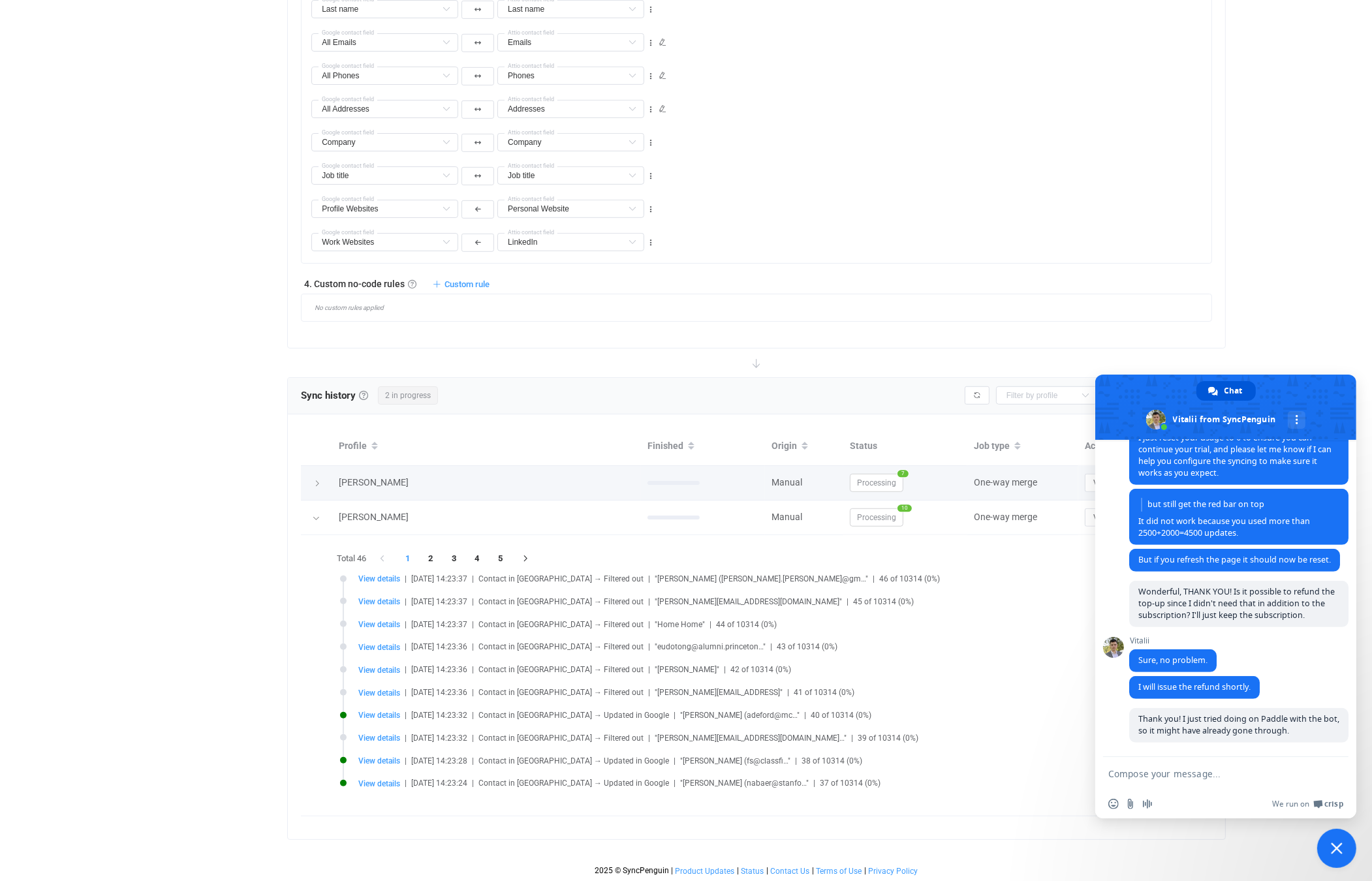
scroll to position [848, 0]
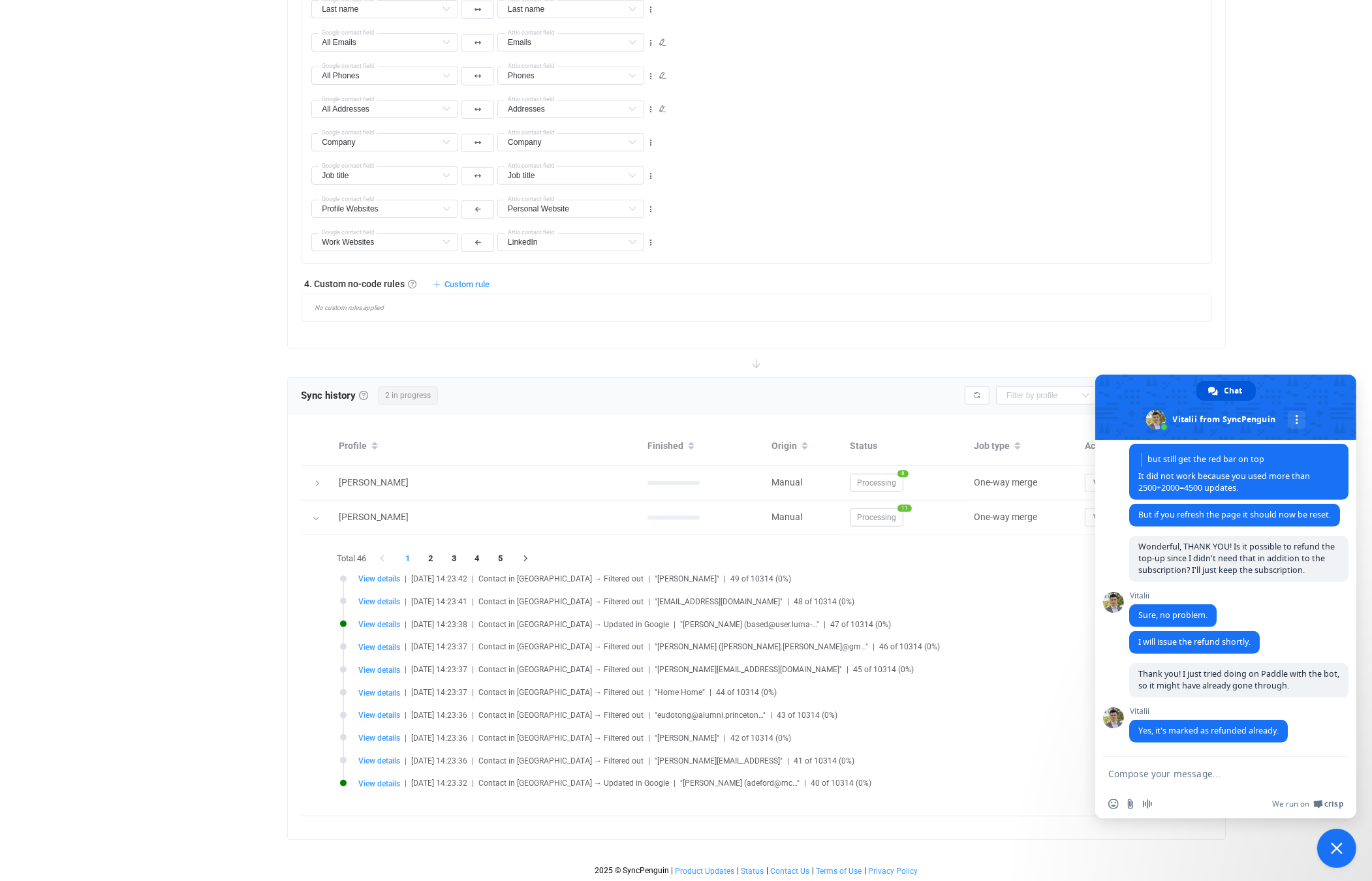
click at [1167, 777] on textarea "Compose your message..." at bounding box center [1212, 773] width 208 height 33
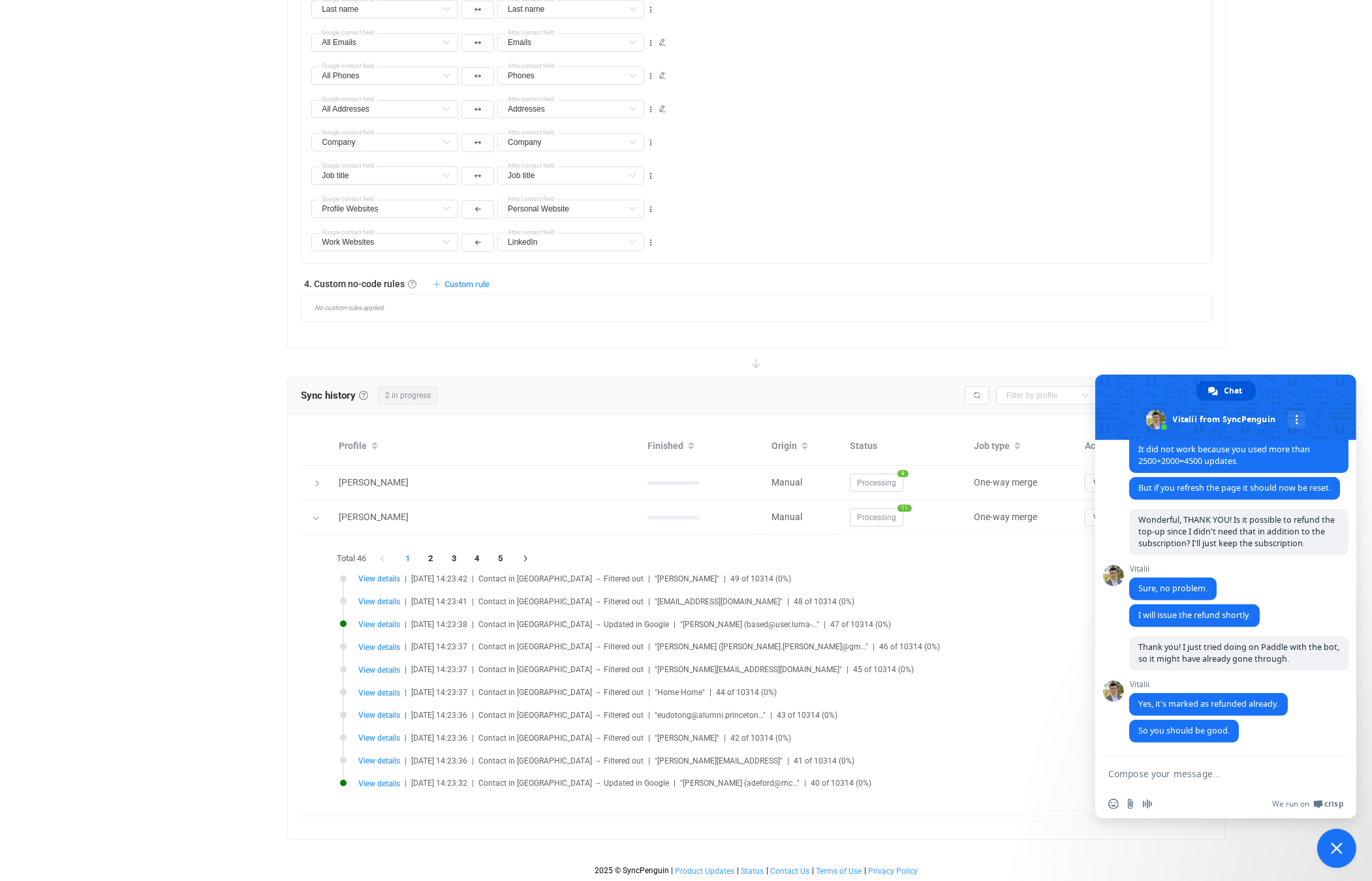
scroll to position [876, 0]
type textarea "Great. Appreciate your help"
click at [1331, 777] on span "Send" at bounding box center [1334, 774] width 10 height 10
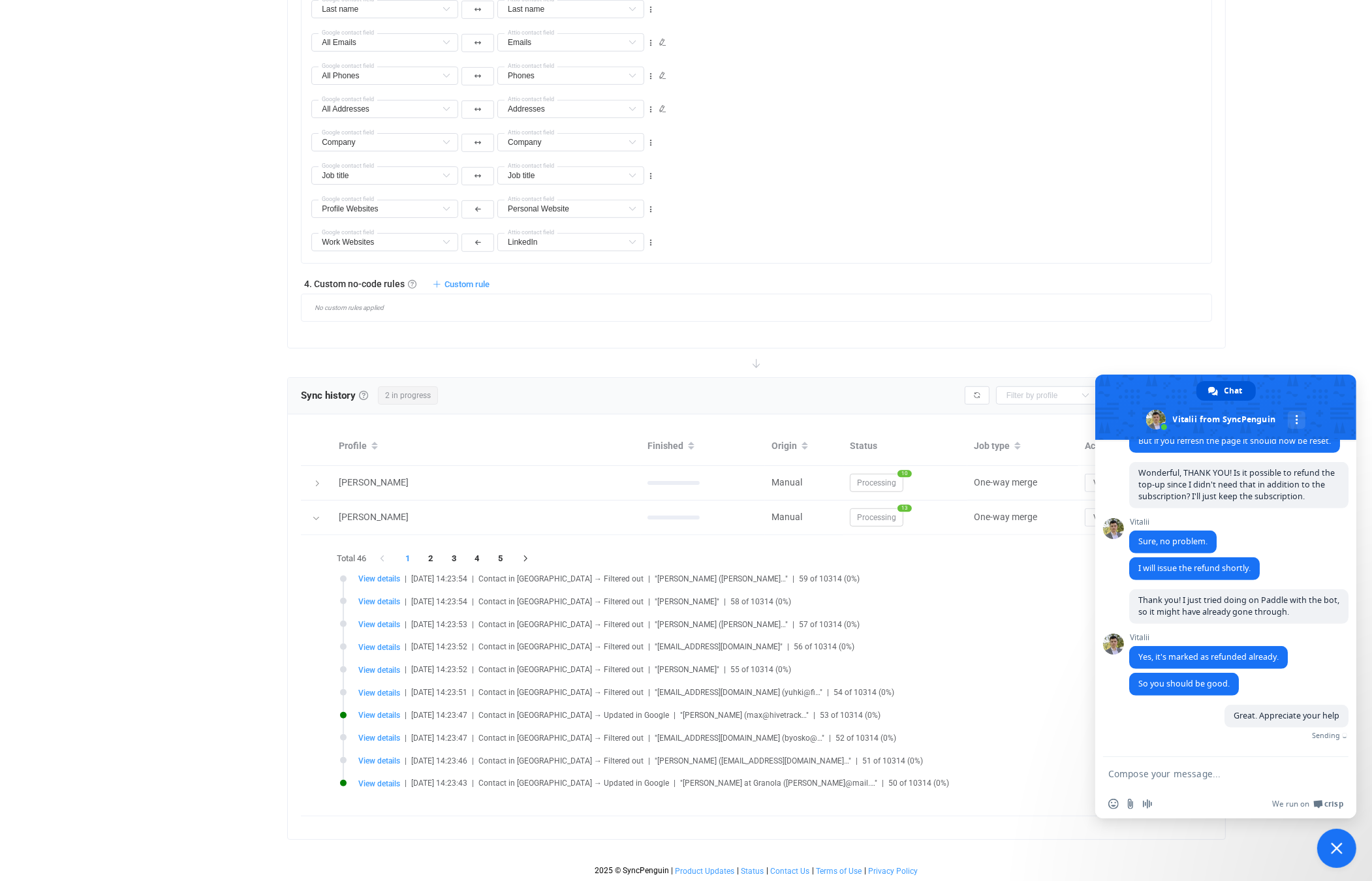
scroll to position [908, 0]
